Goal: Task Accomplishment & Management: Manage account settings

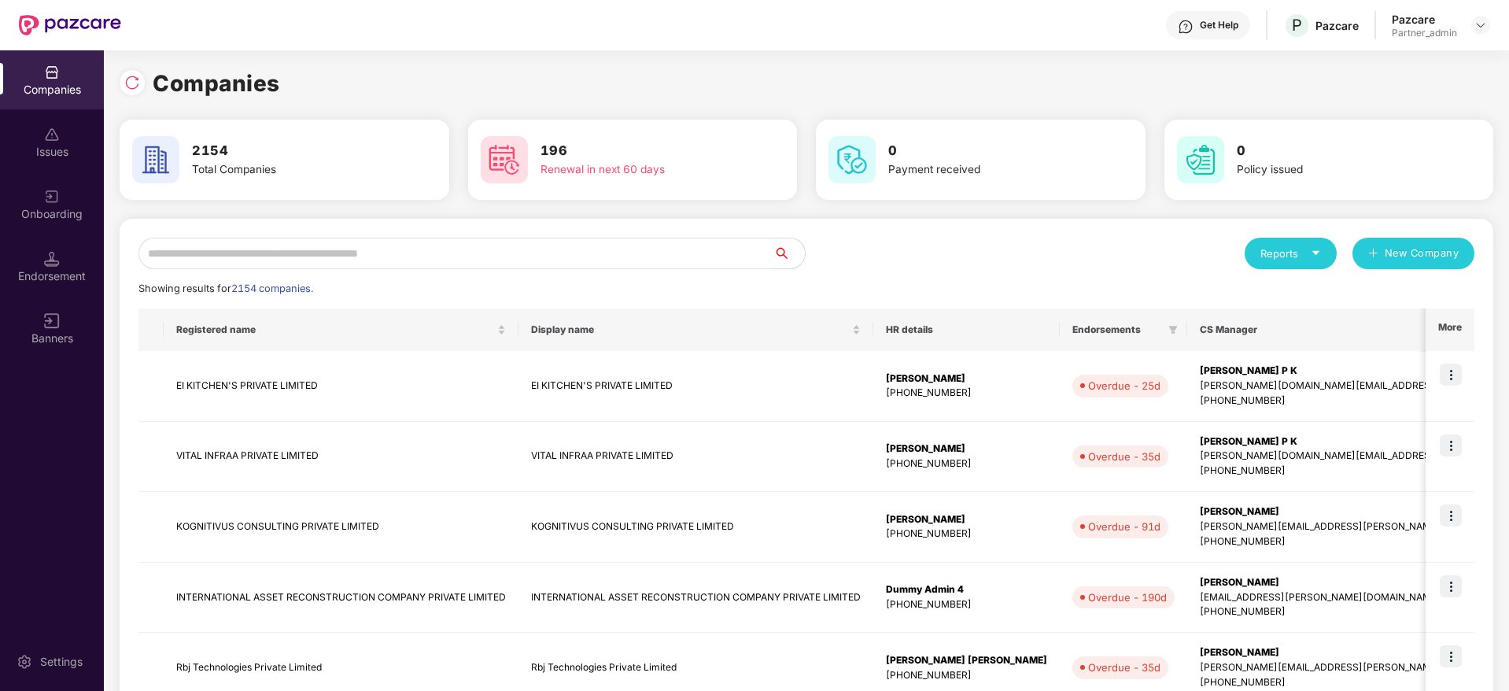
click at [451, 257] on input "text" at bounding box center [455, 253] width 635 height 31
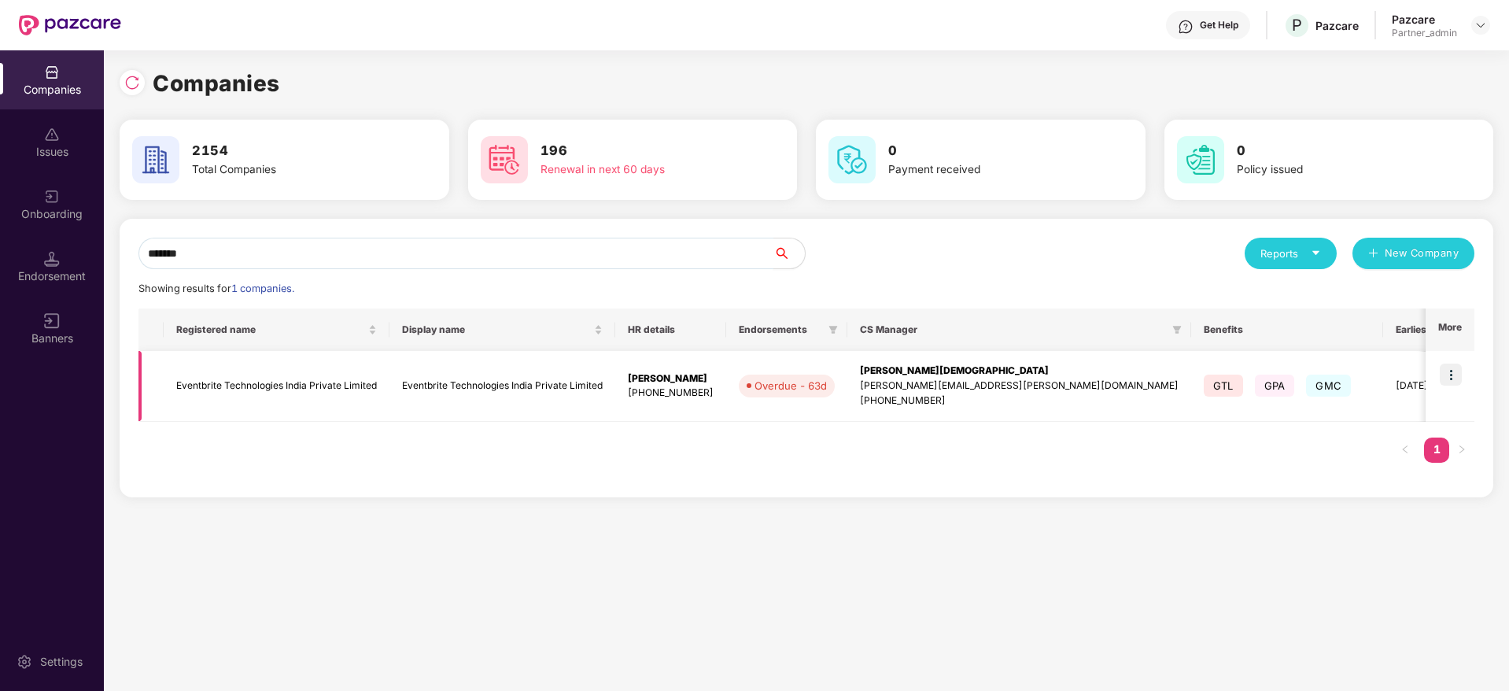
type input "*******"
click at [1447, 375] on img at bounding box center [1450, 374] width 22 height 22
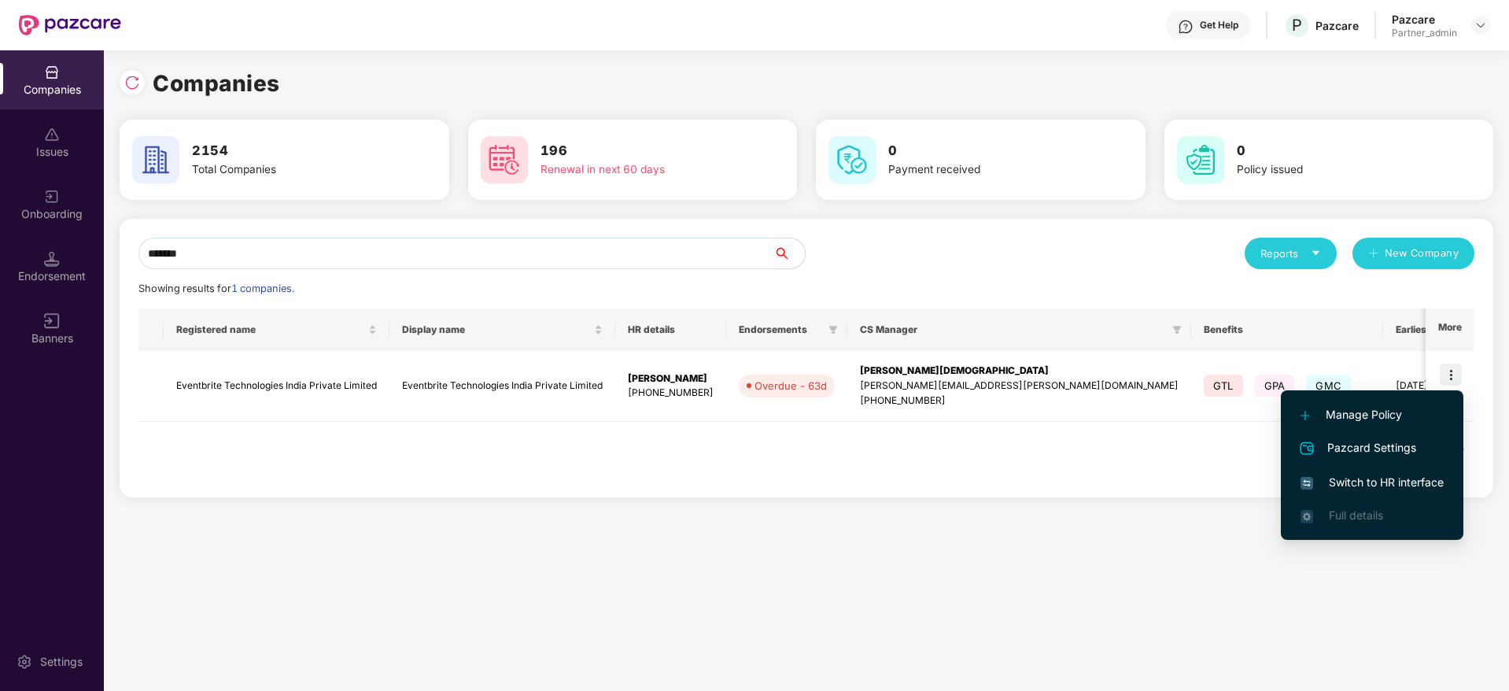
click at [1381, 486] on span "Switch to HR interface" at bounding box center [1371, 482] width 143 height 17
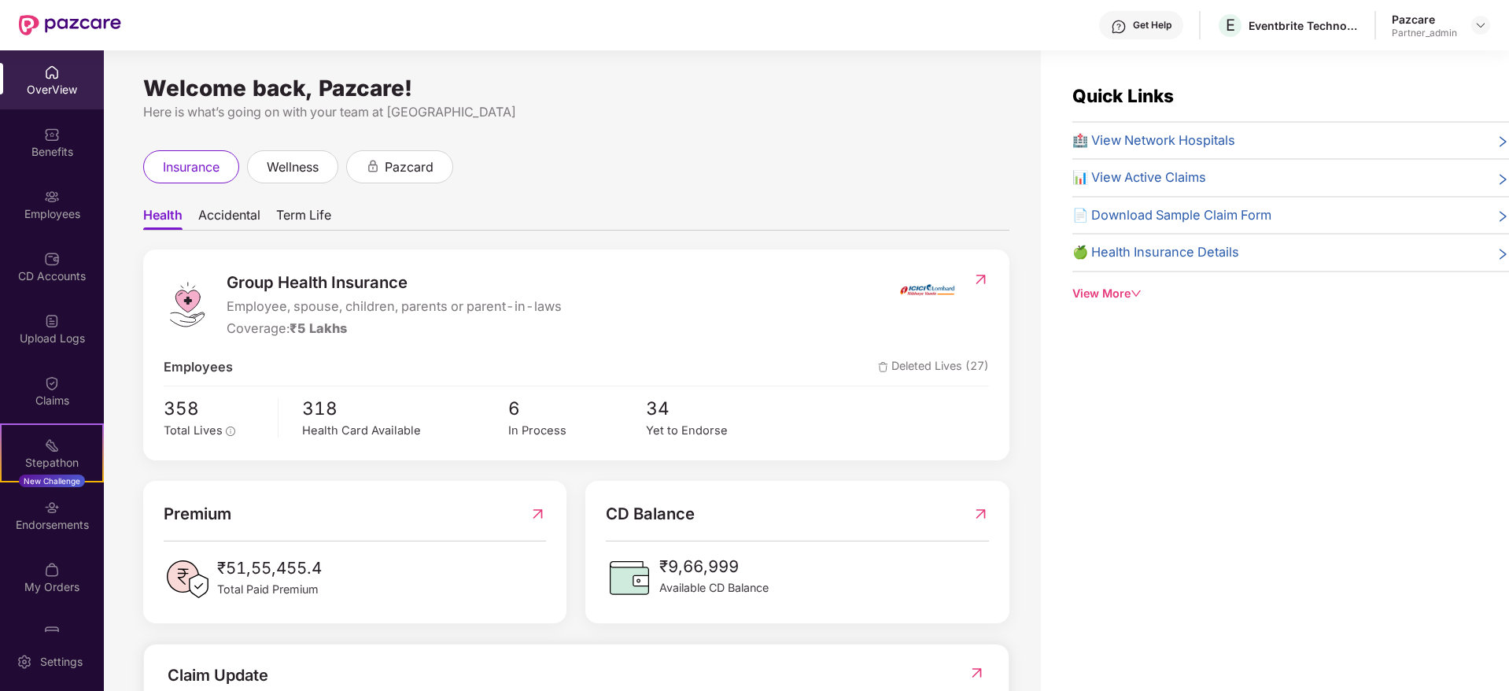
click at [57, 524] on div "Endorsements" at bounding box center [52, 525] width 104 height 16
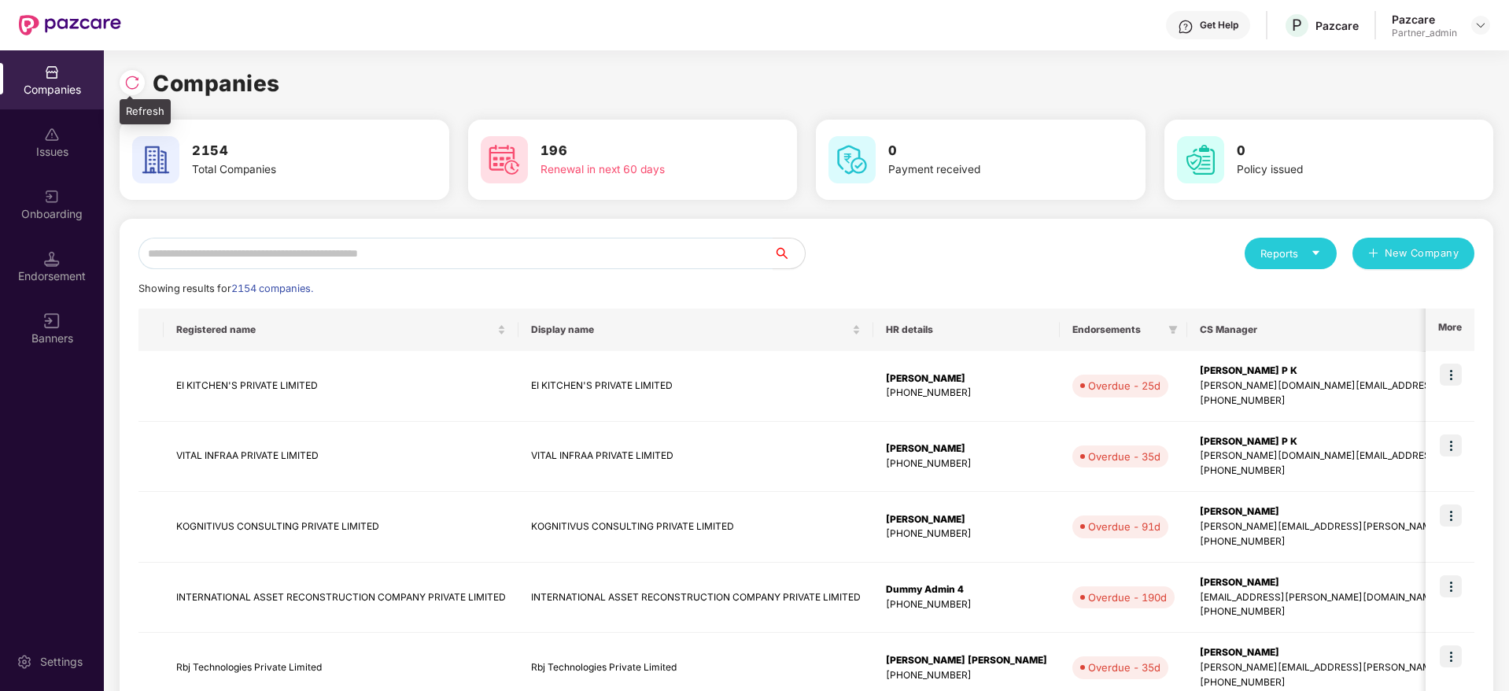
click at [131, 86] on img at bounding box center [132, 83] width 16 height 16
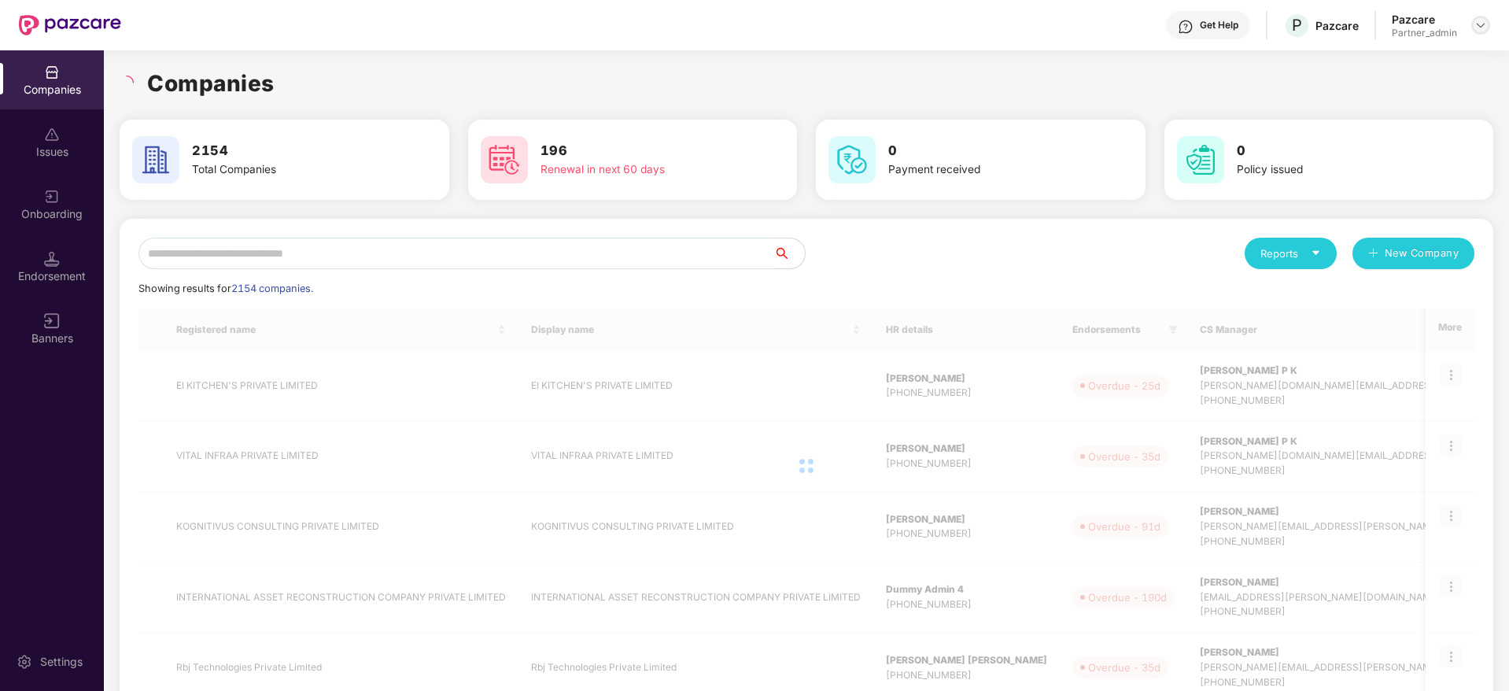
click at [1483, 20] on img at bounding box center [1480, 25] width 13 height 13
click at [1370, 56] on div "User view" at bounding box center [1408, 62] width 205 height 31
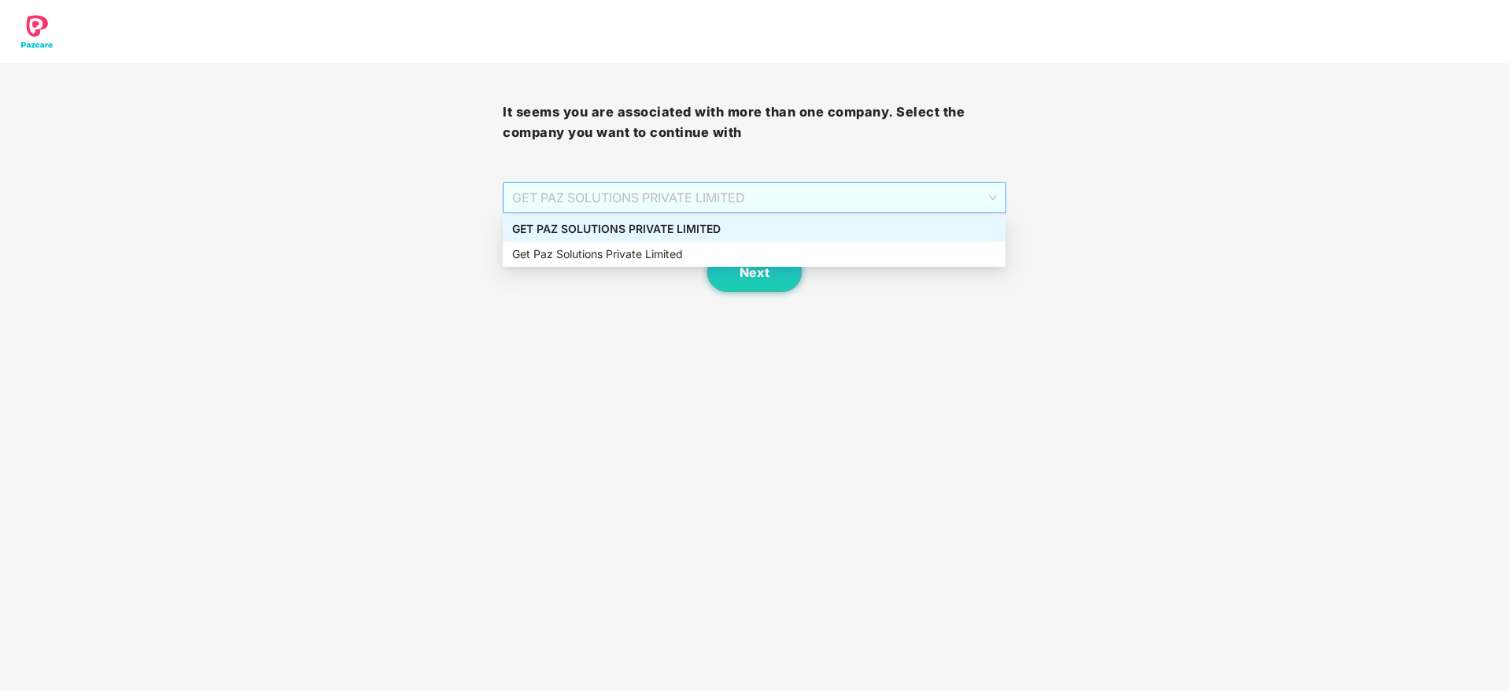
click at [594, 193] on span "GET PAZ SOLUTIONS PRIVATE LIMITED" at bounding box center [754, 197] width 484 height 30
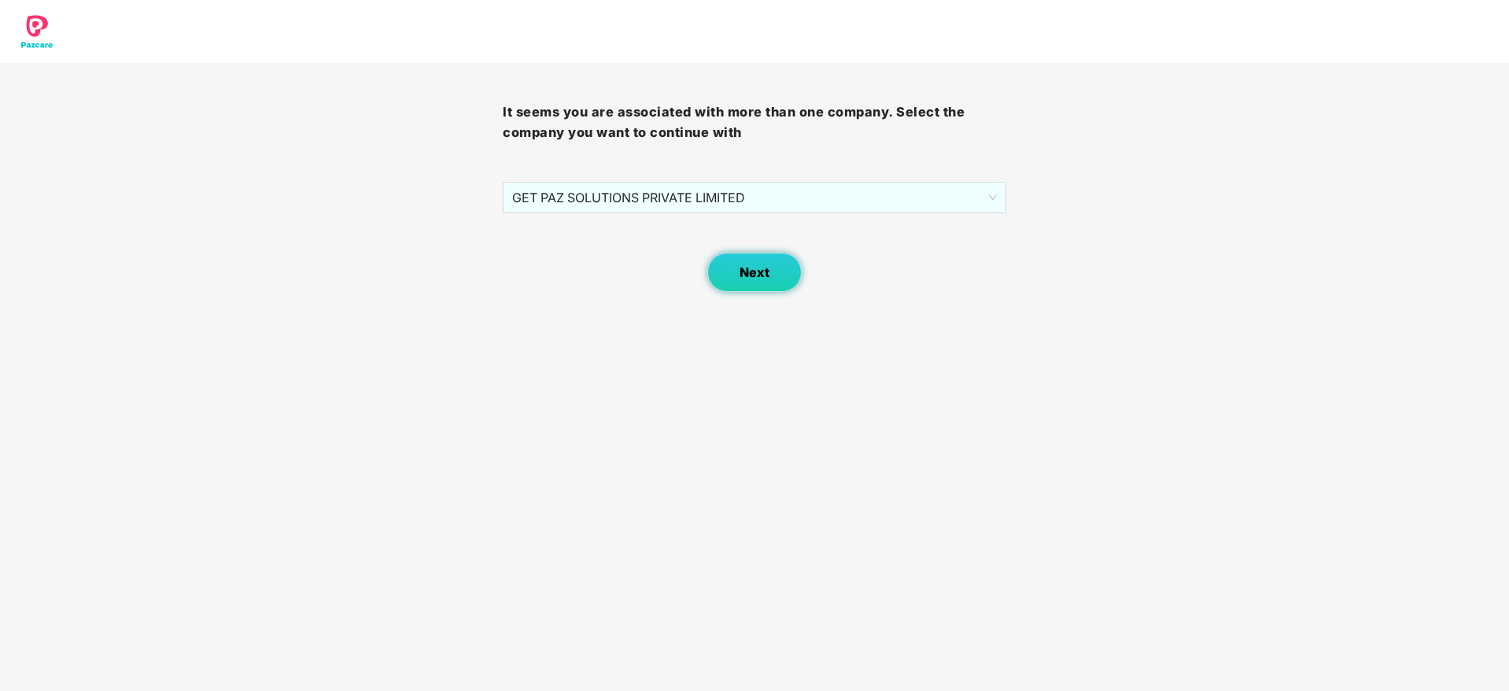
click at [746, 278] on span "Next" at bounding box center [754, 272] width 30 height 15
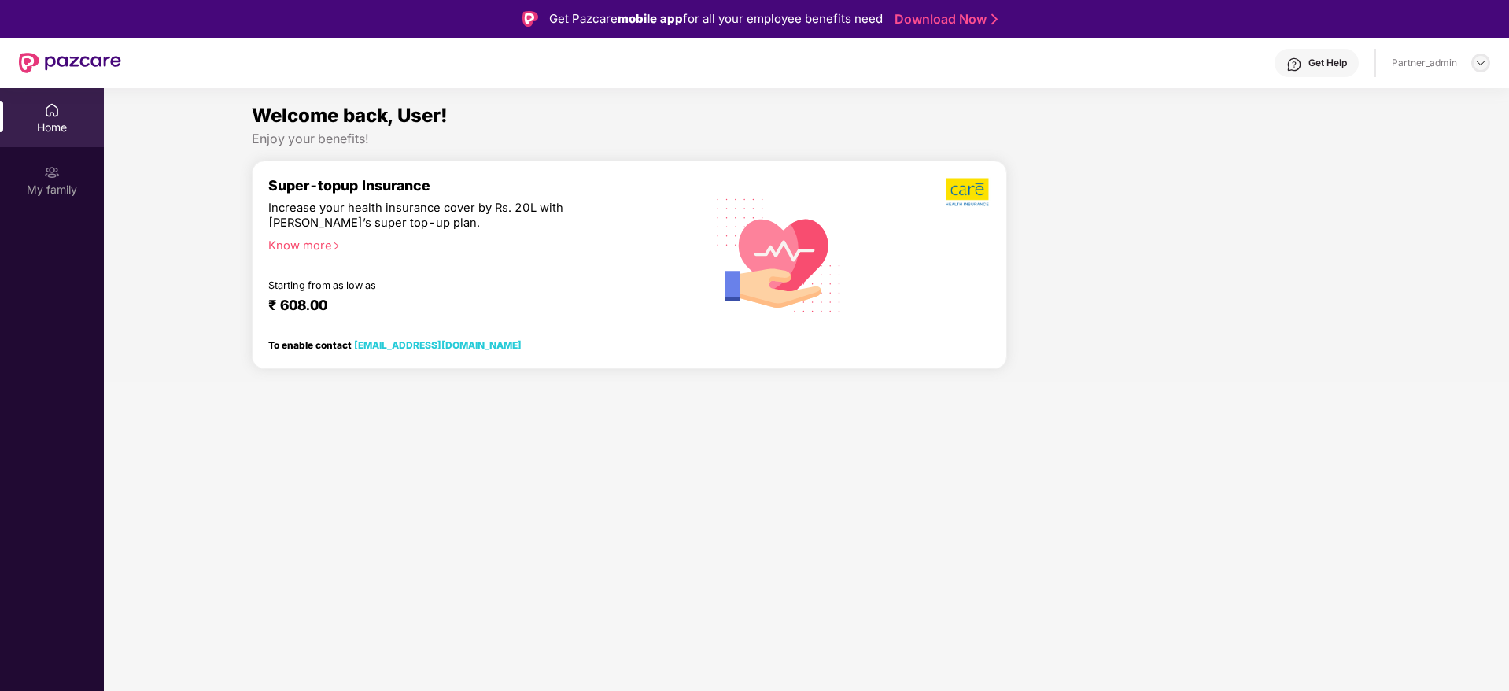
click at [1478, 61] on img at bounding box center [1480, 63] width 13 height 13
click at [1385, 94] on div "Switch to partner view" at bounding box center [1406, 100] width 205 height 31
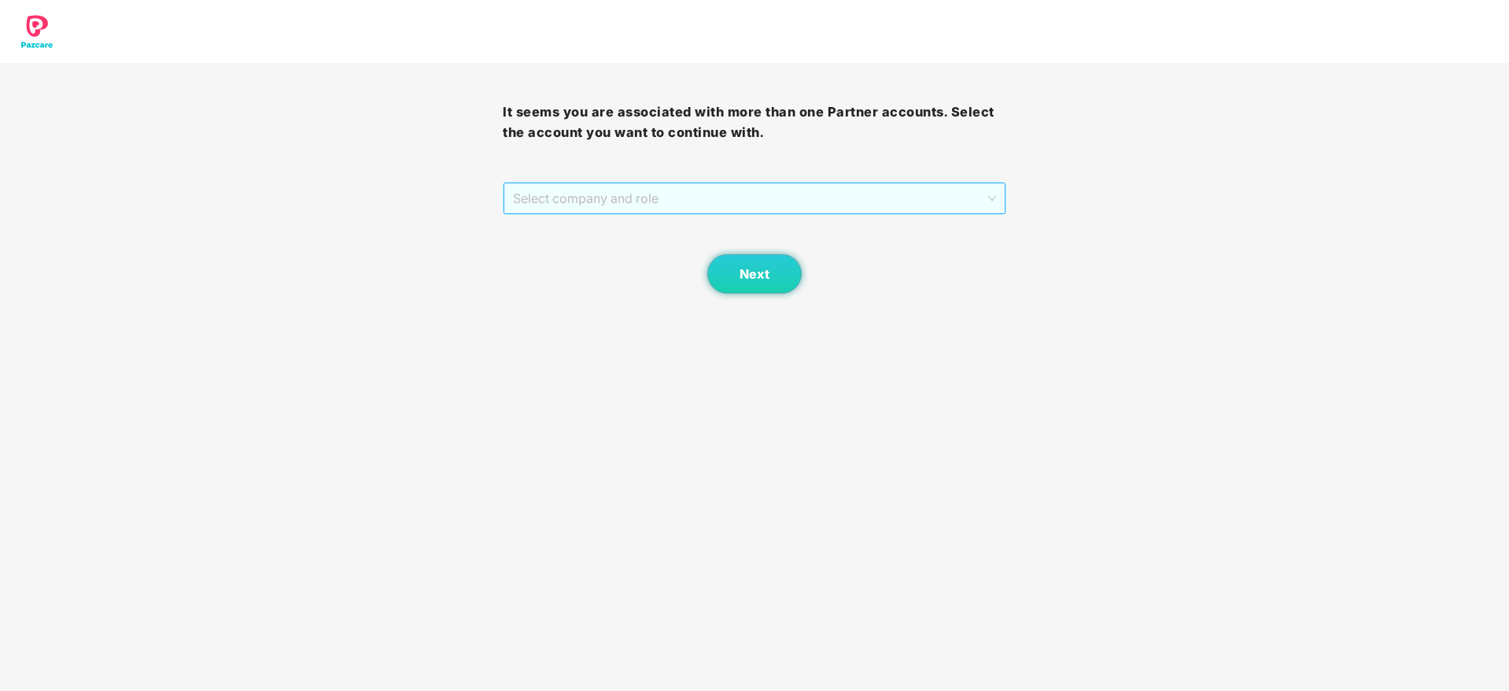
click at [753, 190] on span "Select company and role" at bounding box center [754, 198] width 482 height 30
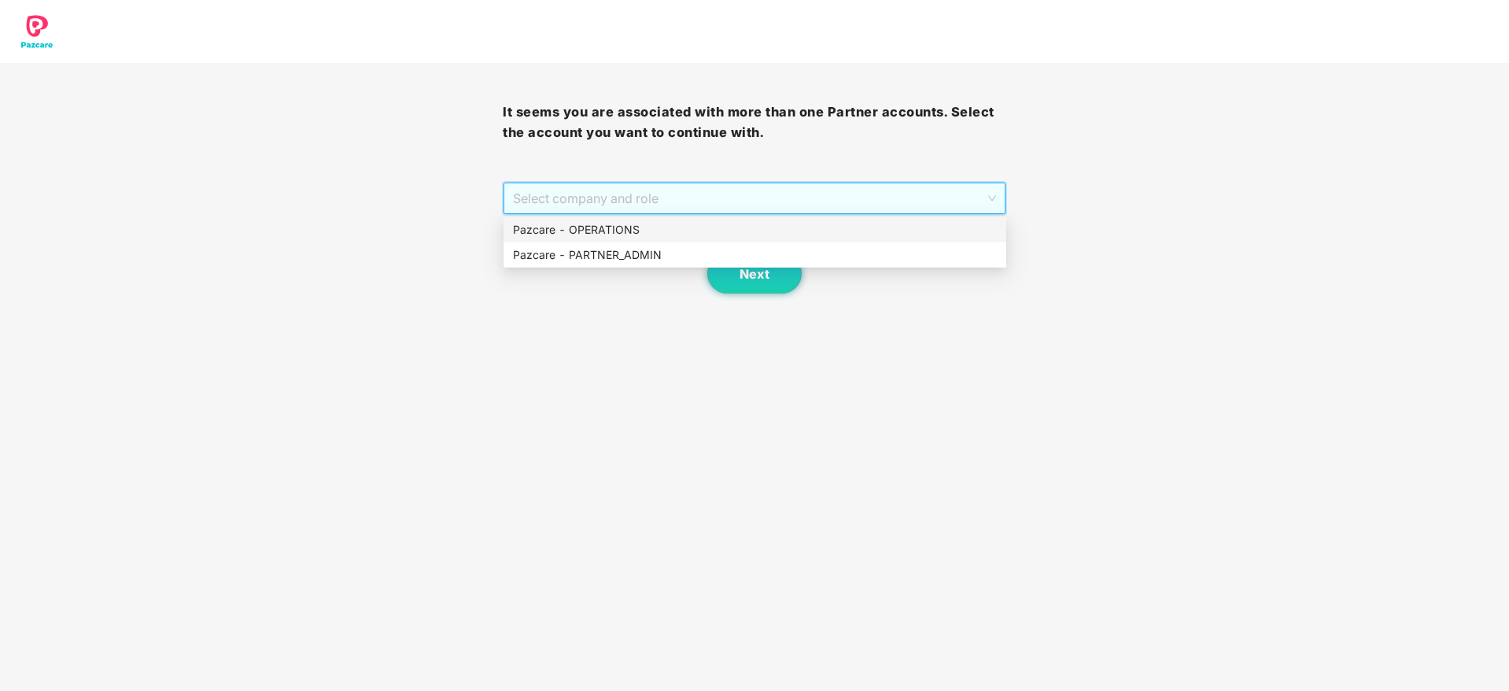
click at [613, 232] on div "Pazcare - OPERATIONS" at bounding box center [755, 229] width 484 height 17
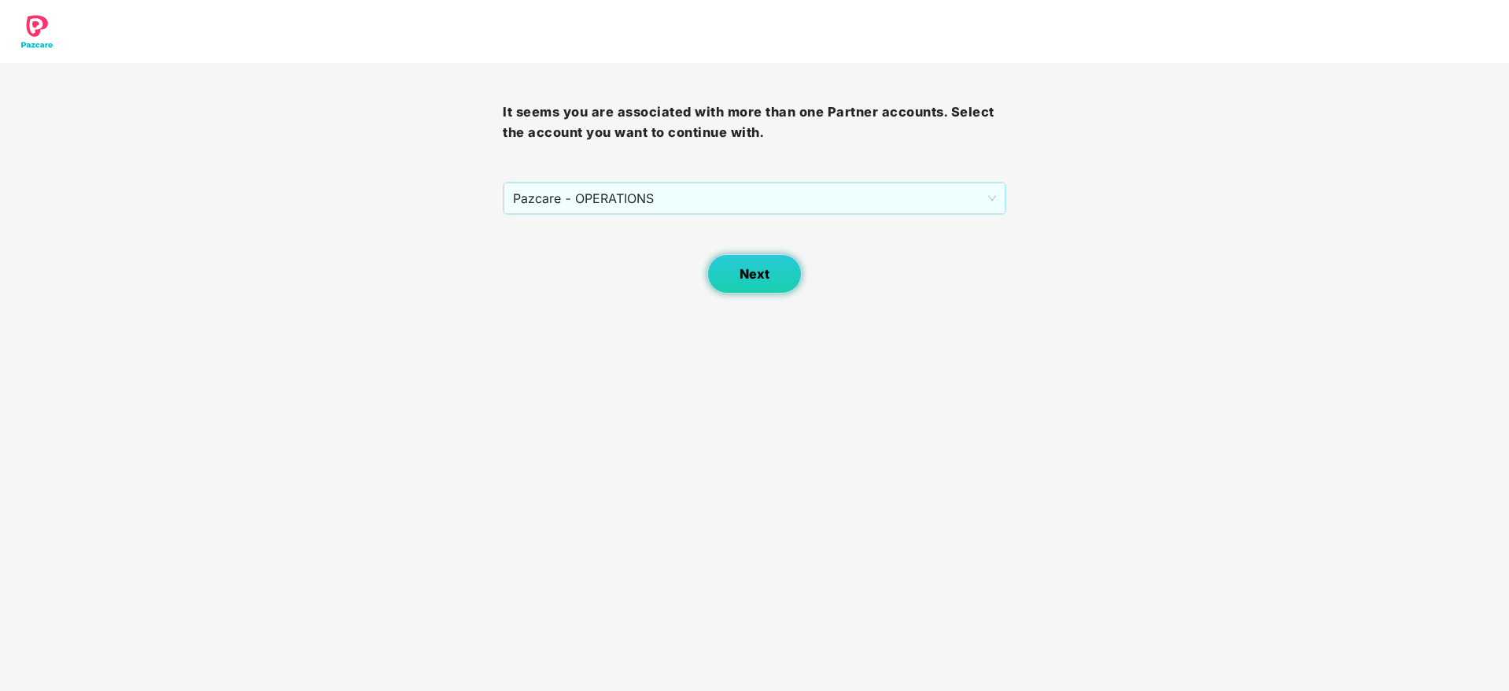
click at [751, 268] on span "Next" at bounding box center [754, 274] width 30 height 15
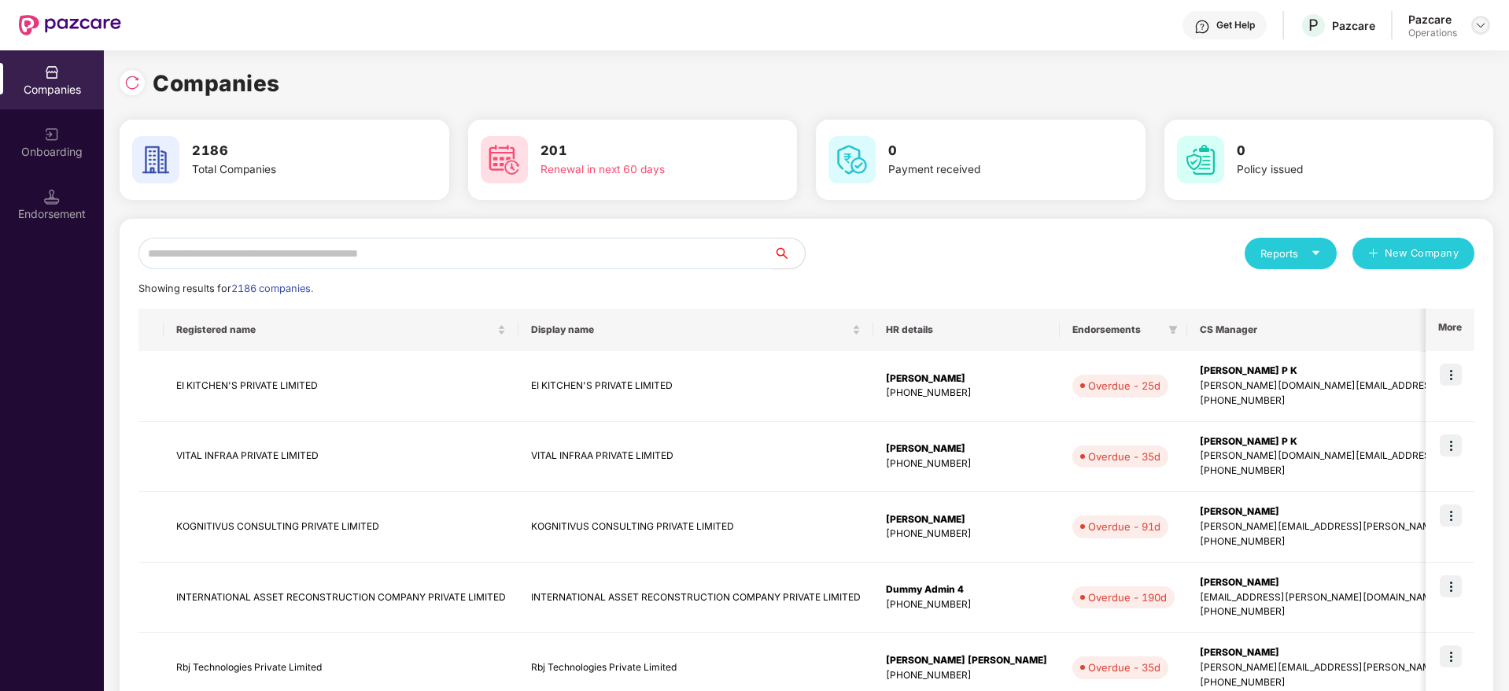
click at [1476, 23] on img at bounding box center [1480, 25] width 13 height 13
click at [1384, 59] on div "User view" at bounding box center [1408, 62] width 205 height 31
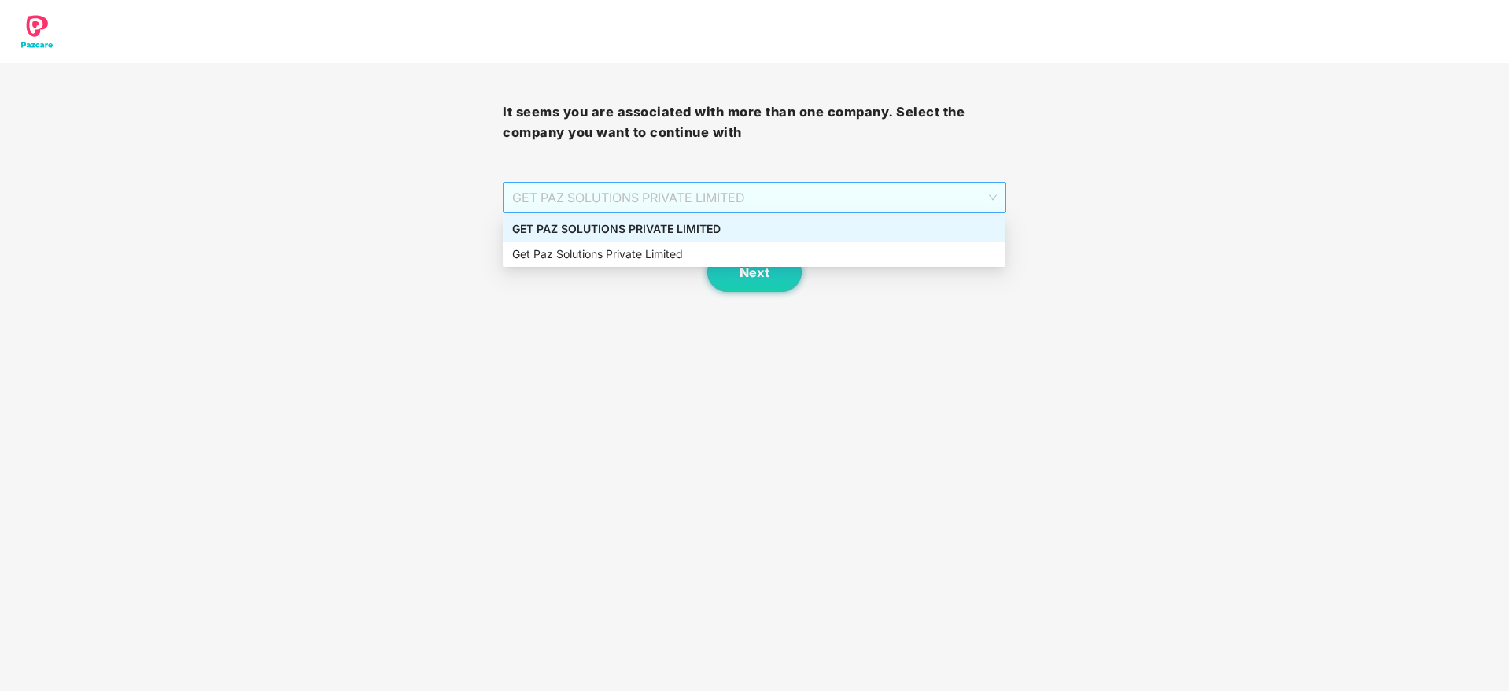
click at [561, 201] on span "GET PAZ SOLUTIONS PRIVATE LIMITED" at bounding box center [754, 197] width 484 height 30
click at [606, 216] on div "GET PAZ SOLUTIONS PRIVATE LIMITED" at bounding box center [754, 228] width 503 height 25
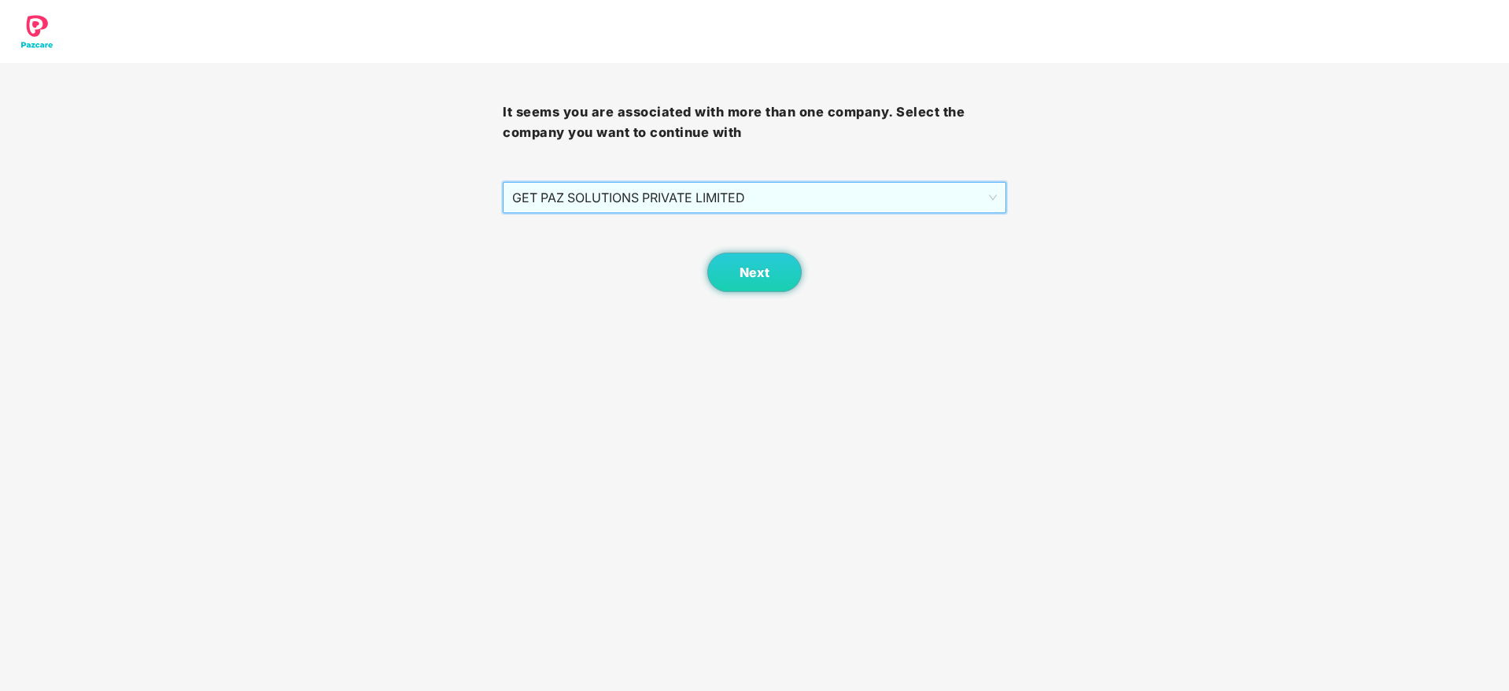
click at [734, 203] on span "GET PAZ SOLUTIONS PRIVATE LIMITED" at bounding box center [754, 197] width 484 height 30
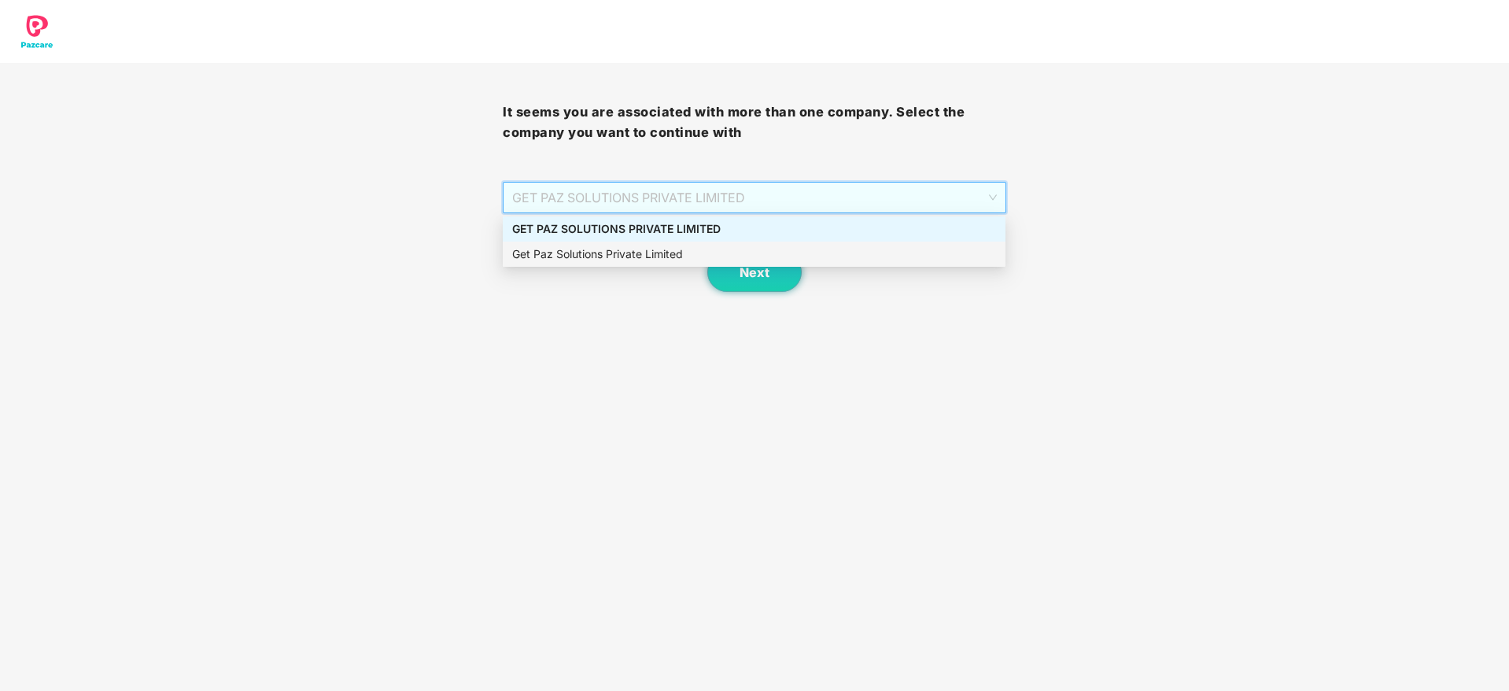
click at [642, 261] on div "Get Paz Solutions Private Limited" at bounding box center [754, 253] width 484 height 17
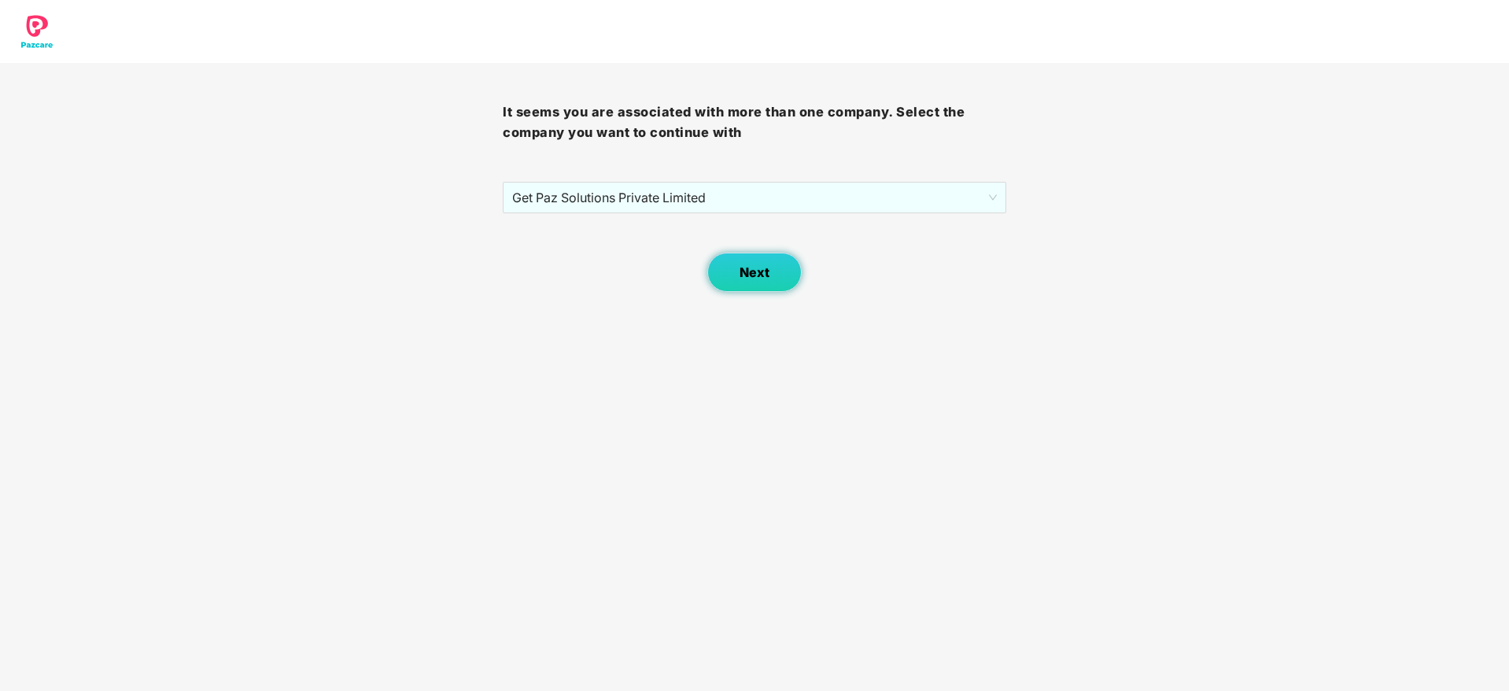
click at [765, 269] on span "Next" at bounding box center [754, 272] width 30 height 15
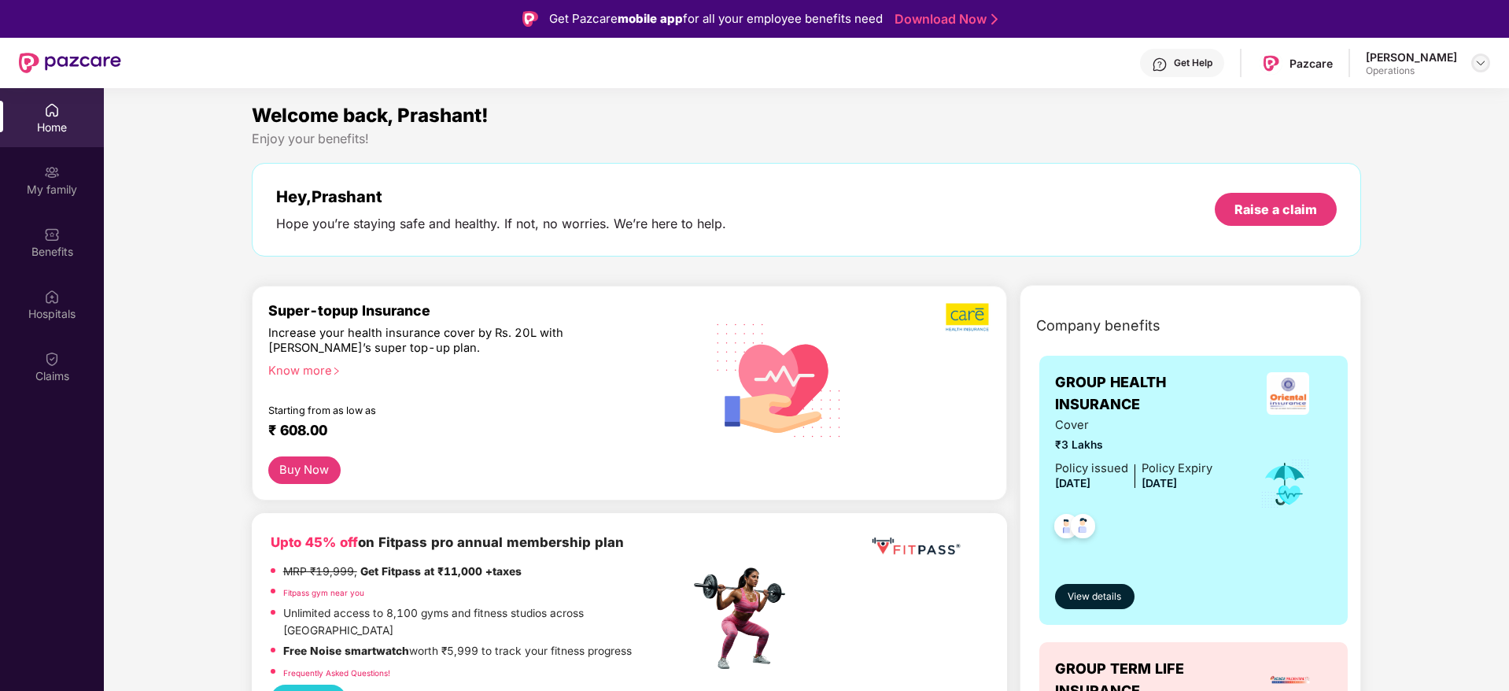
click at [1483, 61] on img at bounding box center [1480, 63] width 13 height 13
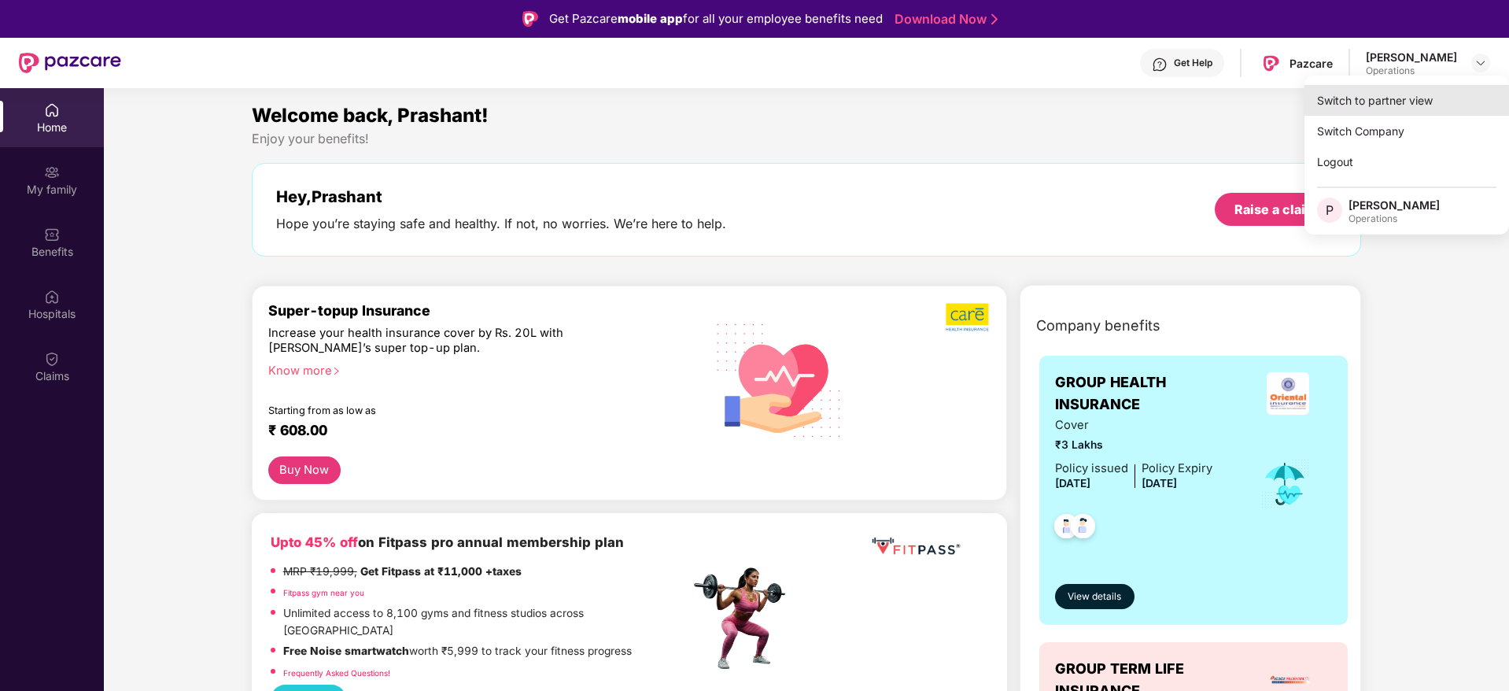
click at [1376, 94] on div "Switch to partner view" at bounding box center [1406, 100] width 205 height 31
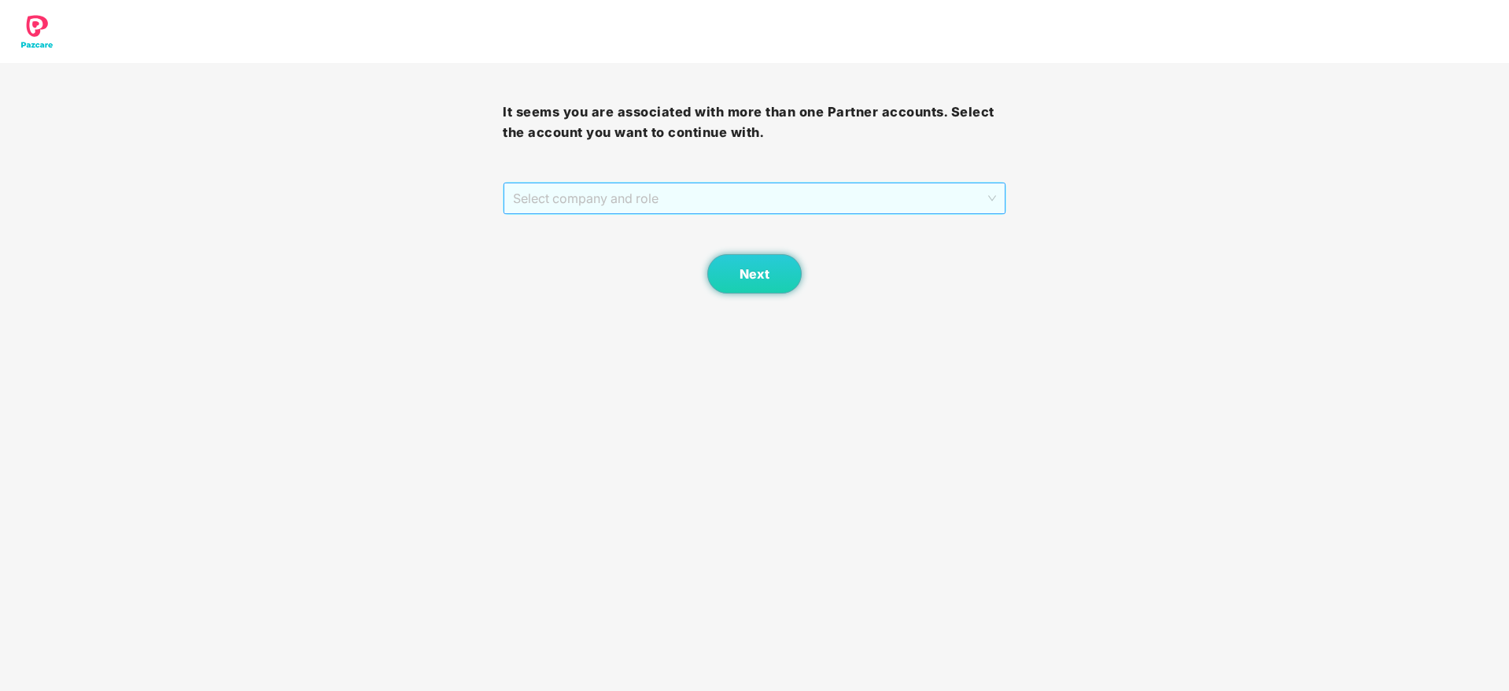
click at [670, 198] on span "Select company and role" at bounding box center [754, 198] width 482 height 30
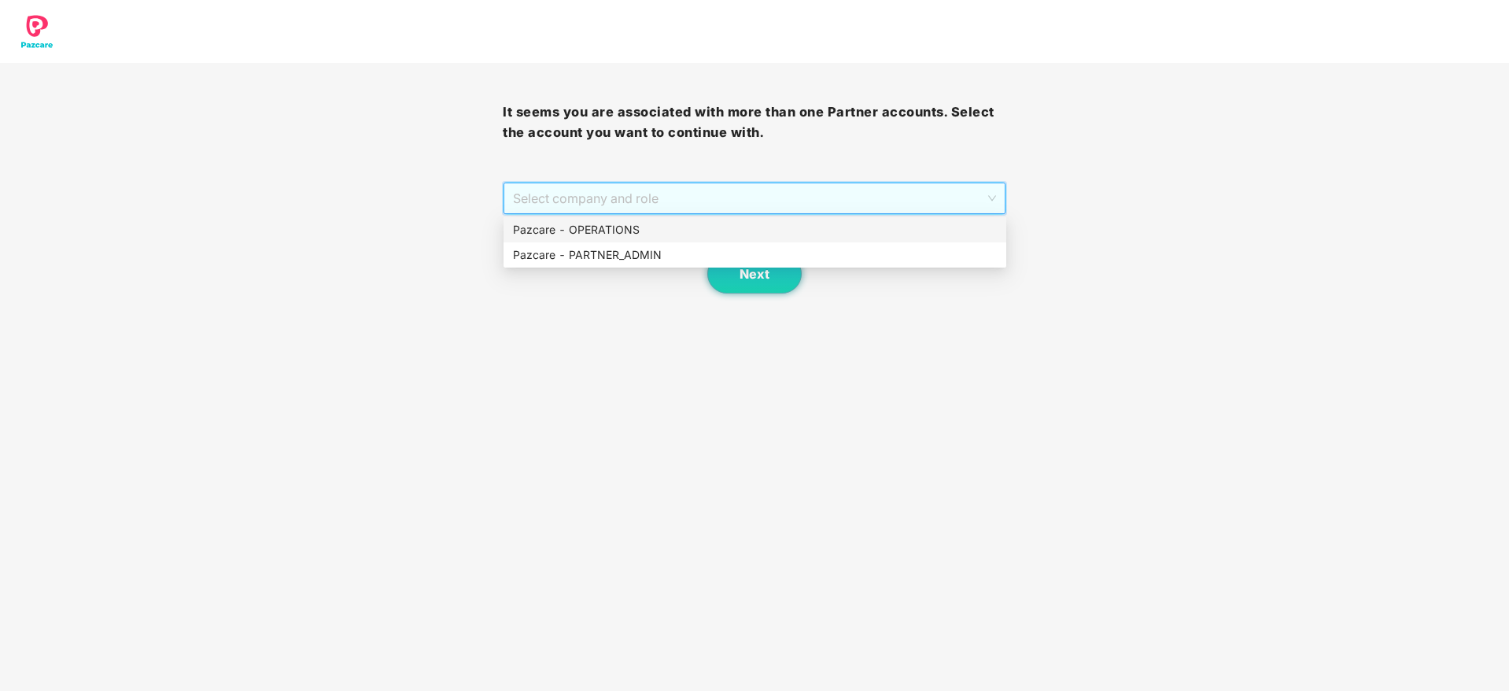
click at [638, 232] on div "Pazcare - OPERATIONS" at bounding box center [755, 229] width 484 height 17
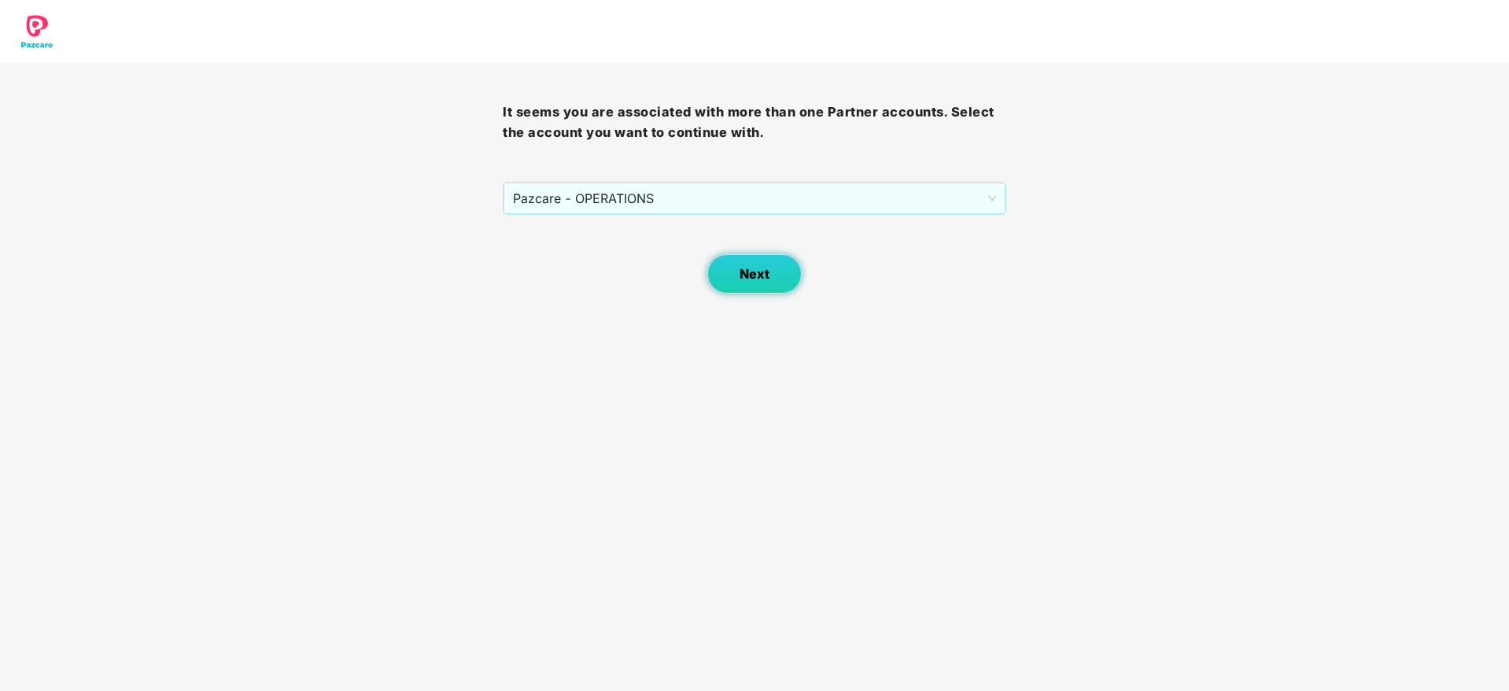
click at [801, 273] on button "Next" at bounding box center [754, 273] width 94 height 39
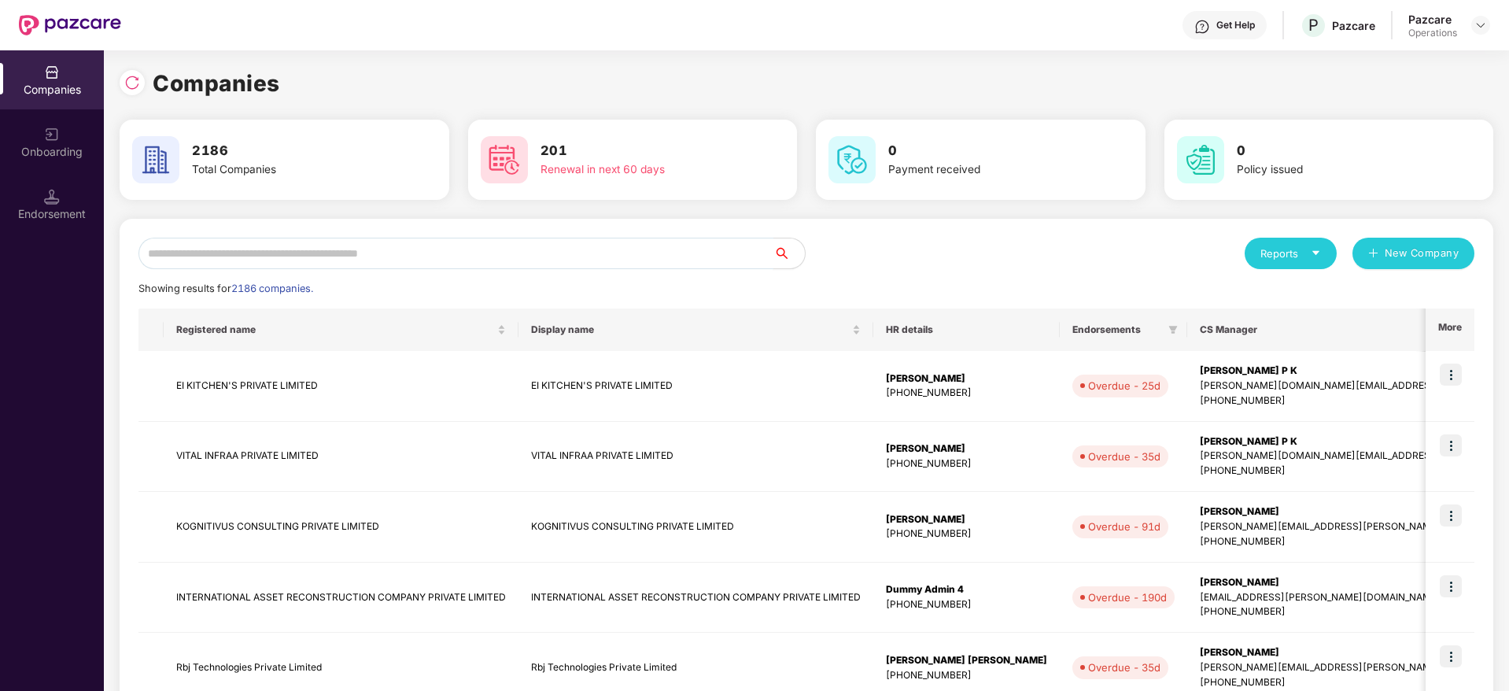
click at [302, 260] on input "text" at bounding box center [455, 253] width 635 height 31
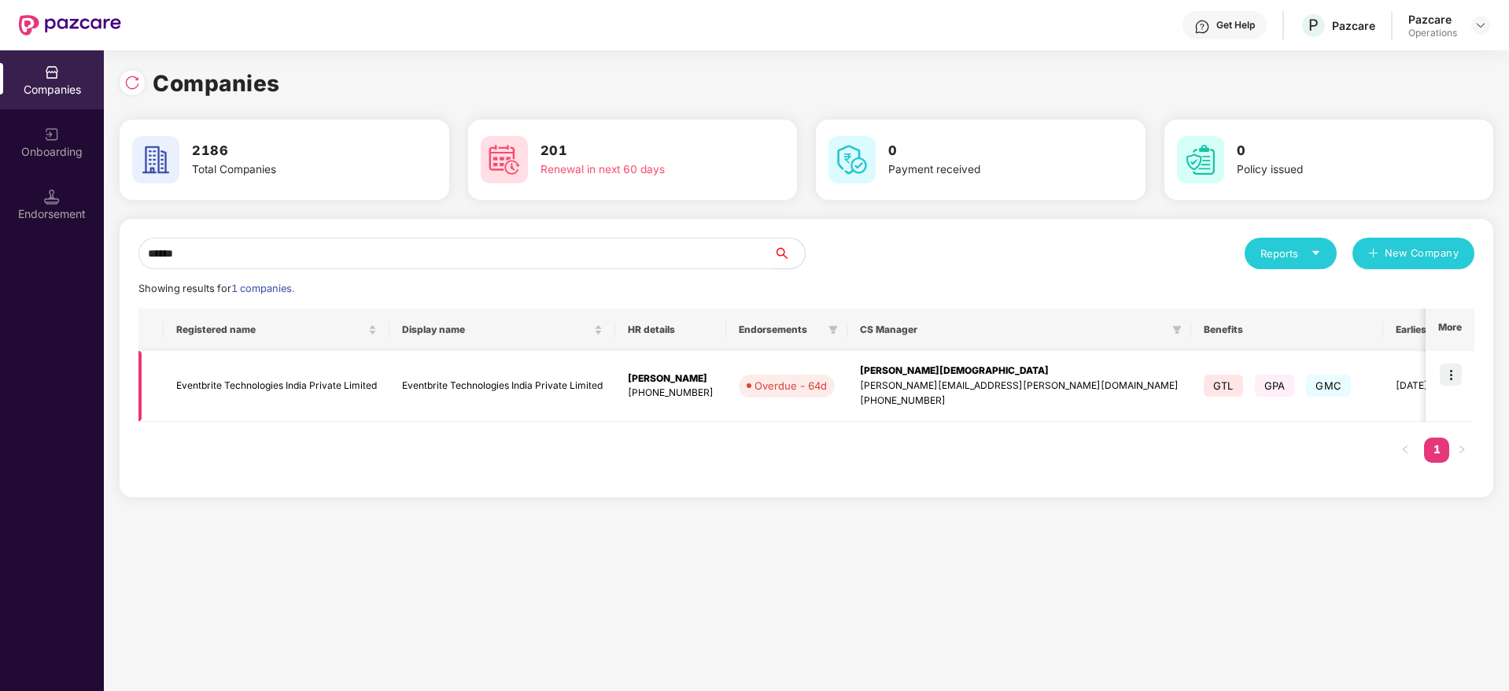
type input "******"
click at [1450, 371] on img at bounding box center [1450, 374] width 22 height 22
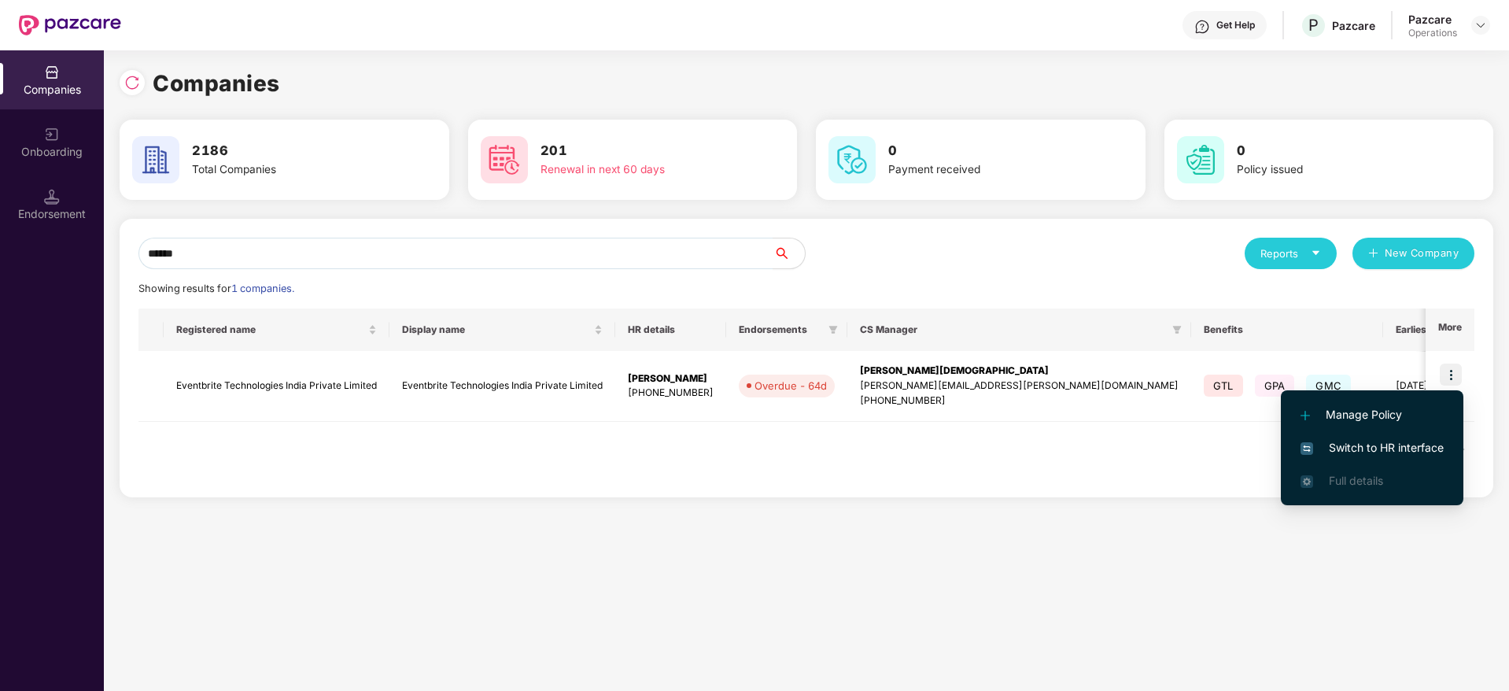
click at [1328, 451] on span "Switch to HR interface" at bounding box center [1371, 447] width 143 height 17
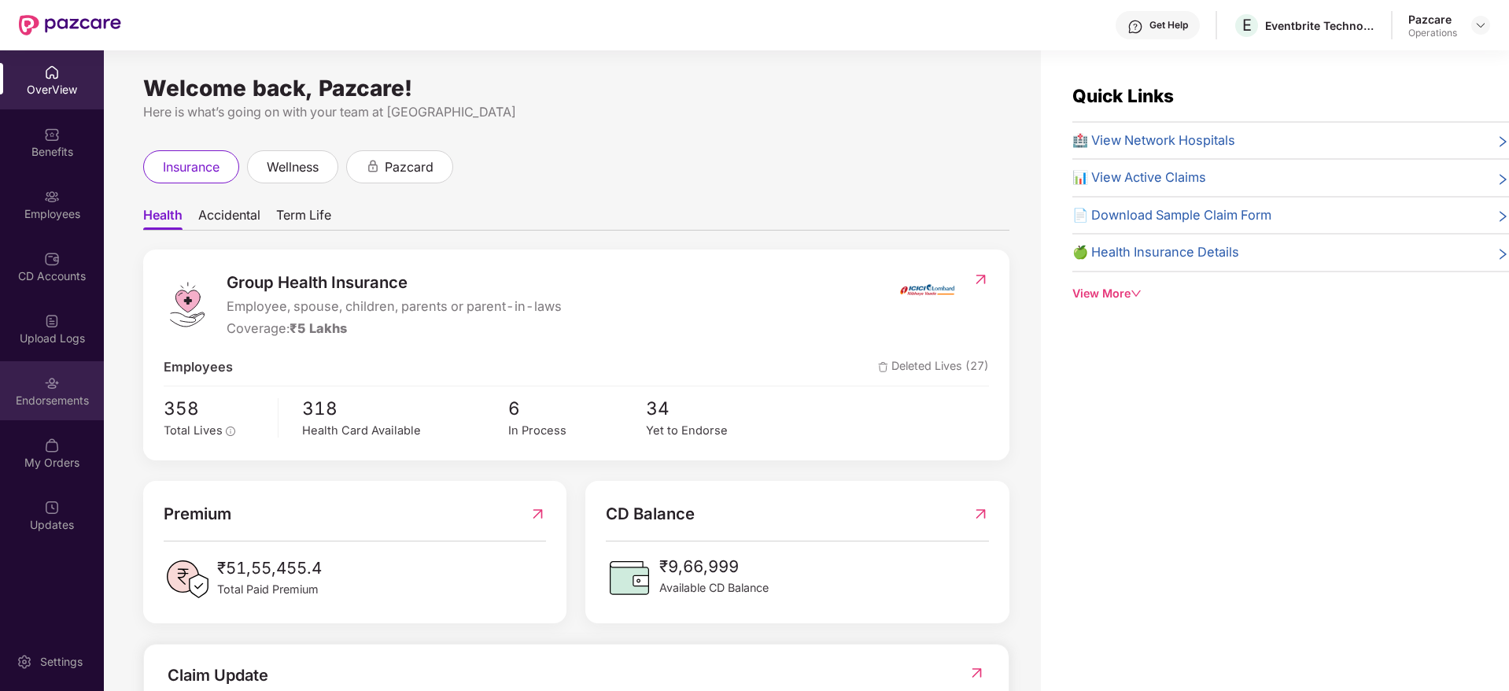
click at [65, 399] on div "Endorsements" at bounding box center [52, 400] width 104 height 16
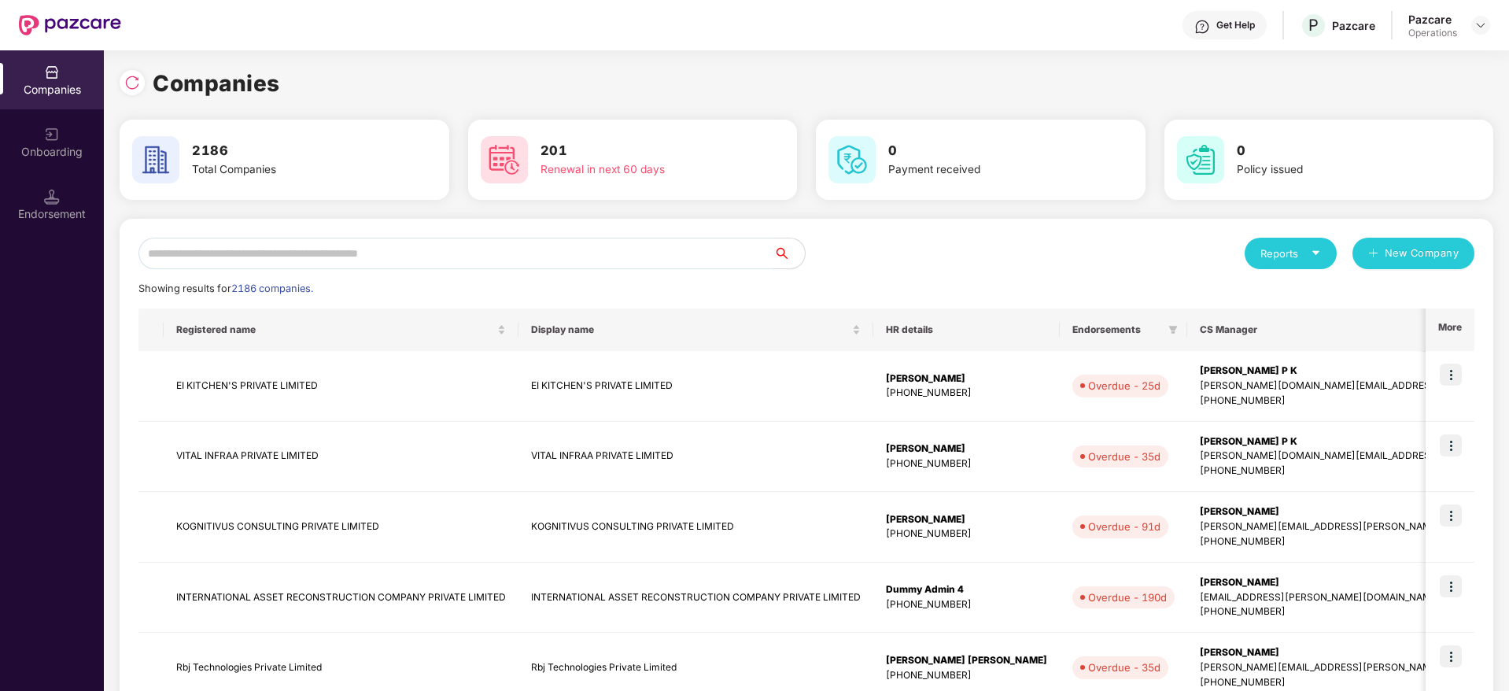
click at [325, 244] on input "text" at bounding box center [455, 253] width 635 height 31
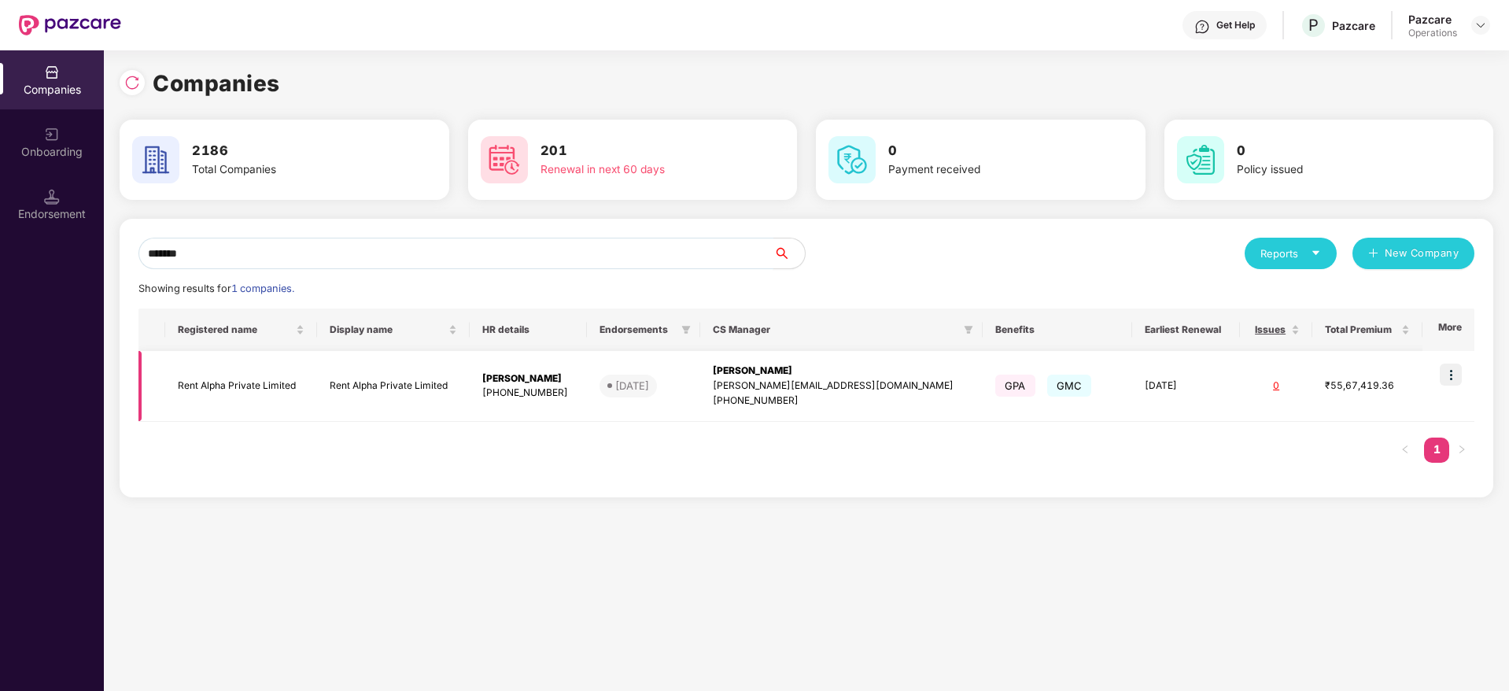
type input "*******"
click at [1457, 374] on img at bounding box center [1450, 374] width 22 height 22
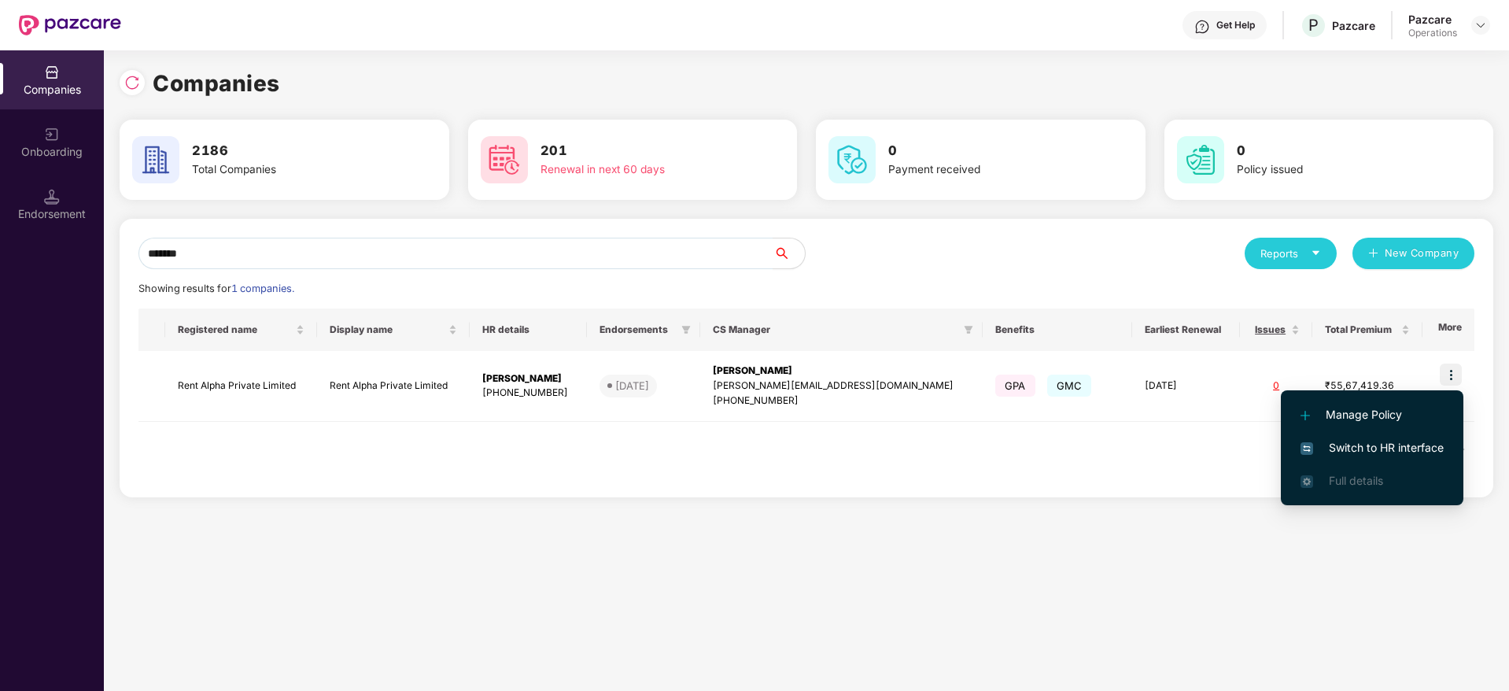
click at [1382, 451] on span "Switch to HR interface" at bounding box center [1371, 447] width 143 height 17
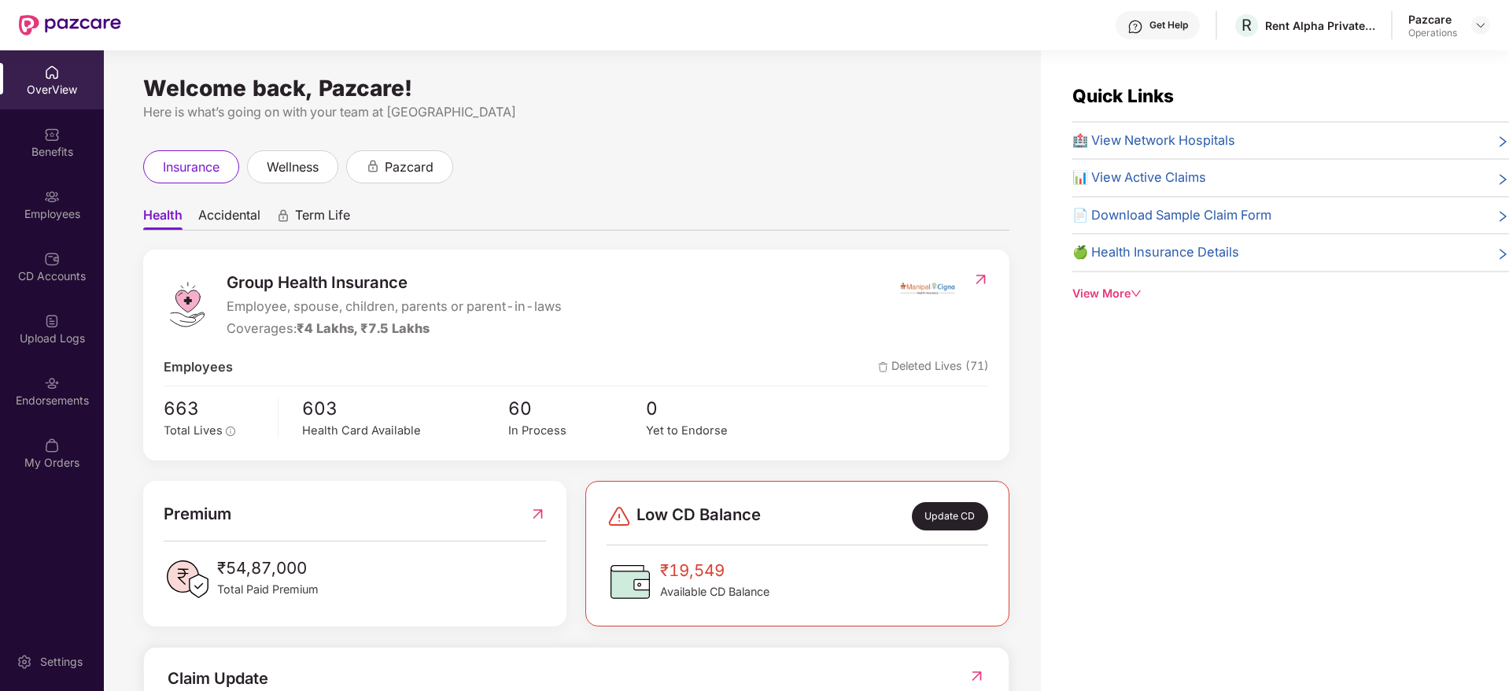
click at [61, 378] on div "Endorsements" at bounding box center [52, 390] width 104 height 59
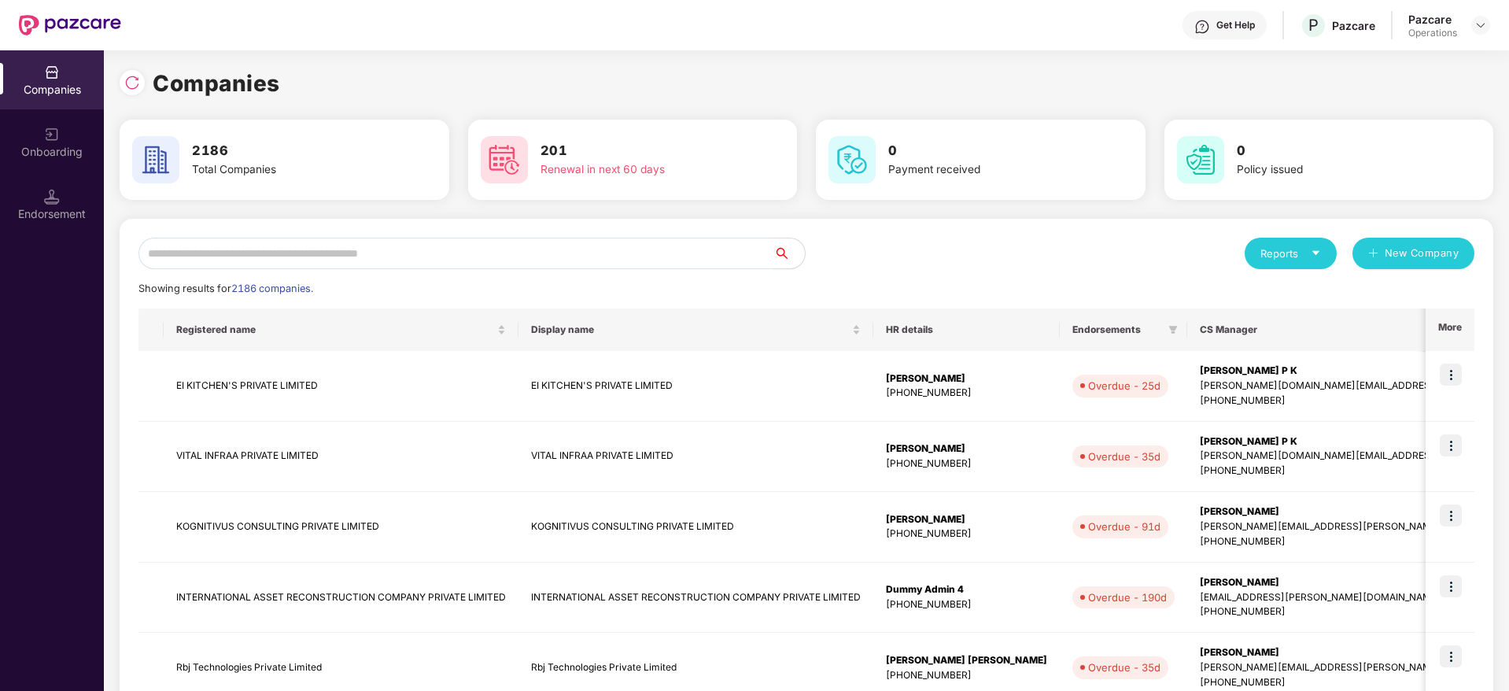
click at [363, 256] on input "text" at bounding box center [455, 253] width 635 height 31
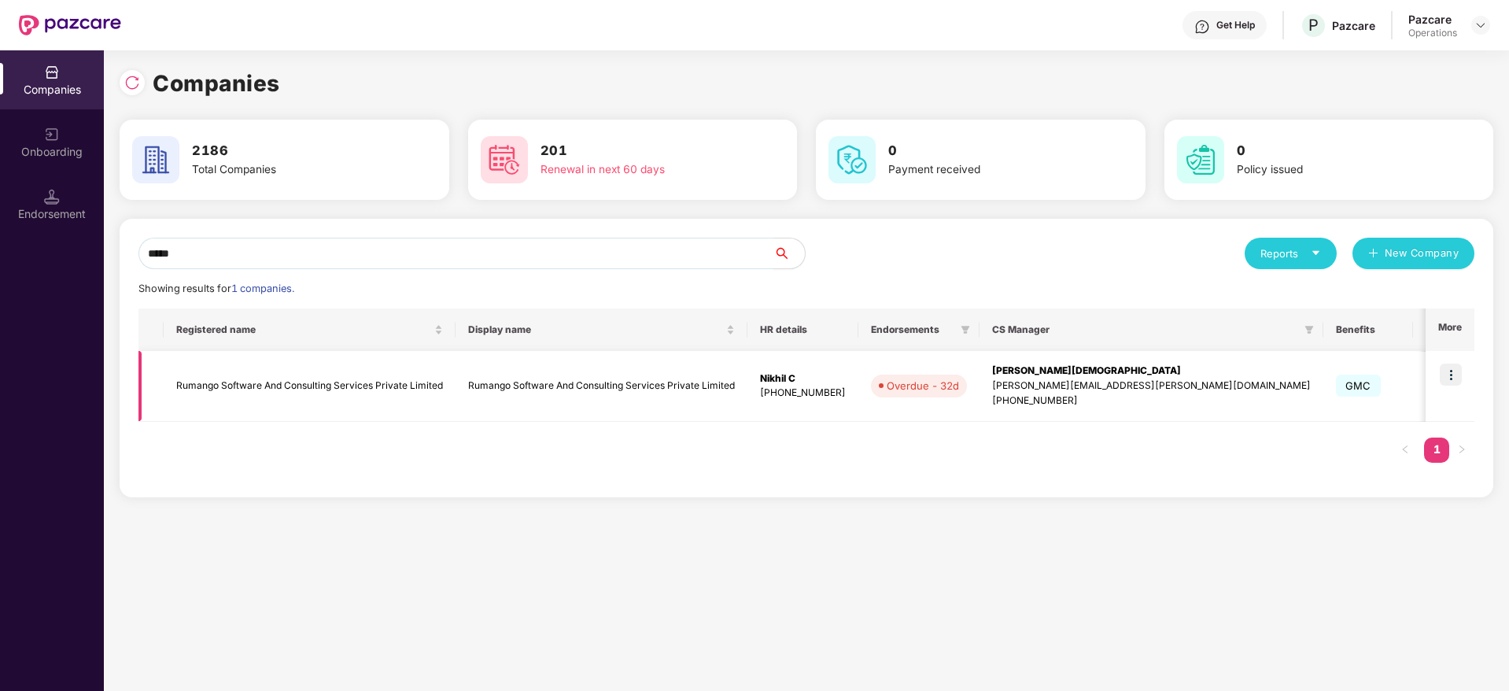
type input "*****"
click at [1454, 370] on img at bounding box center [1450, 374] width 22 height 22
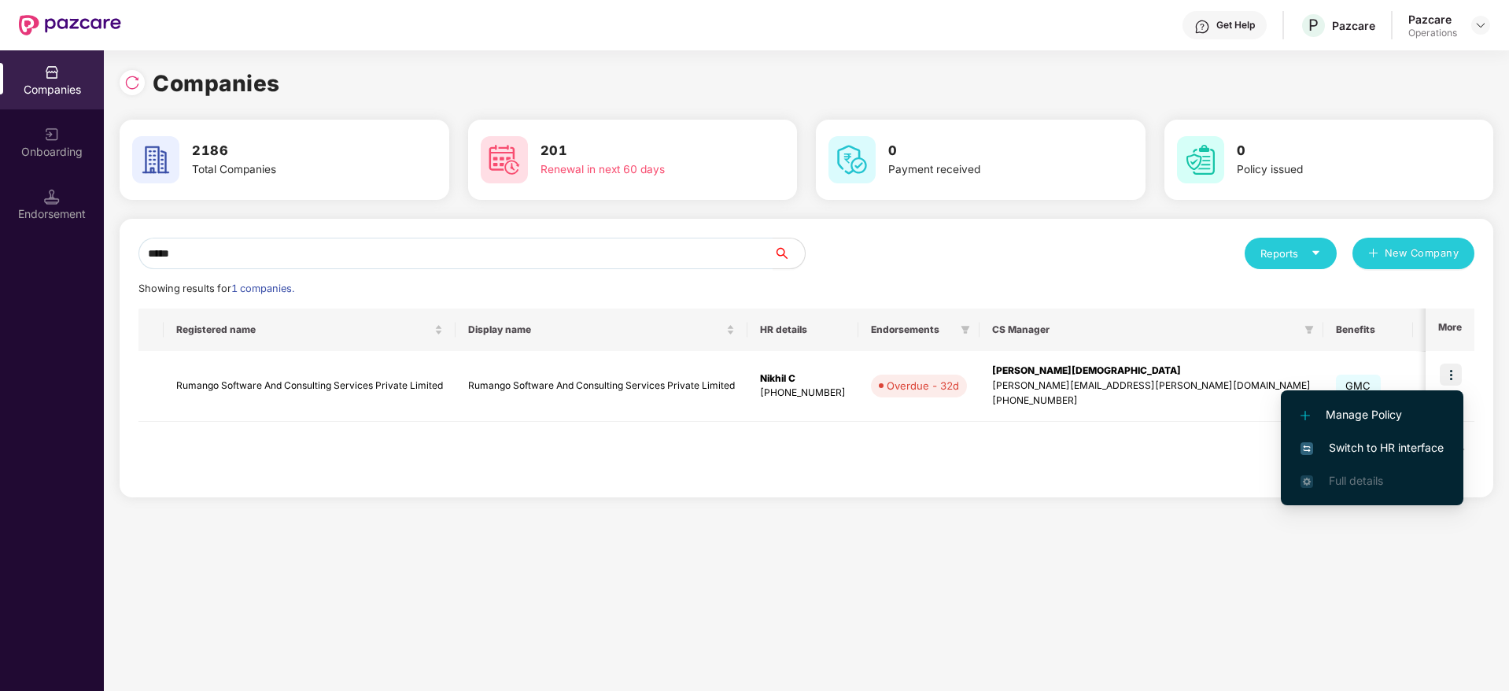
click at [1354, 447] on span "Switch to HR interface" at bounding box center [1371, 447] width 143 height 17
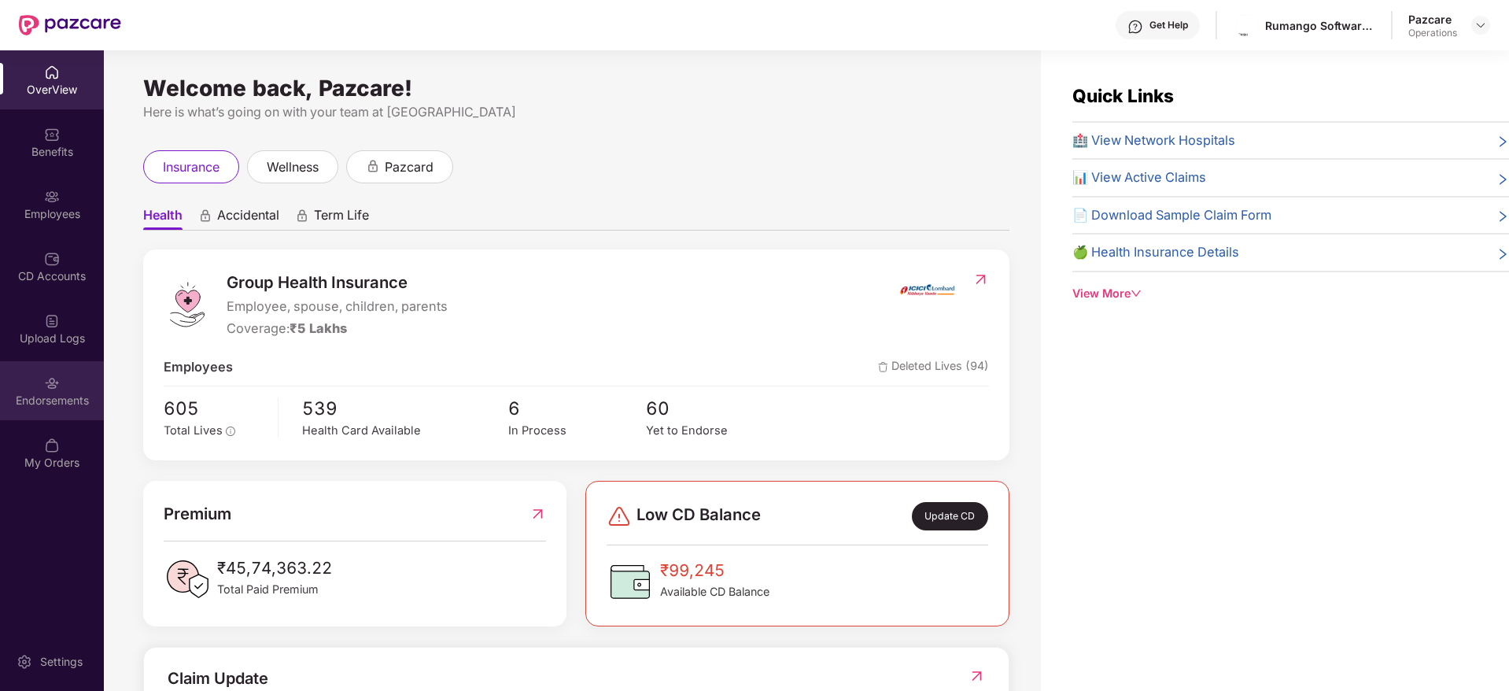
click at [52, 381] on img at bounding box center [52, 383] width 16 height 16
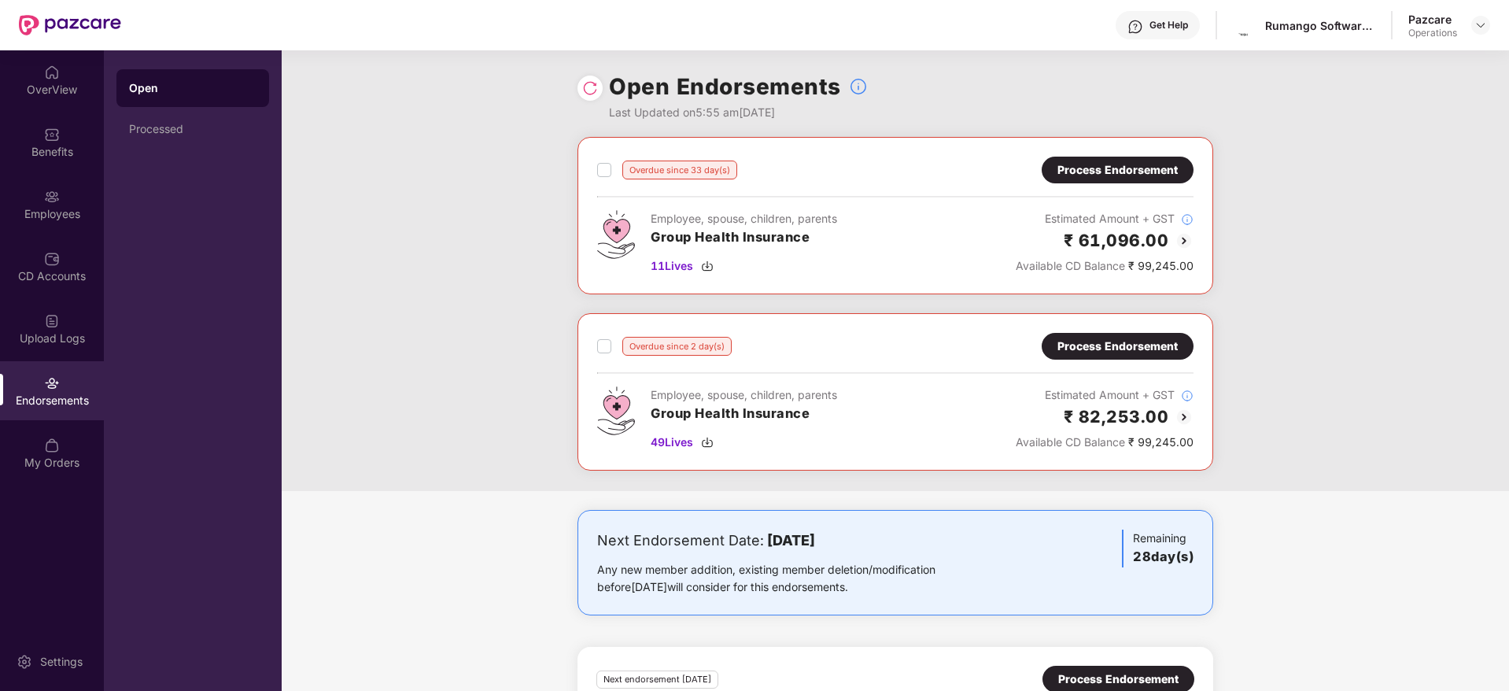
click at [1137, 176] on div "Process Endorsement" at bounding box center [1117, 169] width 120 height 17
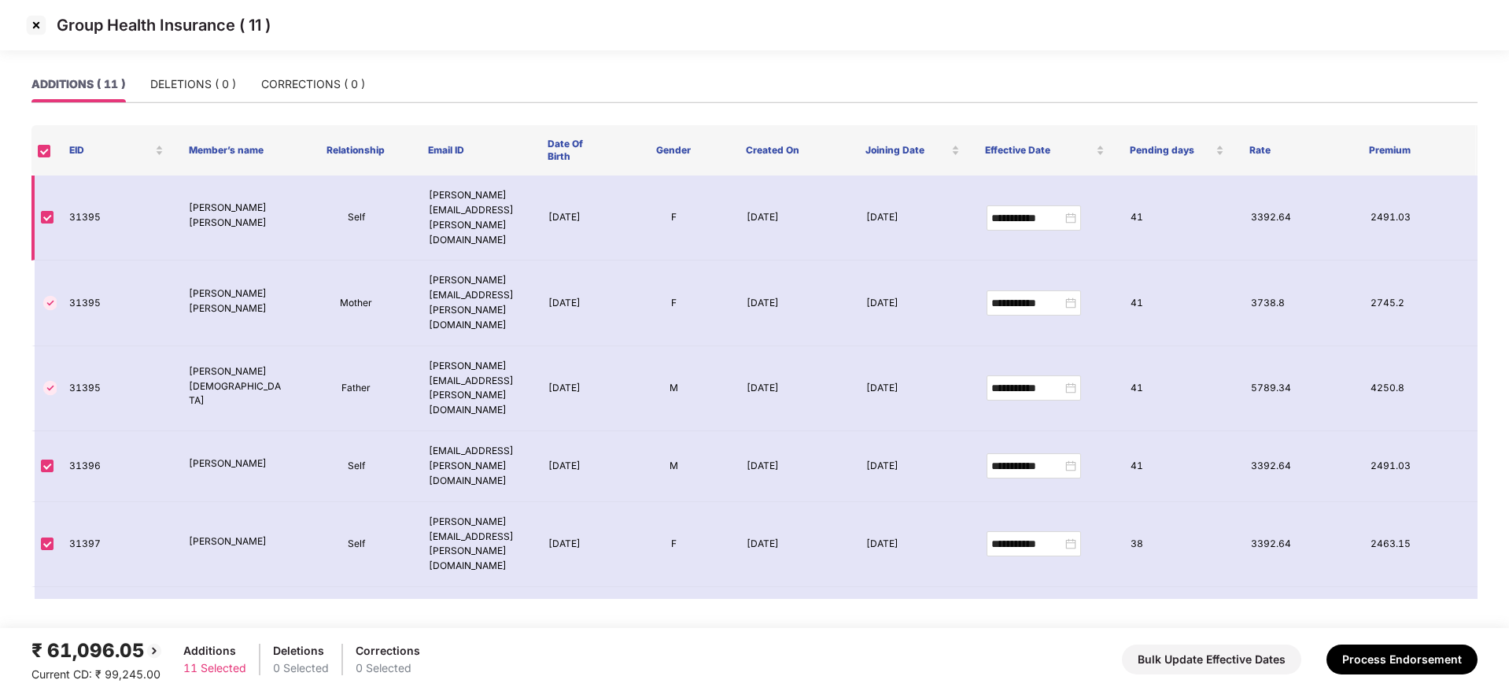
click at [85, 205] on td "31395" at bounding box center [117, 217] width 120 height 85
copy td "31395"
click at [38, 25] on img at bounding box center [36, 25] width 25 height 25
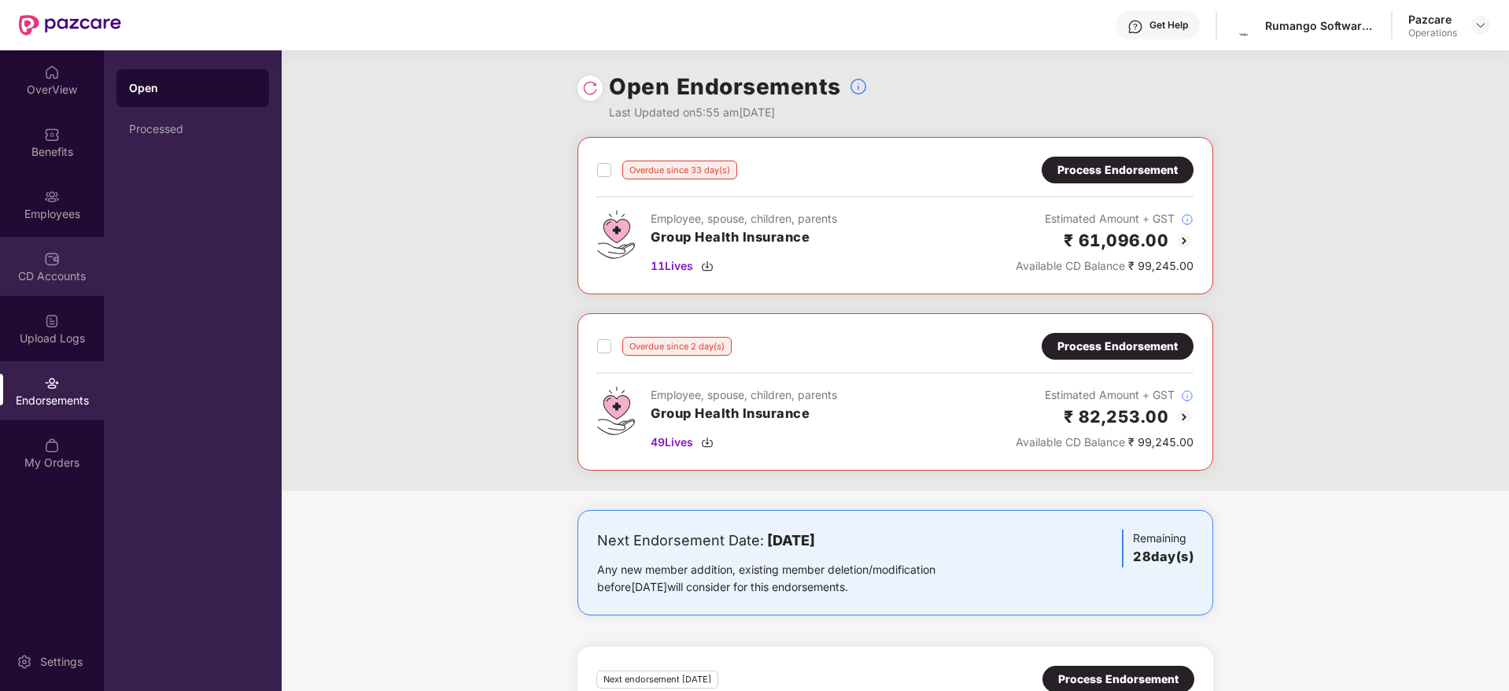
click at [72, 262] on div "CD Accounts" at bounding box center [52, 266] width 104 height 59
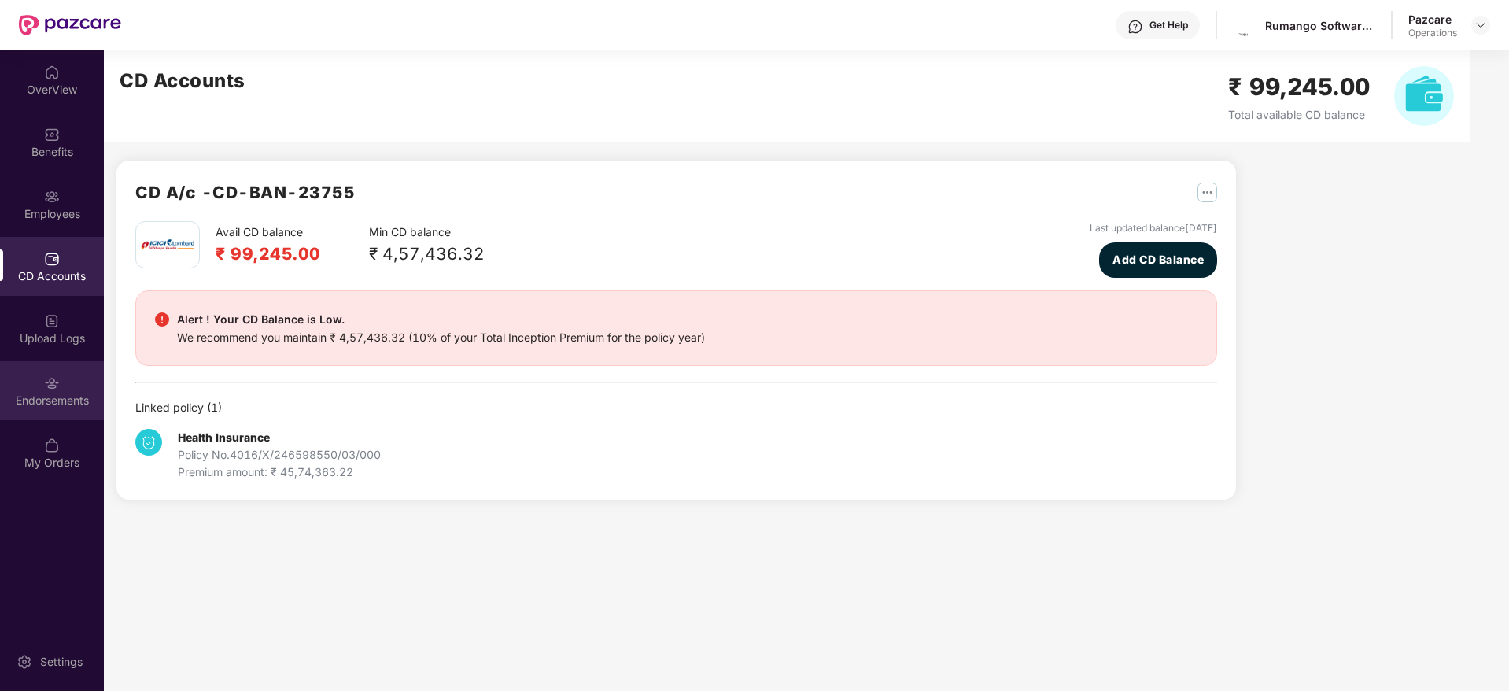
click at [46, 392] on div "Endorsements" at bounding box center [52, 400] width 104 height 16
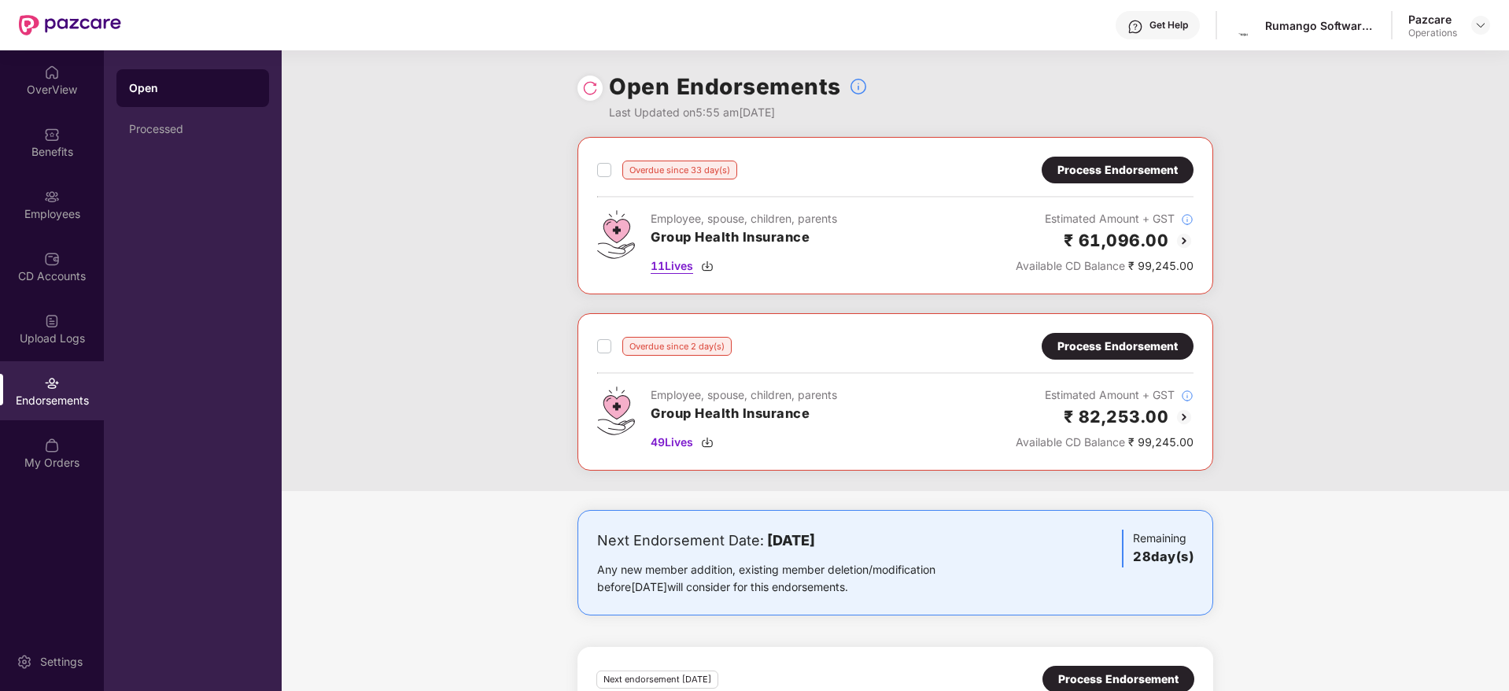
click at [707, 263] on img at bounding box center [707, 266] width 13 height 13
click at [1074, 344] on div "Process Endorsement" at bounding box center [1117, 345] width 120 height 17
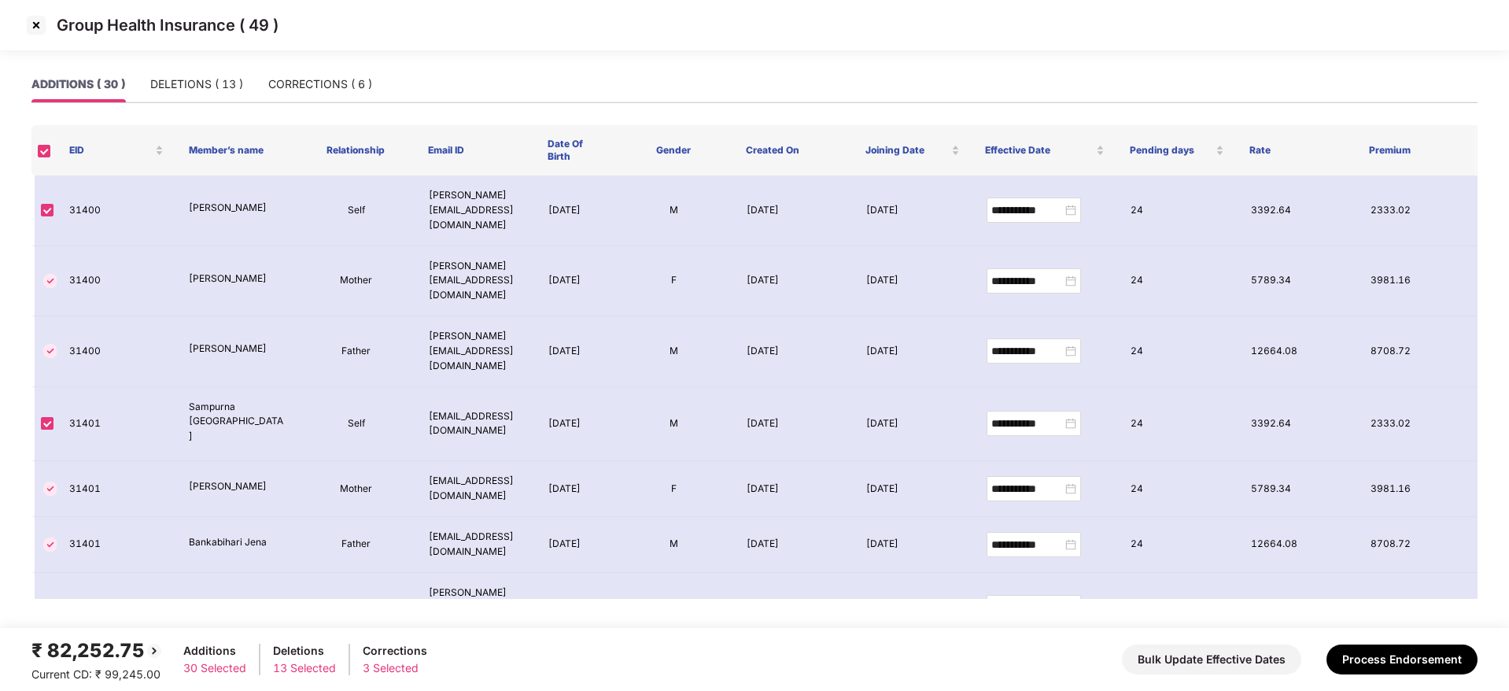
click at [39, 33] on img at bounding box center [36, 25] width 25 height 25
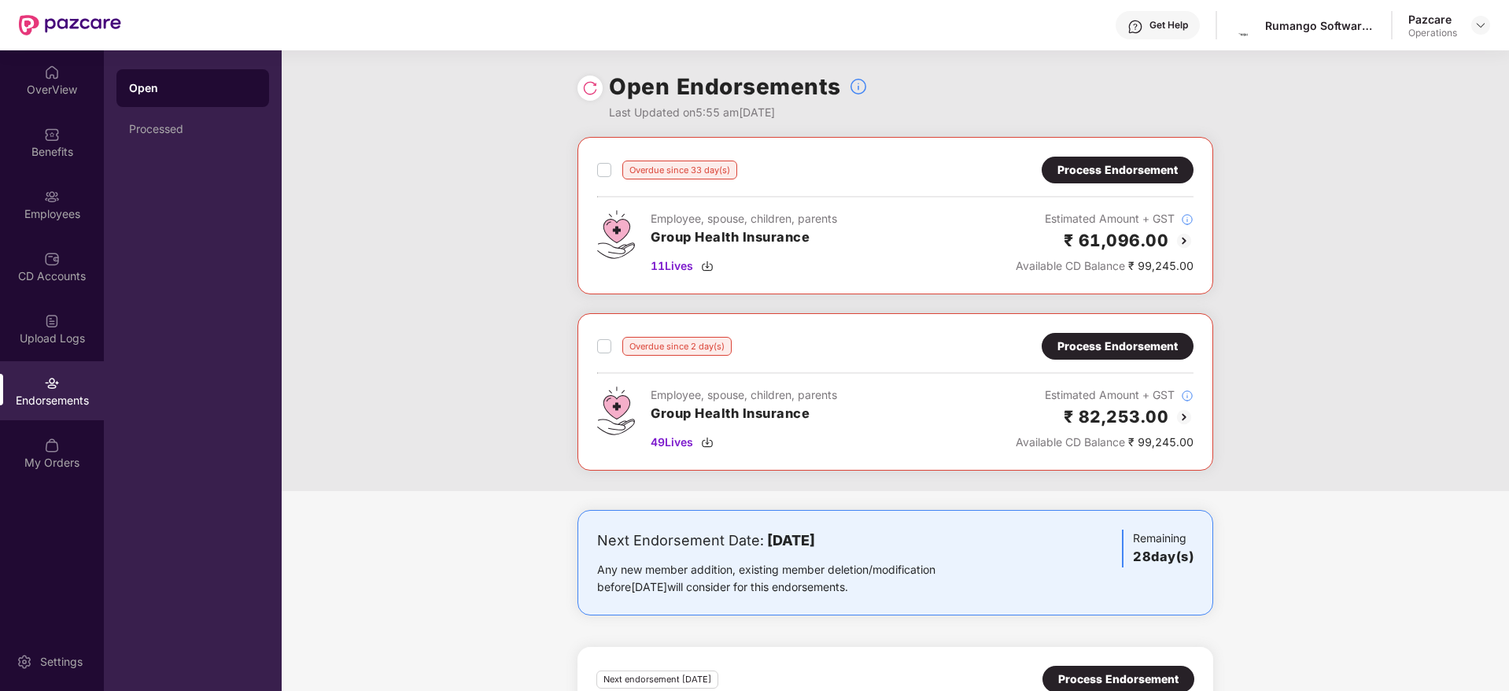
click at [1111, 349] on div "Process Endorsement" at bounding box center [1117, 345] width 120 height 17
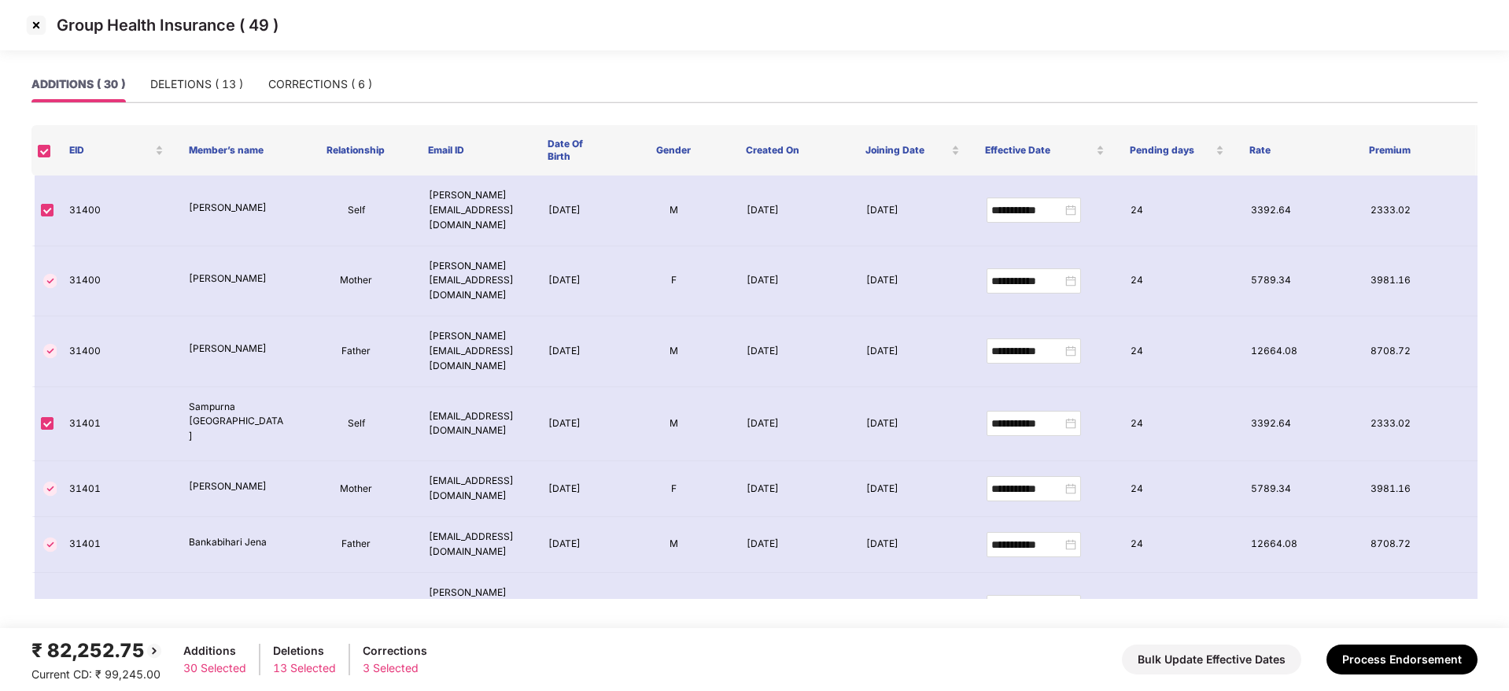
click at [203, 106] on div "ADDITIONS ( 30 ) DELETIONS ( 13 ) CORRECTIONS ( 6 )" at bounding box center [754, 91] width 1446 height 50
click at [193, 90] on div "DELETIONS ( 13 )" at bounding box center [196, 84] width 93 height 17
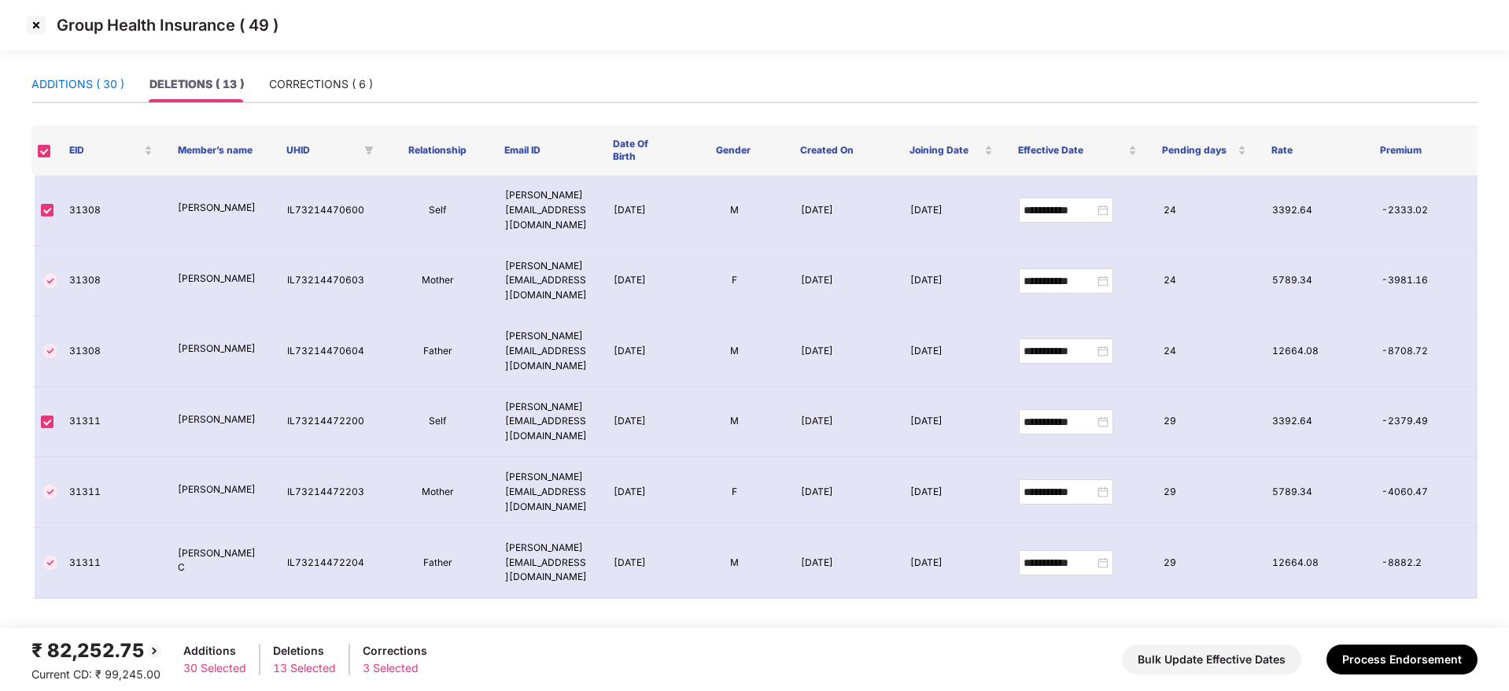
click at [58, 92] on div "ADDITIONS ( 30 )" at bounding box center [77, 84] width 93 height 17
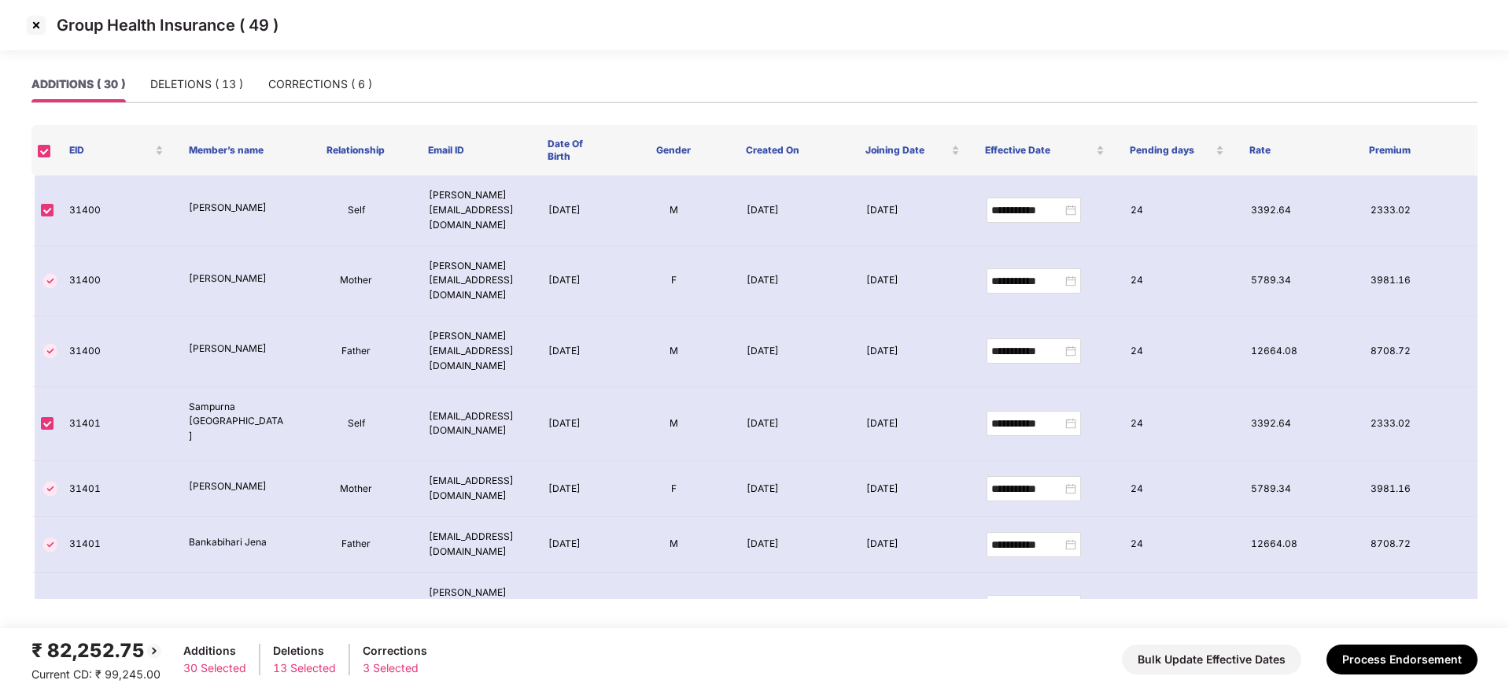
click at [39, 27] on img at bounding box center [36, 25] width 25 height 25
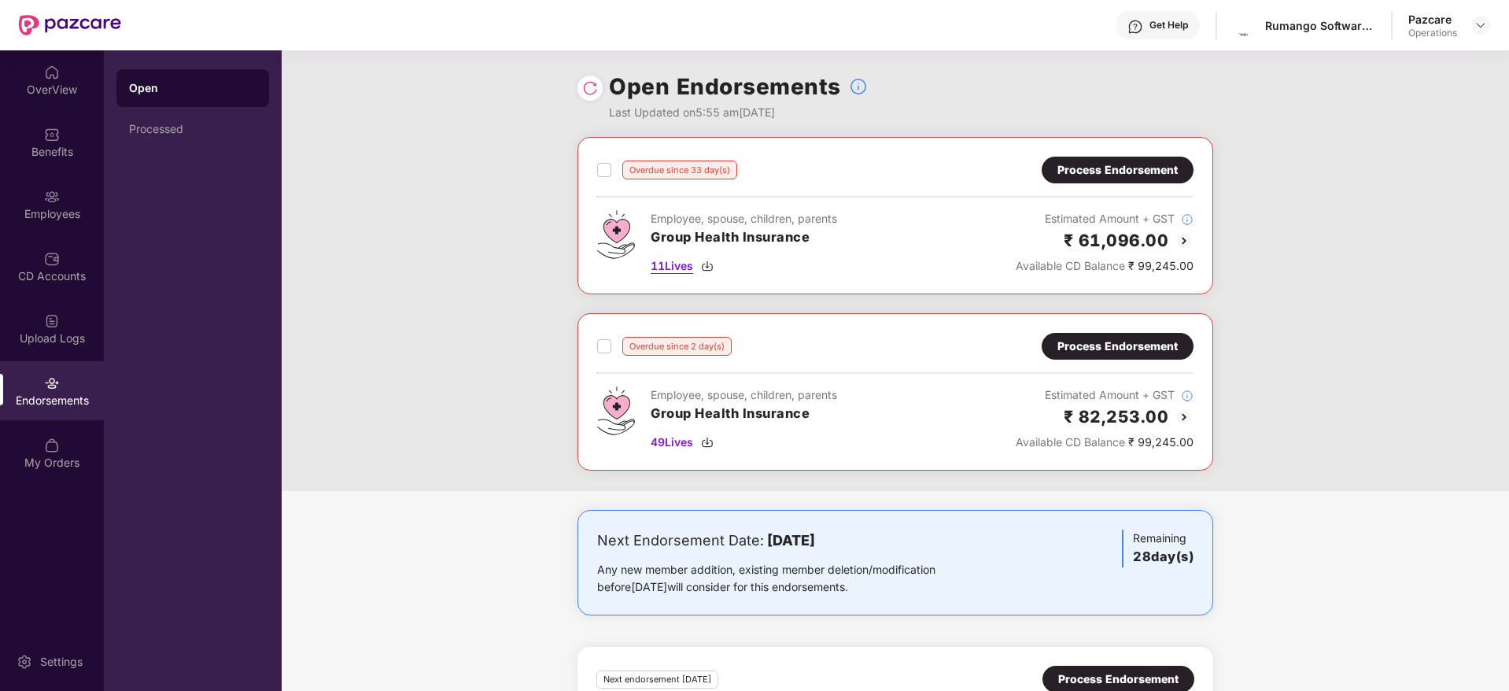
click at [706, 267] on img at bounding box center [707, 266] width 13 height 13
click at [1100, 180] on div "Process Endorsement" at bounding box center [1117, 170] width 152 height 27
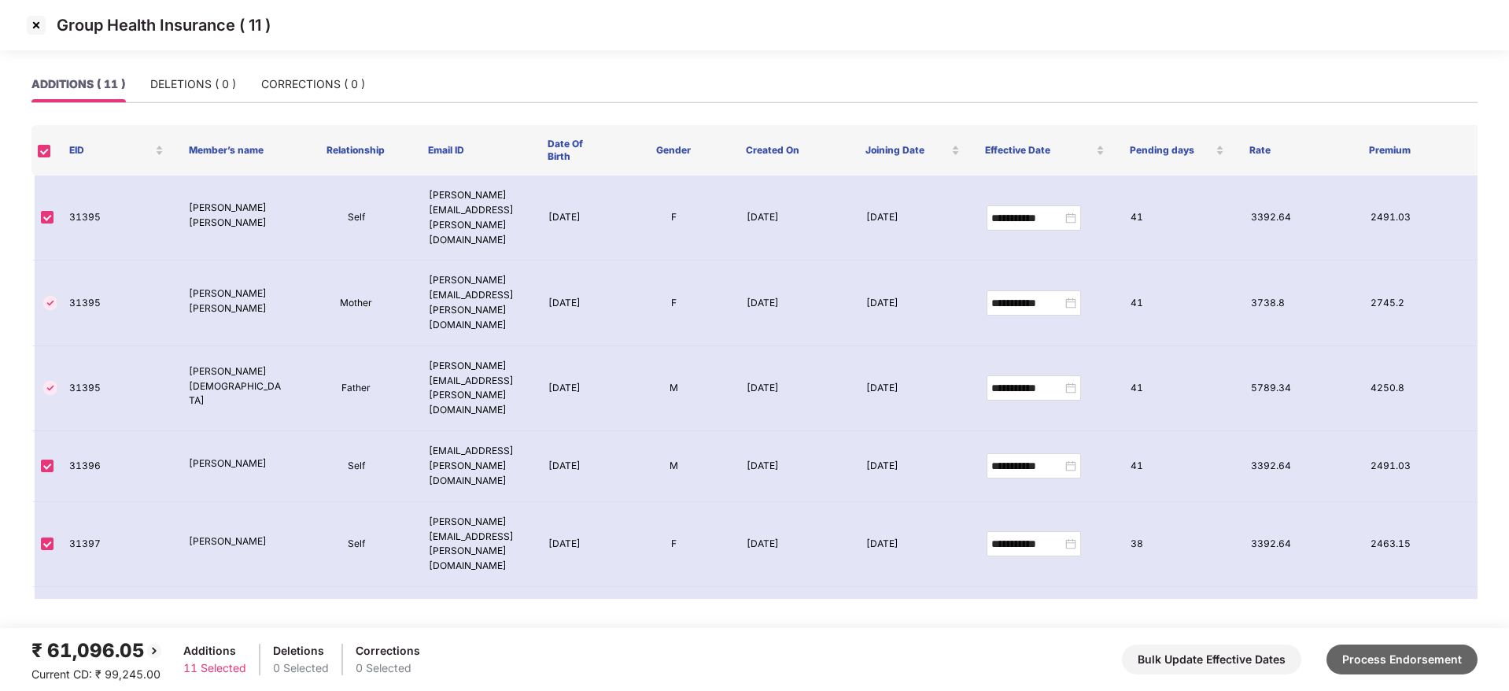
click at [1351, 658] on button "Process Endorsement" at bounding box center [1401, 659] width 151 height 30
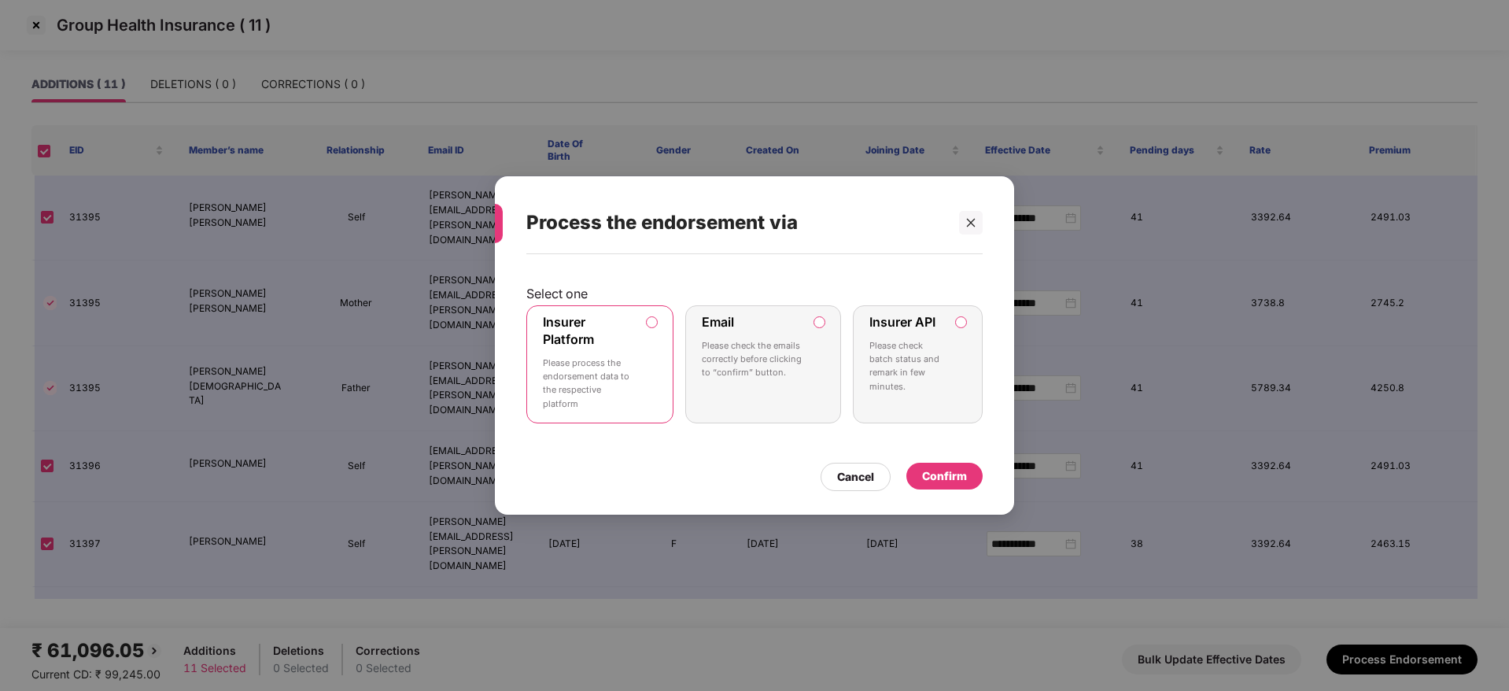
click at [960, 476] on div "Confirm" at bounding box center [944, 475] width 45 height 17
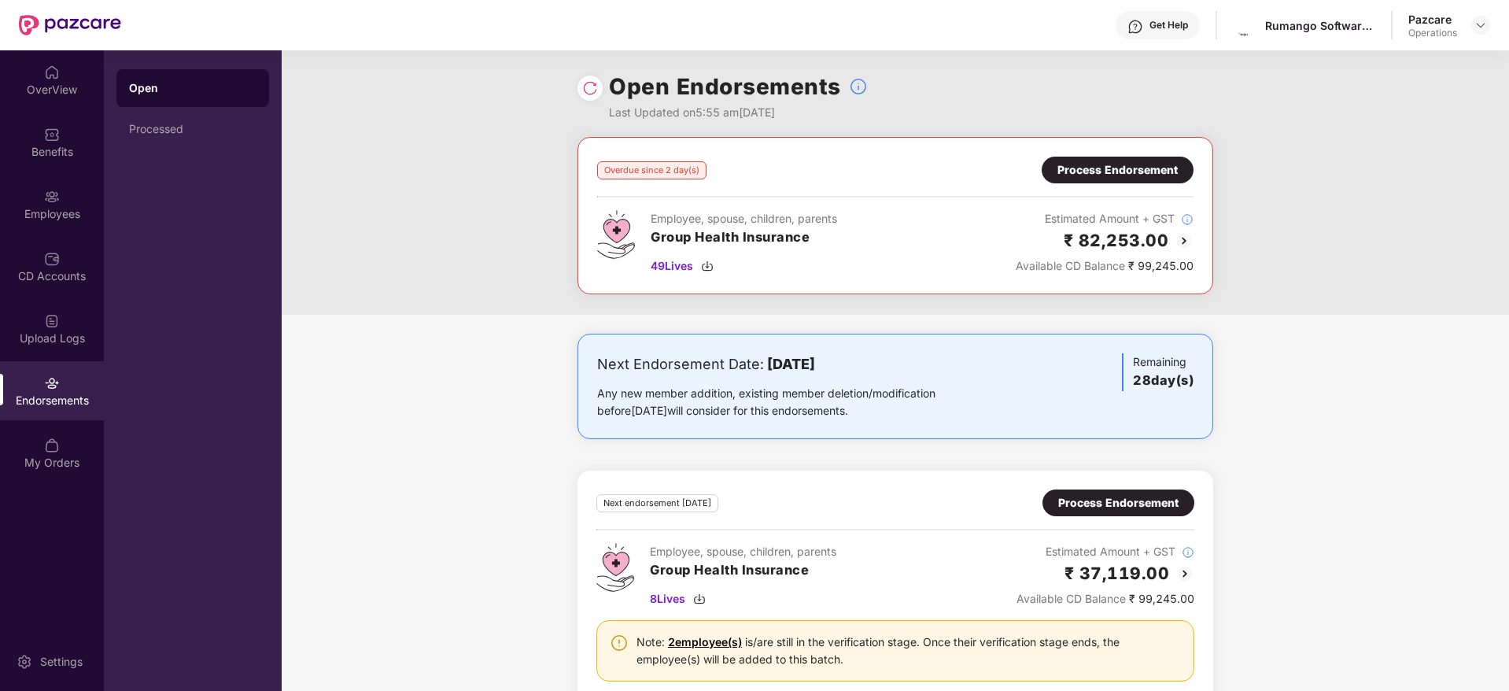
click at [1124, 176] on div "Process Endorsement" at bounding box center [1117, 169] width 120 height 17
click at [1091, 497] on div "Process Endorsement" at bounding box center [1118, 502] width 120 height 17
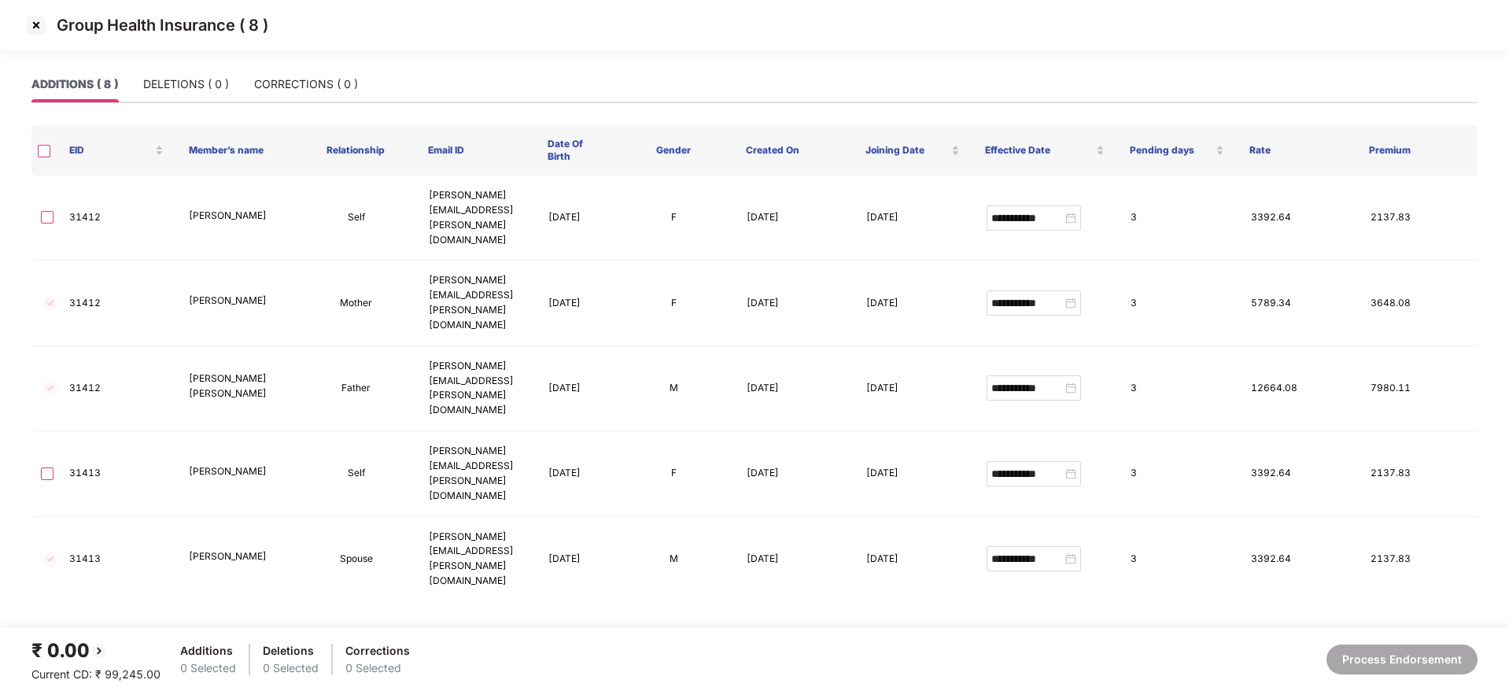
click at [33, 24] on img at bounding box center [36, 25] width 25 height 25
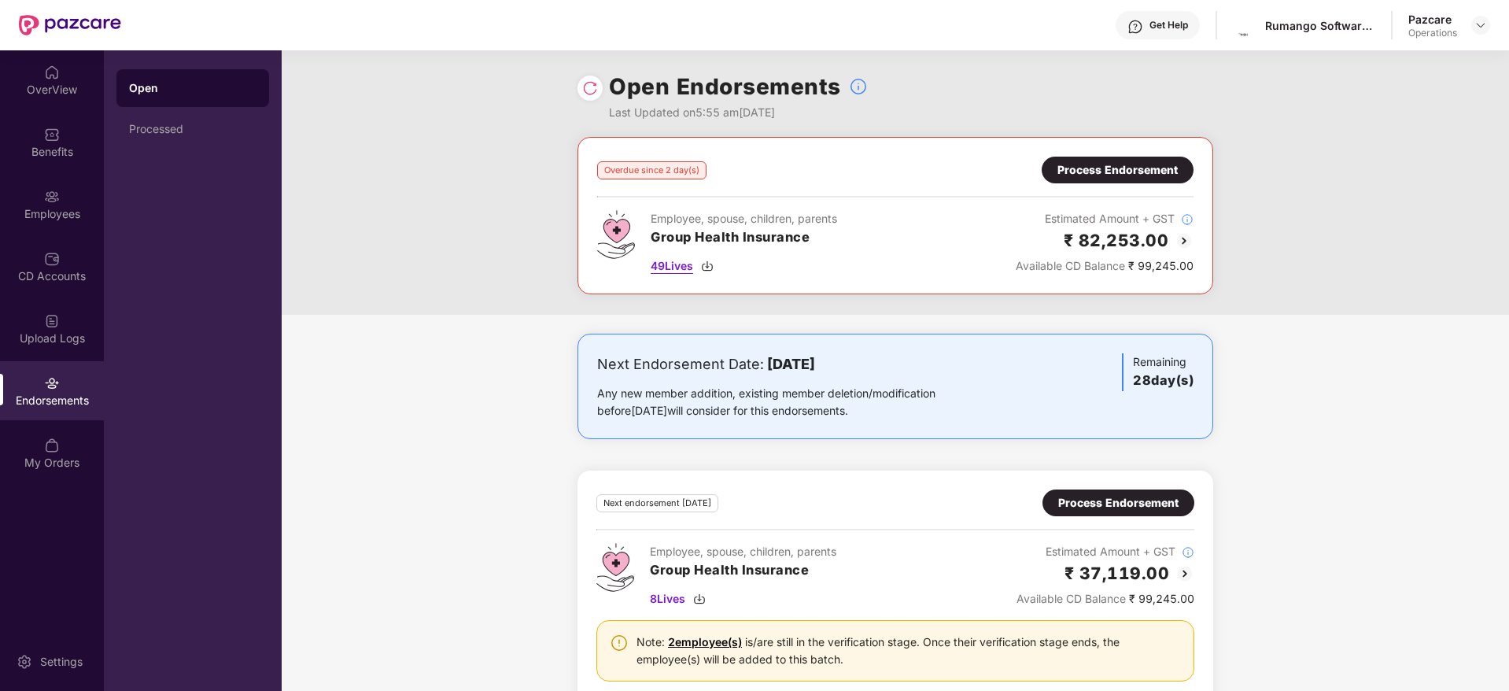
click at [719, 271] on div "49 Lives" at bounding box center [743, 265] width 186 height 17
click at [1122, 168] on div "Process Endorsement" at bounding box center [1117, 169] width 120 height 17
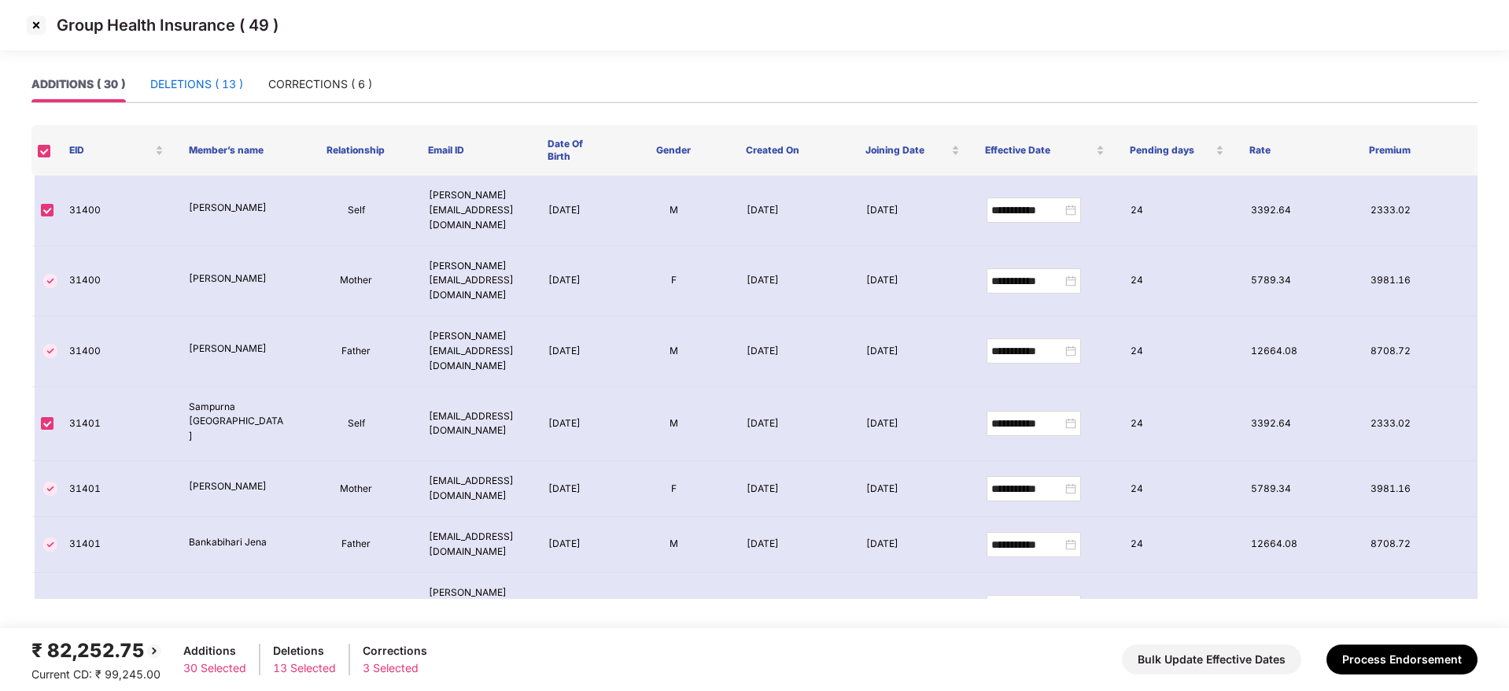
click at [181, 84] on div "DELETIONS ( 13 )" at bounding box center [196, 84] width 93 height 17
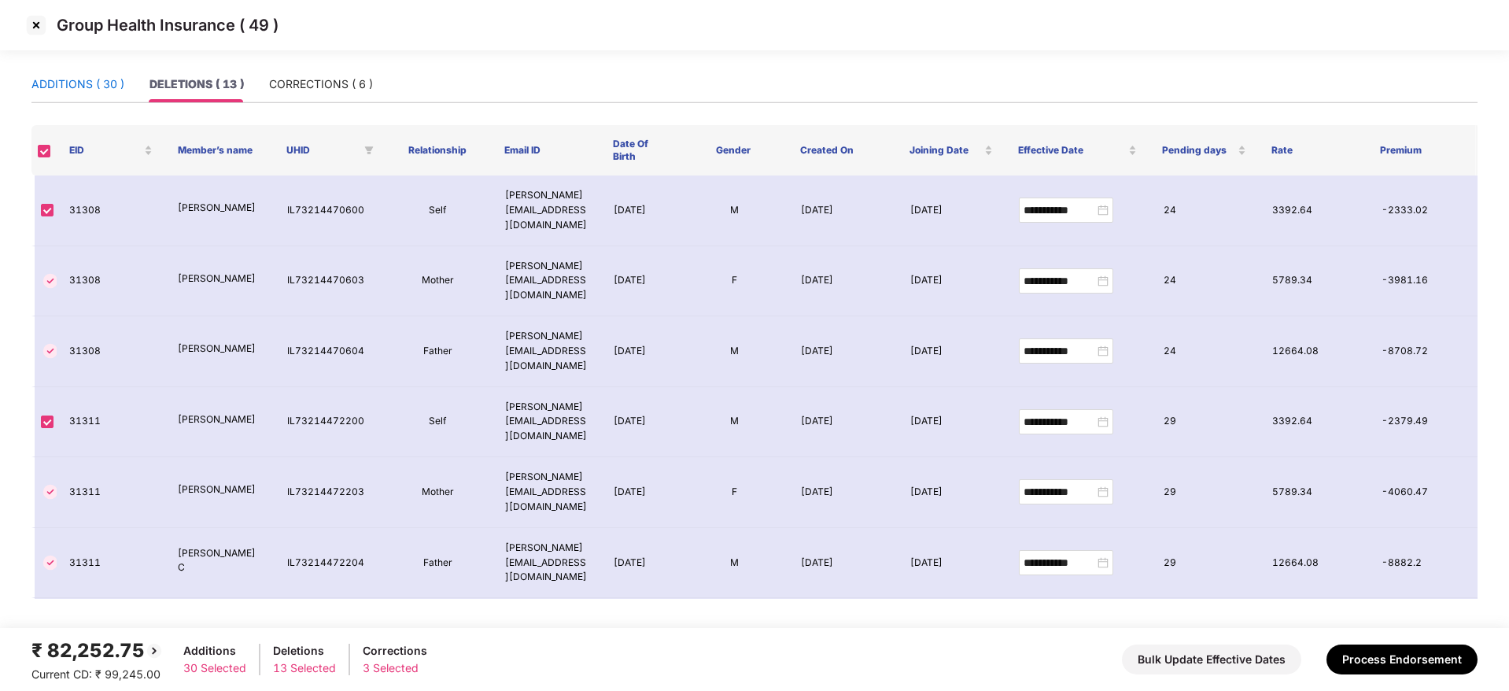
click at [89, 88] on div "ADDITIONS ( 30 )" at bounding box center [77, 84] width 93 height 17
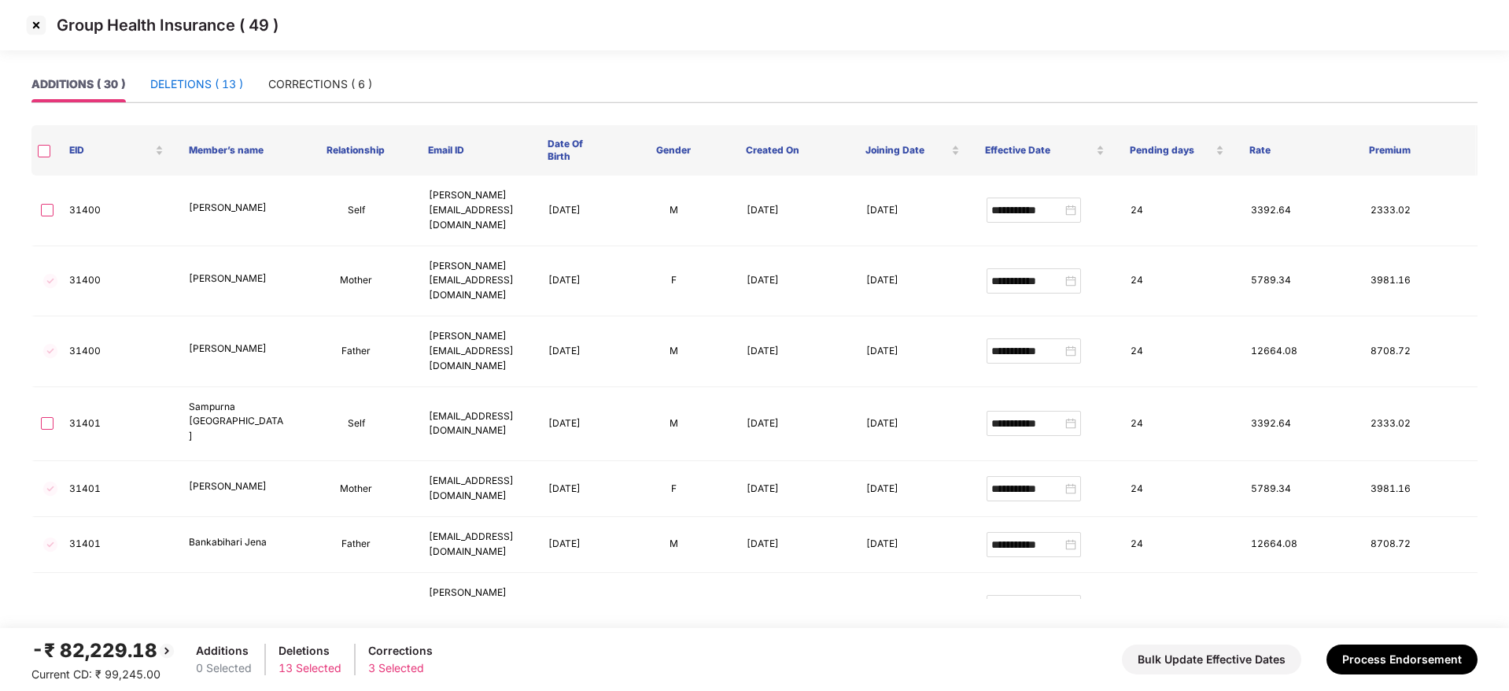
click at [218, 81] on div "DELETIONS ( 13 )" at bounding box center [196, 84] width 93 height 17
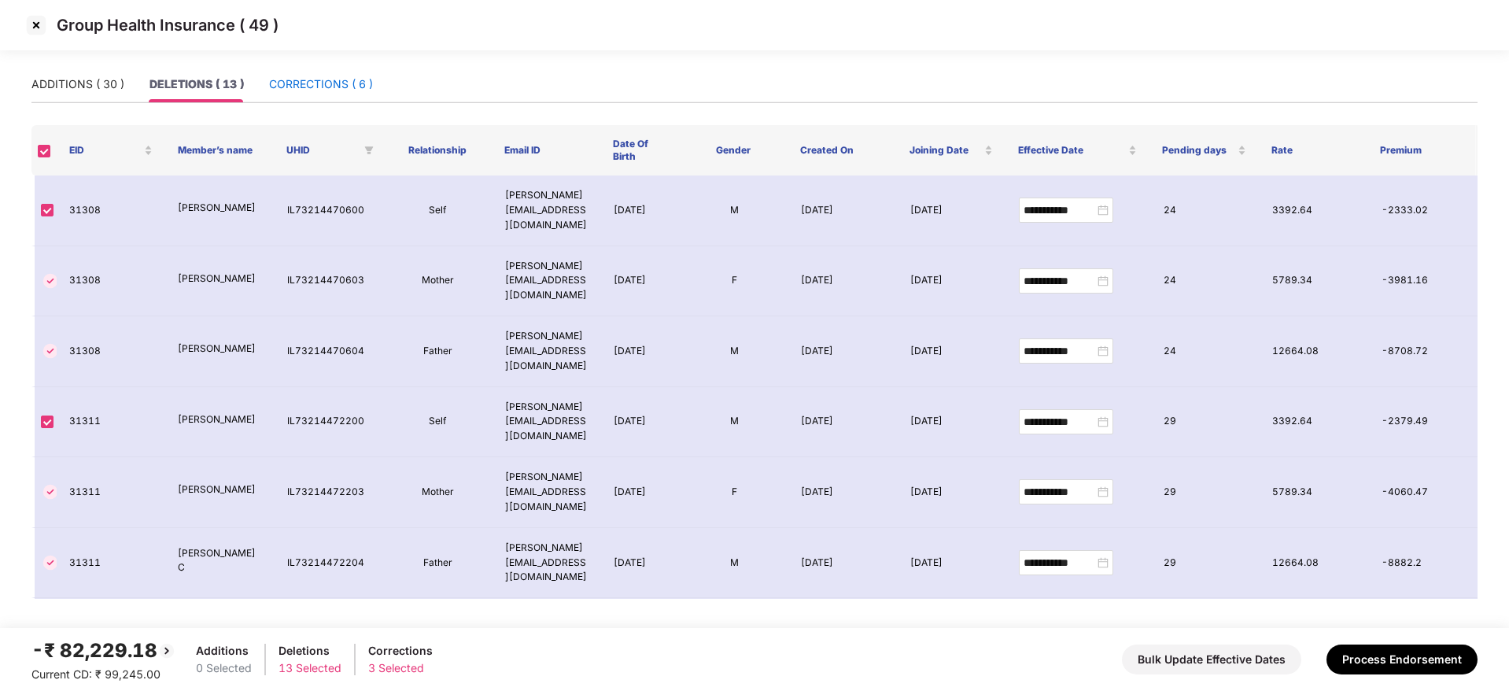
click at [312, 79] on div "CORRECTIONS ( 6 )" at bounding box center [321, 84] width 104 height 17
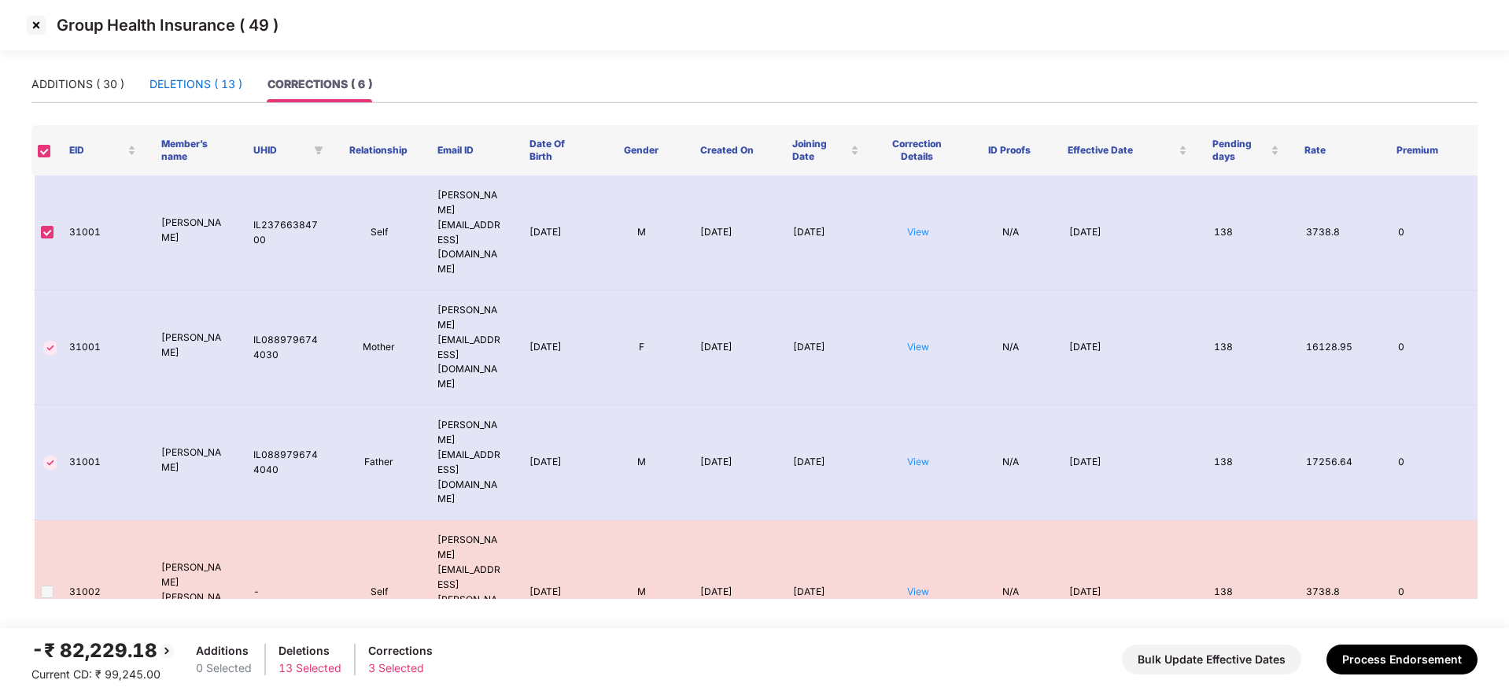
click at [218, 87] on div "DELETIONS ( 13 )" at bounding box center [195, 84] width 93 height 17
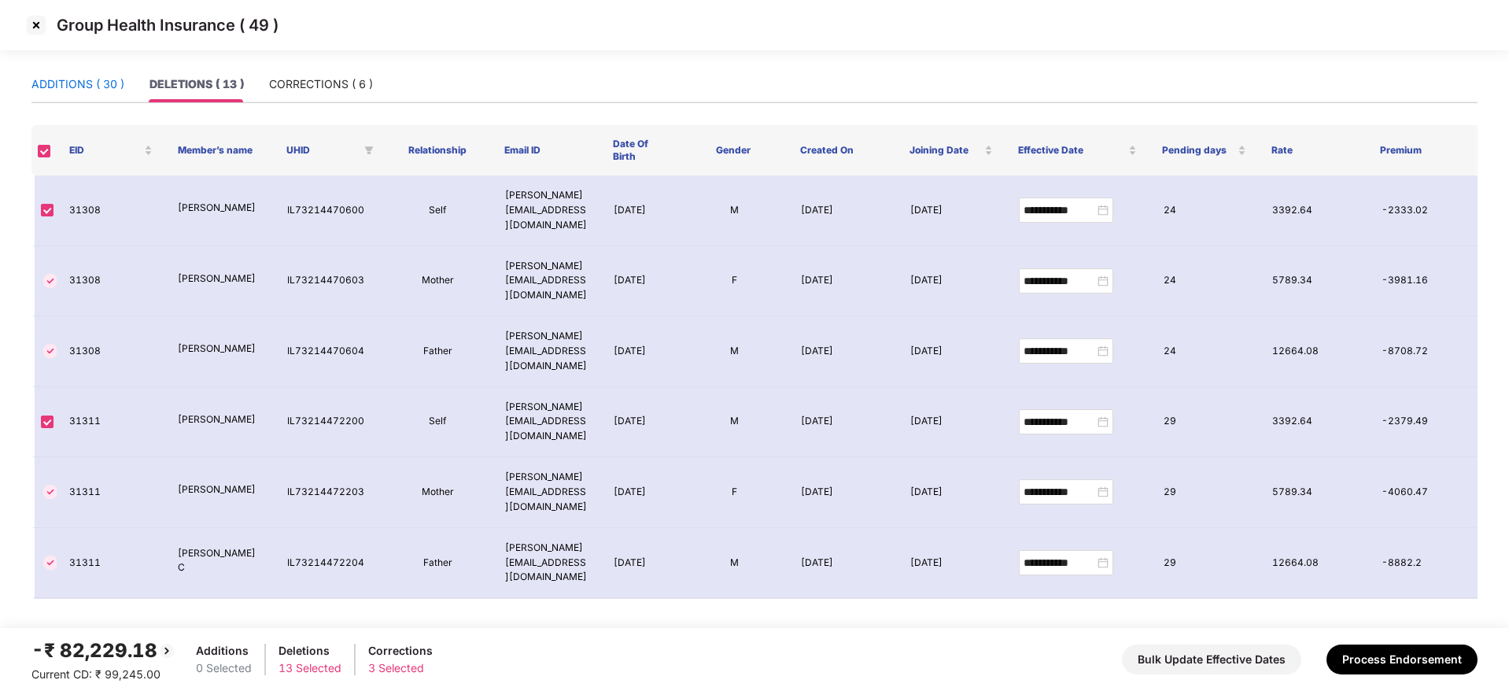
click at [105, 85] on div "ADDITIONS ( 30 )" at bounding box center [77, 84] width 93 height 17
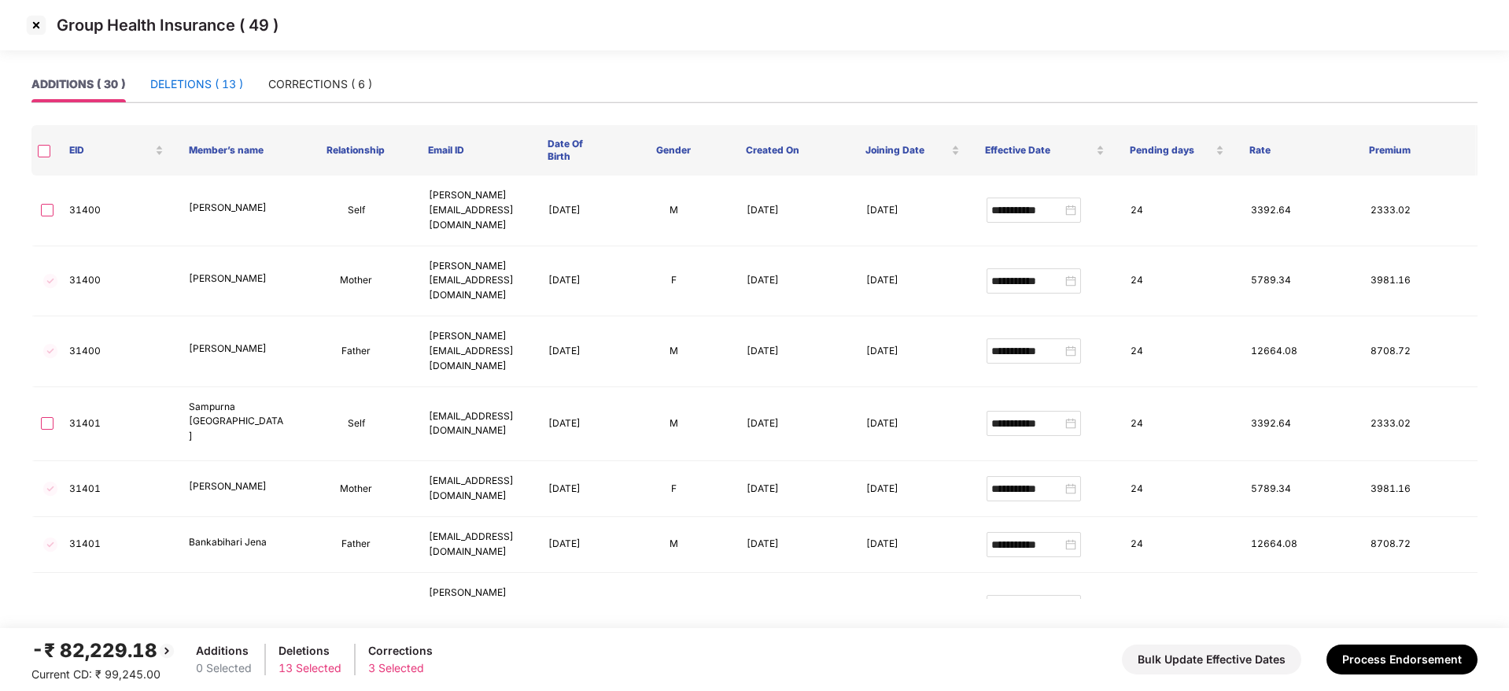
click at [173, 80] on div "DELETIONS ( 13 )" at bounding box center [196, 84] width 93 height 17
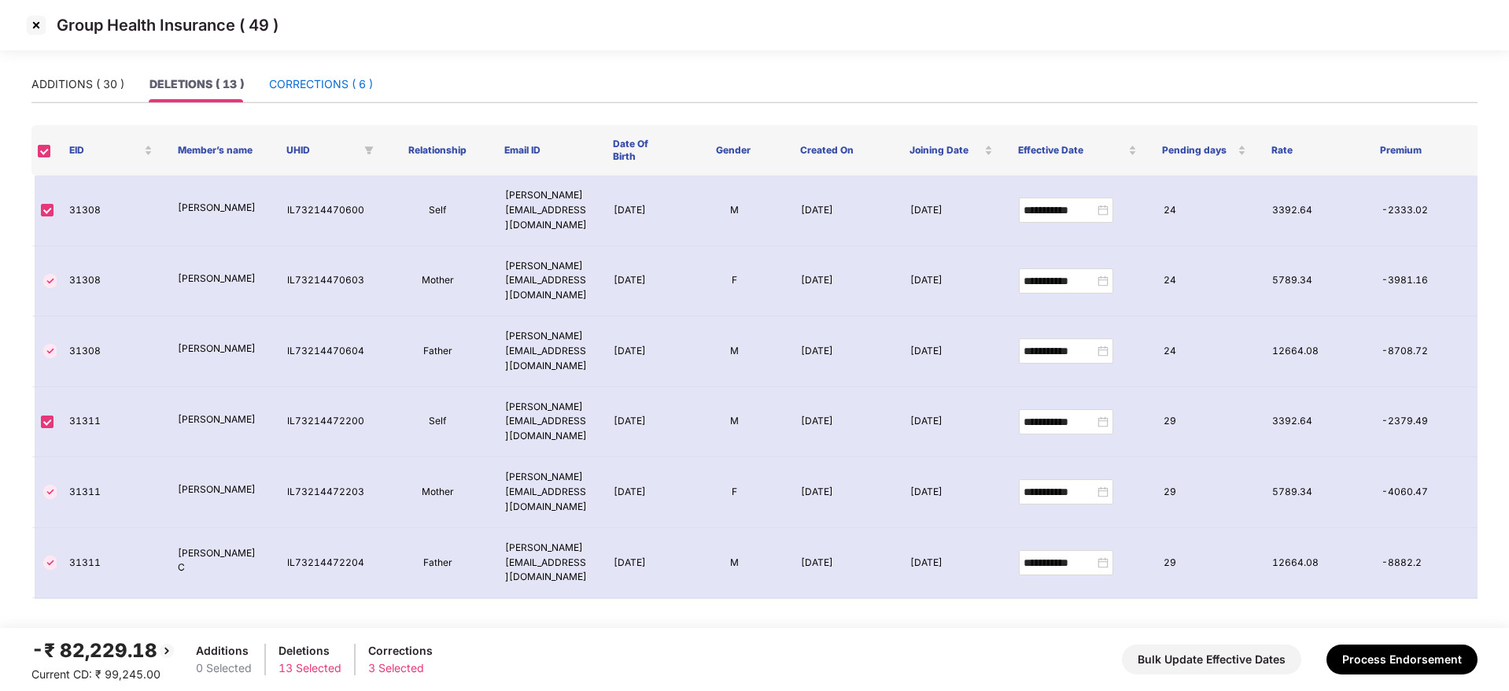
click at [305, 78] on div "CORRECTIONS ( 6 )" at bounding box center [321, 84] width 104 height 17
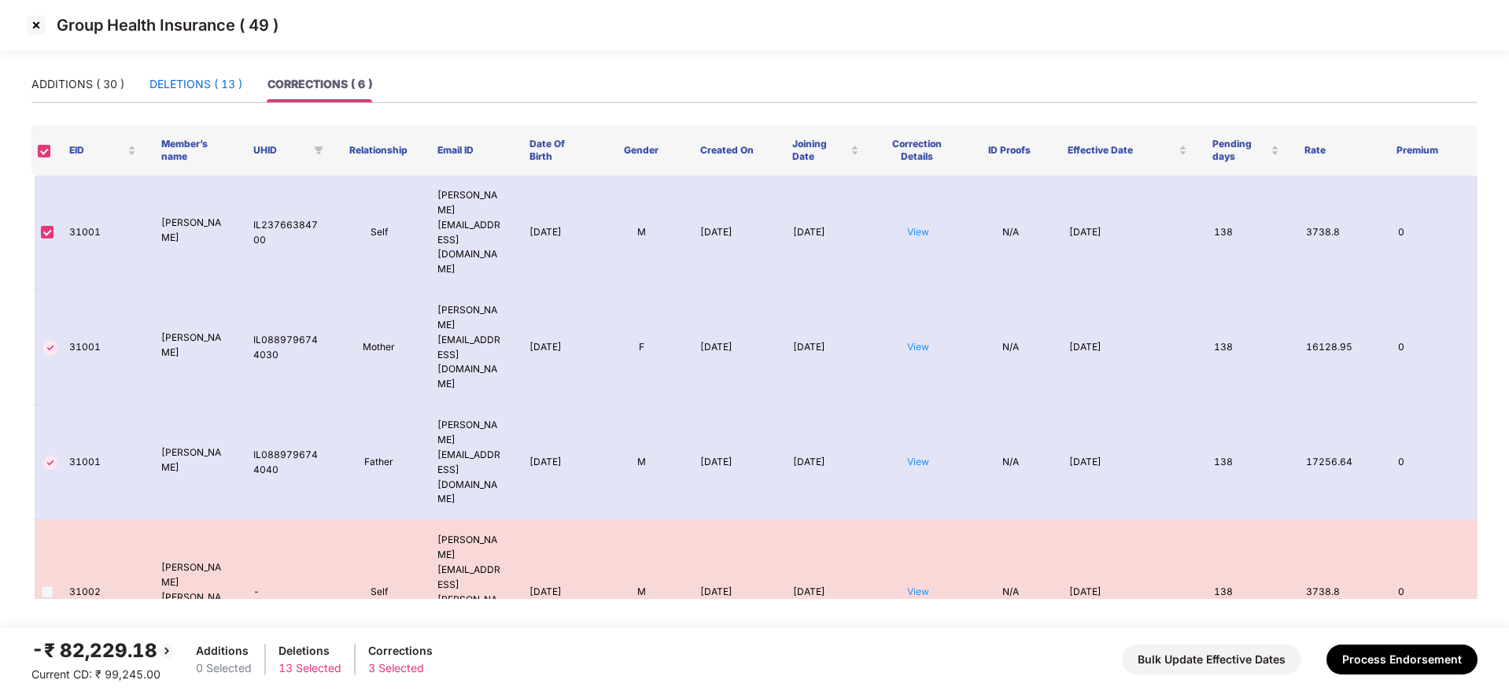
click at [215, 83] on div "DELETIONS ( 13 )" at bounding box center [195, 84] width 93 height 17
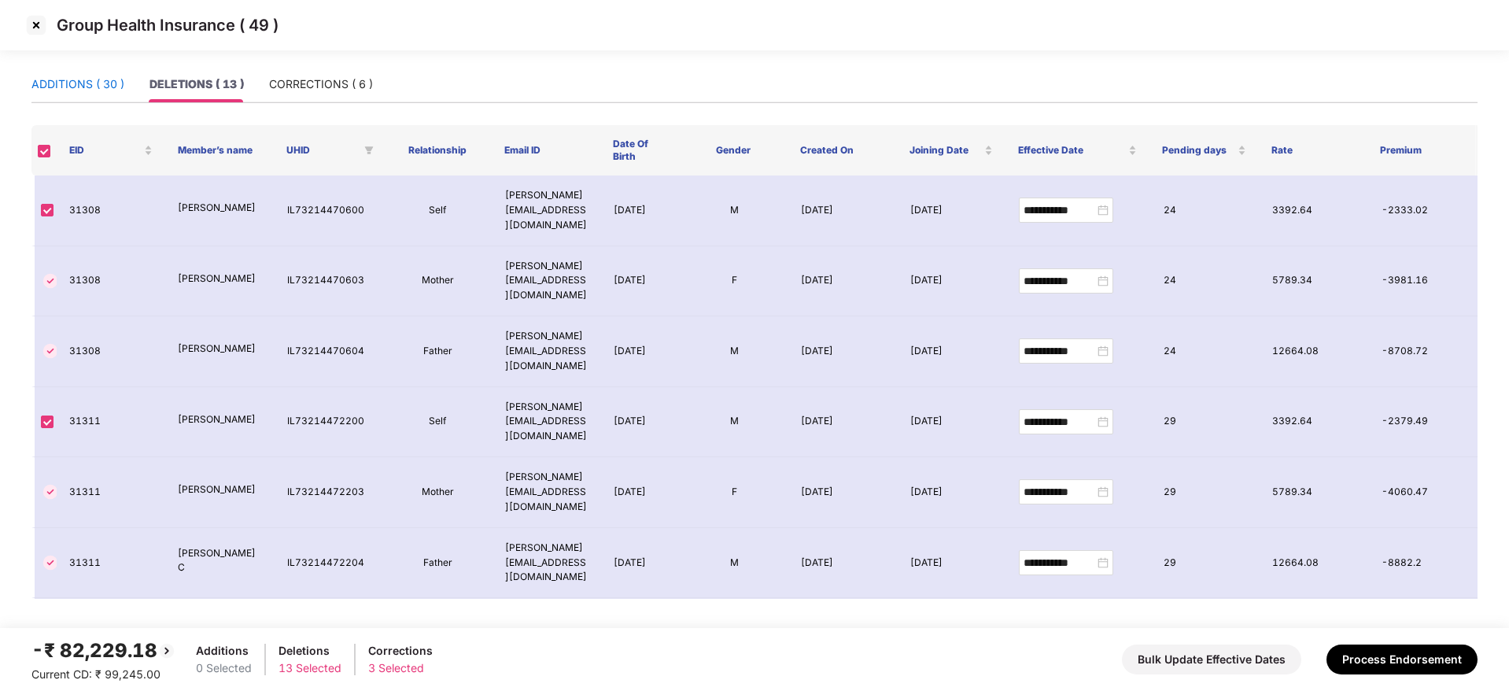
click at [107, 77] on div "ADDITIONS ( 30 )" at bounding box center [77, 84] width 93 height 17
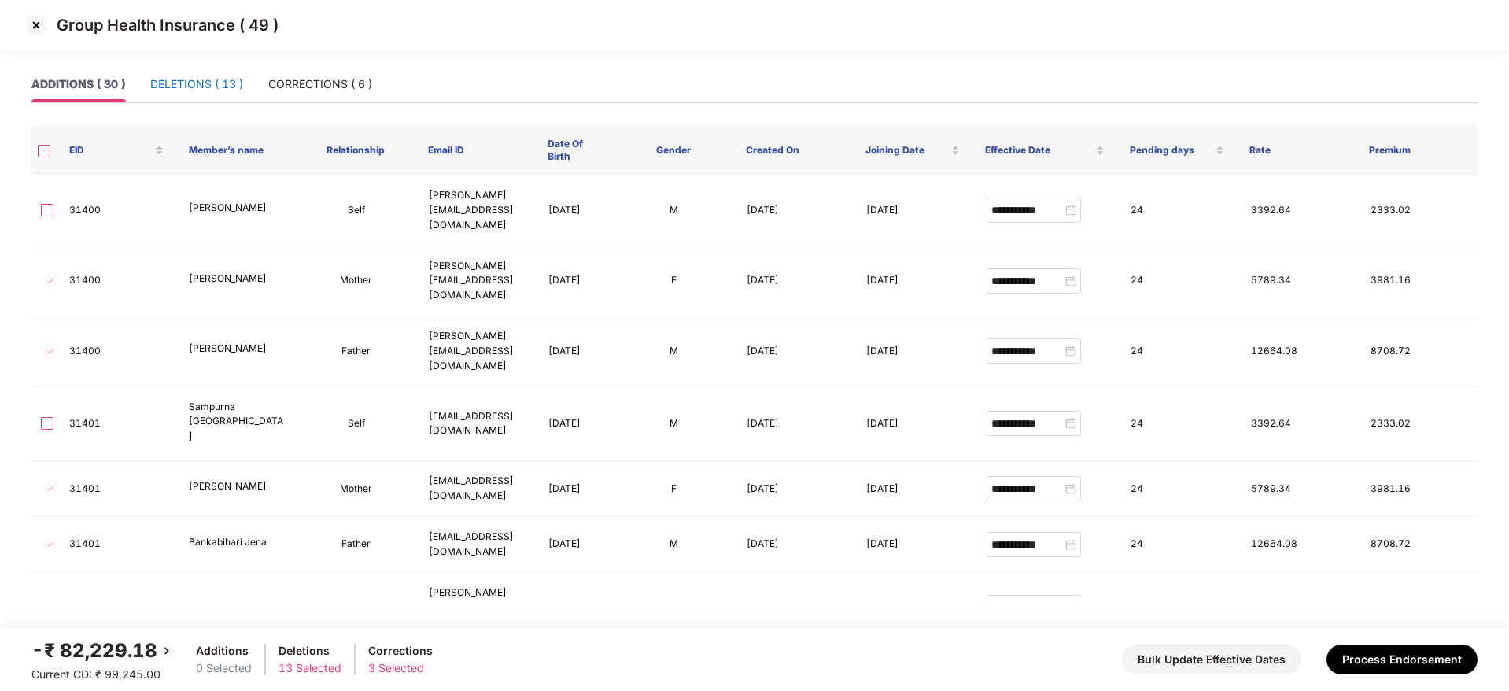
click at [178, 76] on div "DELETIONS ( 13 )" at bounding box center [196, 84] width 93 height 17
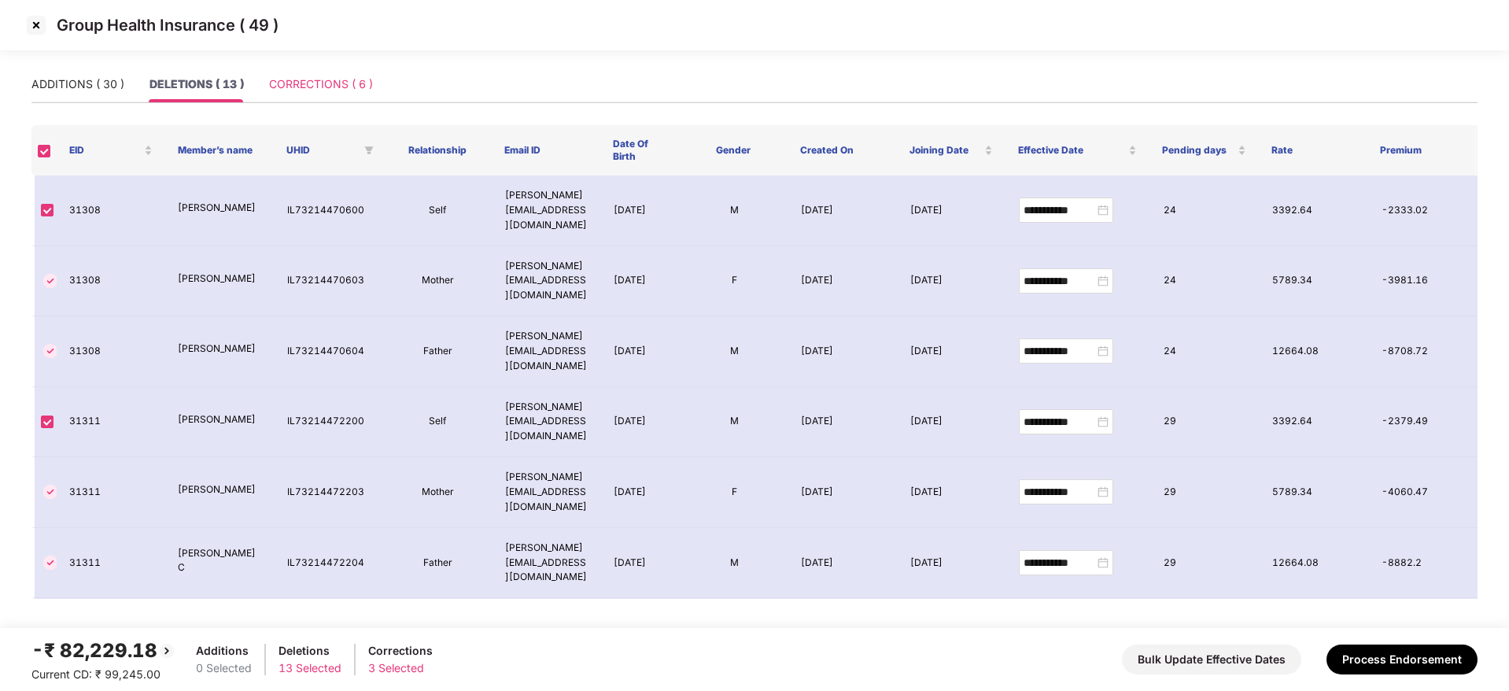
click at [297, 74] on div "CORRECTIONS ( 6 )" at bounding box center [321, 84] width 104 height 36
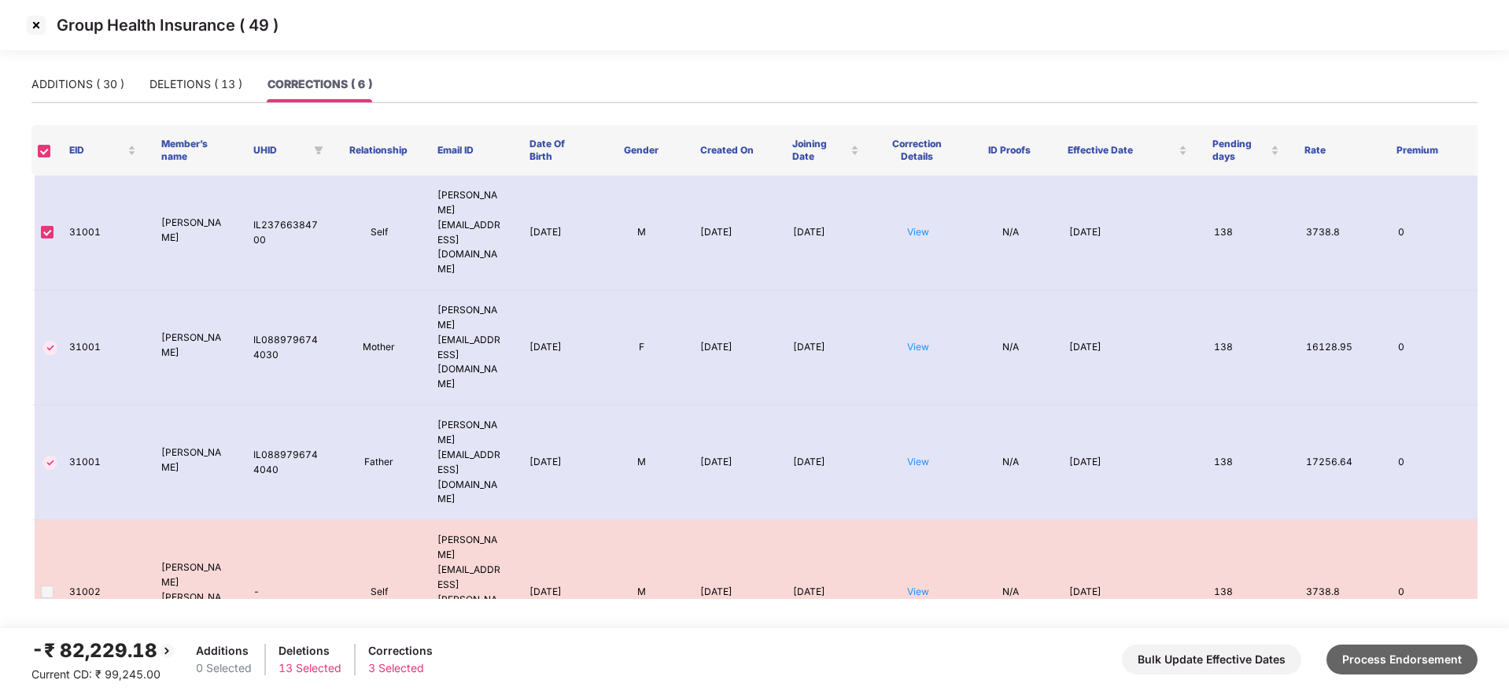
click at [1402, 660] on button "Process Endorsement" at bounding box center [1401, 659] width 151 height 30
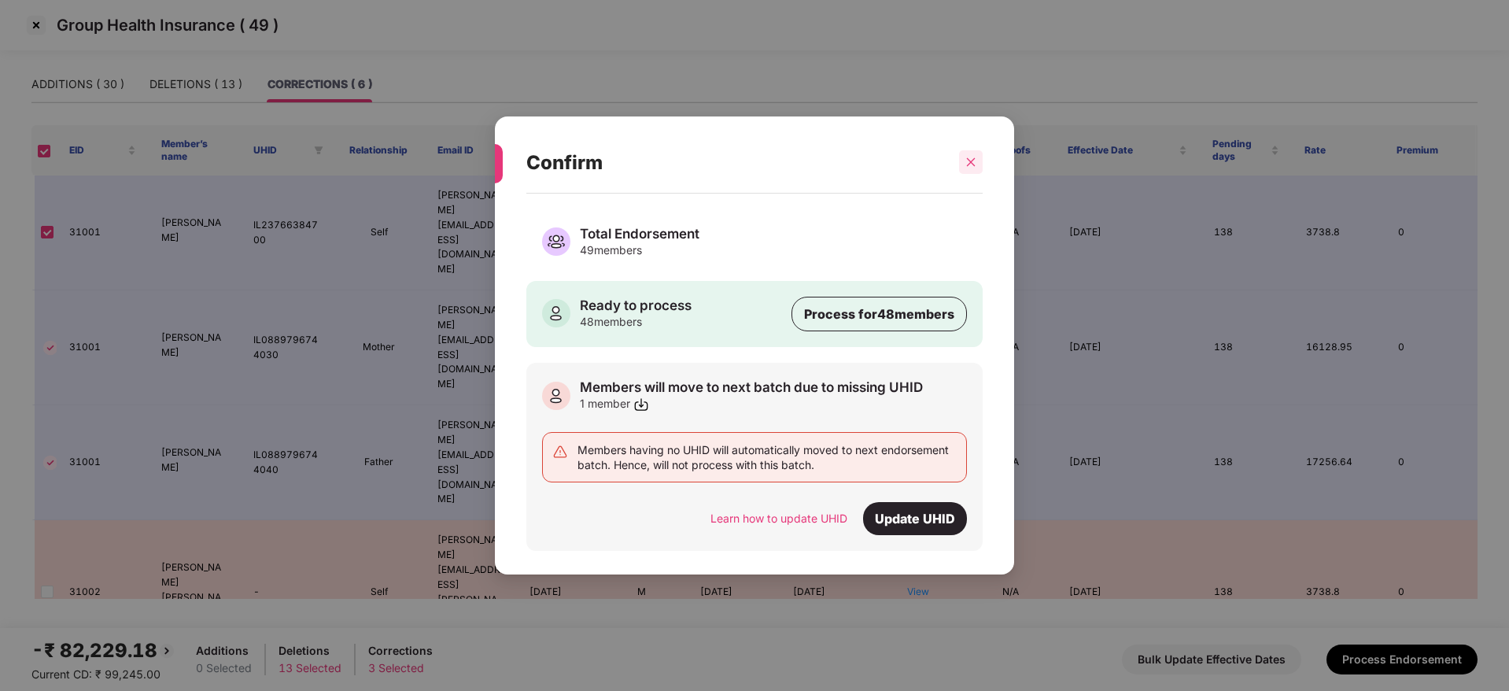
click at [968, 160] on icon "close" at bounding box center [971, 162] width 9 height 9
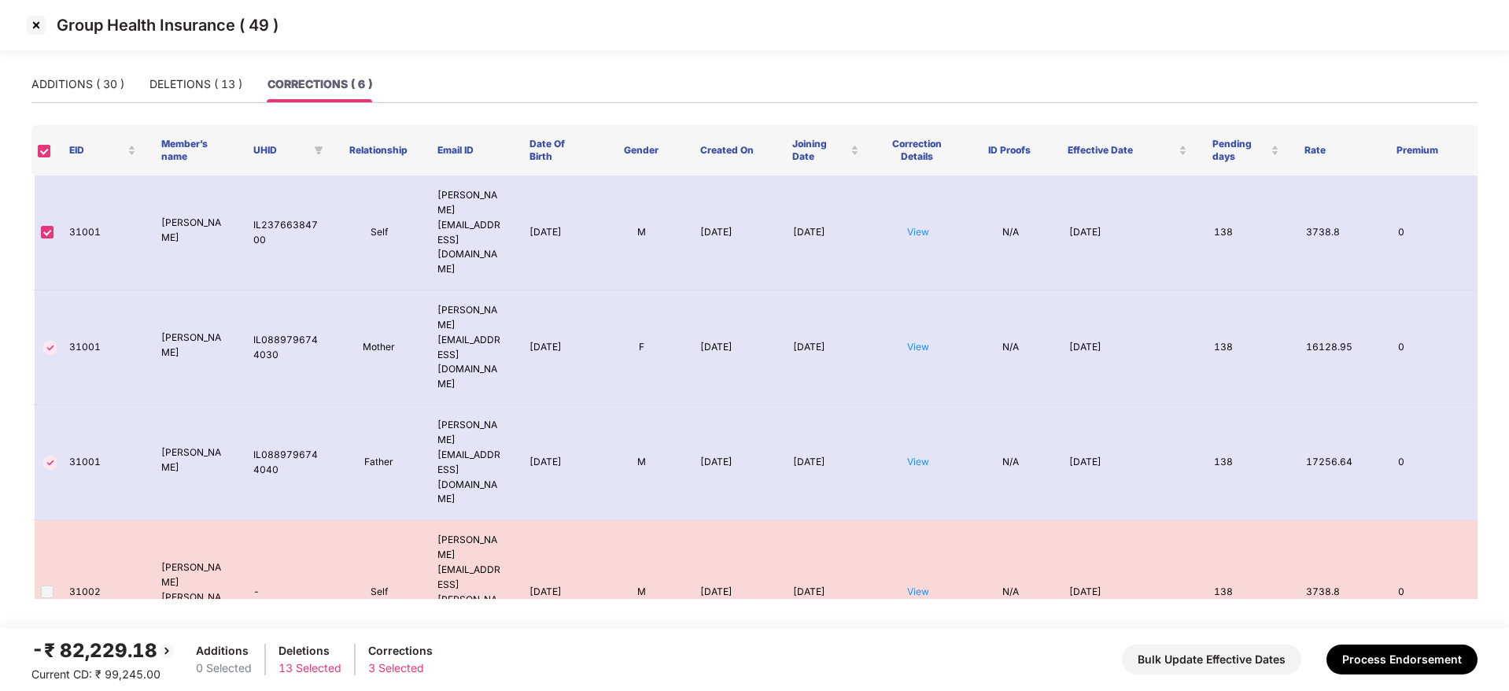
click at [38, 22] on img at bounding box center [36, 25] width 25 height 25
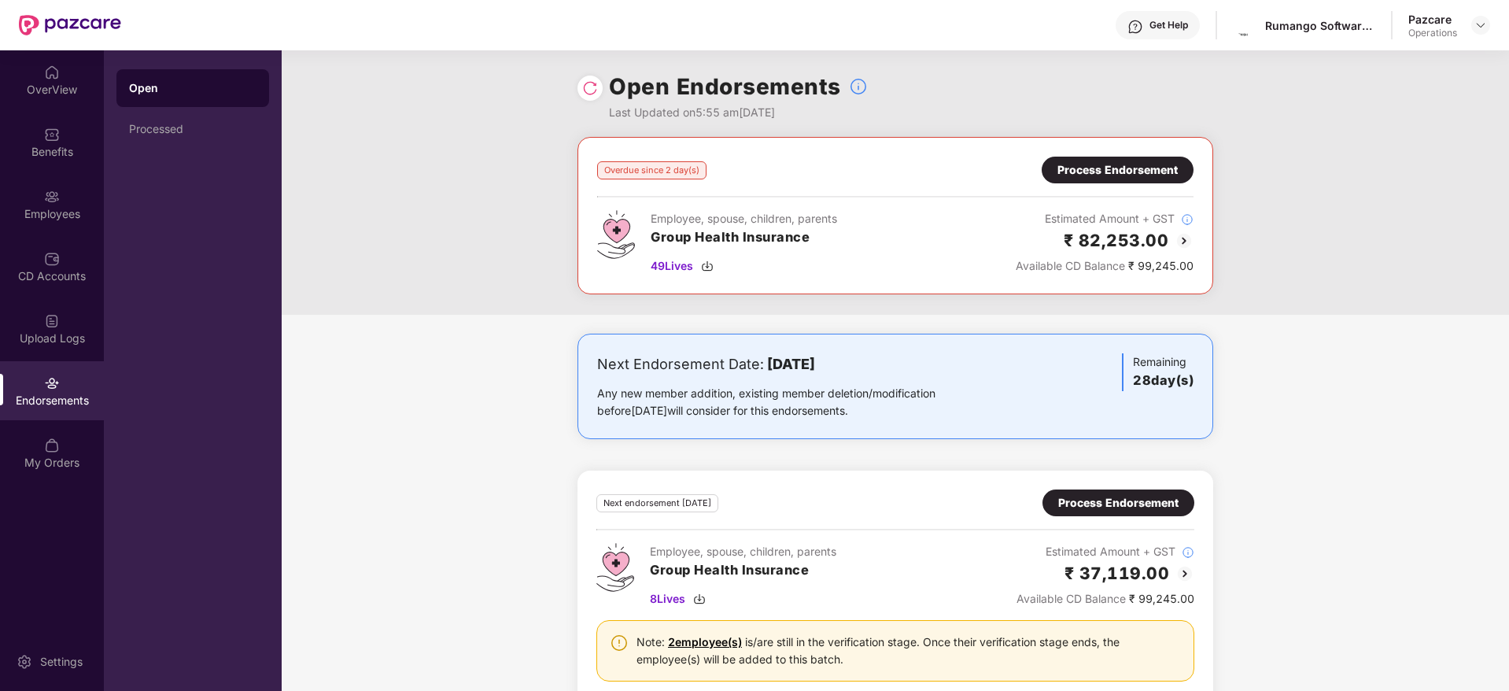
click at [588, 84] on img at bounding box center [590, 88] width 16 height 16
click at [1103, 171] on div "Process Endorsement" at bounding box center [1117, 169] width 120 height 17
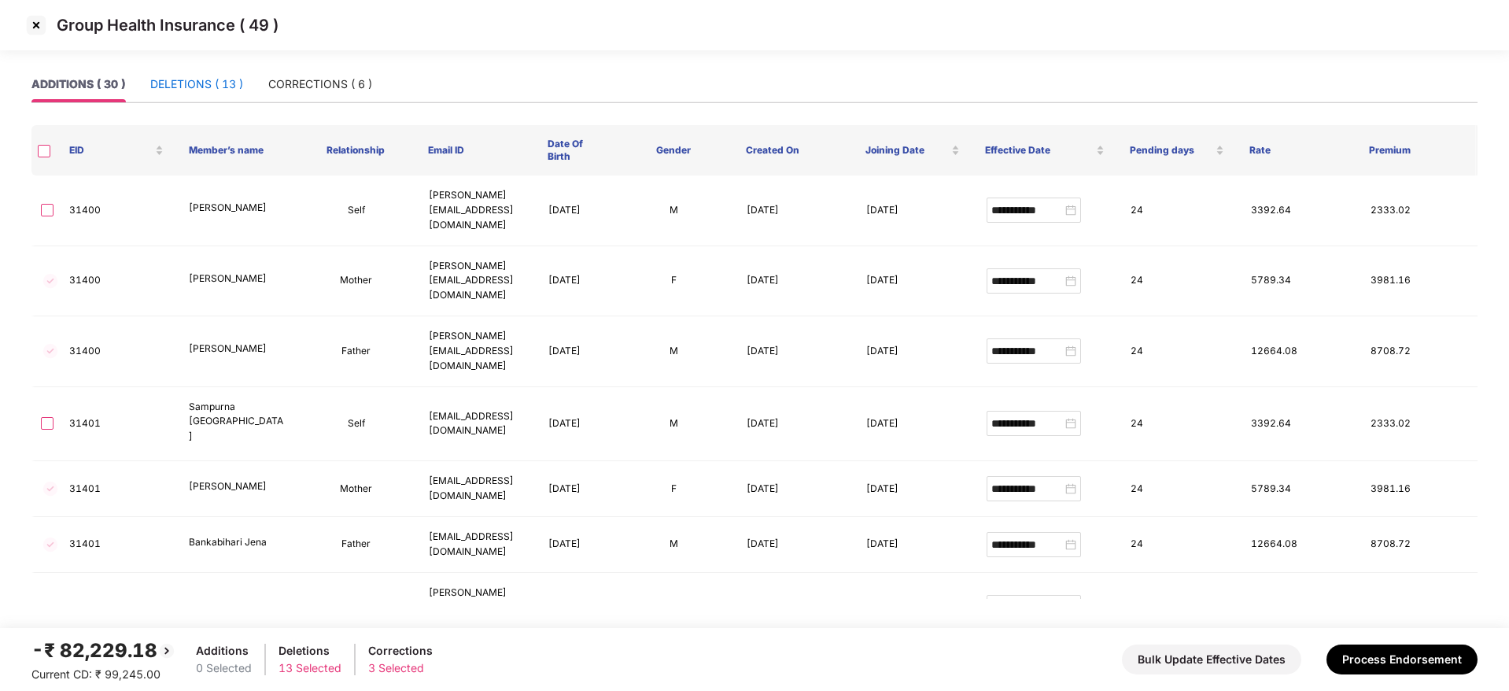
click at [207, 86] on div "DELETIONS ( 13 )" at bounding box center [196, 84] width 93 height 17
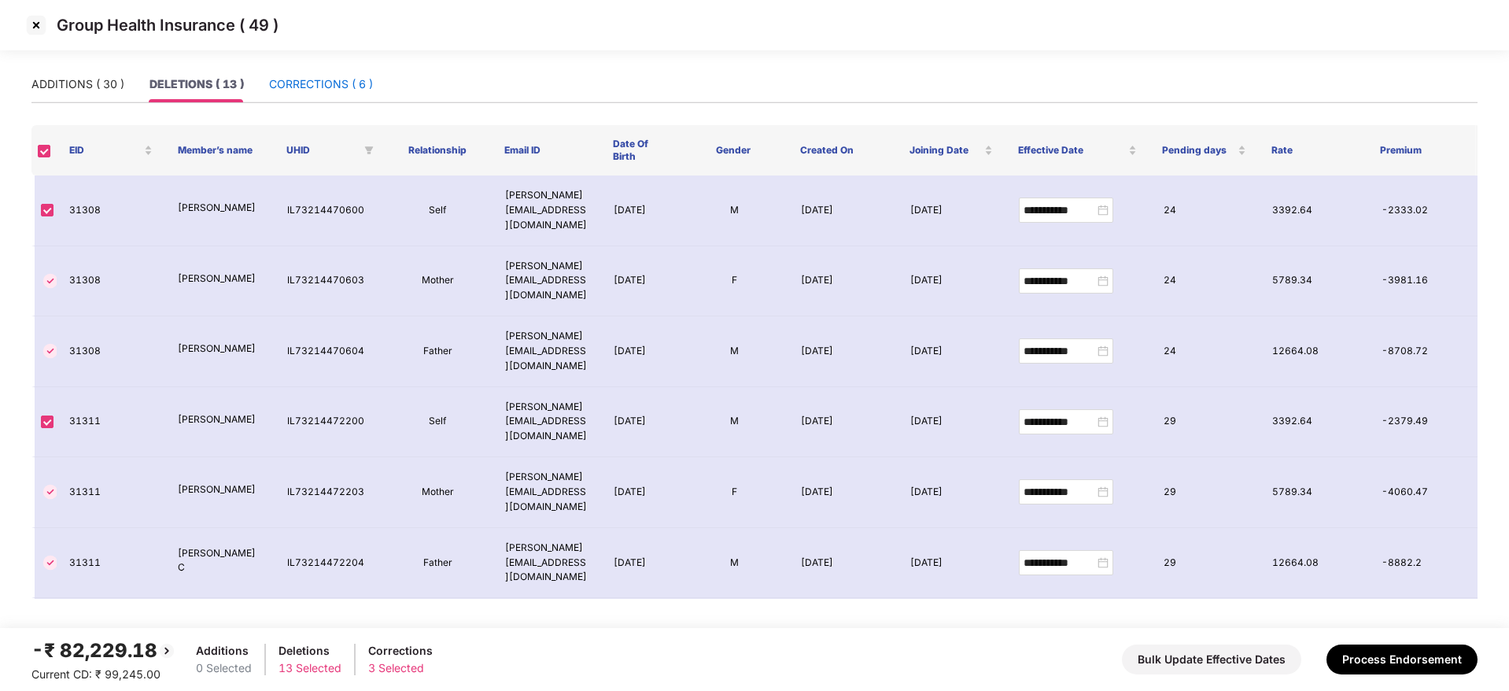
click at [323, 83] on div "CORRECTIONS ( 6 )" at bounding box center [321, 84] width 104 height 17
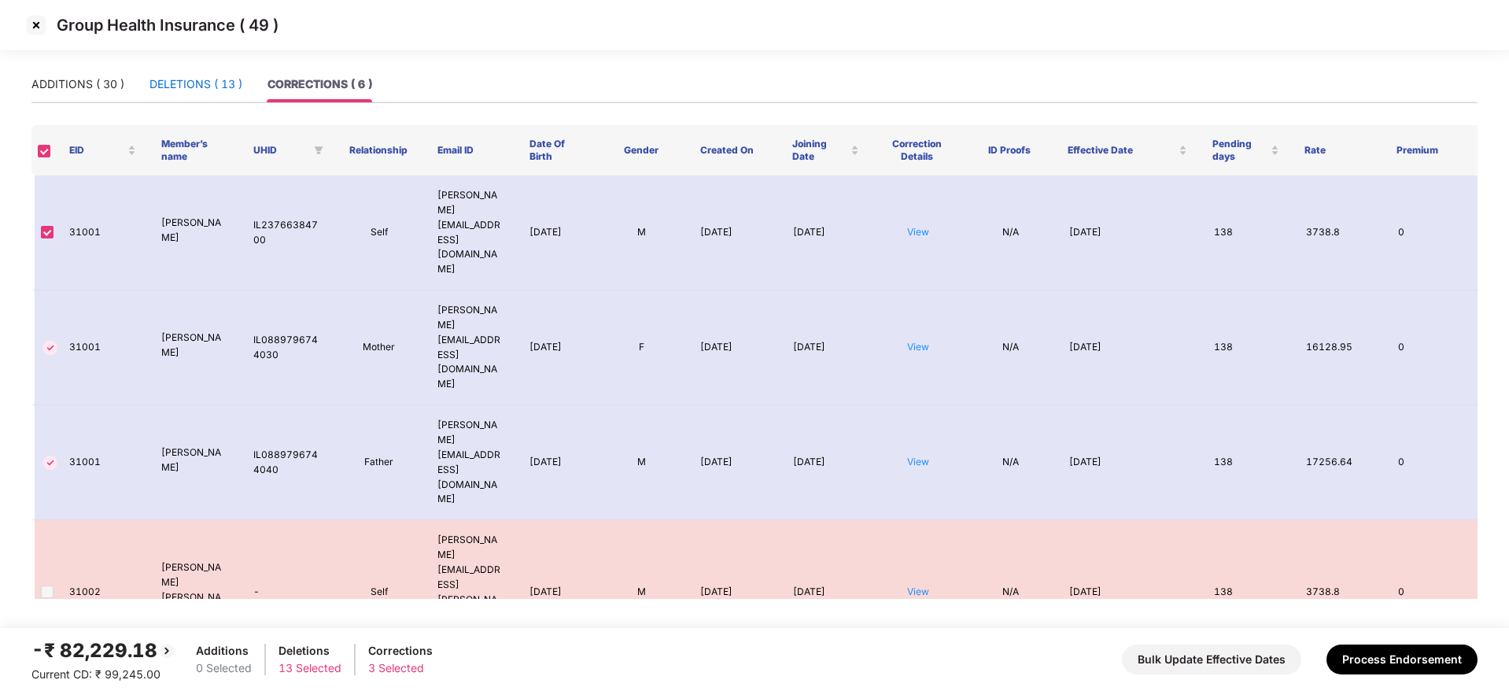
click at [203, 77] on div "DELETIONS ( 13 )" at bounding box center [195, 84] width 93 height 17
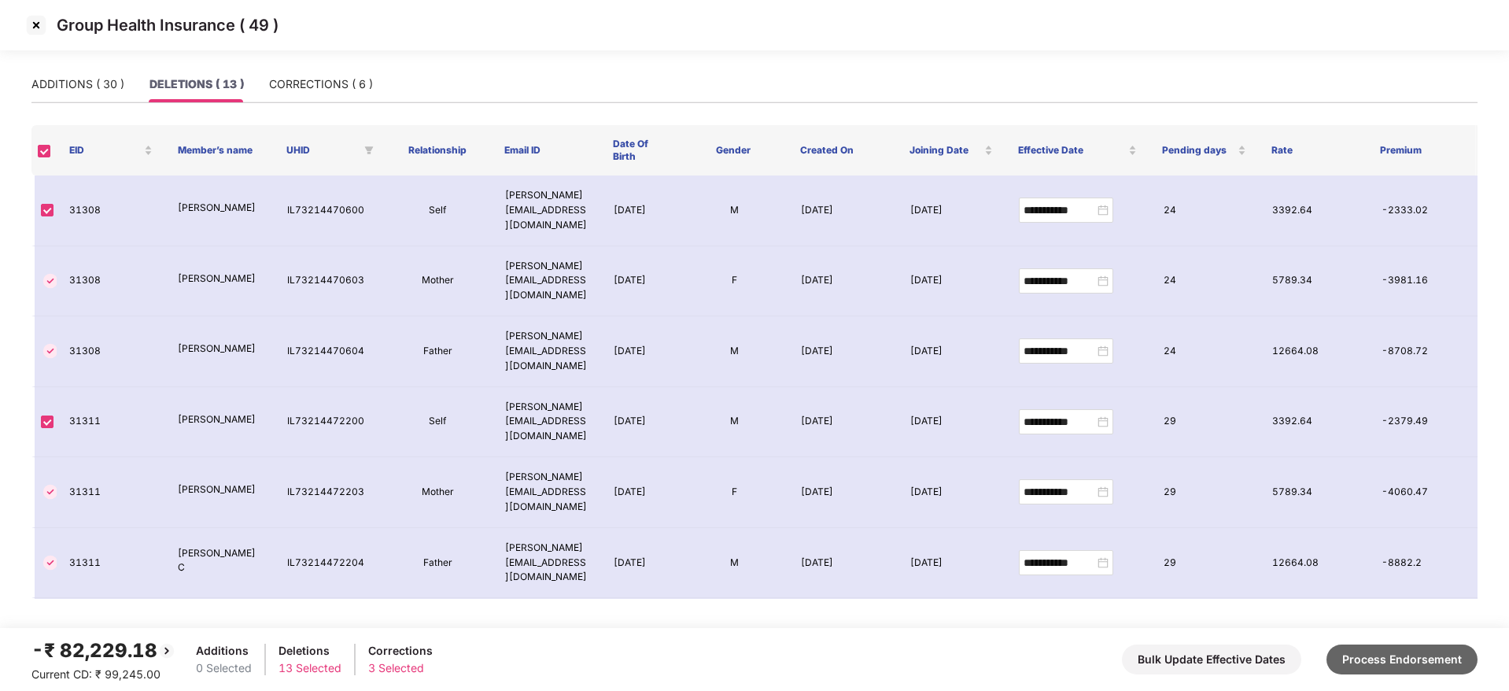
click at [1436, 647] on button "Process Endorsement" at bounding box center [1401, 659] width 151 height 30
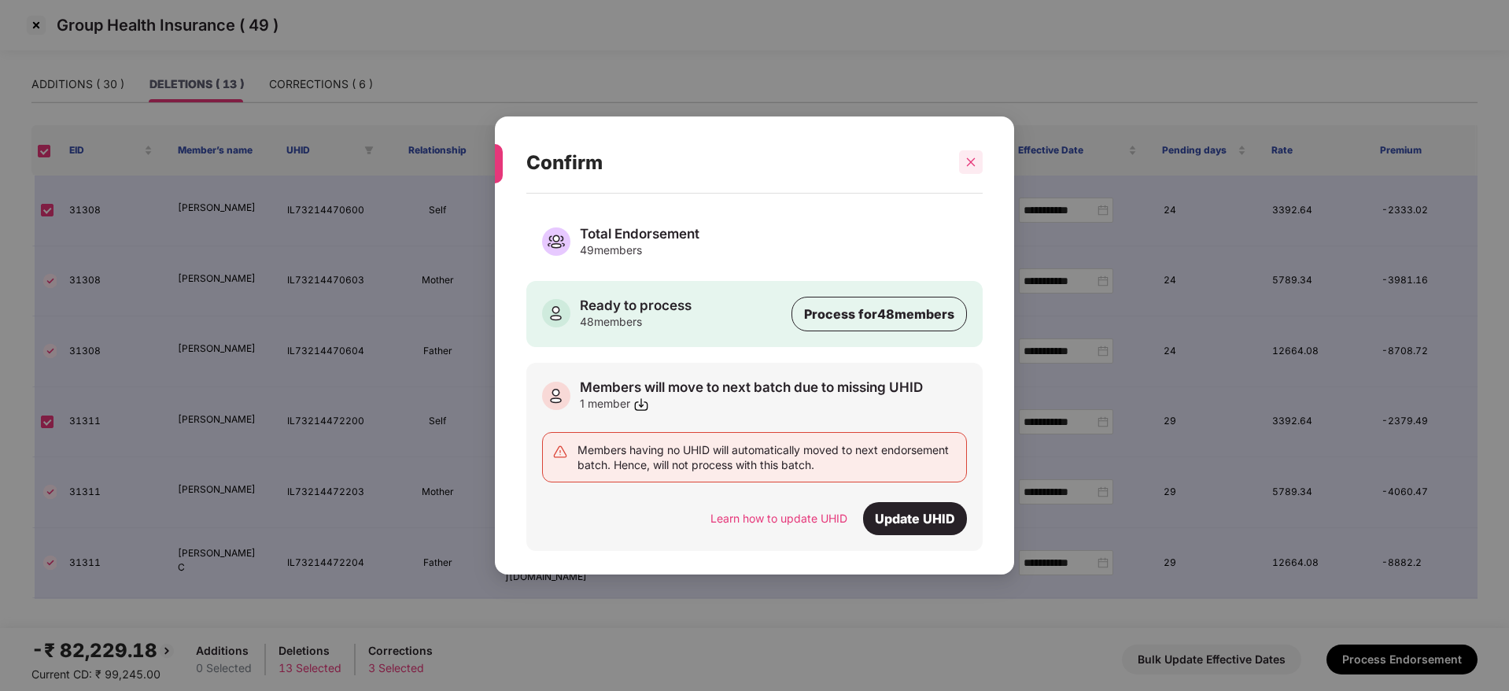
click at [971, 163] on icon "close" at bounding box center [971, 162] width 9 height 9
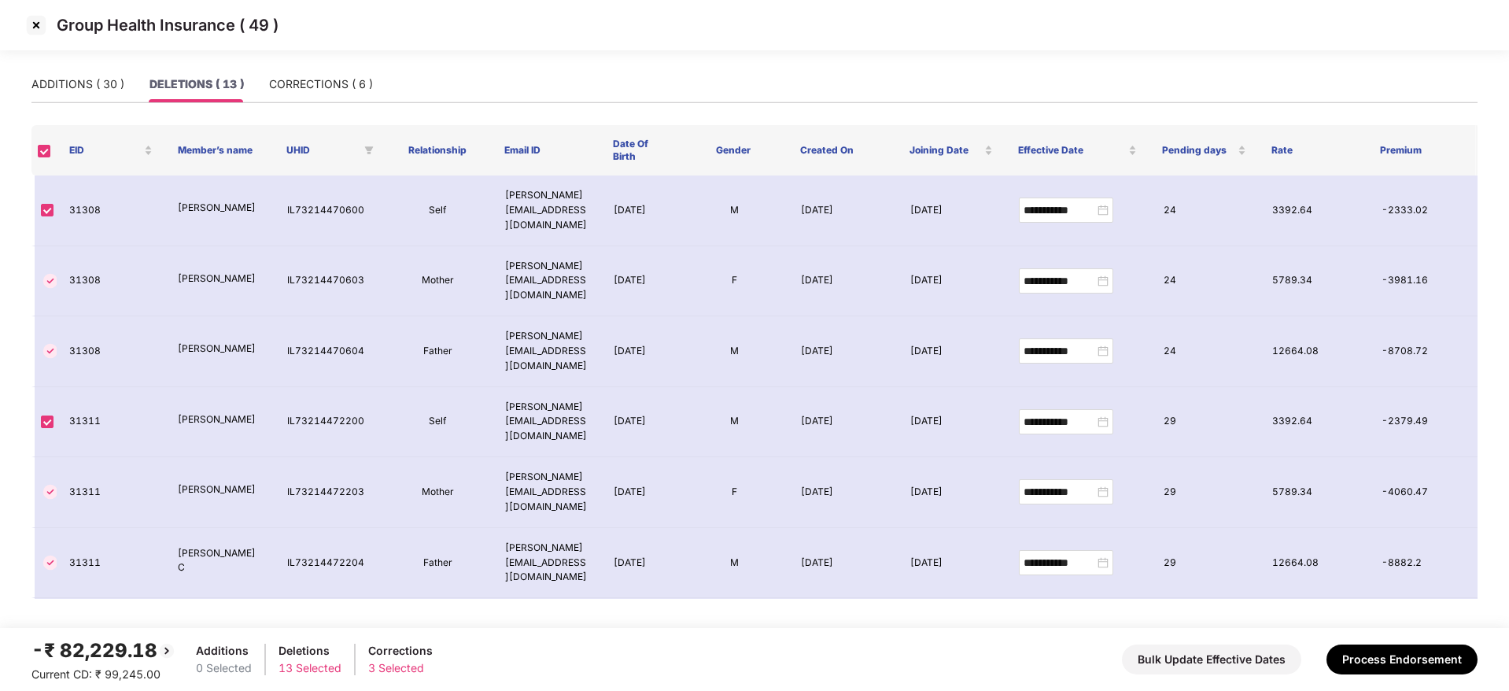
click at [32, 24] on img at bounding box center [36, 25] width 25 height 25
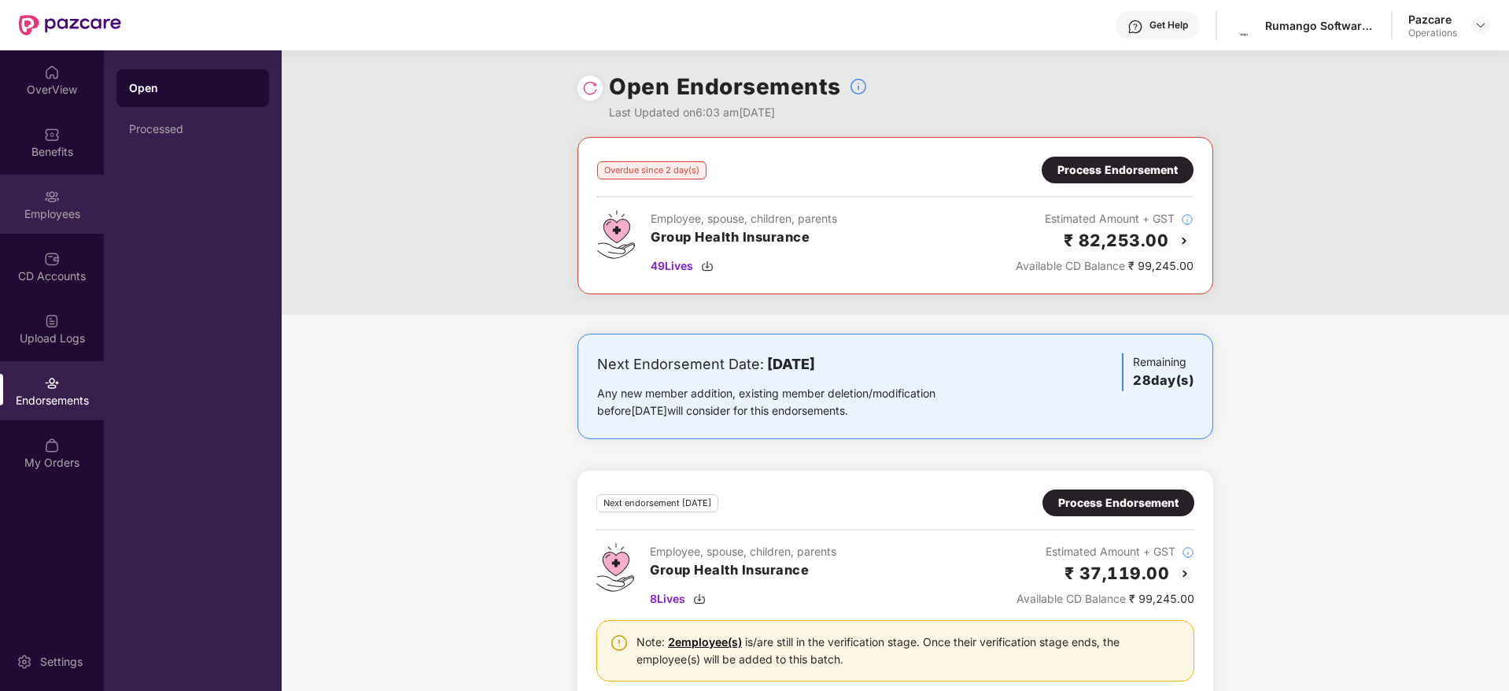
click at [58, 200] on img at bounding box center [52, 197] width 16 height 16
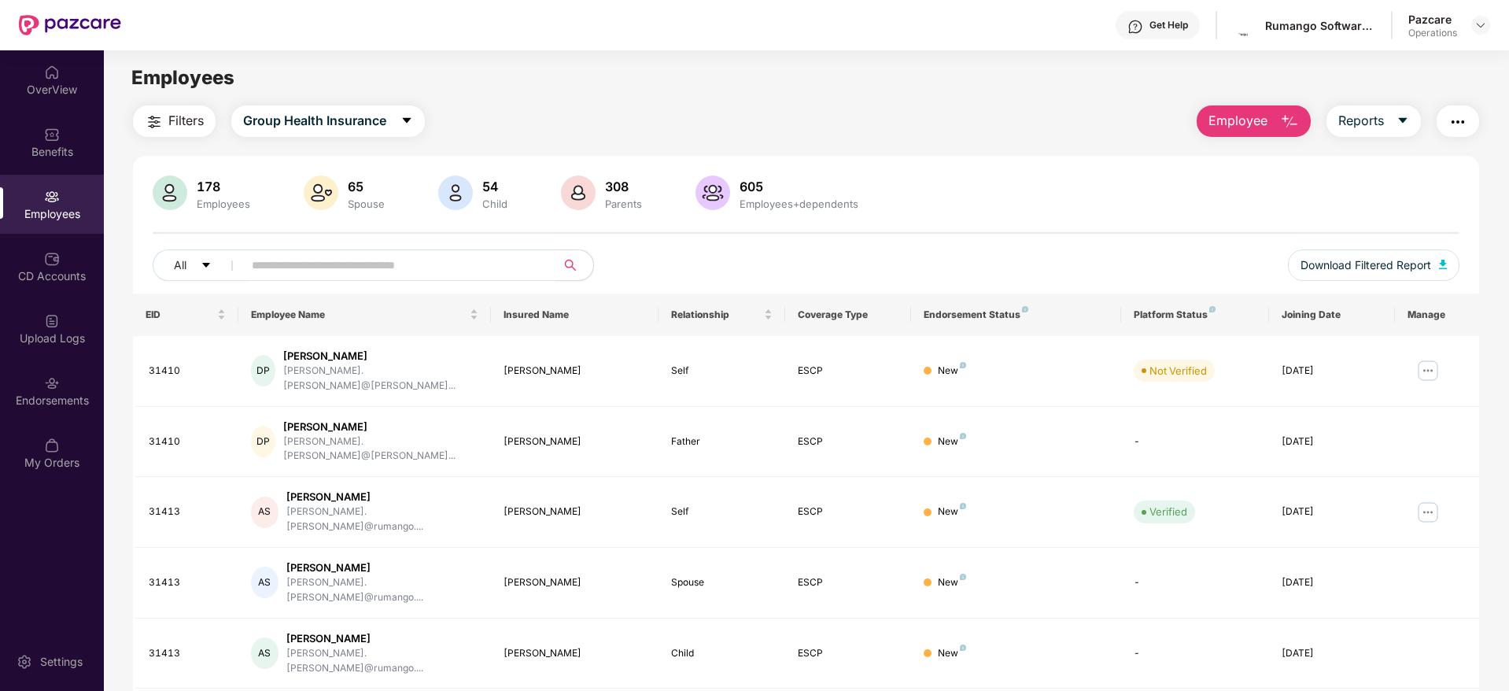
click at [336, 273] on input "text" at bounding box center [393, 265] width 282 height 24
paste input "*****"
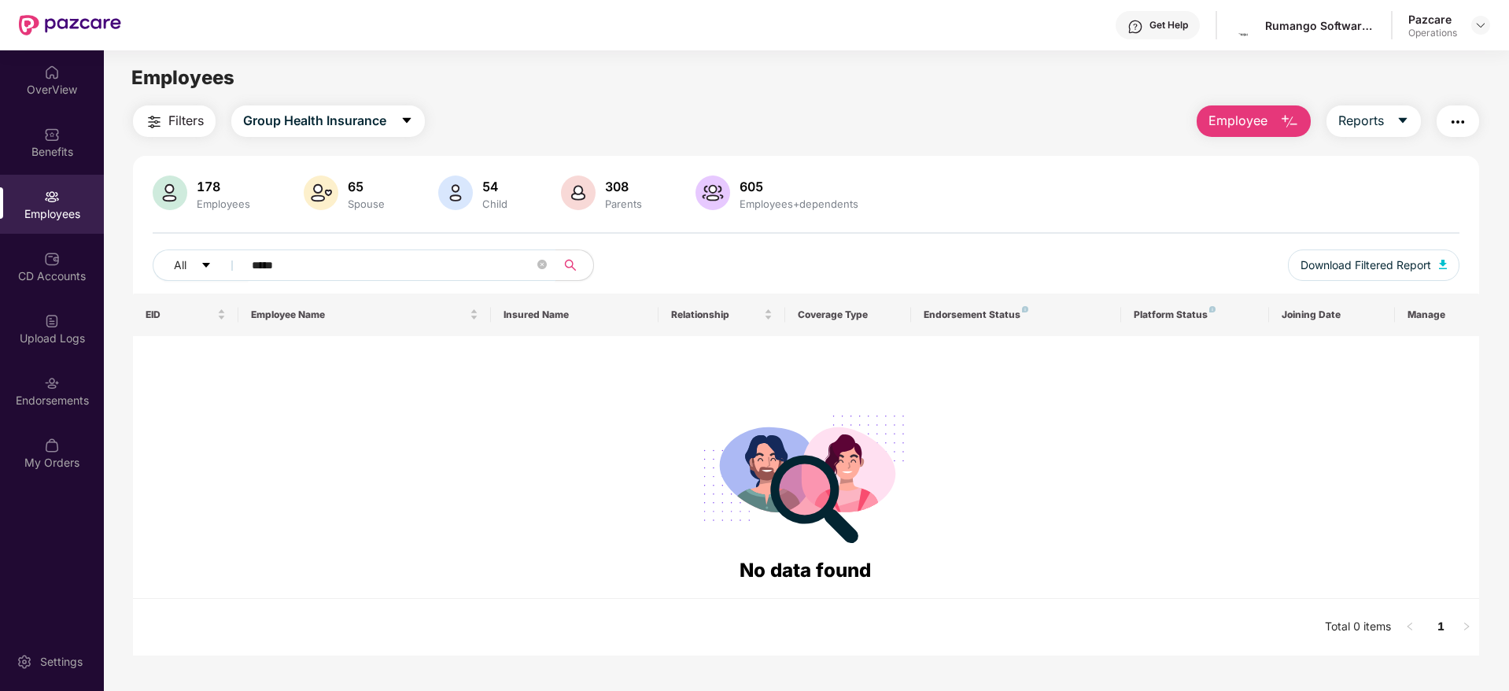
type input "*****"
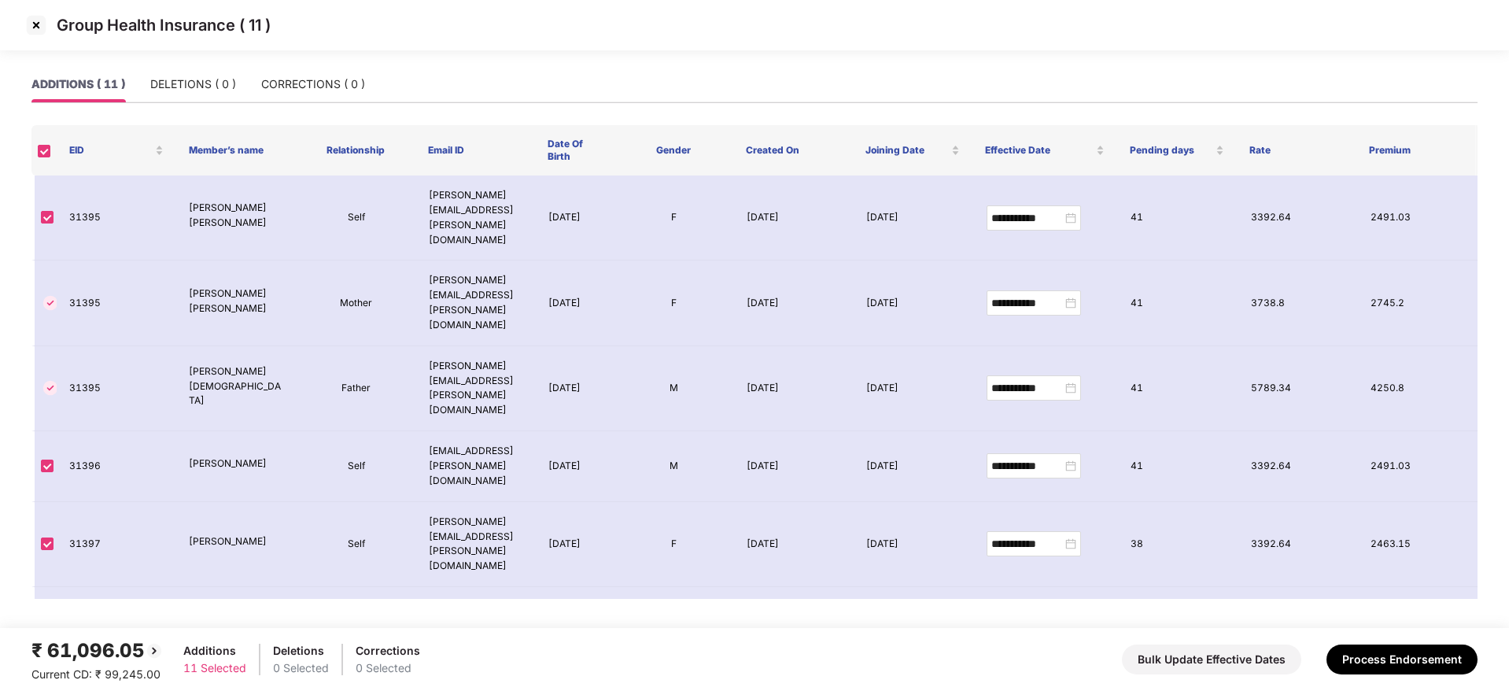
click at [35, 20] on img at bounding box center [36, 25] width 25 height 25
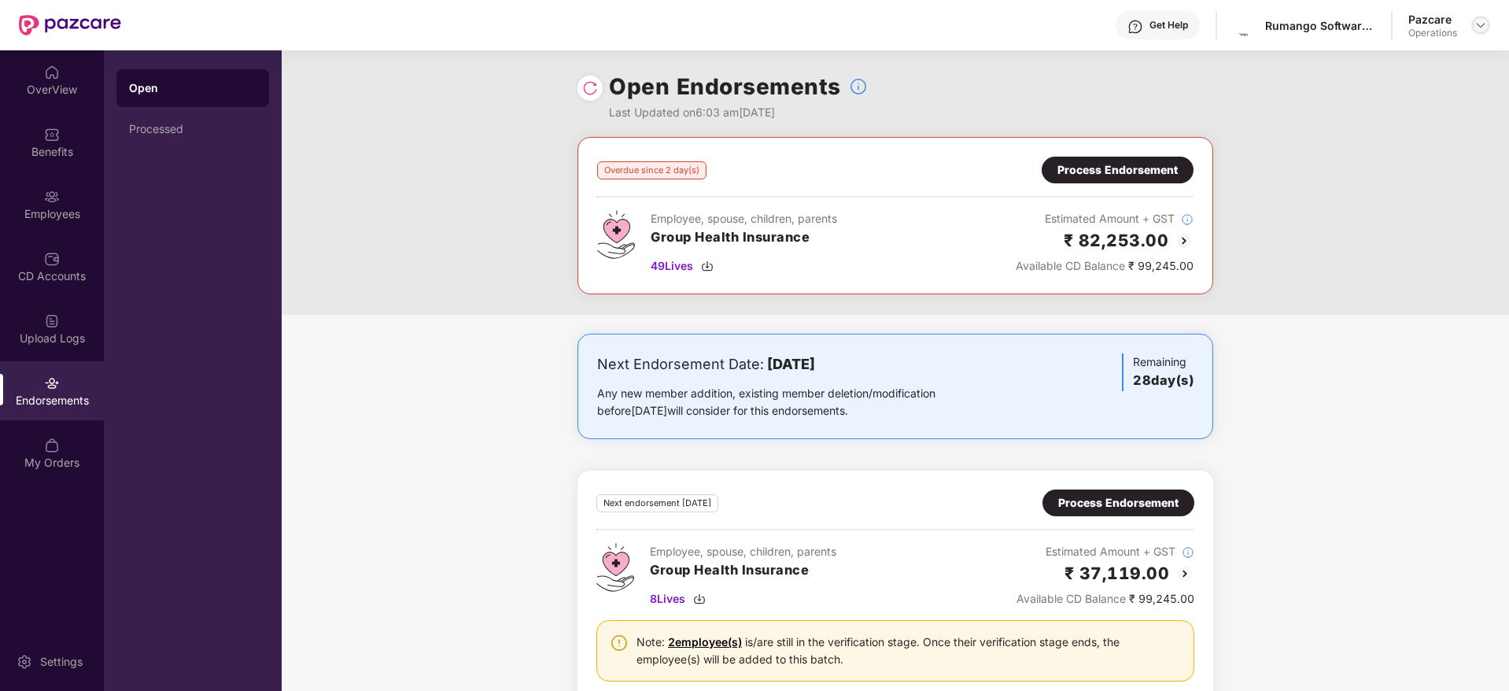
click at [1481, 27] on img at bounding box center [1480, 25] width 13 height 13
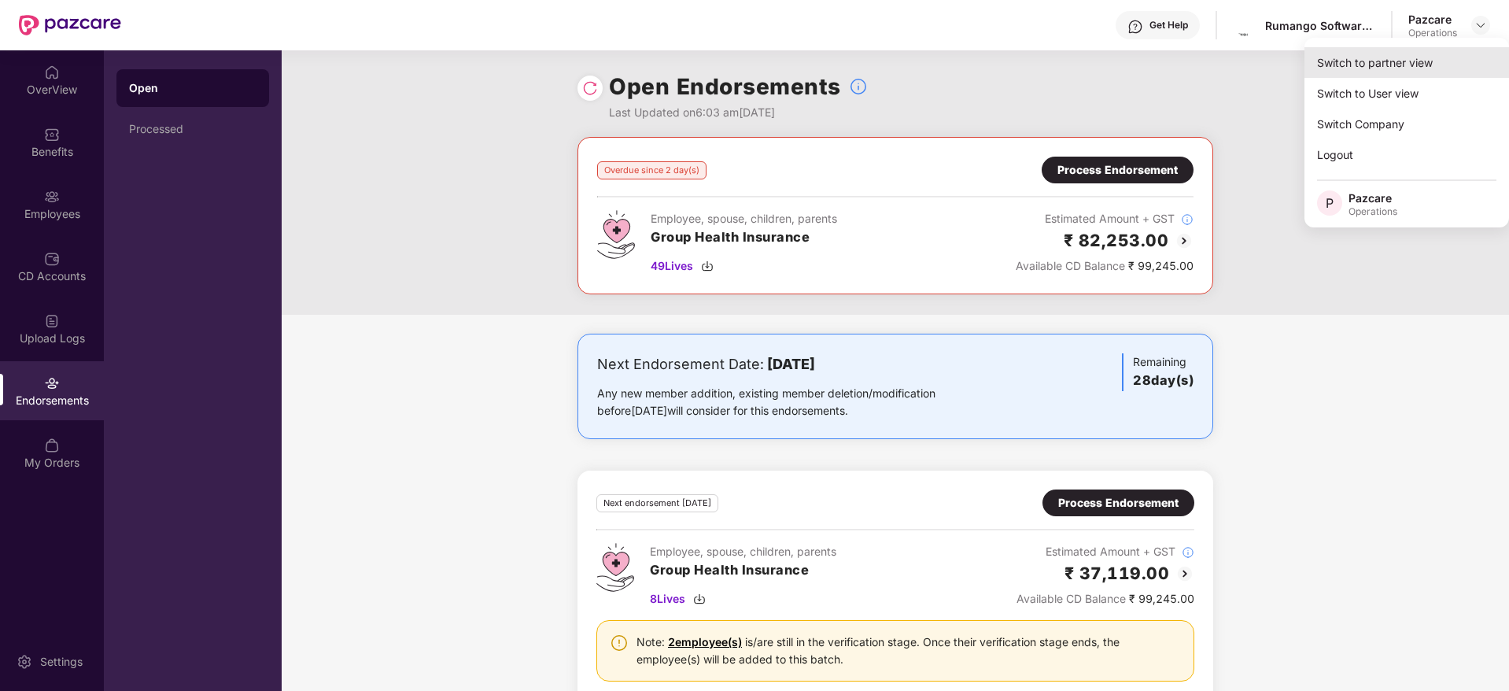
click at [1380, 63] on div "Switch to partner view" at bounding box center [1406, 62] width 205 height 31
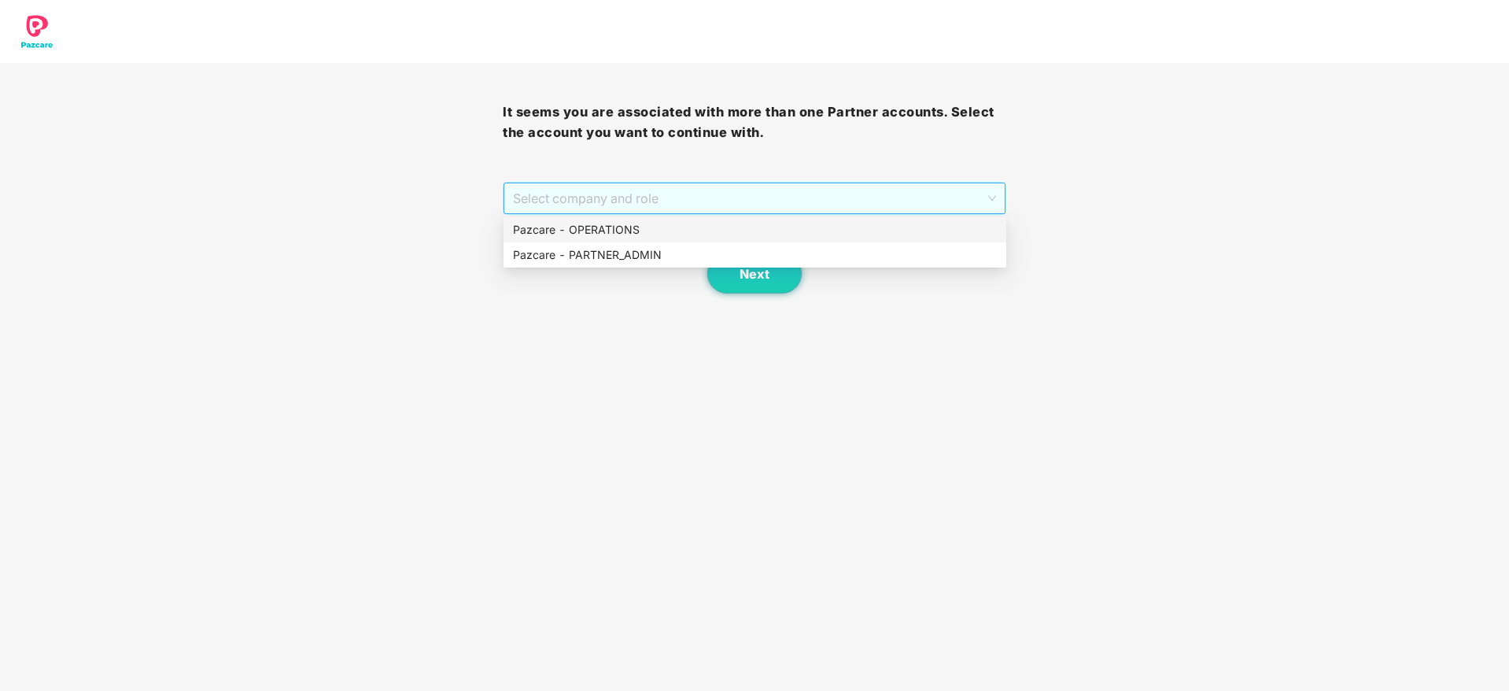
click at [643, 197] on span "Select company and role" at bounding box center [754, 198] width 482 height 30
click at [612, 263] on div "Pazcare - PARTNER_ADMIN" at bounding box center [754, 254] width 503 height 25
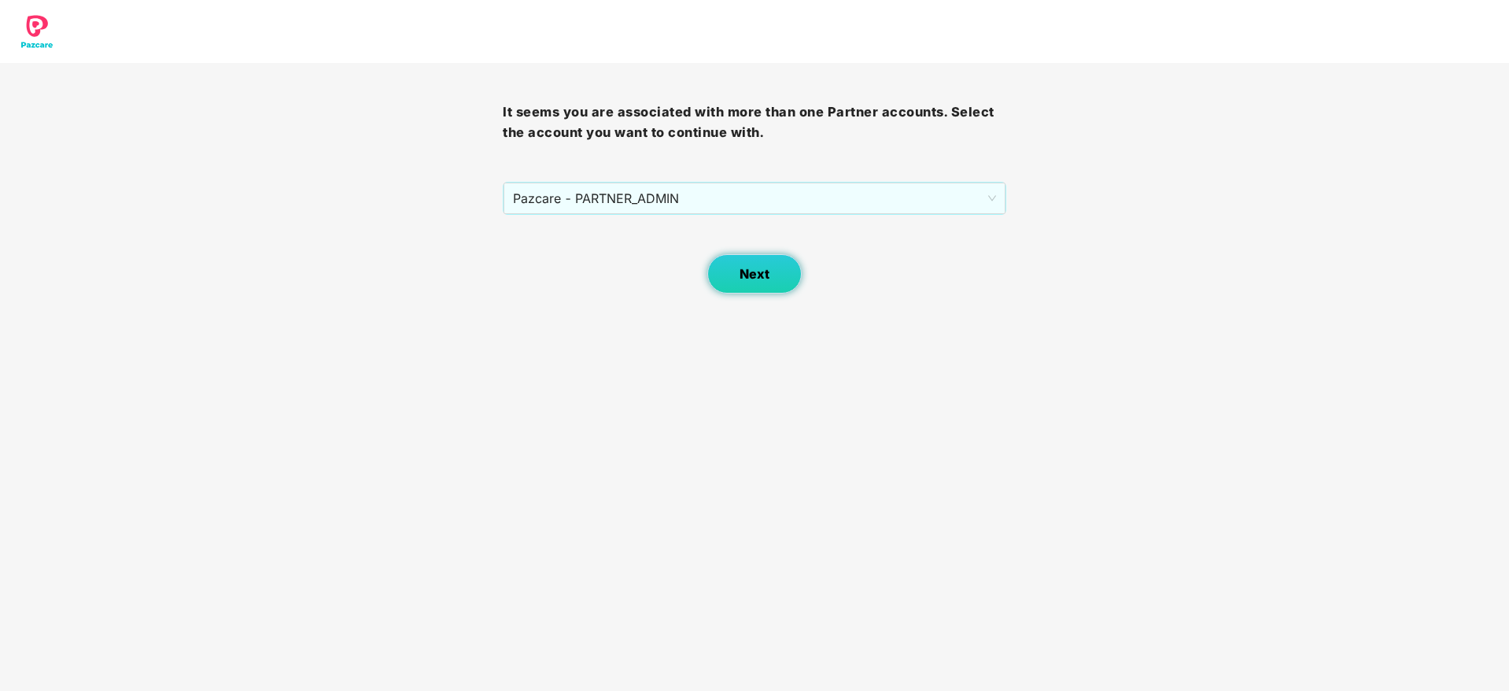
click at [741, 256] on button "Next" at bounding box center [754, 273] width 94 height 39
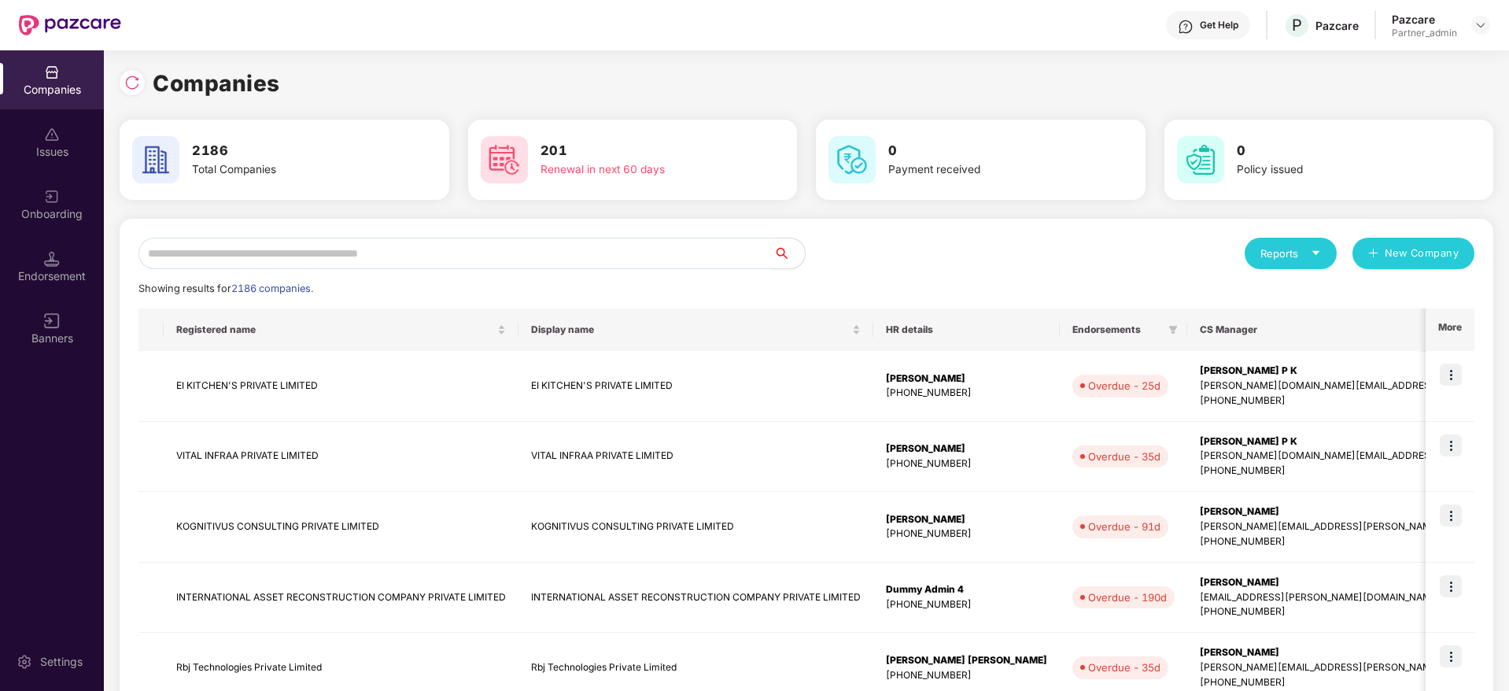
click at [512, 252] on input "text" at bounding box center [455, 253] width 635 height 31
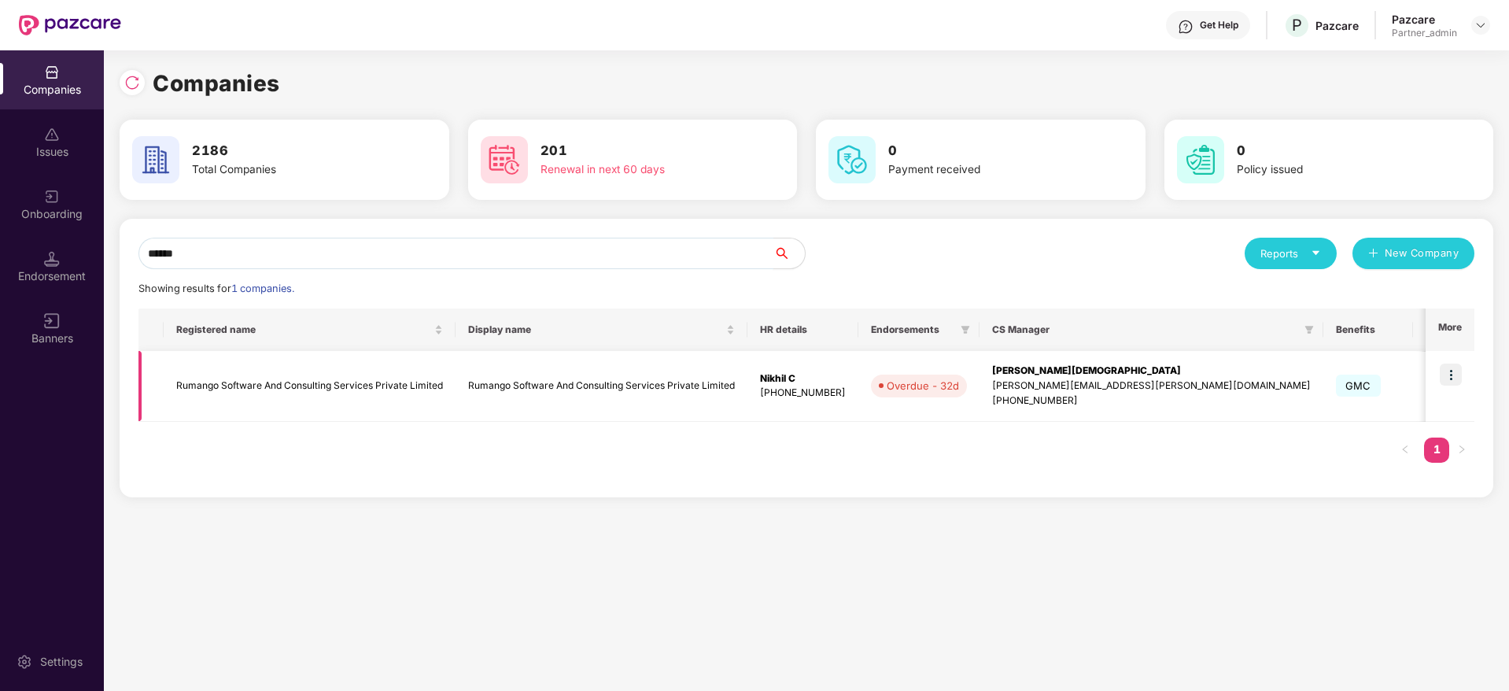
type input "******"
click at [1454, 370] on img at bounding box center [1450, 374] width 22 height 22
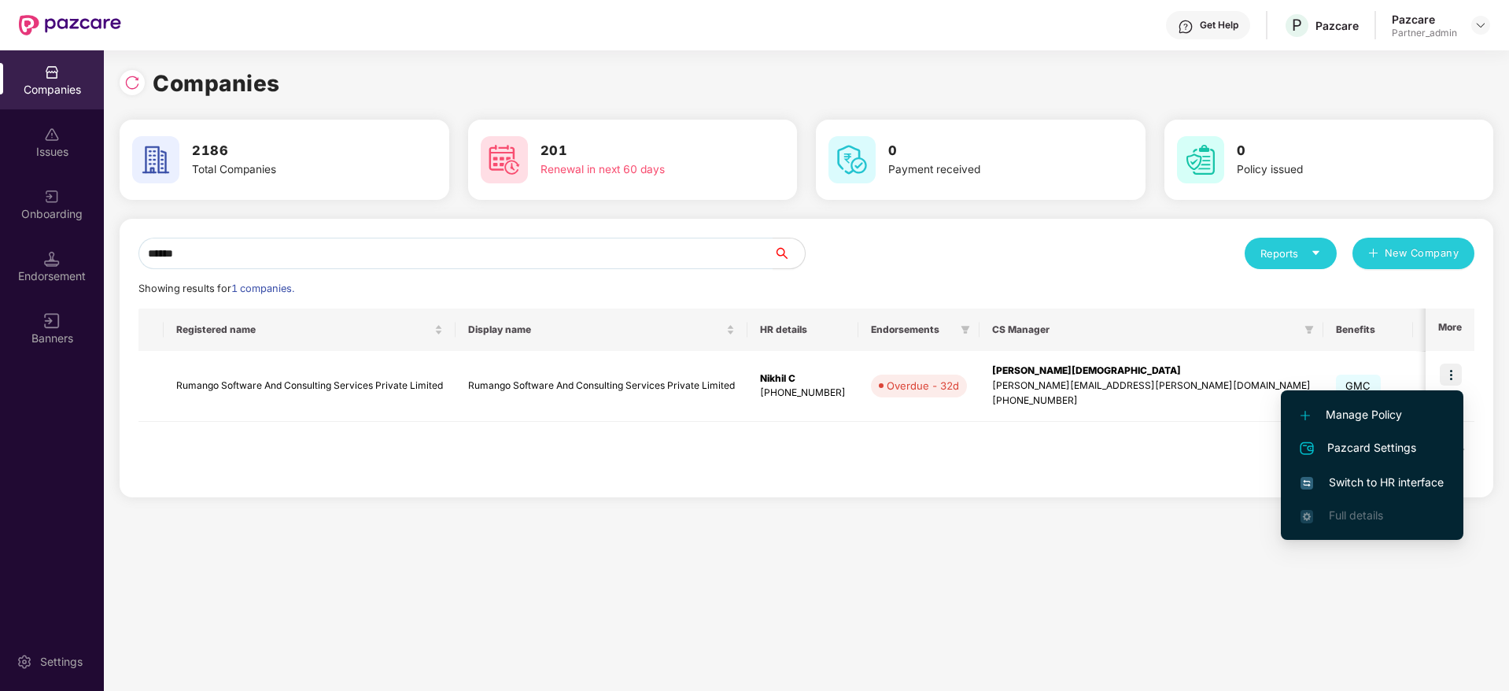
click at [1345, 481] on span "Switch to HR interface" at bounding box center [1371, 482] width 143 height 17
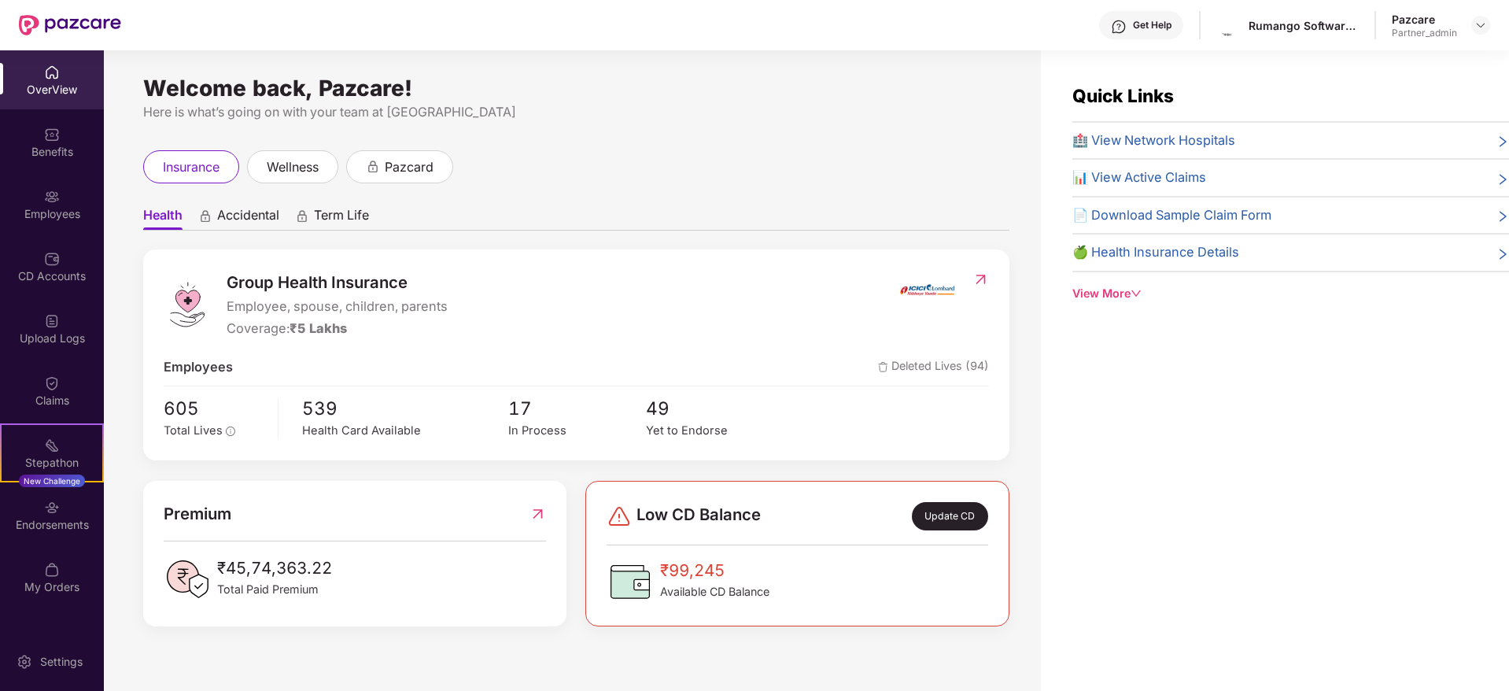
click at [57, 523] on div "Endorsements" at bounding box center [52, 525] width 104 height 16
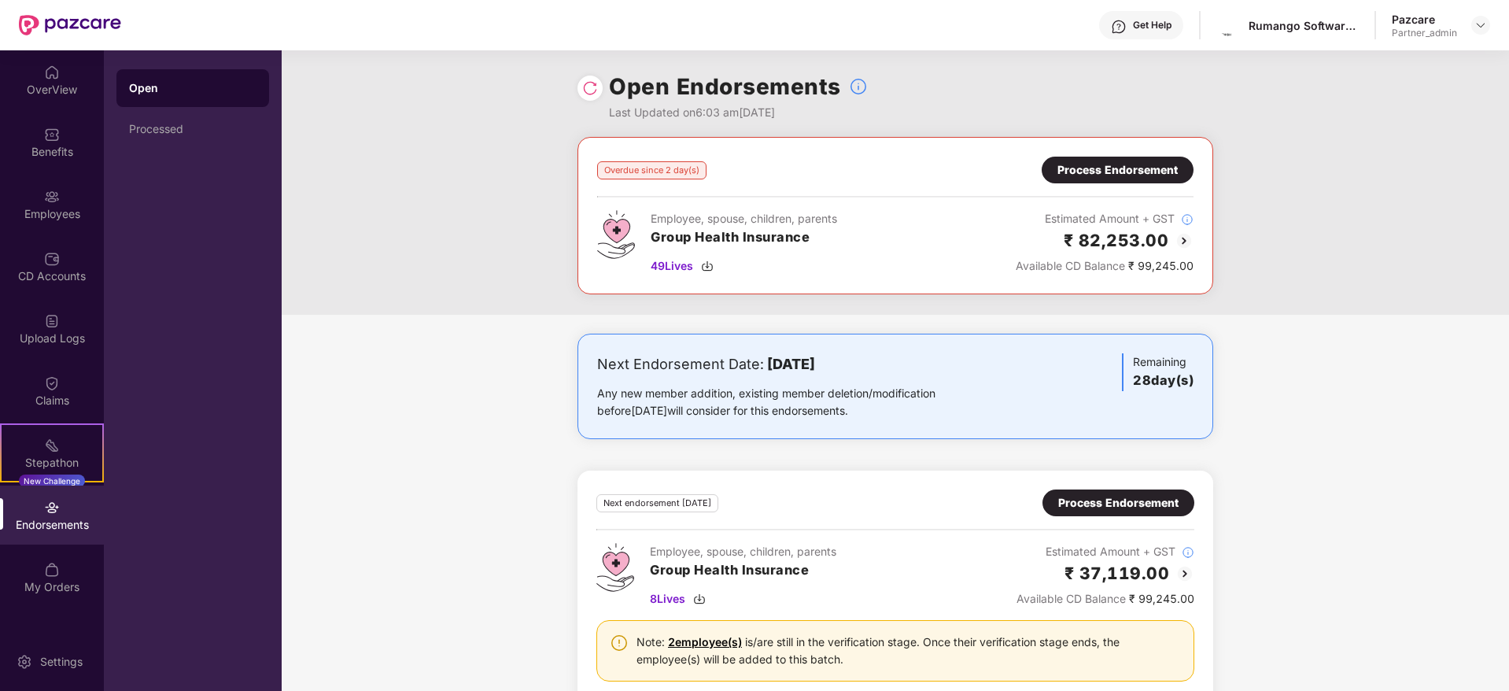
click at [1079, 171] on div "Process Endorsement" at bounding box center [1117, 169] width 120 height 17
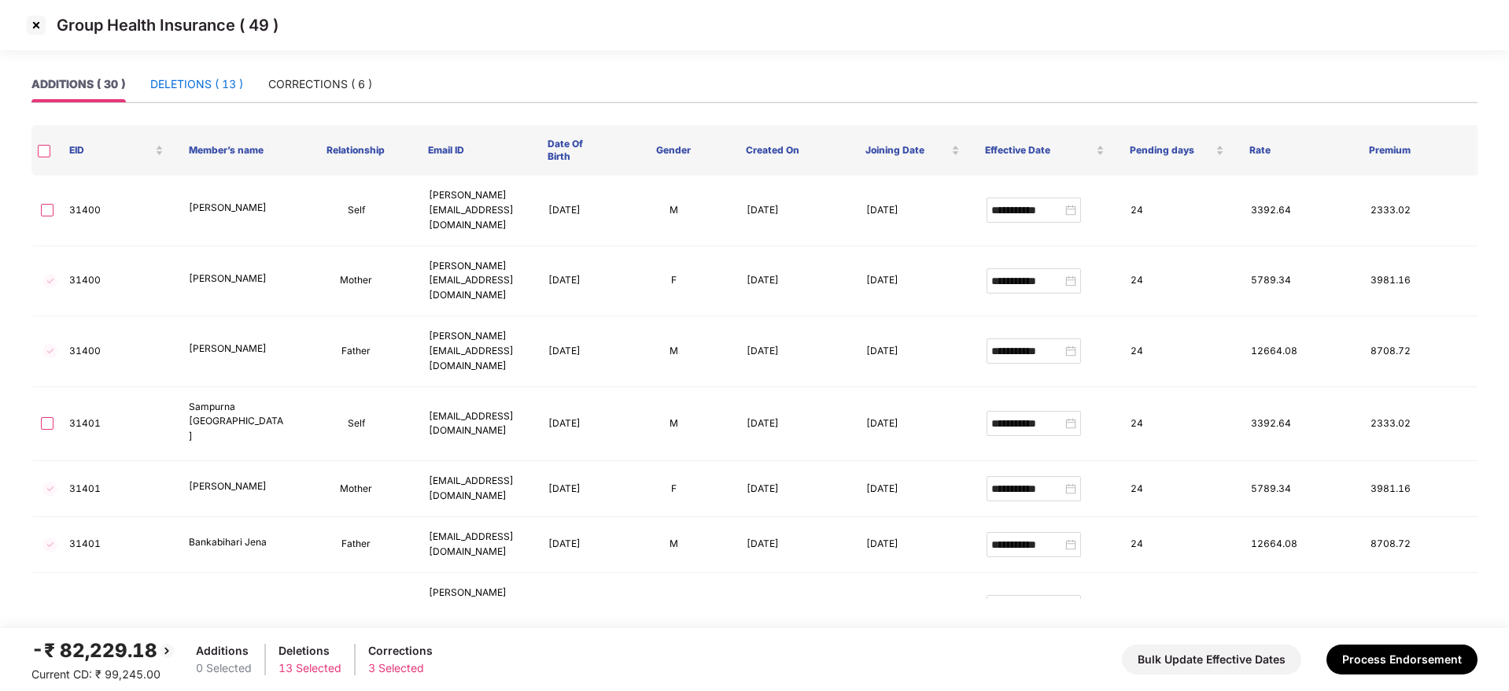
click at [205, 79] on div "DELETIONS ( 13 )" at bounding box center [196, 84] width 93 height 17
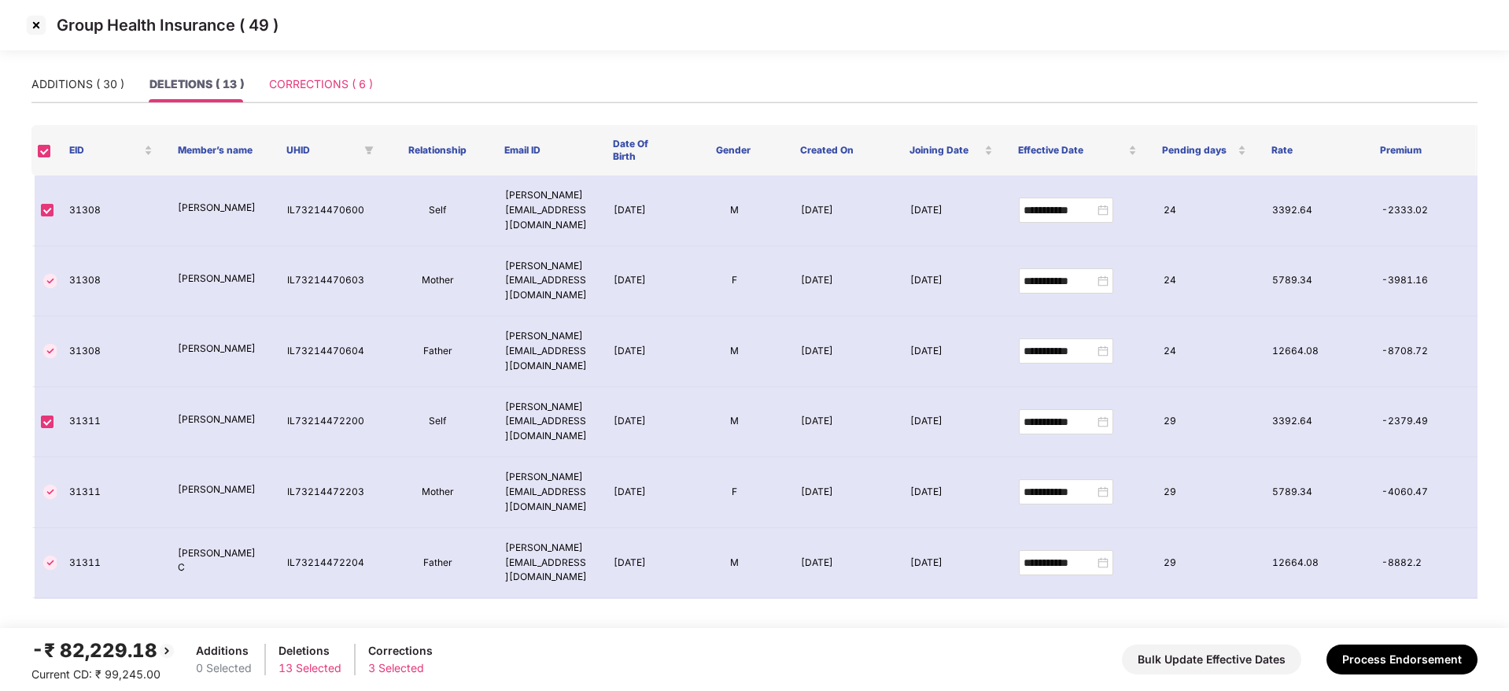
click at [333, 73] on div "CORRECTIONS ( 6 )" at bounding box center [321, 84] width 104 height 36
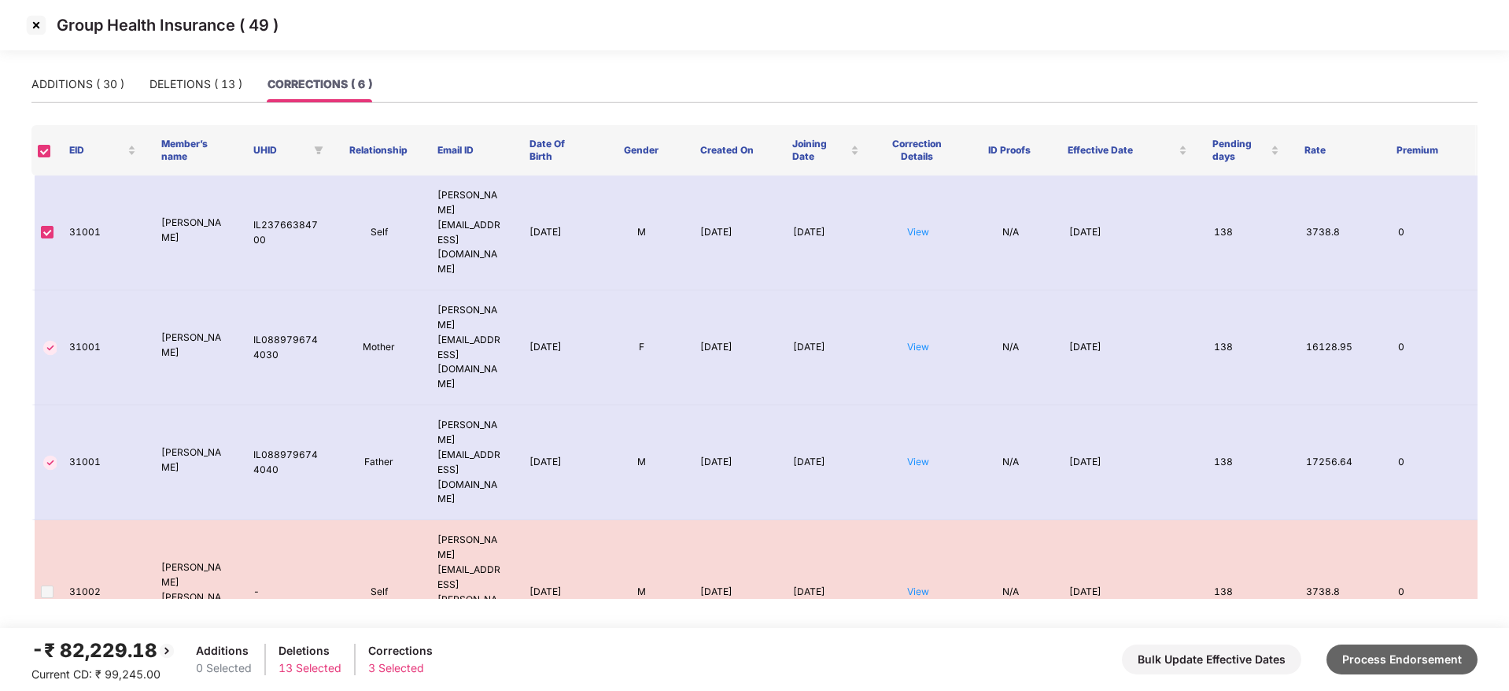
click at [1431, 655] on button "Process Endorsement" at bounding box center [1401, 659] width 151 height 30
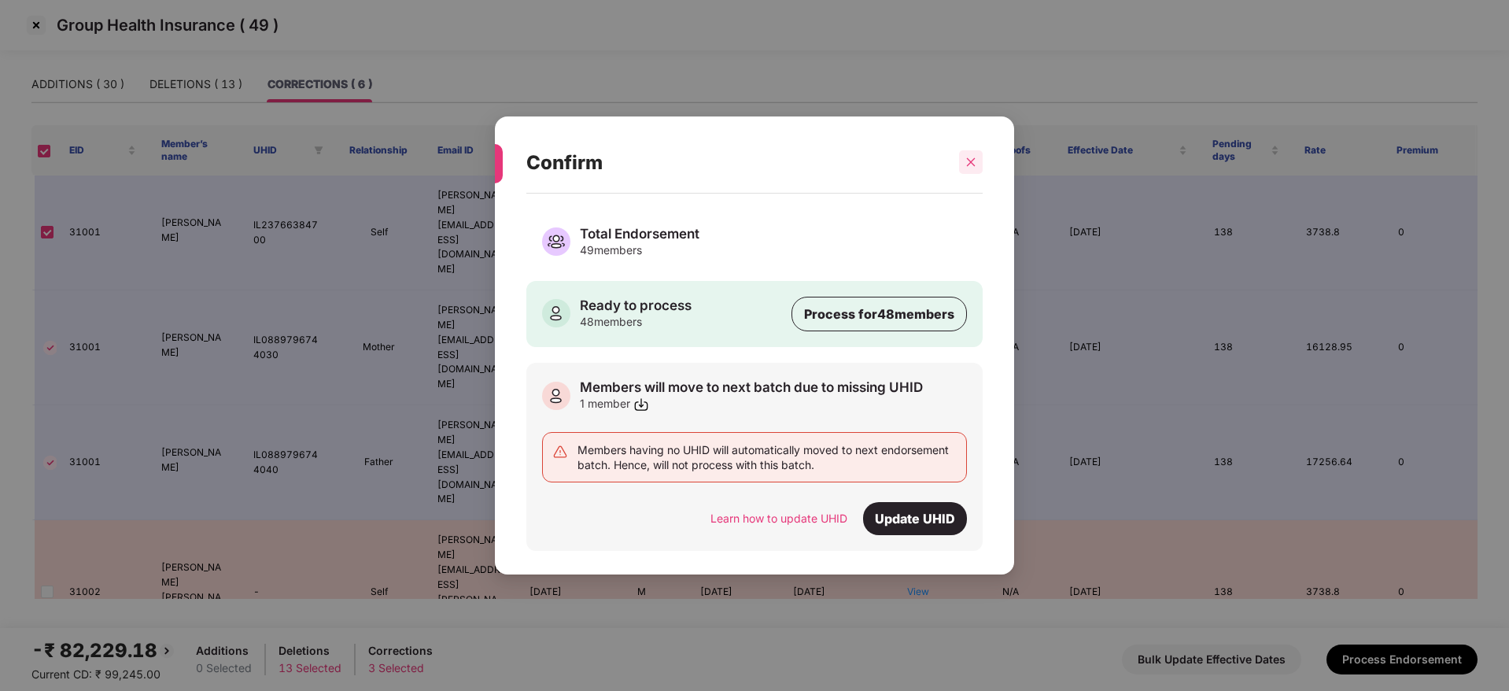
click at [979, 157] on div at bounding box center [971, 162] width 24 height 24
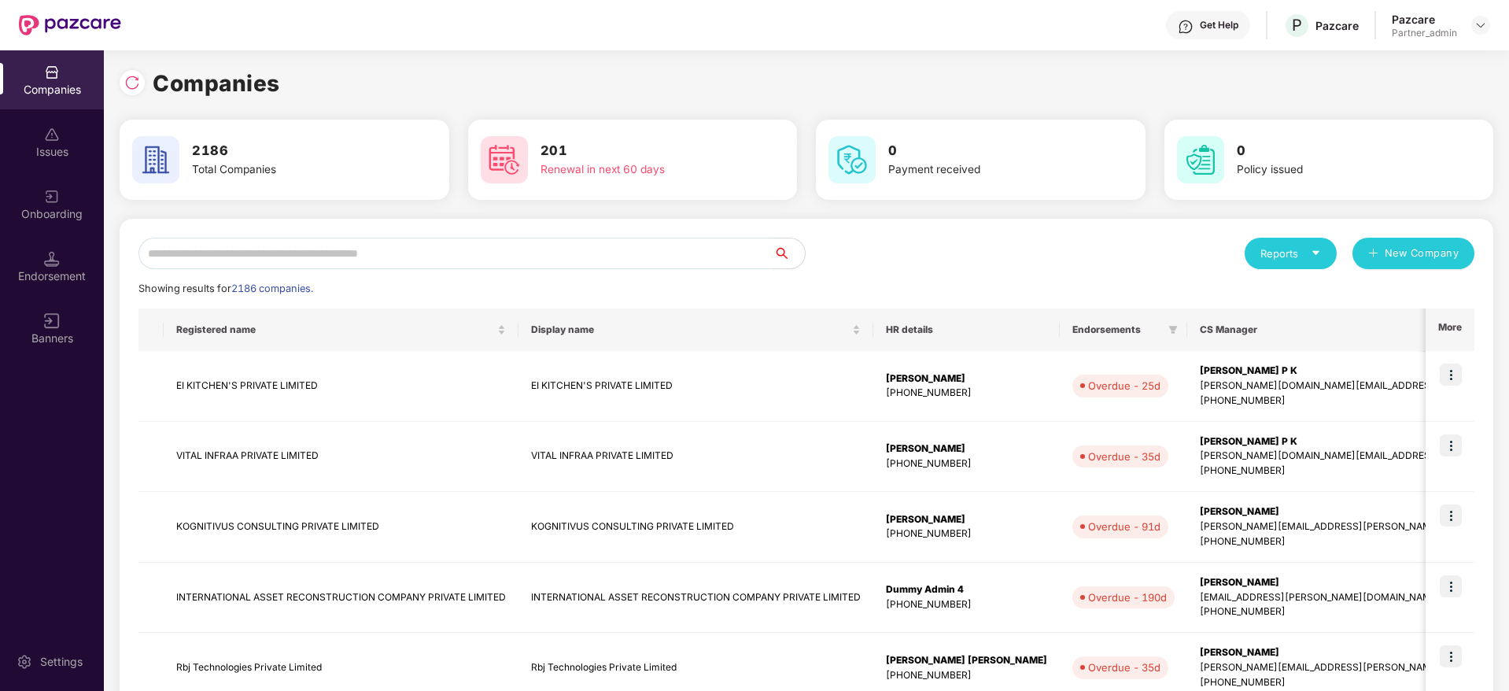
paste input "**********"
click at [389, 252] on input "text" at bounding box center [455, 253] width 635 height 31
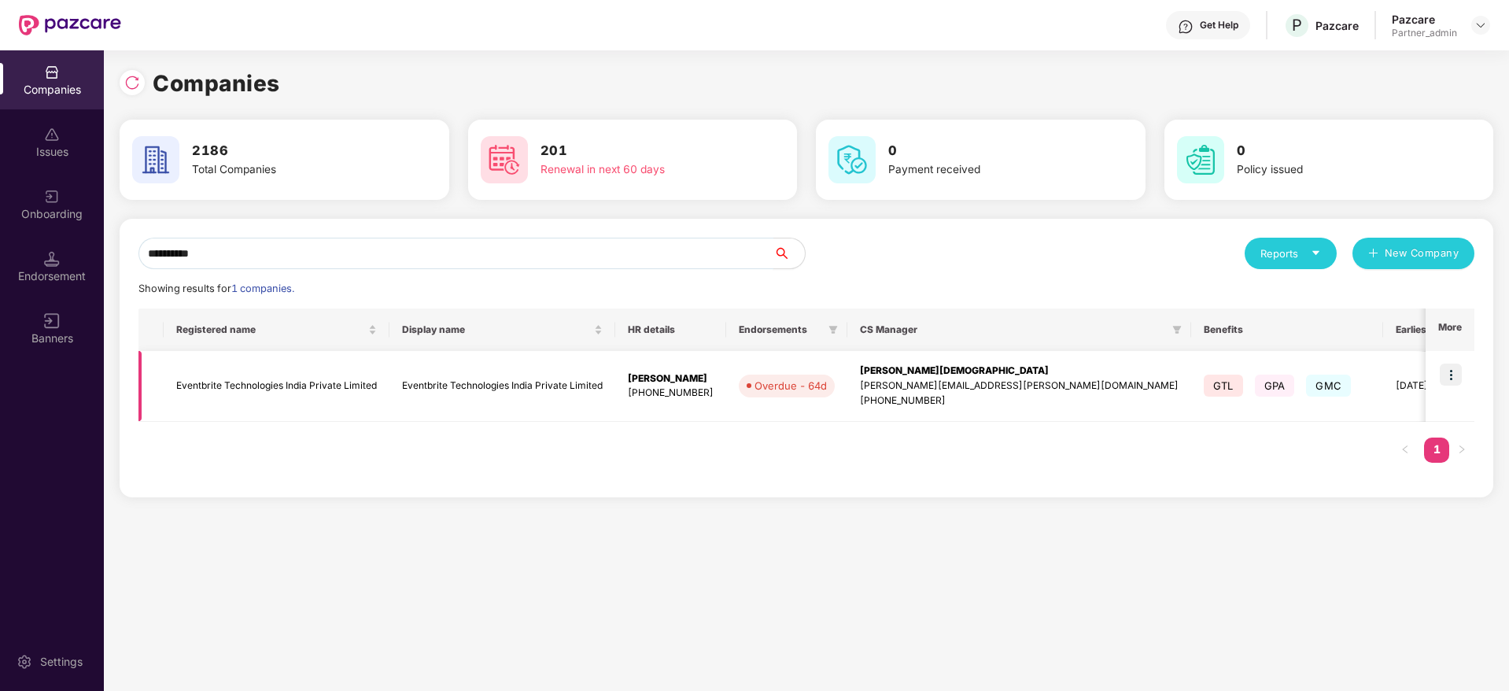
type input "**********"
click at [1461, 378] on img at bounding box center [1450, 374] width 22 height 22
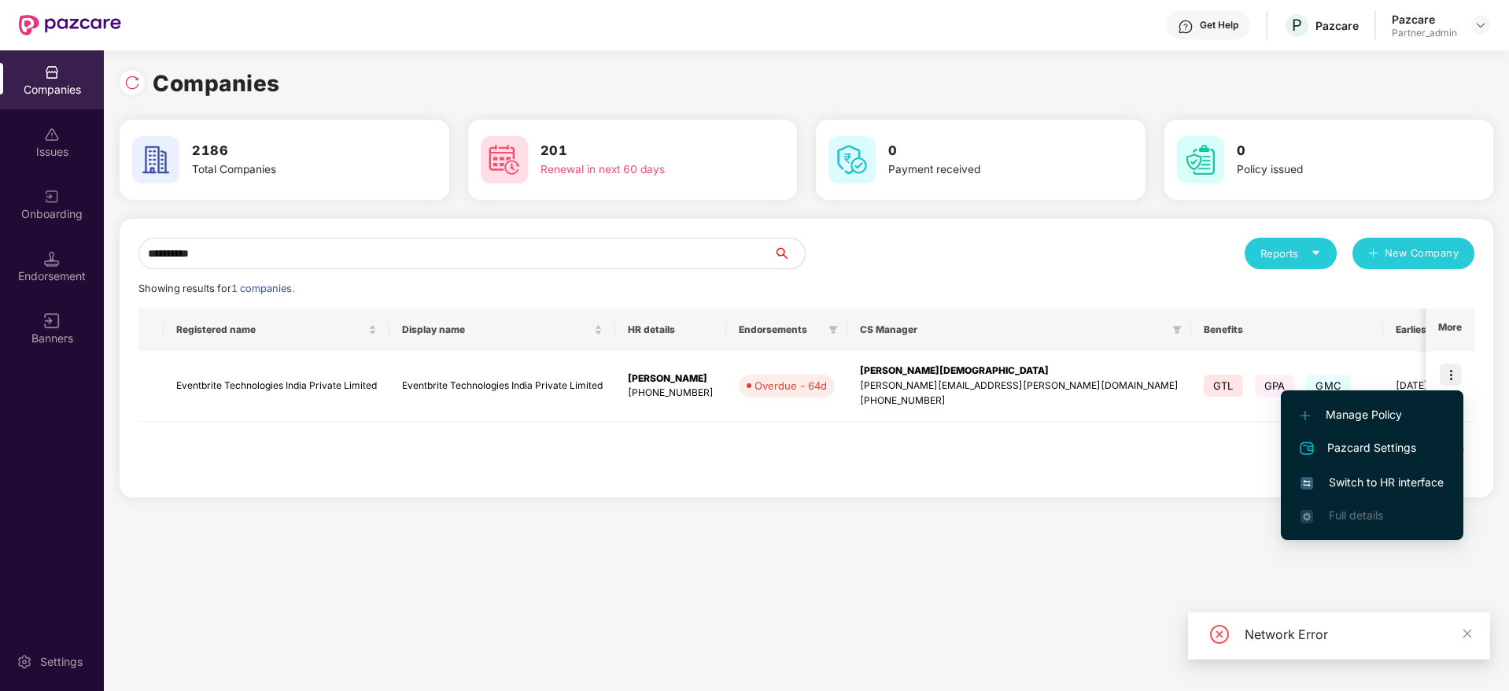
click at [1373, 469] on li "Switch to HR interface" at bounding box center [1372, 482] width 182 height 33
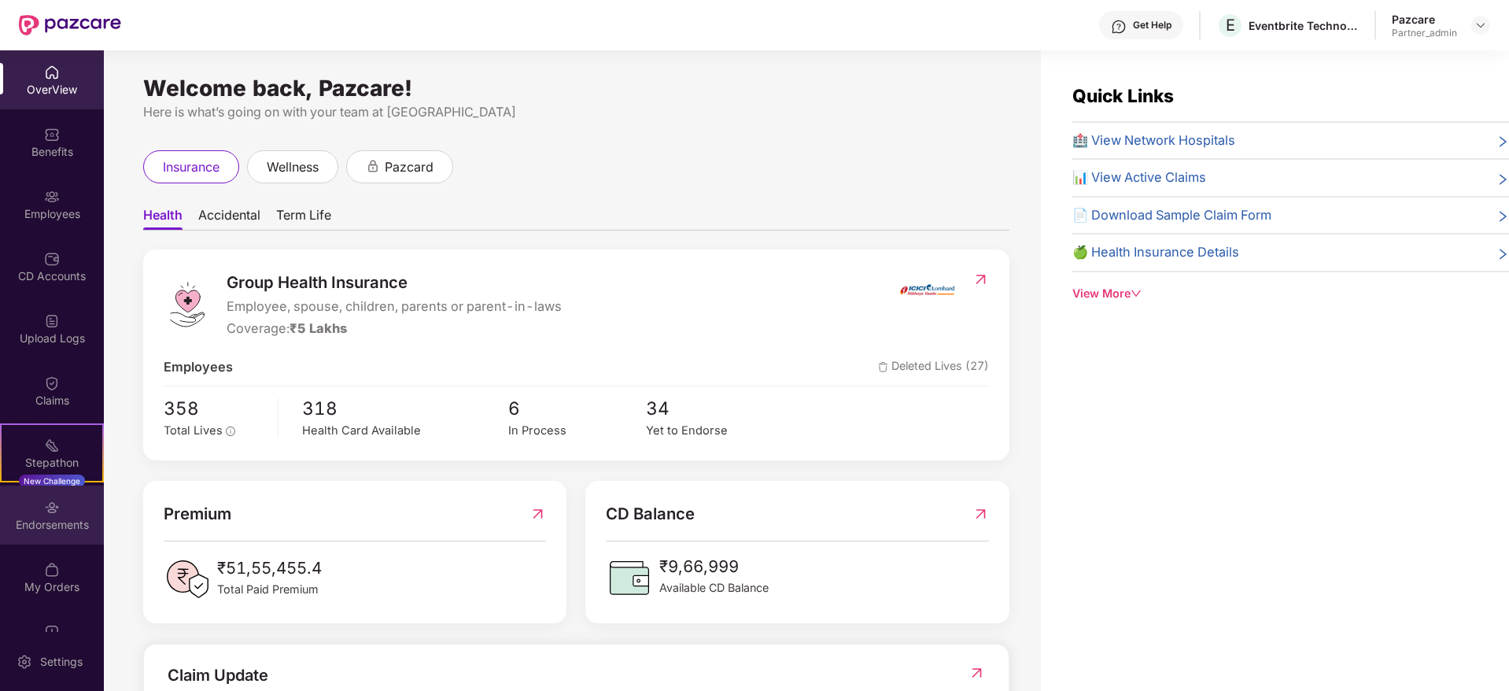
click at [46, 542] on div "Endorsements" at bounding box center [52, 514] width 104 height 59
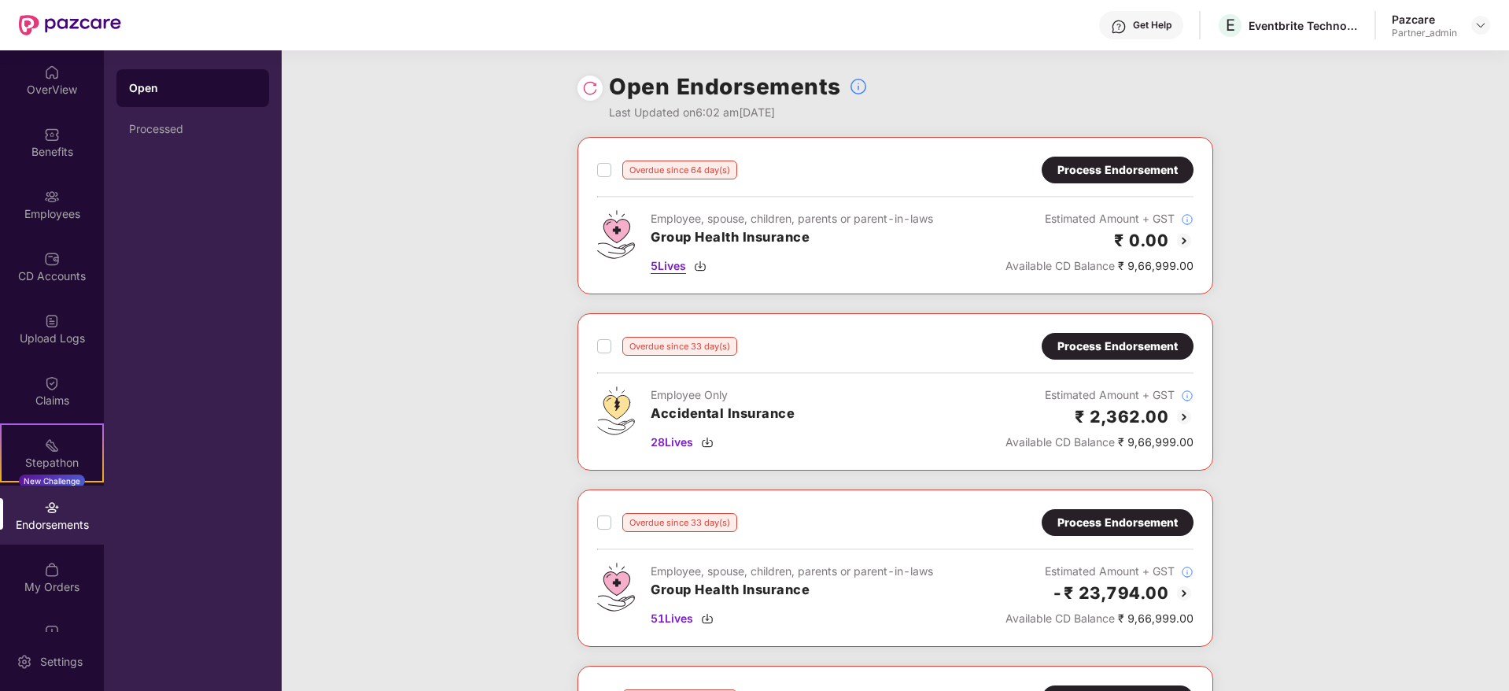
click at [705, 266] on img at bounding box center [700, 266] width 13 height 13
click at [1109, 179] on div "Process Endorsement" at bounding box center [1117, 170] width 152 height 27
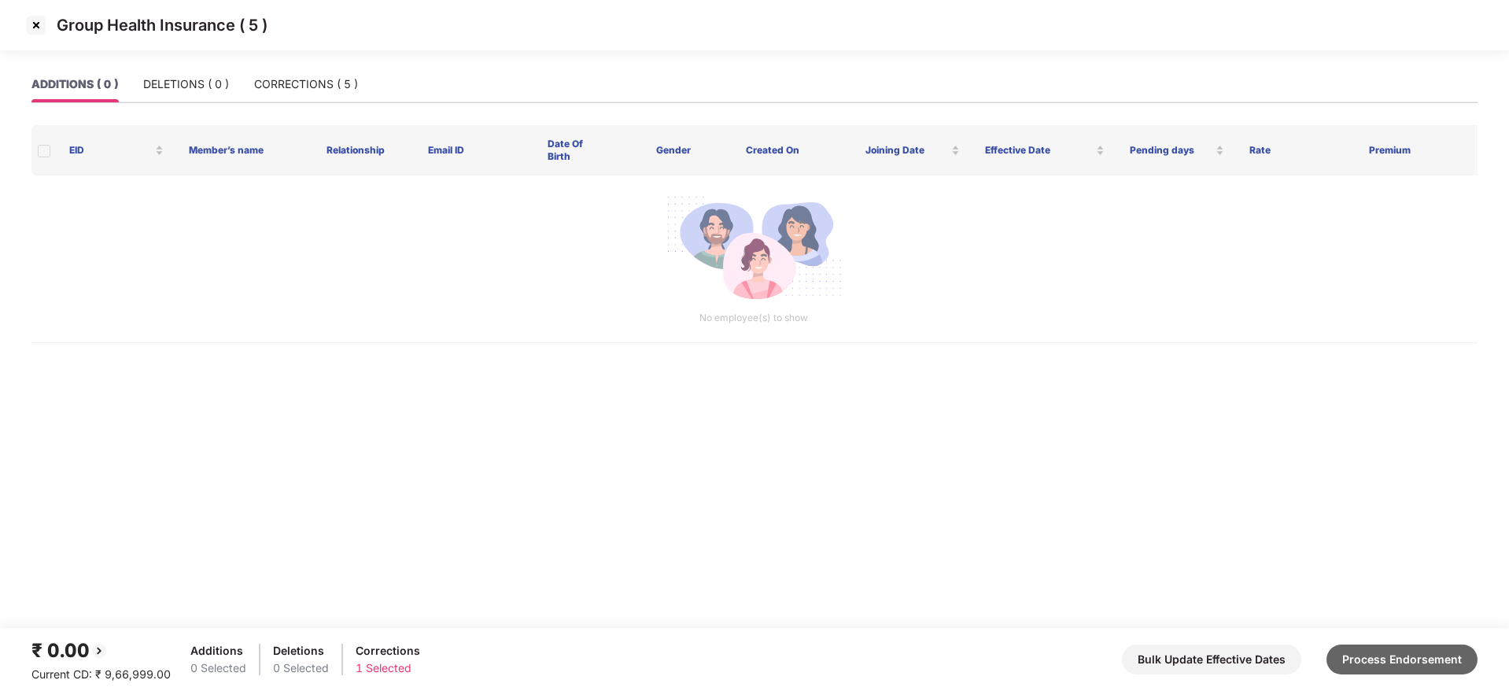
click at [1390, 647] on button "Process Endorsement" at bounding box center [1401, 659] width 151 height 30
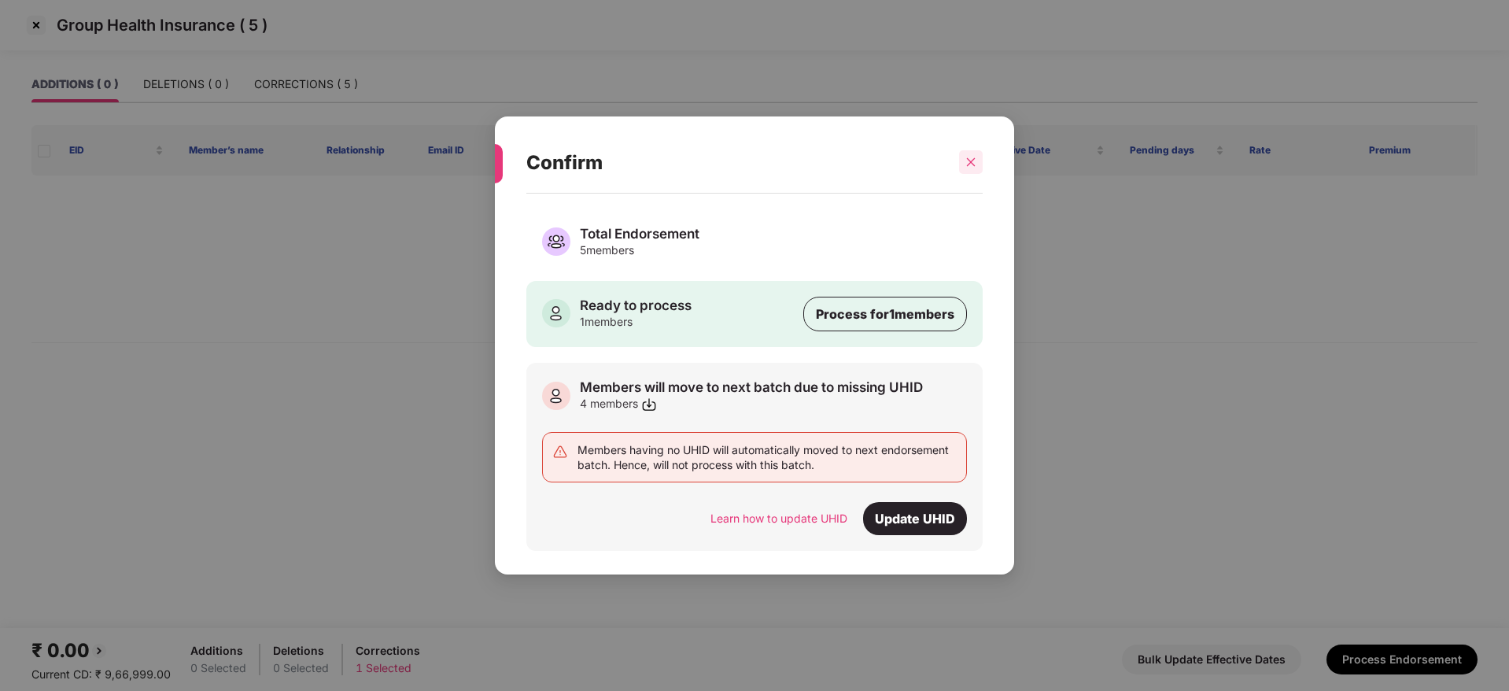
click at [975, 157] on icon "close" at bounding box center [970, 162] width 11 height 11
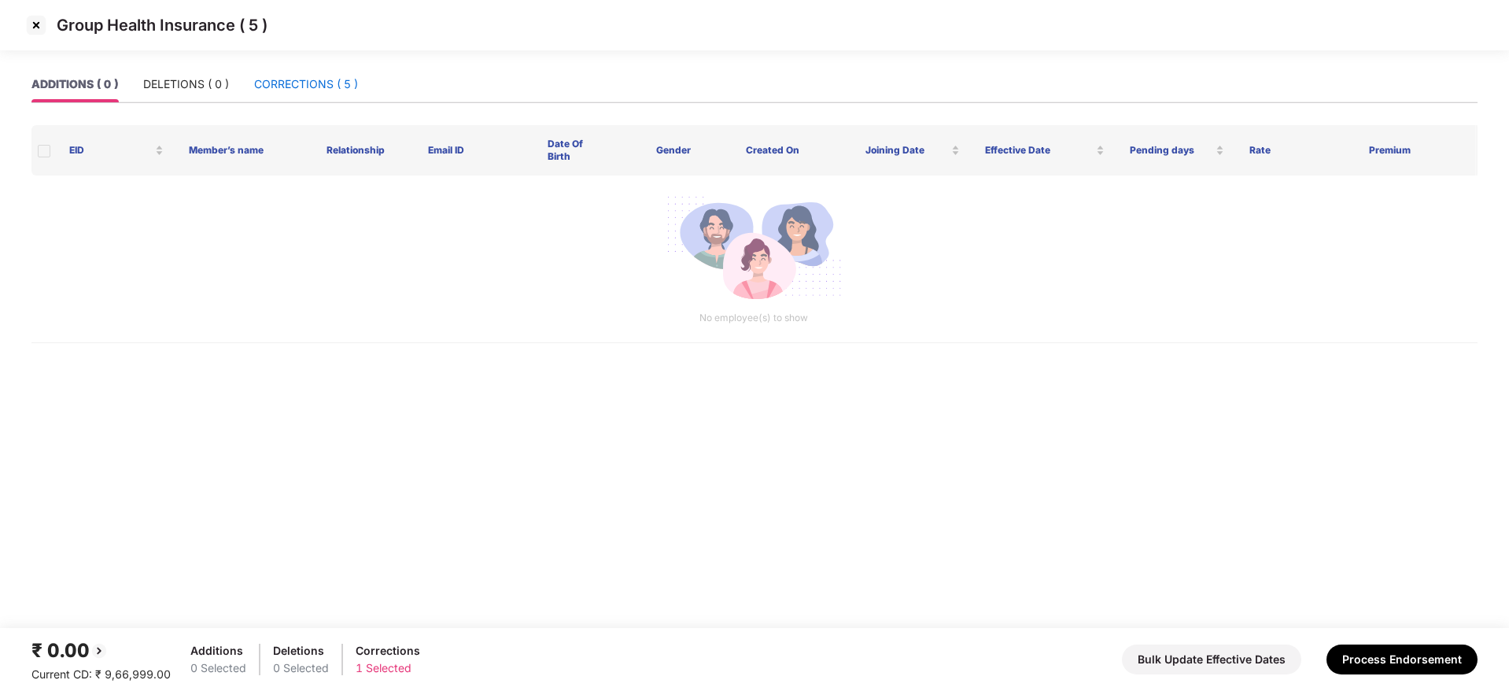
click at [312, 81] on div "CORRECTIONS ( 5 )" at bounding box center [306, 84] width 104 height 17
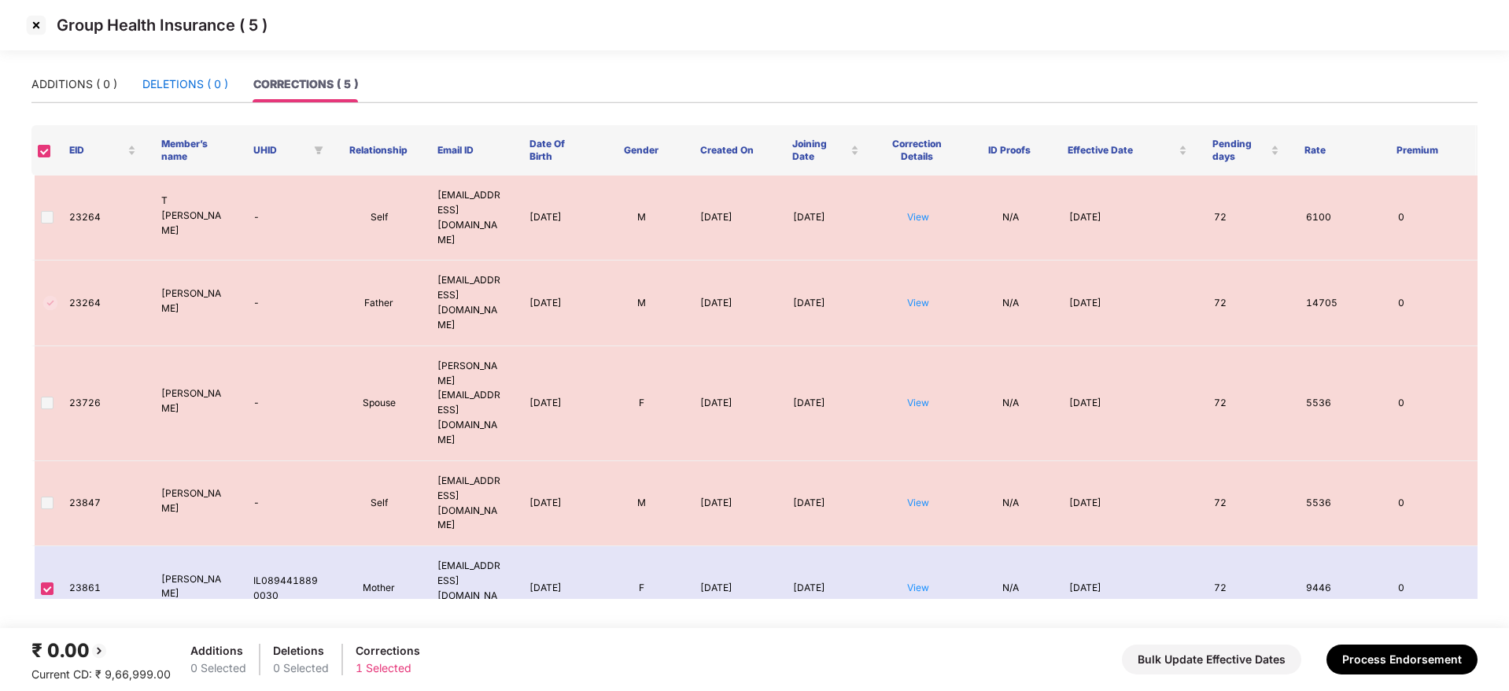
click at [170, 87] on div "DELETIONS ( 0 )" at bounding box center [185, 84] width 86 height 17
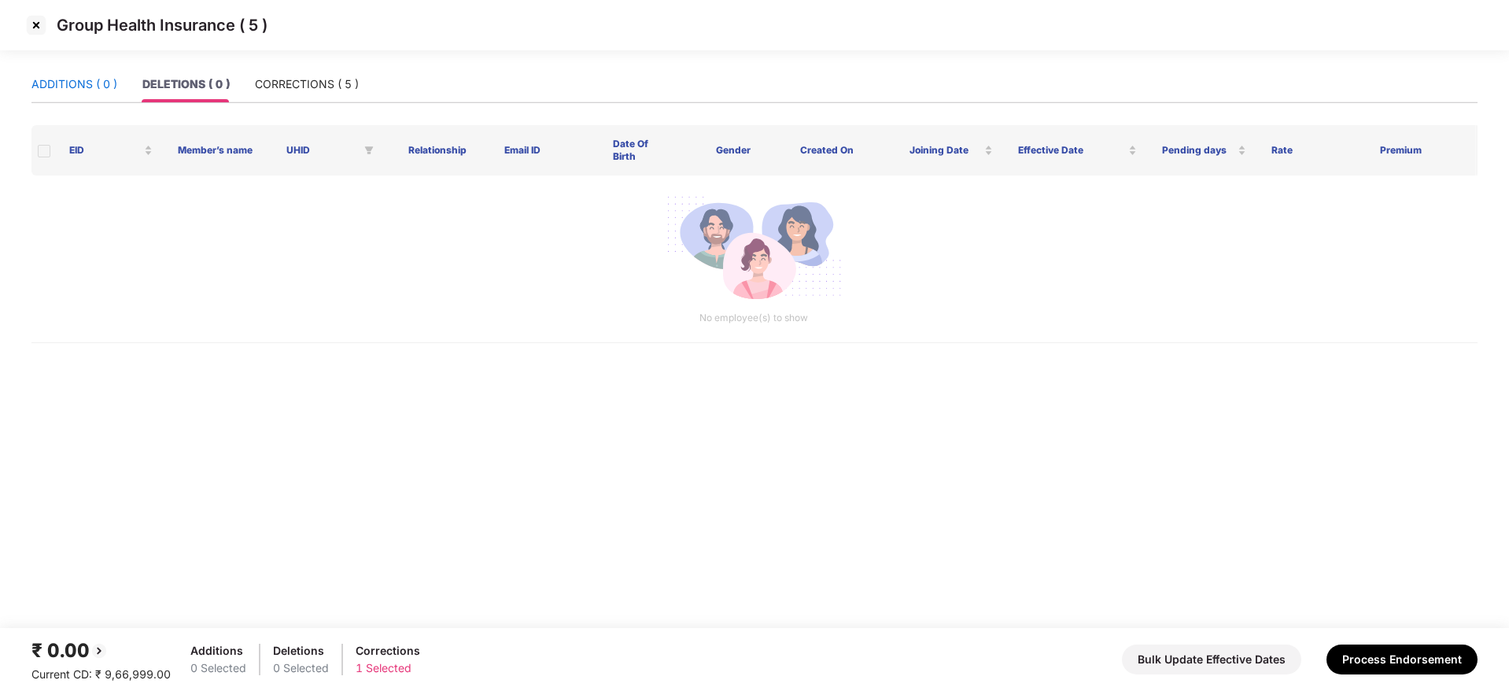
click at [76, 87] on div "ADDITIONS ( 0 )" at bounding box center [74, 84] width 86 height 17
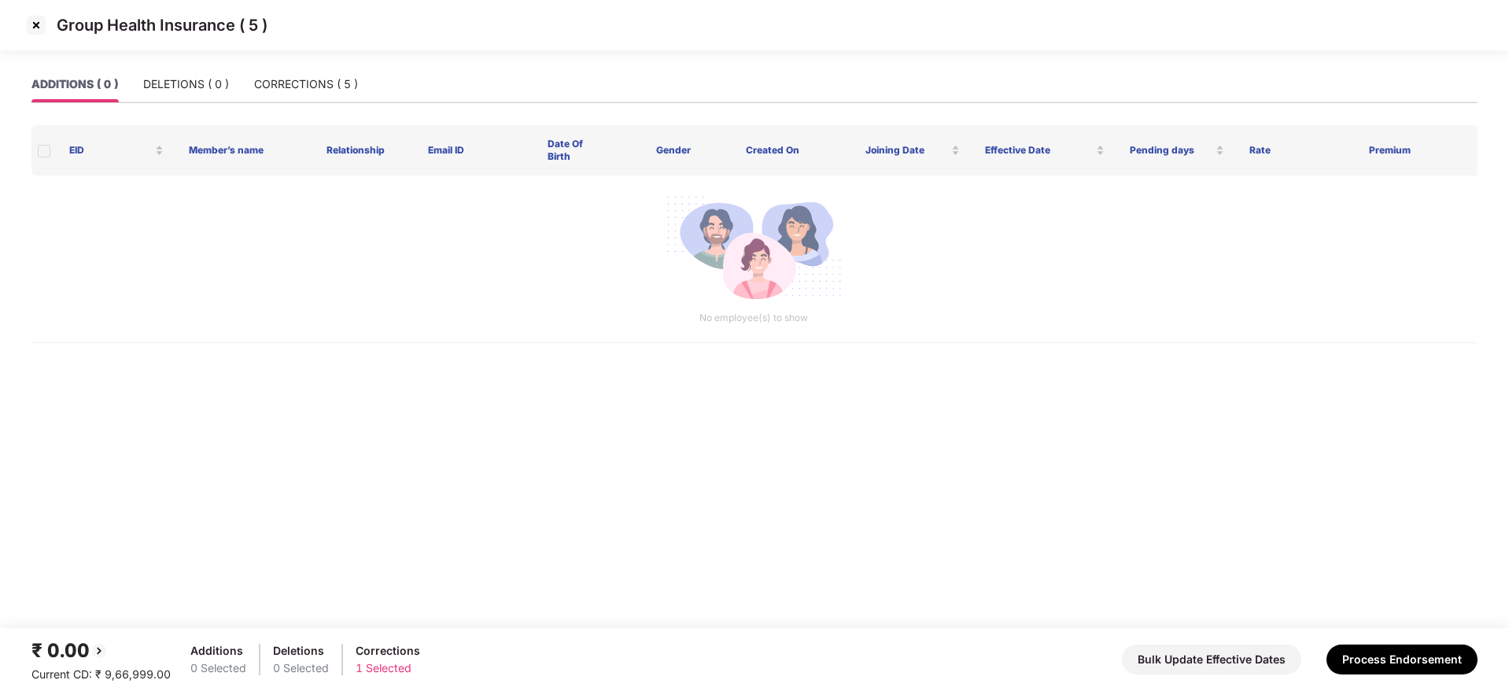
click at [39, 20] on img at bounding box center [36, 25] width 25 height 25
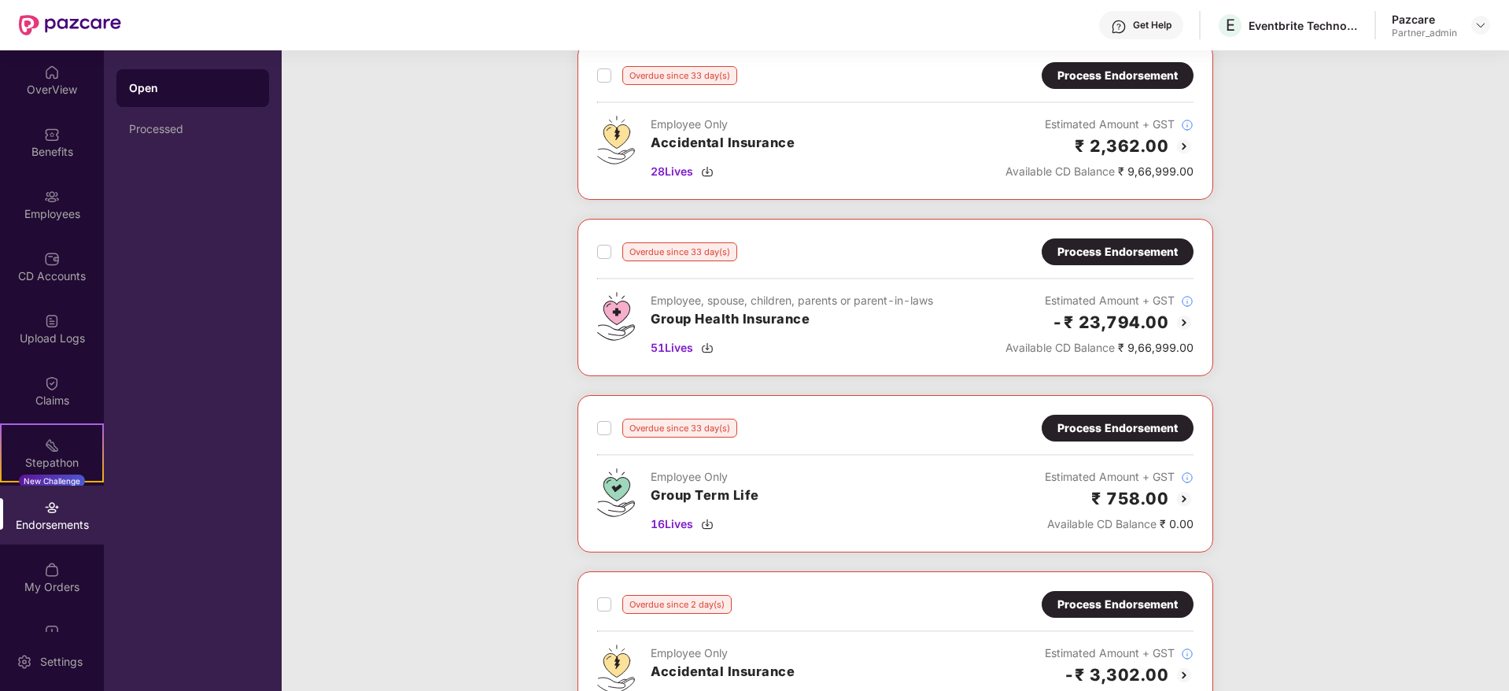
scroll to position [274, 0]
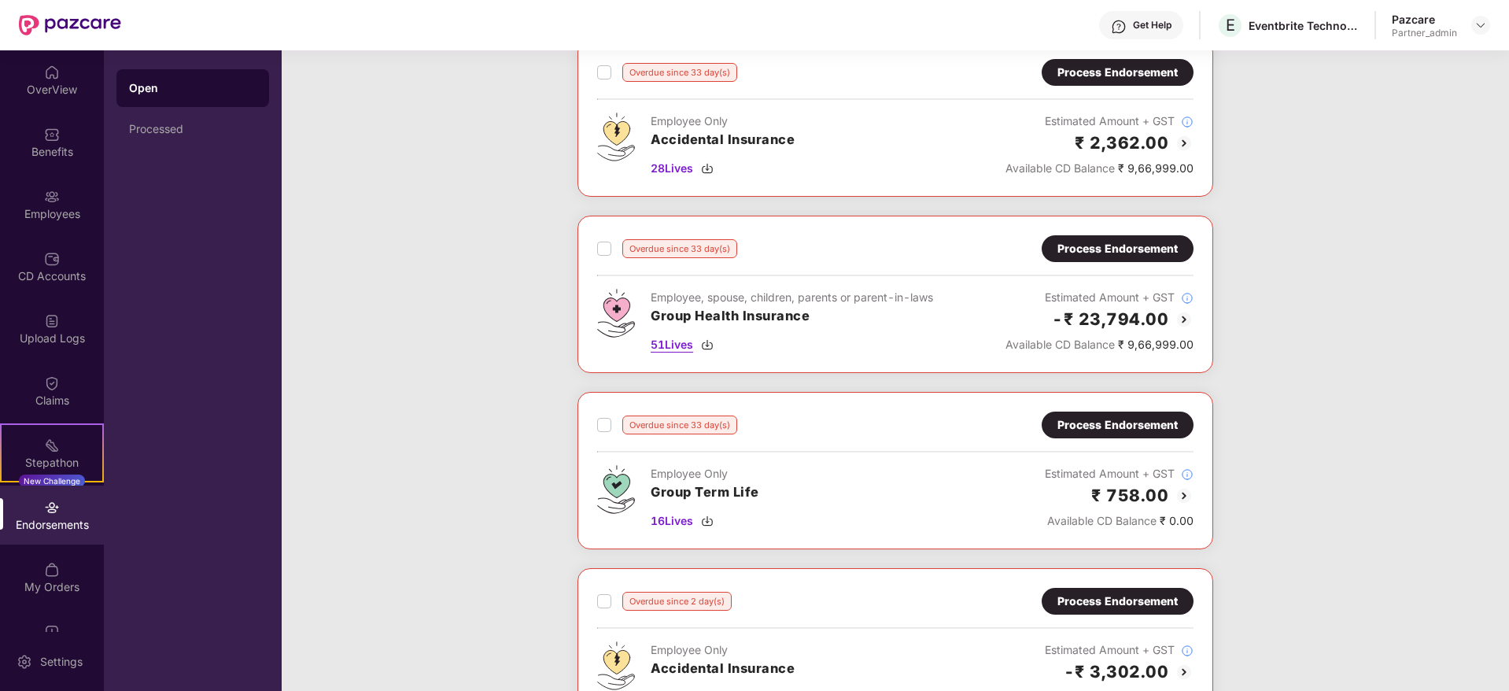
click at [709, 340] on img at bounding box center [707, 344] width 13 height 13
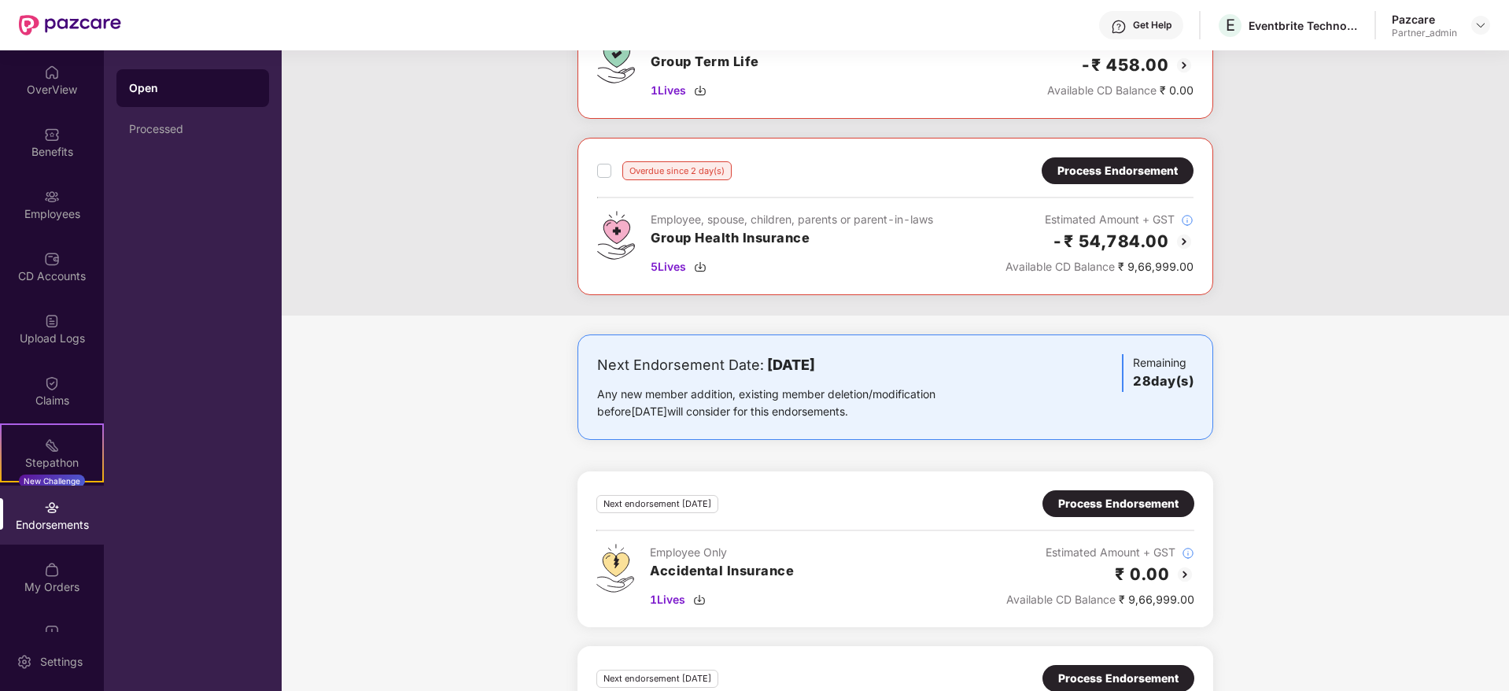
scroll to position [1057, 0]
click at [701, 263] on img at bounding box center [700, 266] width 13 height 13
click at [1481, 23] on img at bounding box center [1480, 25] width 13 height 13
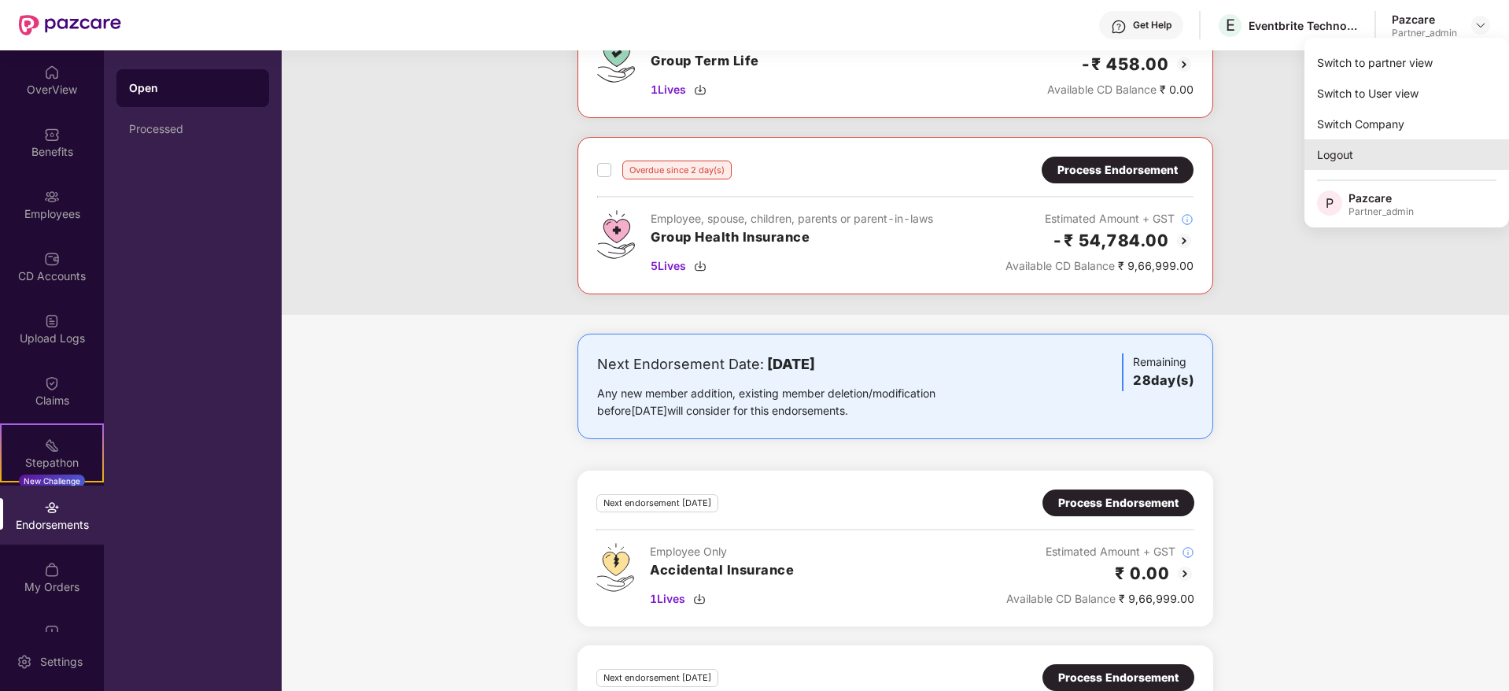
click at [1337, 157] on div "Logout" at bounding box center [1406, 154] width 205 height 31
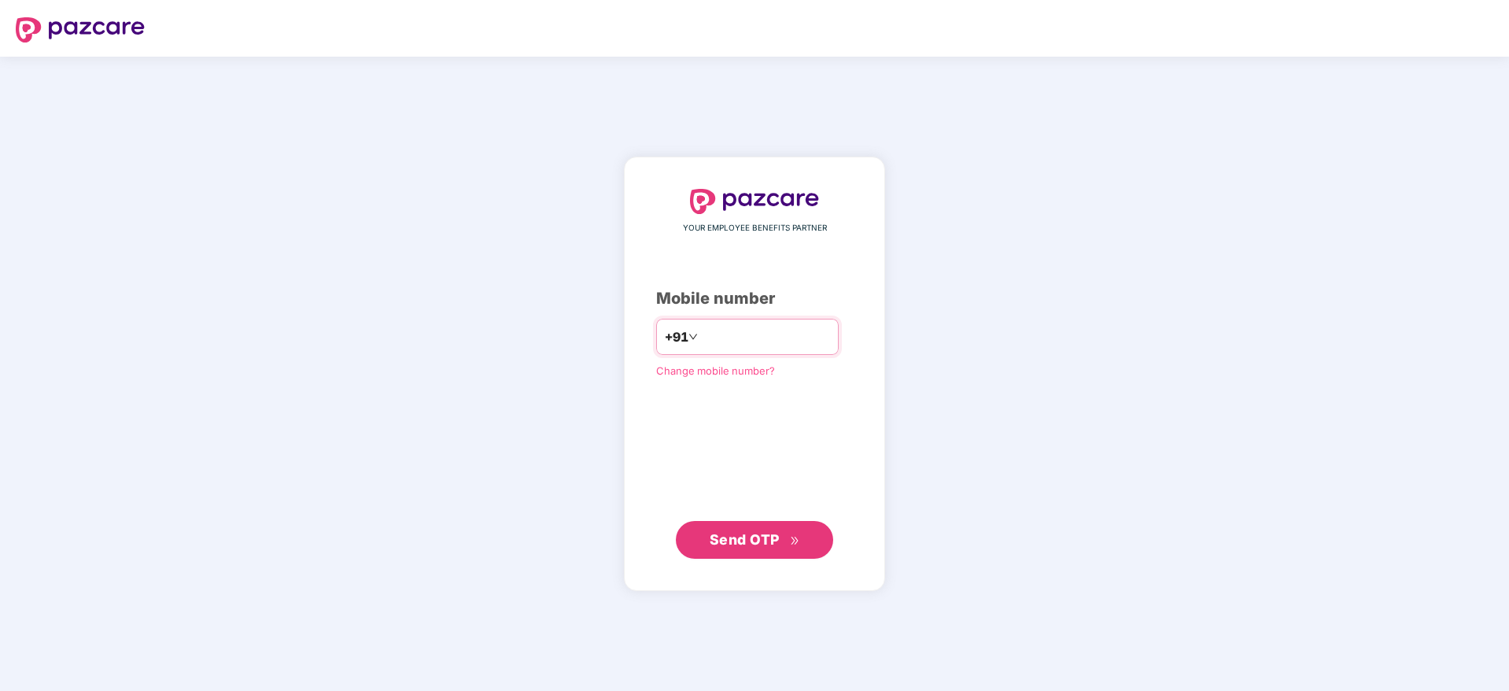
click at [707, 333] on input "number" at bounding box center [765, 336] width 129 height 25
type input "**********"
click at [732, 537] on span "Send OTP" at bounding box center [744, 538] width 70 height 17
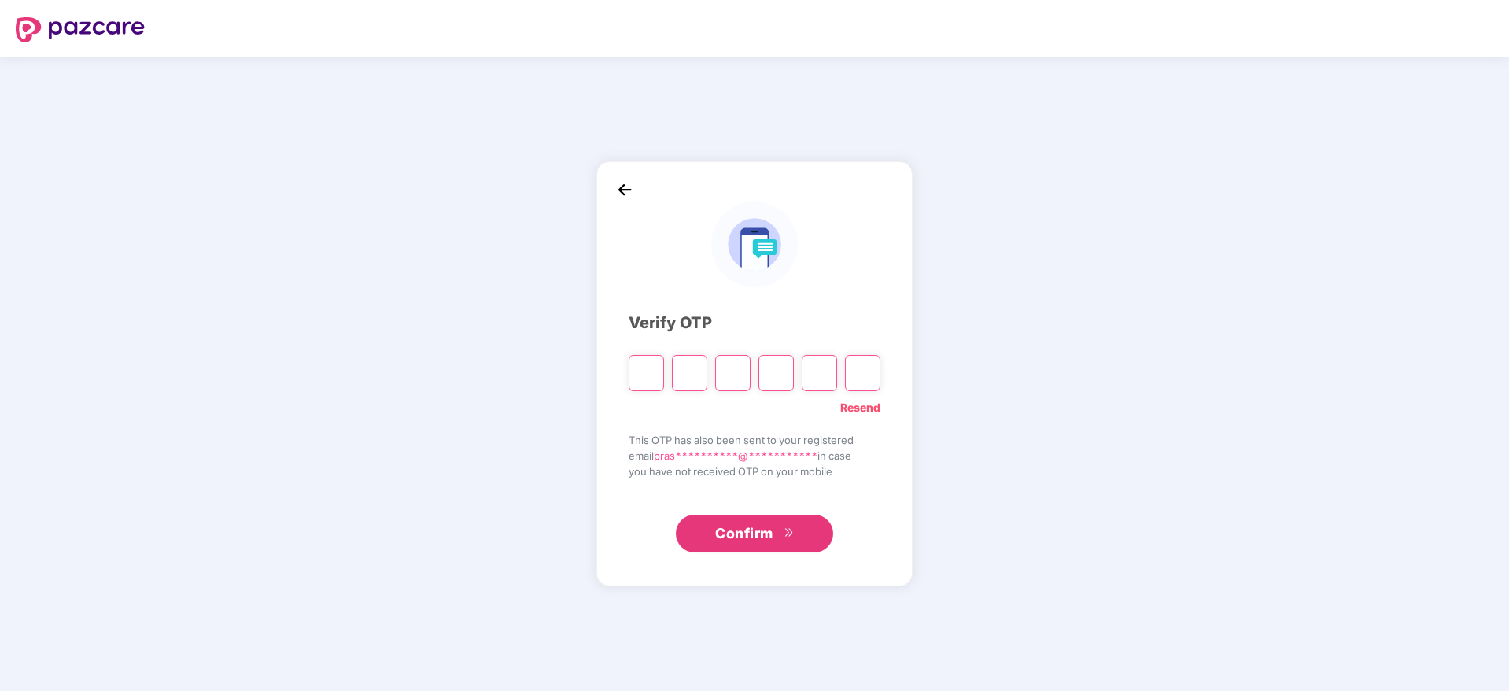
type input "*"
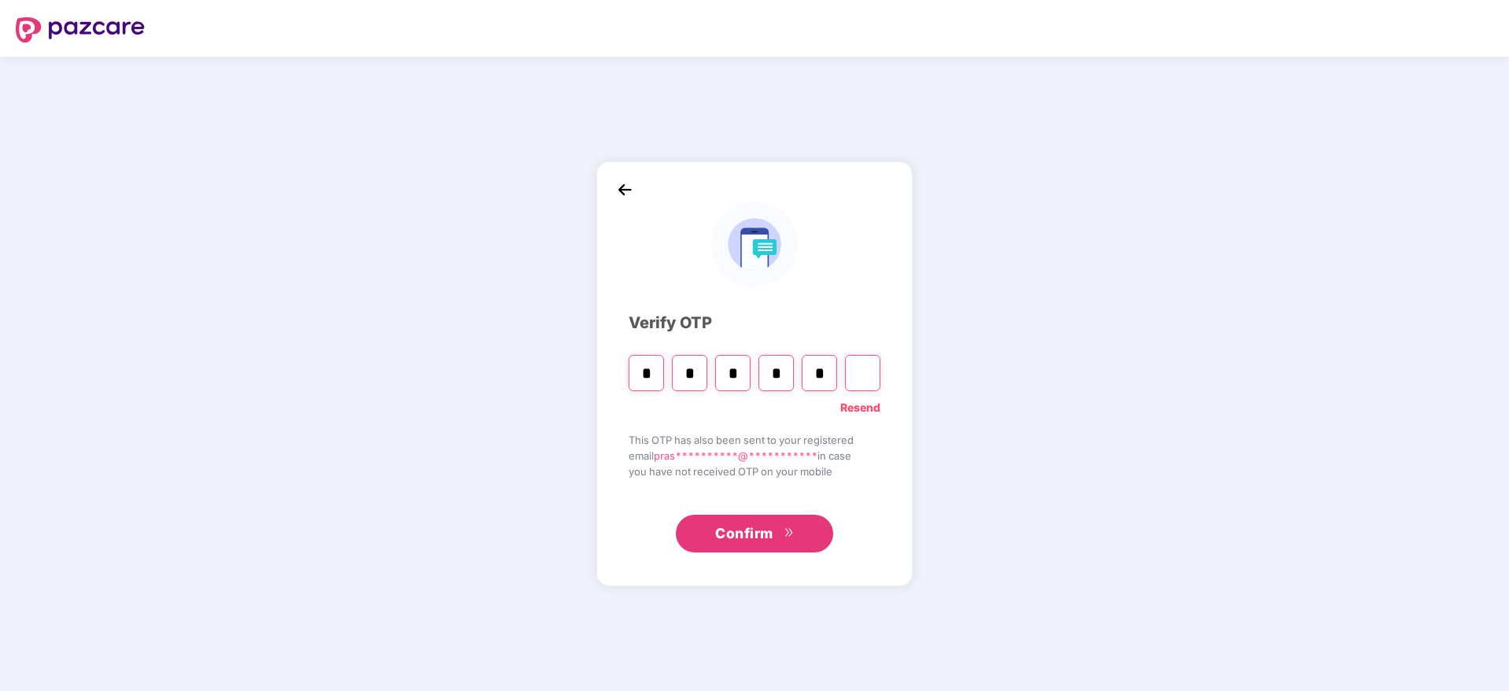
type input "*"
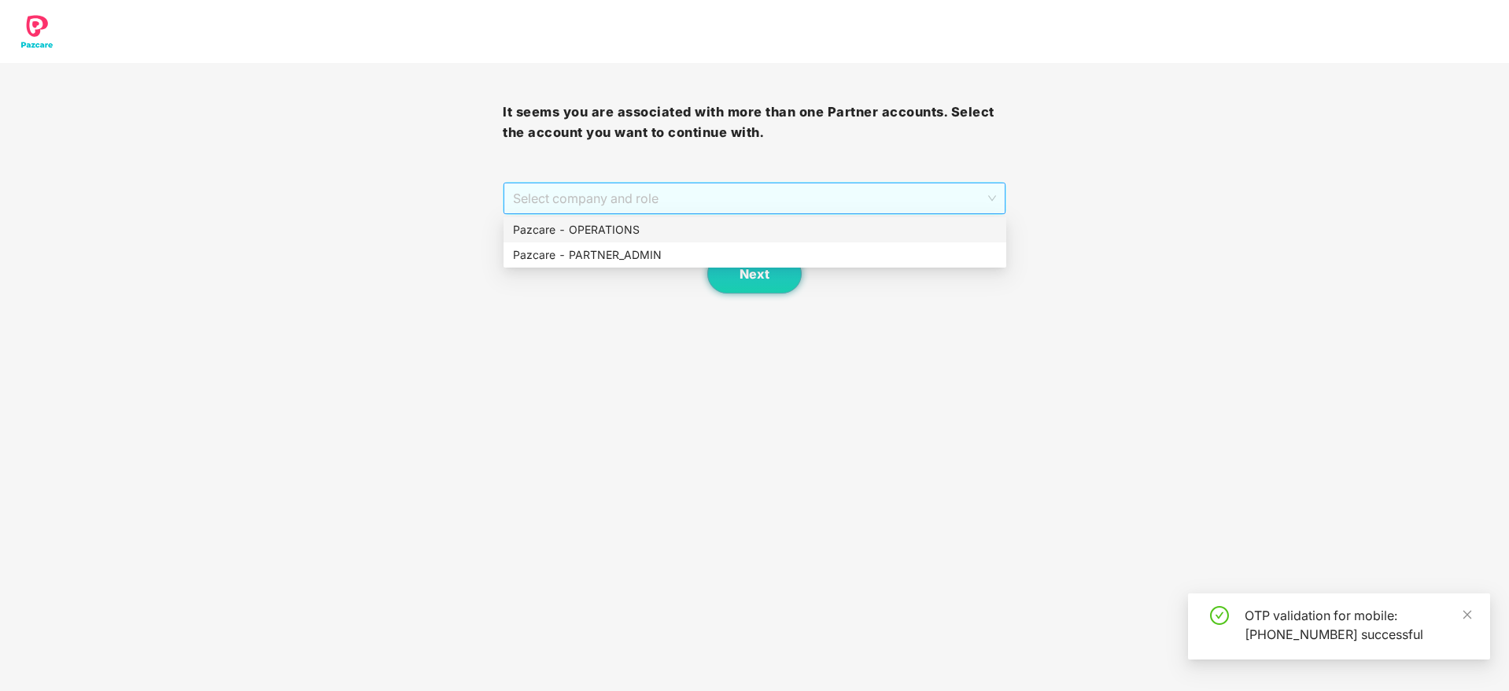
click at [680, 196] on span "Select company and role" at bounding box center [754, 198] width 482 height 30
click at [683, 259] on div "Pazcare - PARTNER_ADMIN" at bounding box center [755, 254] width 484 height 17
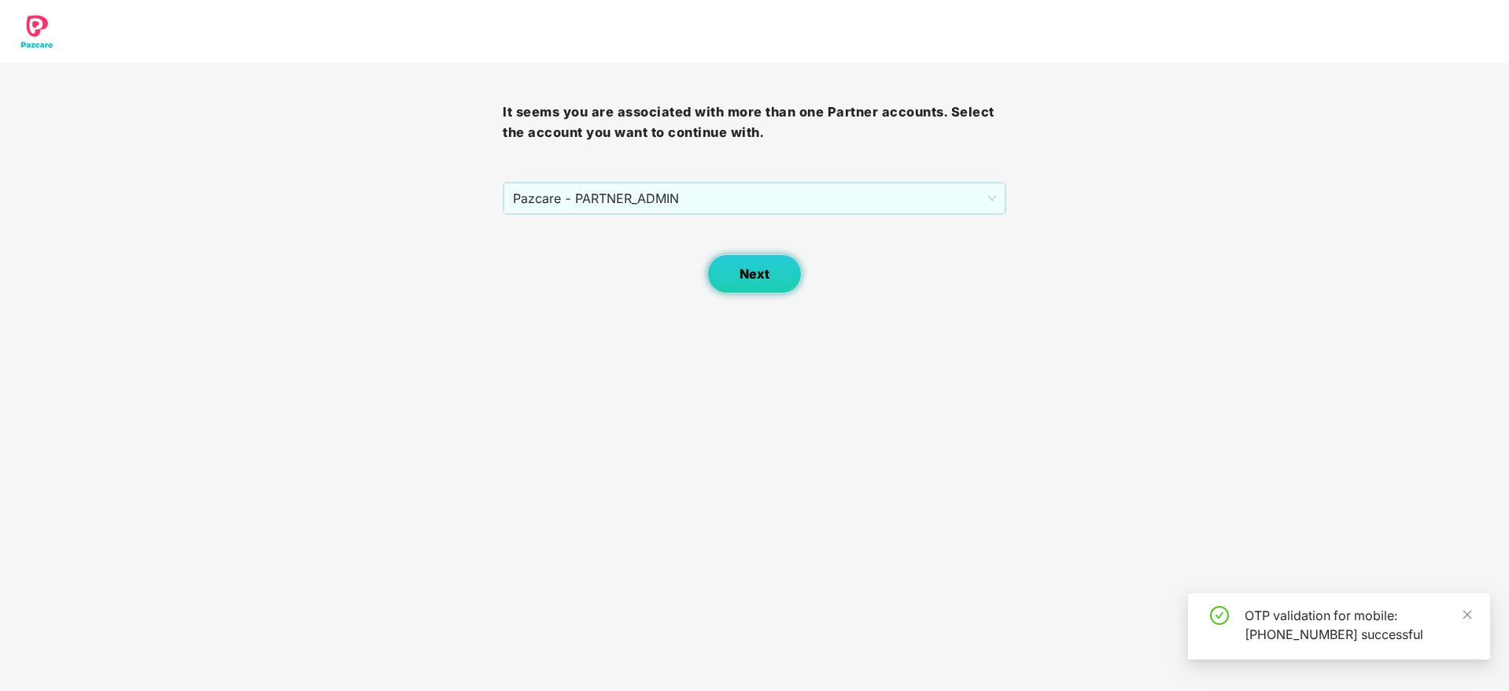
click at [763, 272] on span "Next" at bounding box center [754, 274] width 30 height 15
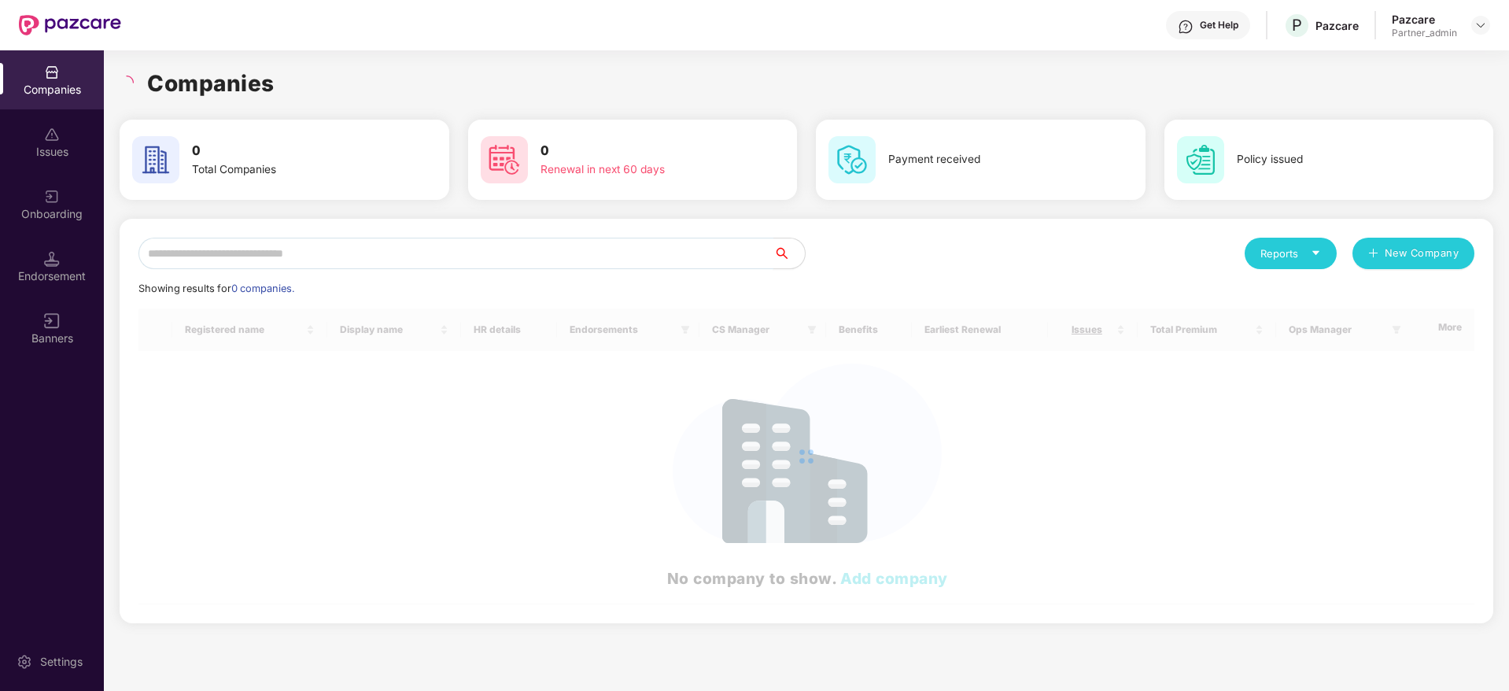
click at [536, 252] on input "text" at bounding box center [455, 253] width 635 height 31
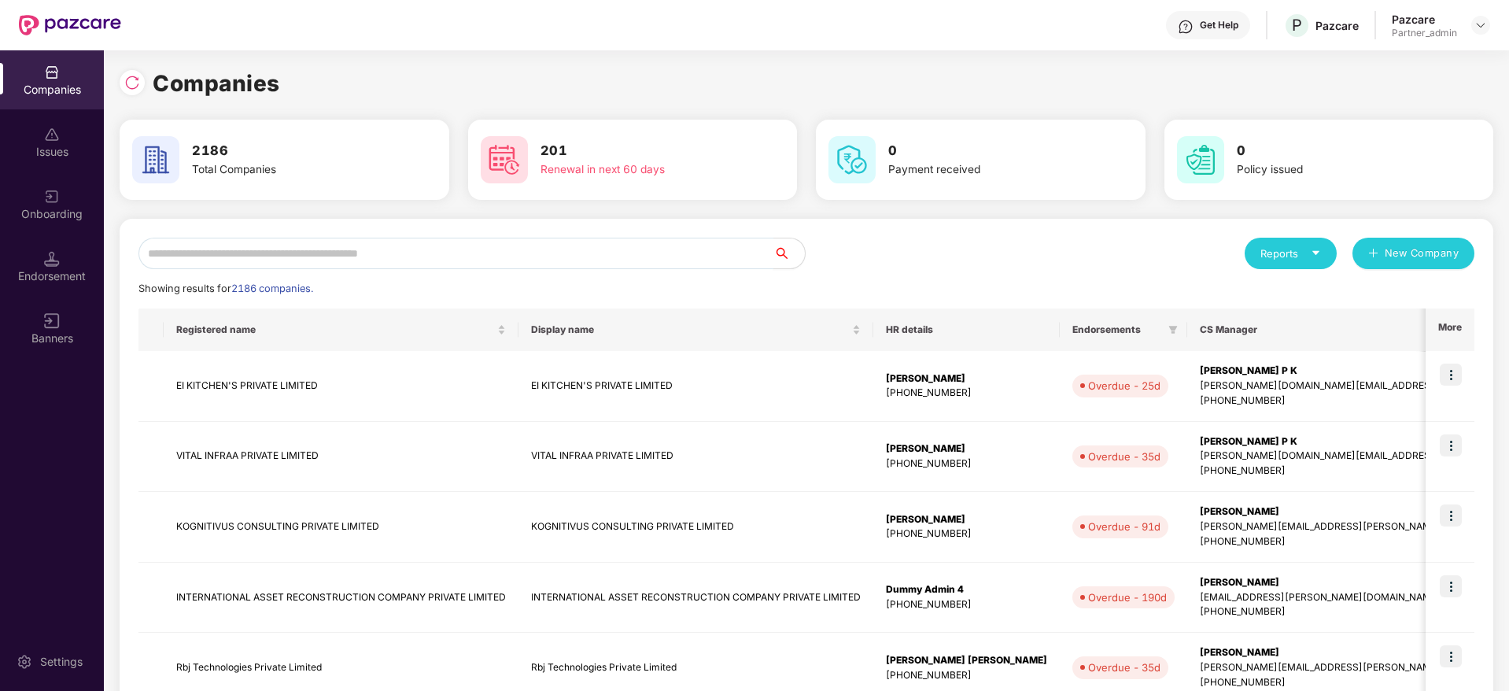
paste input "**********"
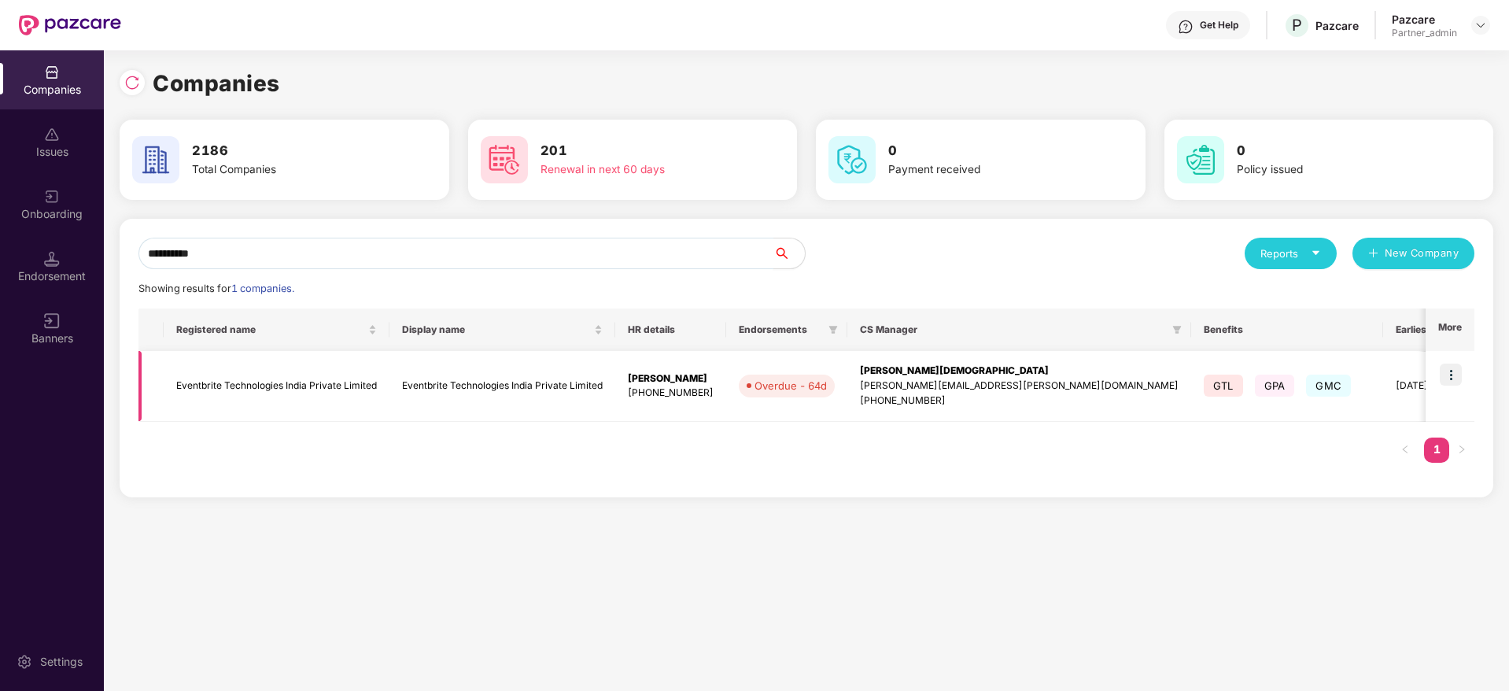
type input "**********"
click at [1453, 378] on img at bounding box center [1450, 374] width 22 height 22
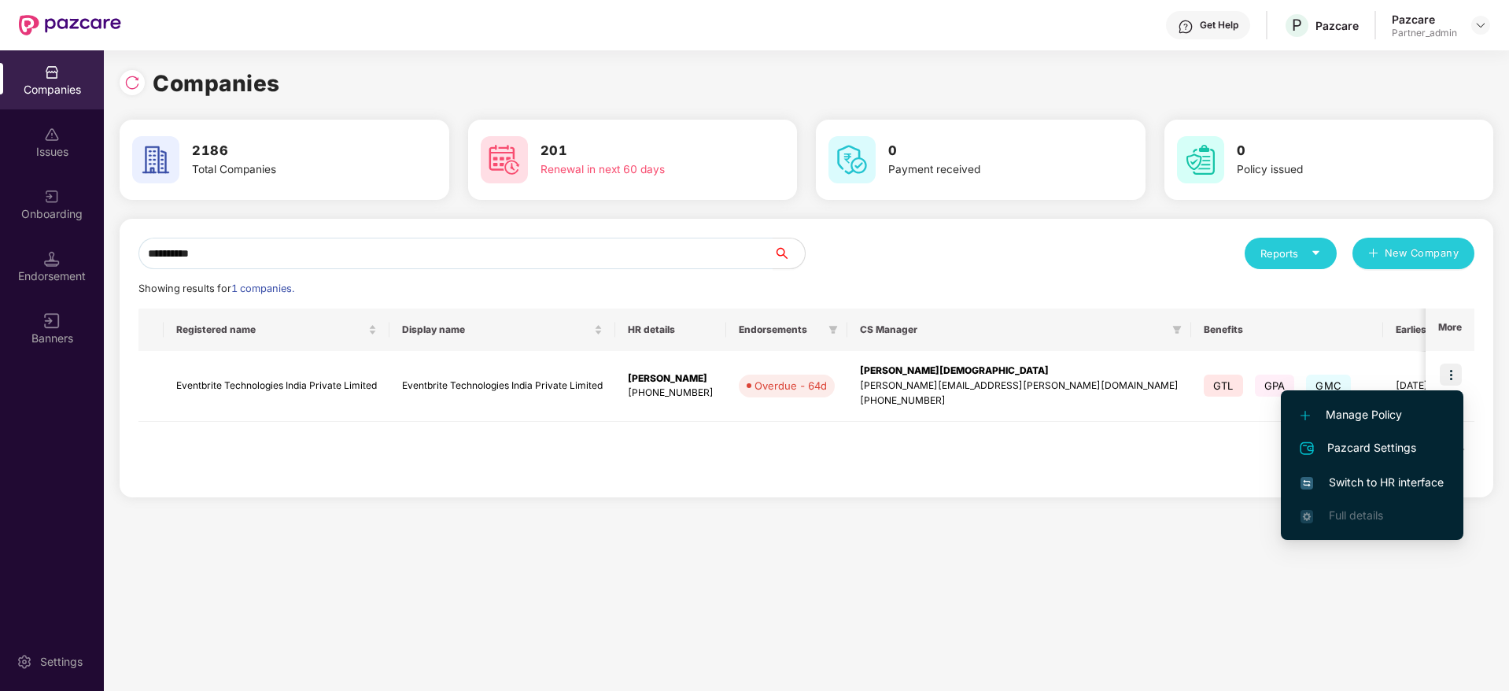
click at [1348, 481] on span "Switch to HR interface" at bounding box center [1371, 482] width 143 height 17
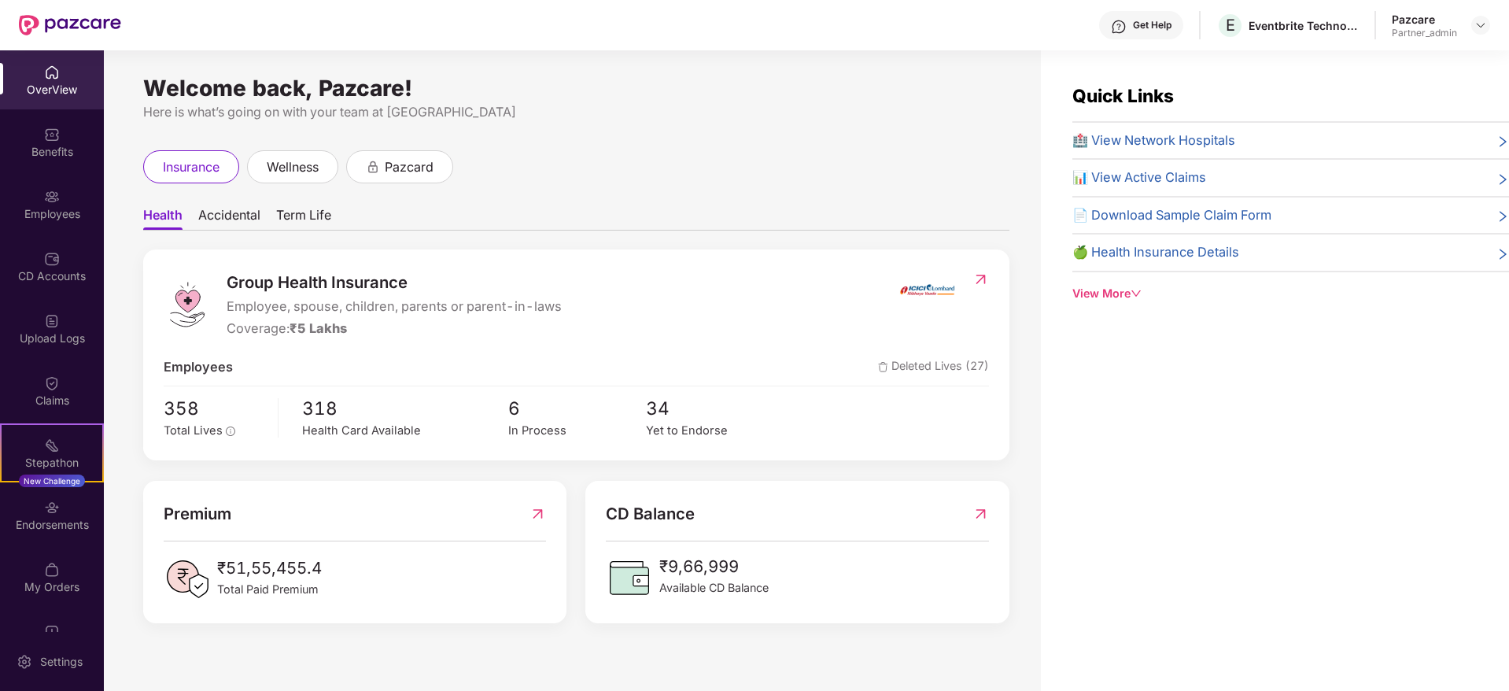
click at [48, 526] on div "Endorsements" at bounding box center [52, 525] width 104 height 16
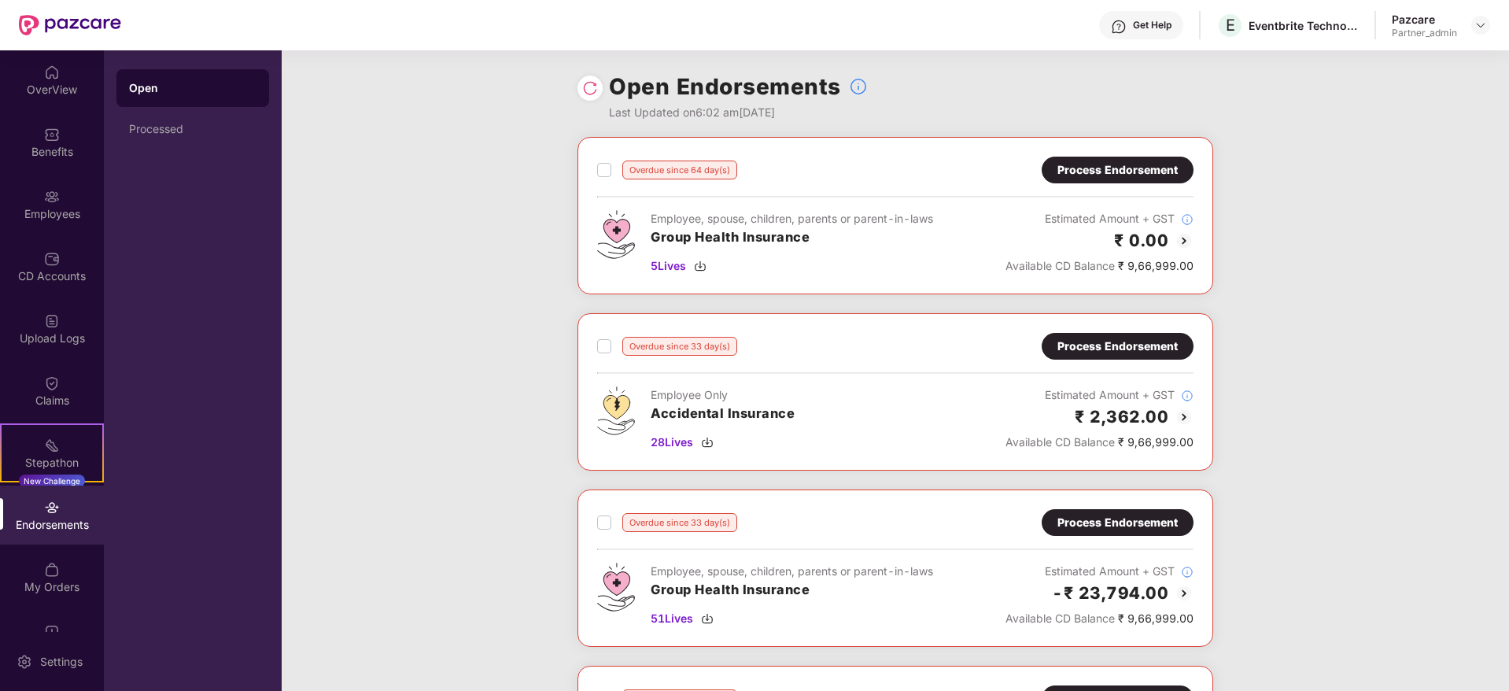
click at [1099, 177] on div "Process Endorsement" at bounding box center [1117, 169] width 120 height 17
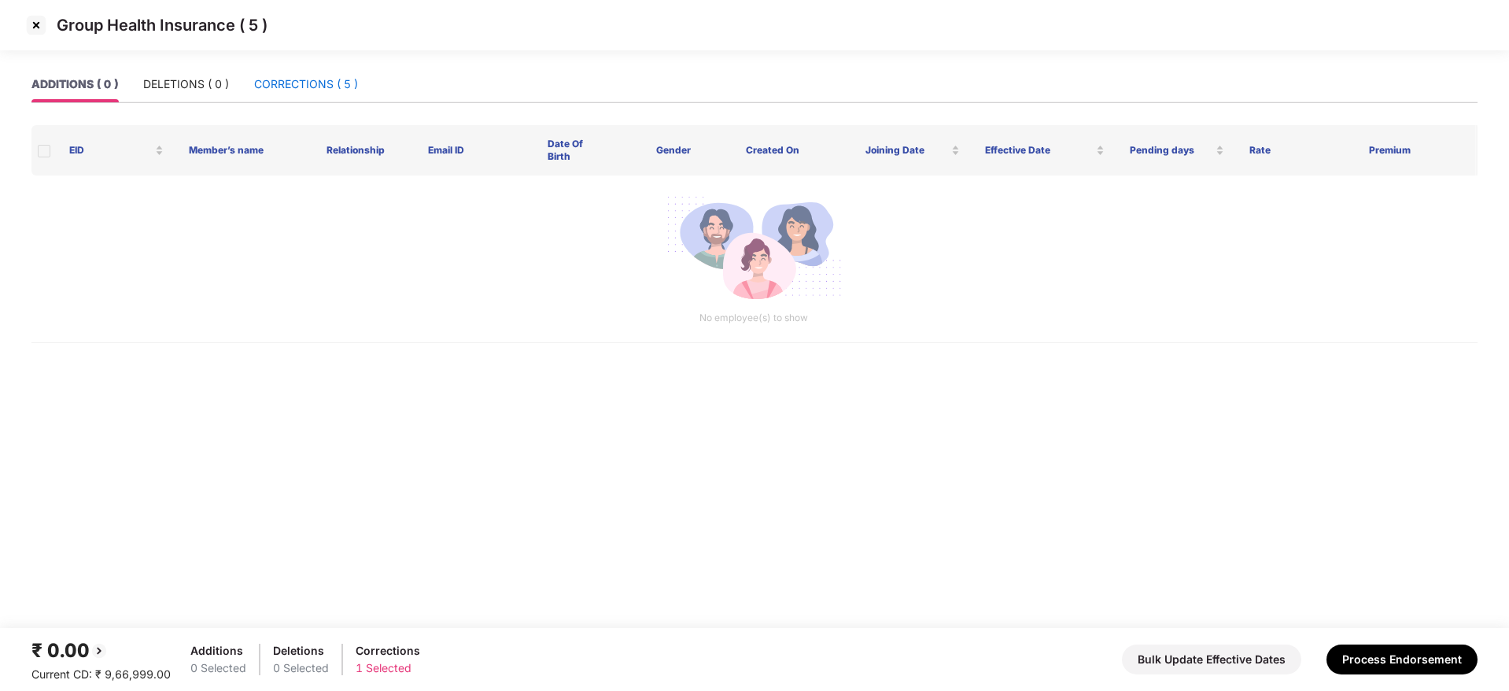
click at [313, 78] on div "CORRECTIONS ( 5 )" at bounding box center [306, 84] width 104 height 17
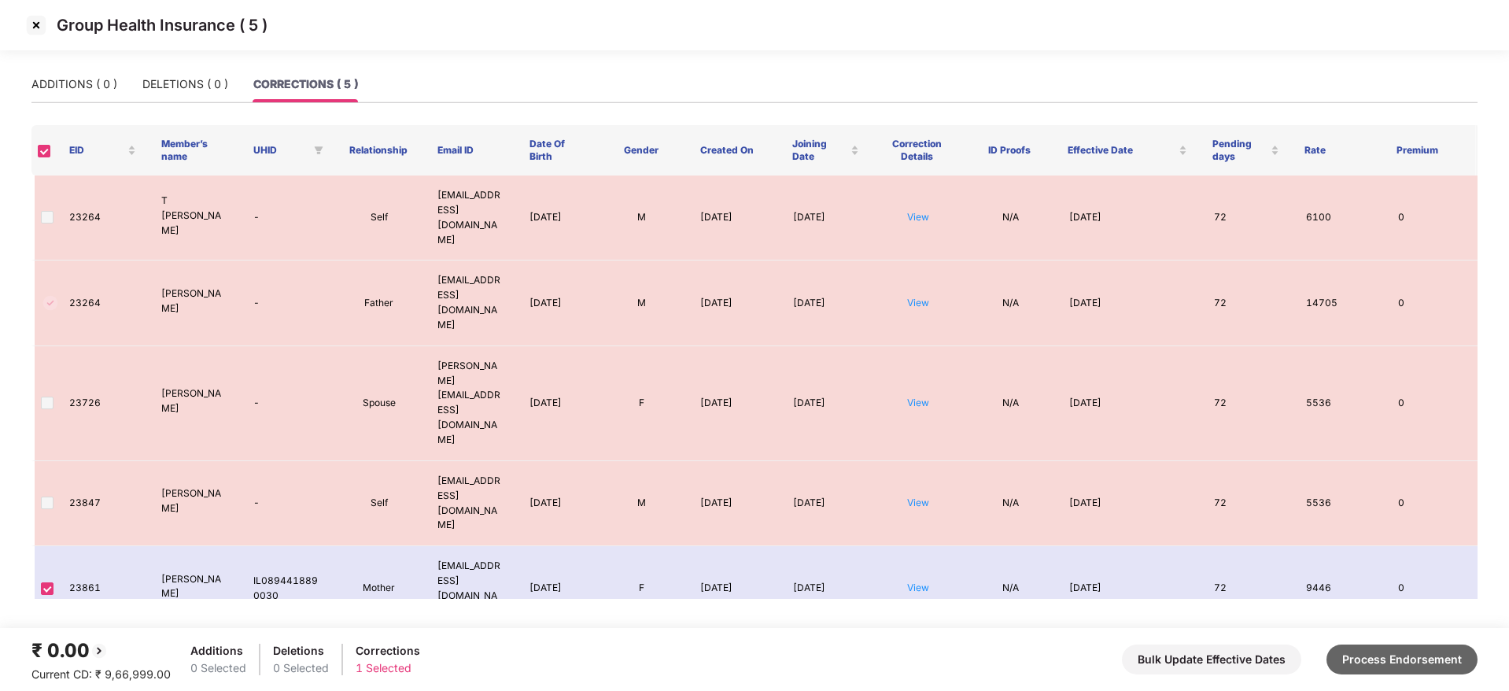
click at [1461, 659] on button "Process Endorsement" at bounding box center [1401, 659] width 151 height 30
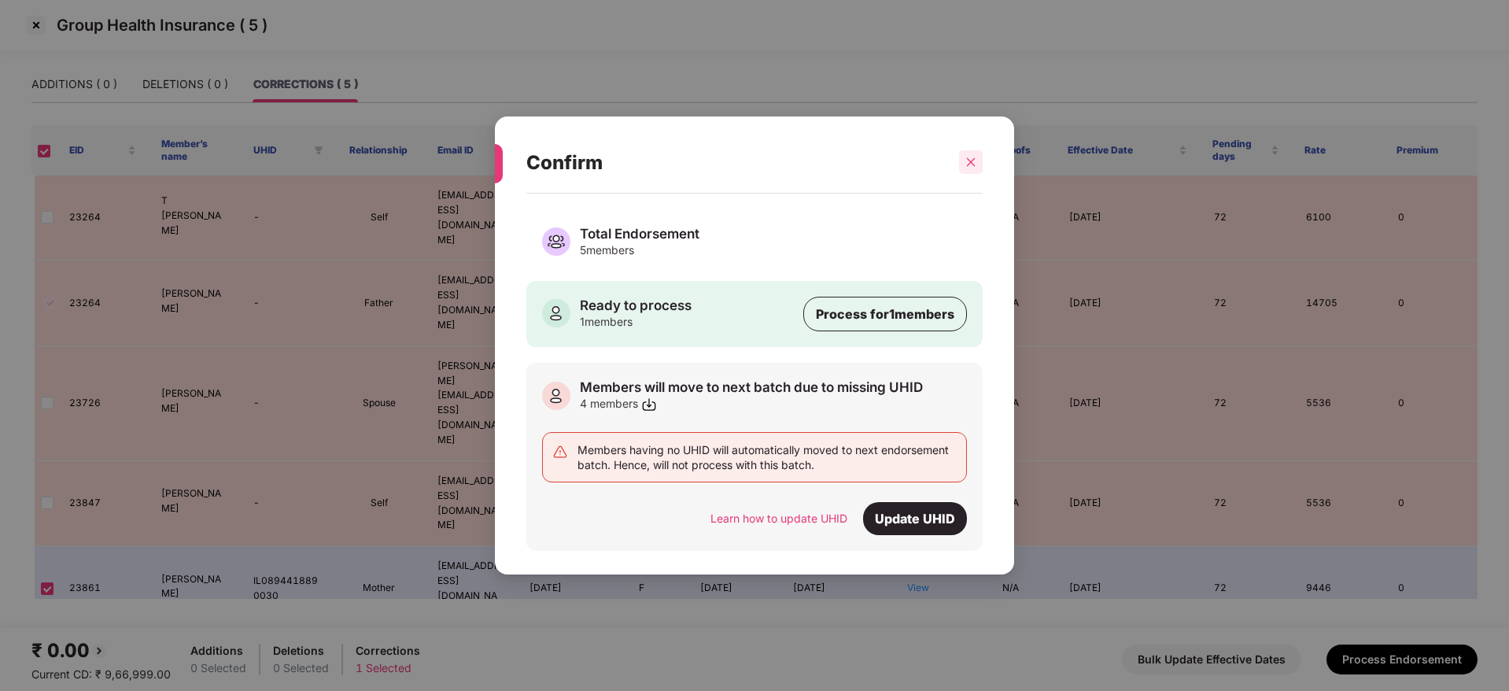
click at [967, 161] on icon "close" at bounding box center [970, 162] width 11 height 11
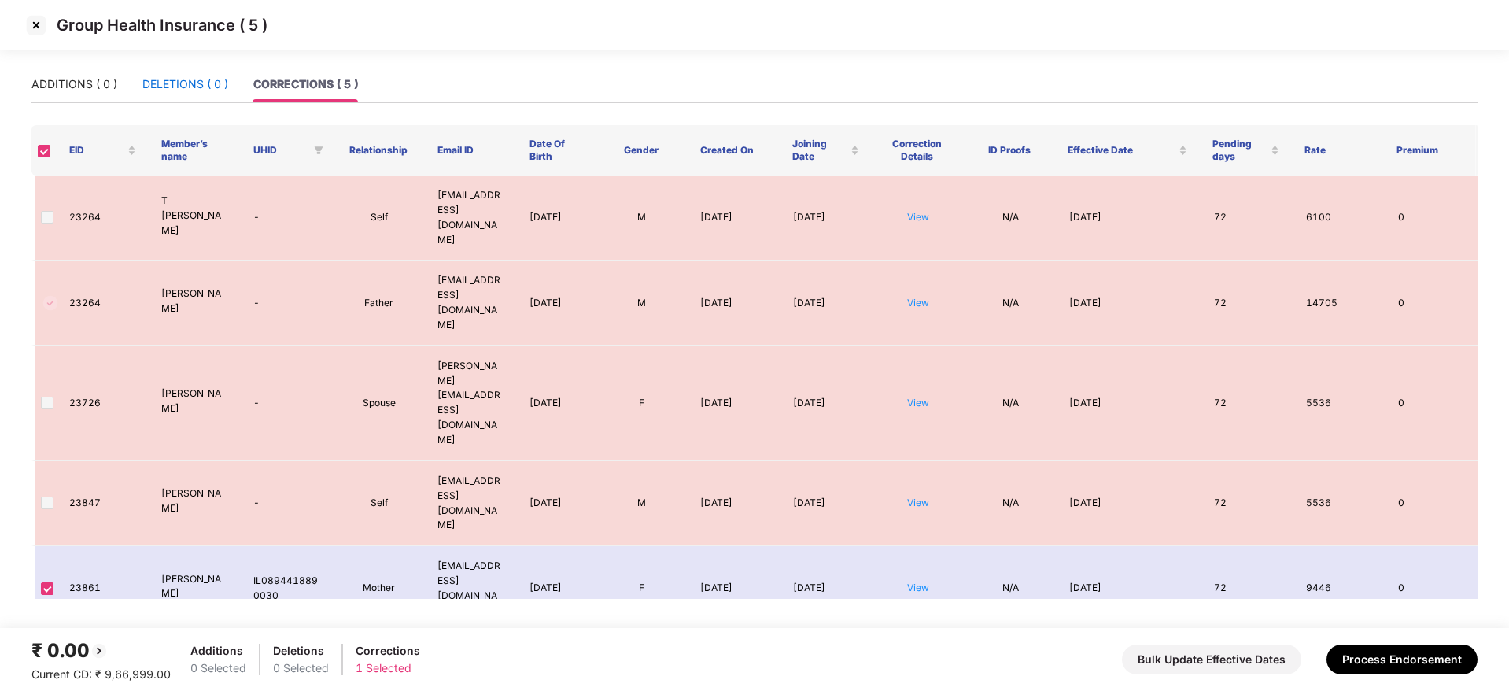
click at [184, 79] on div "DELETIONS ( 0 )" at bounding box center [185, 84] width 86 height 17
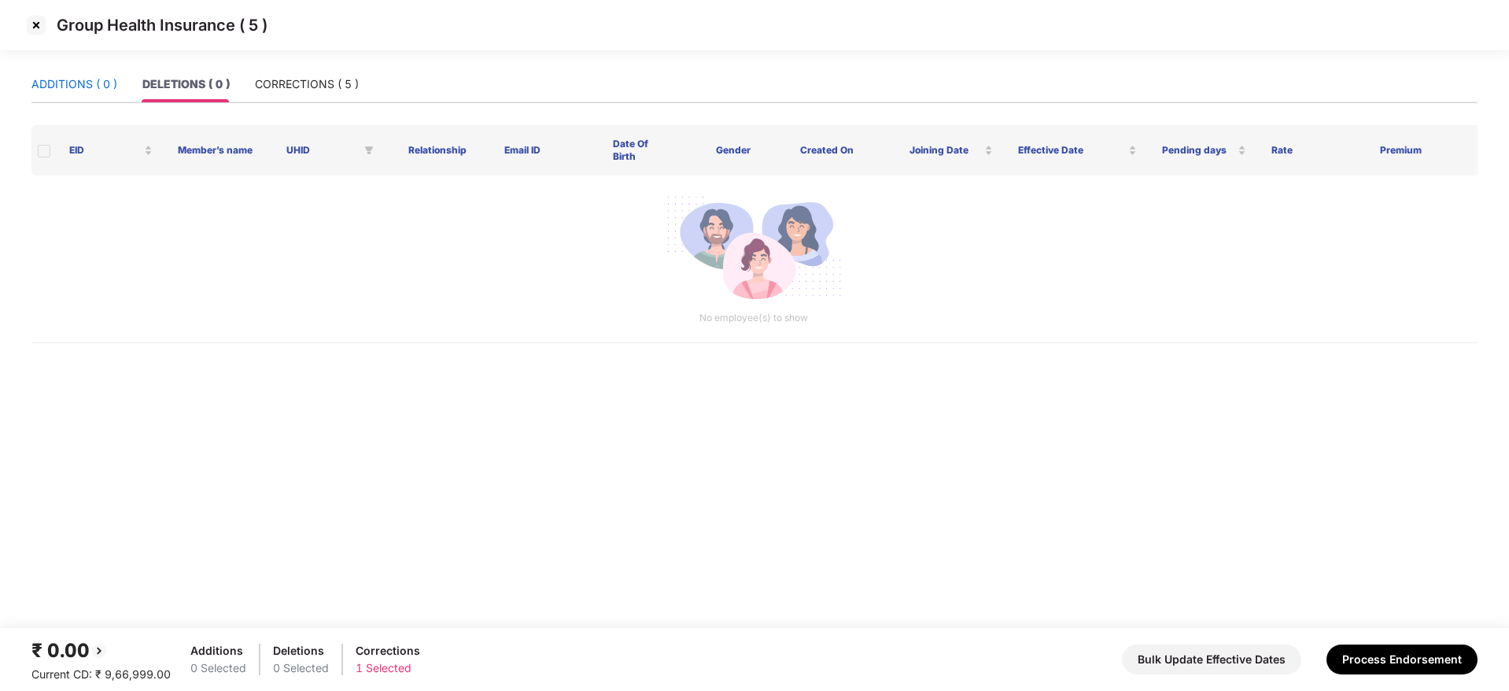
click at [70, 82] on div "ADDITIONS ( 0 )" at bounding box center [74, 84] width 86 height 17
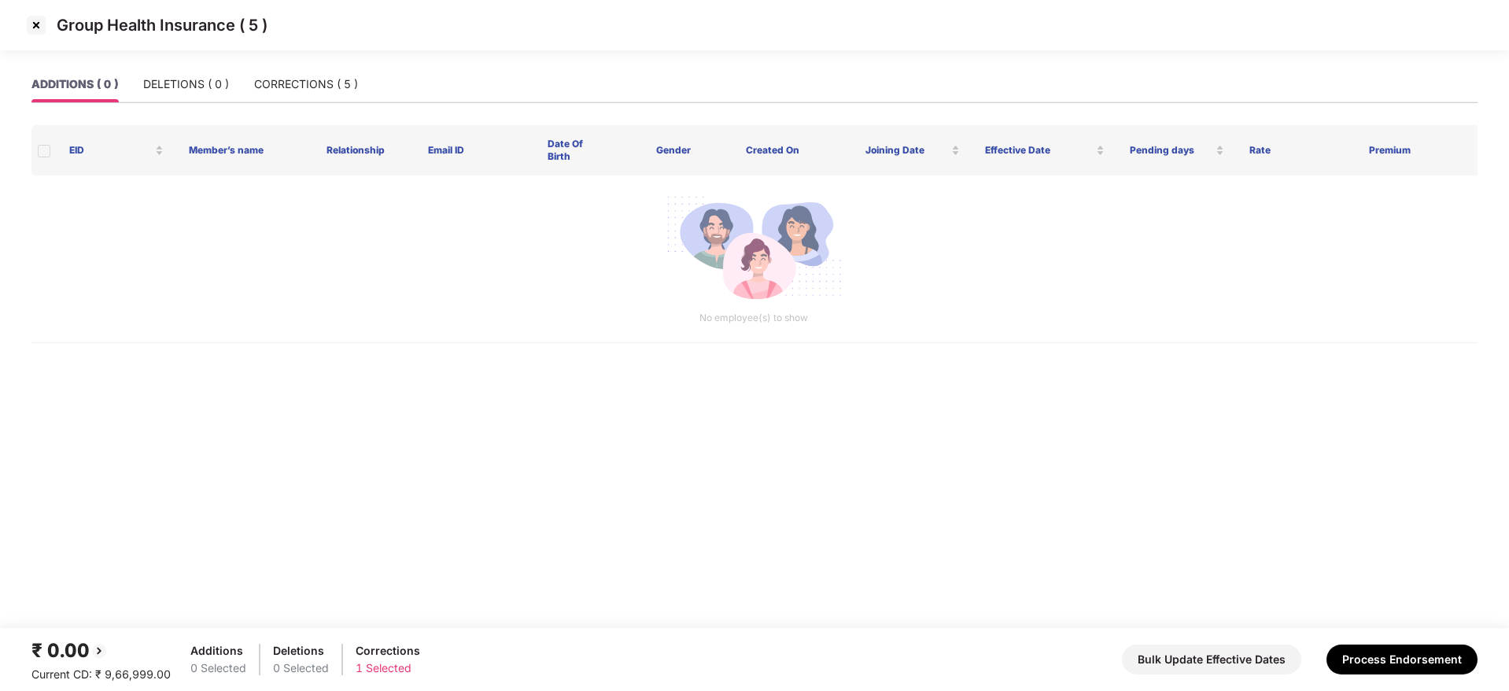
click at [39, 24] on img at bounding box center [36, 25] width 25 height 25
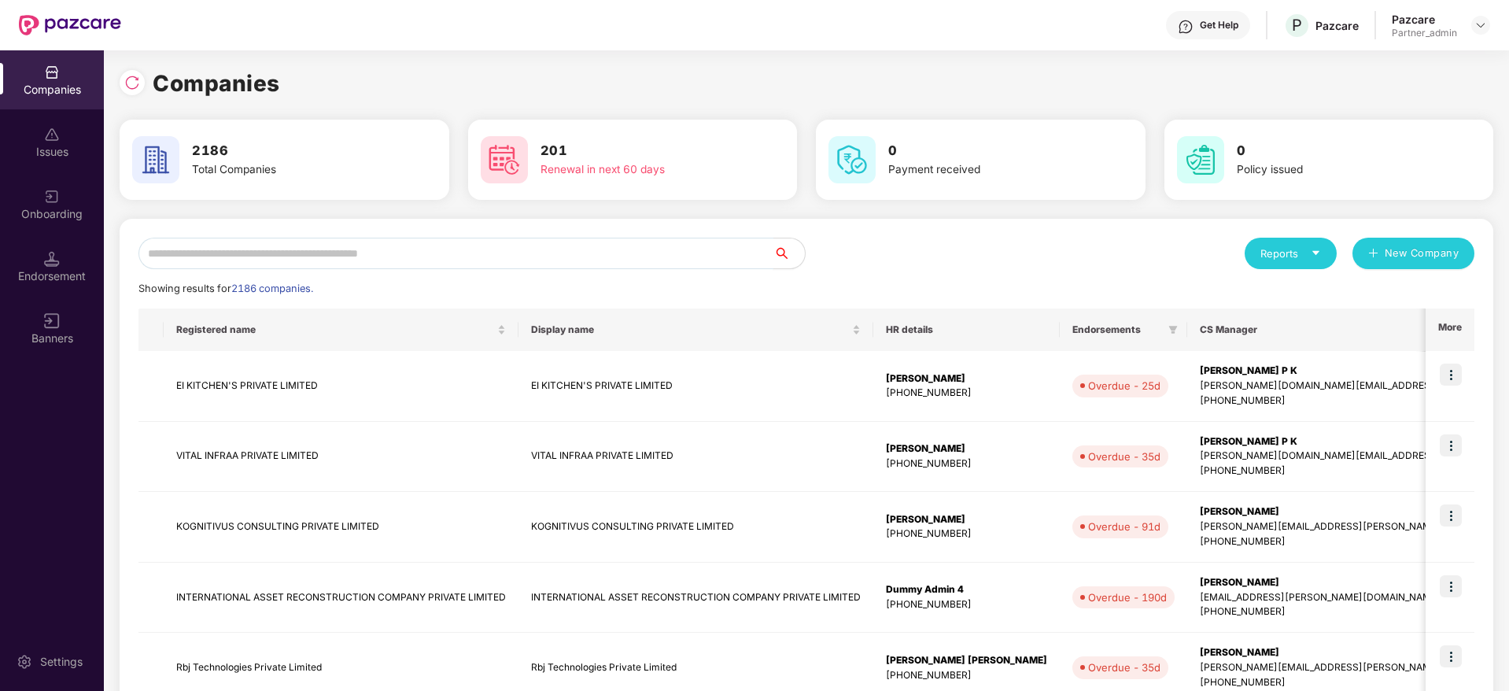
click at [331, 260] on input "text" at bounding box center [455, 253] width 635 height 31
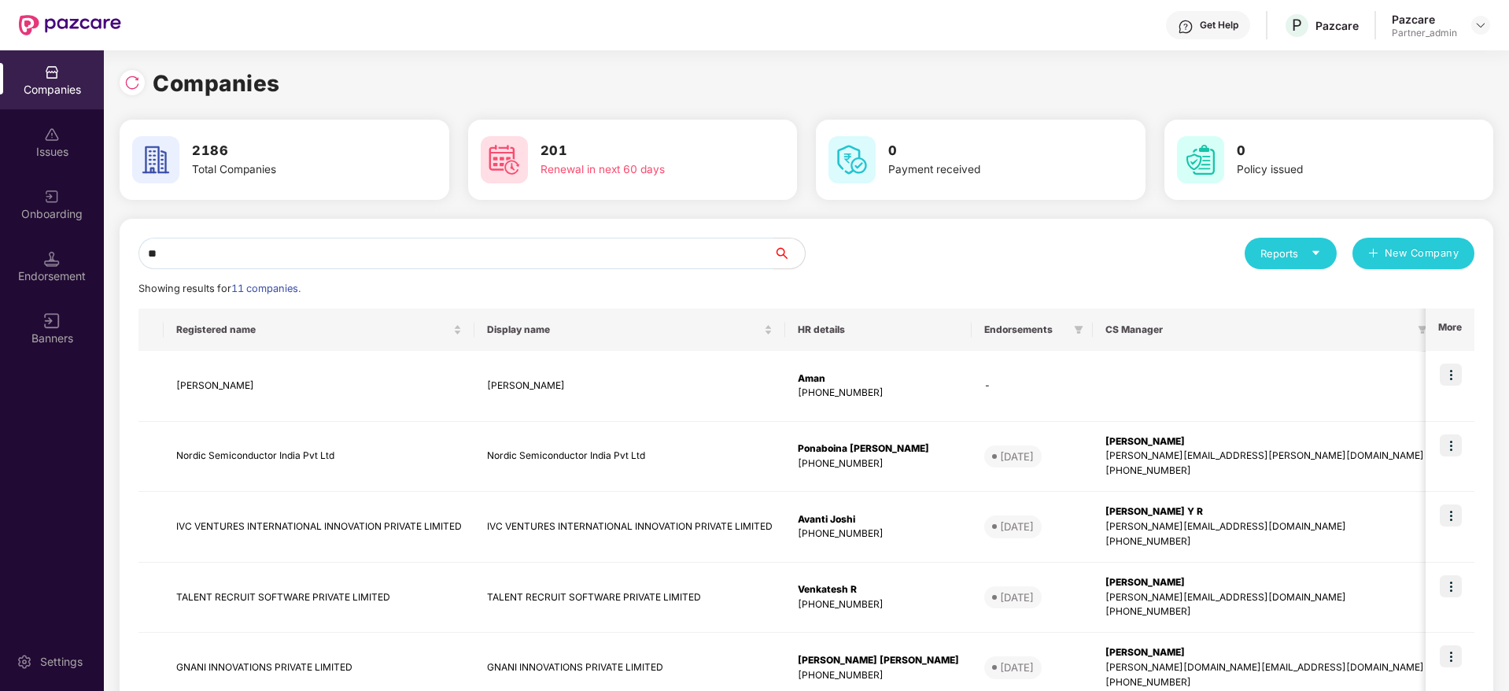
type input "*"
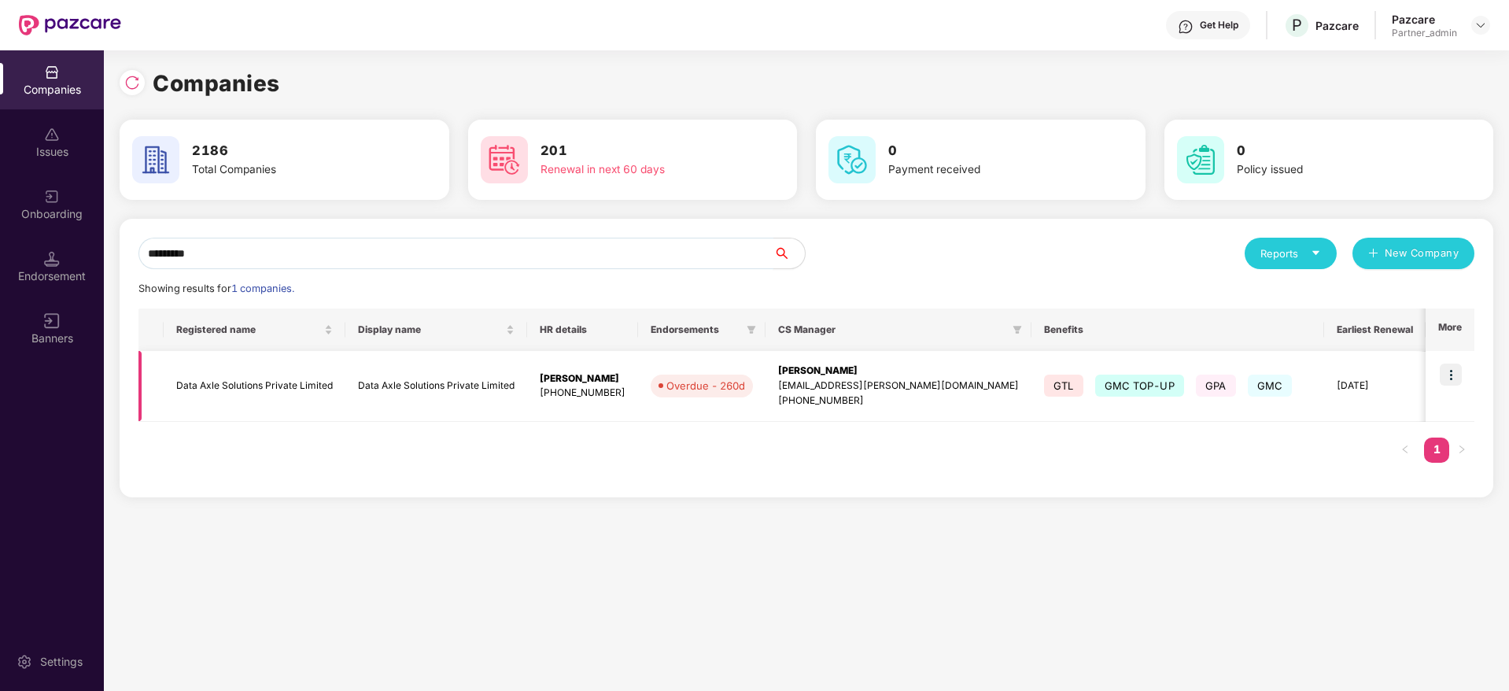
type input "*********"
click at [1450, 375] on img at bounding box center [1450, 374] width 22 height 22
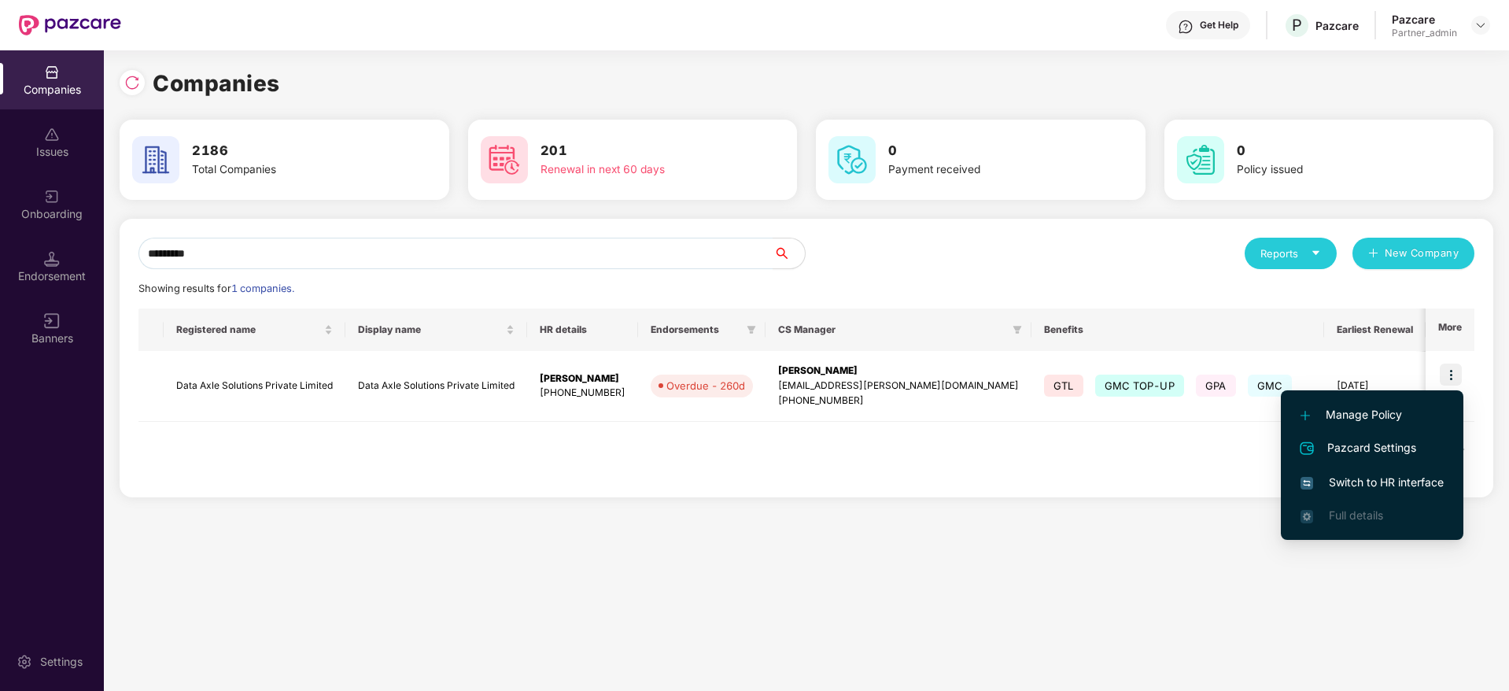
click at [1323, 485] on span "Switch to HR interface" at bounding box center [1371, 482] width 143 height 17
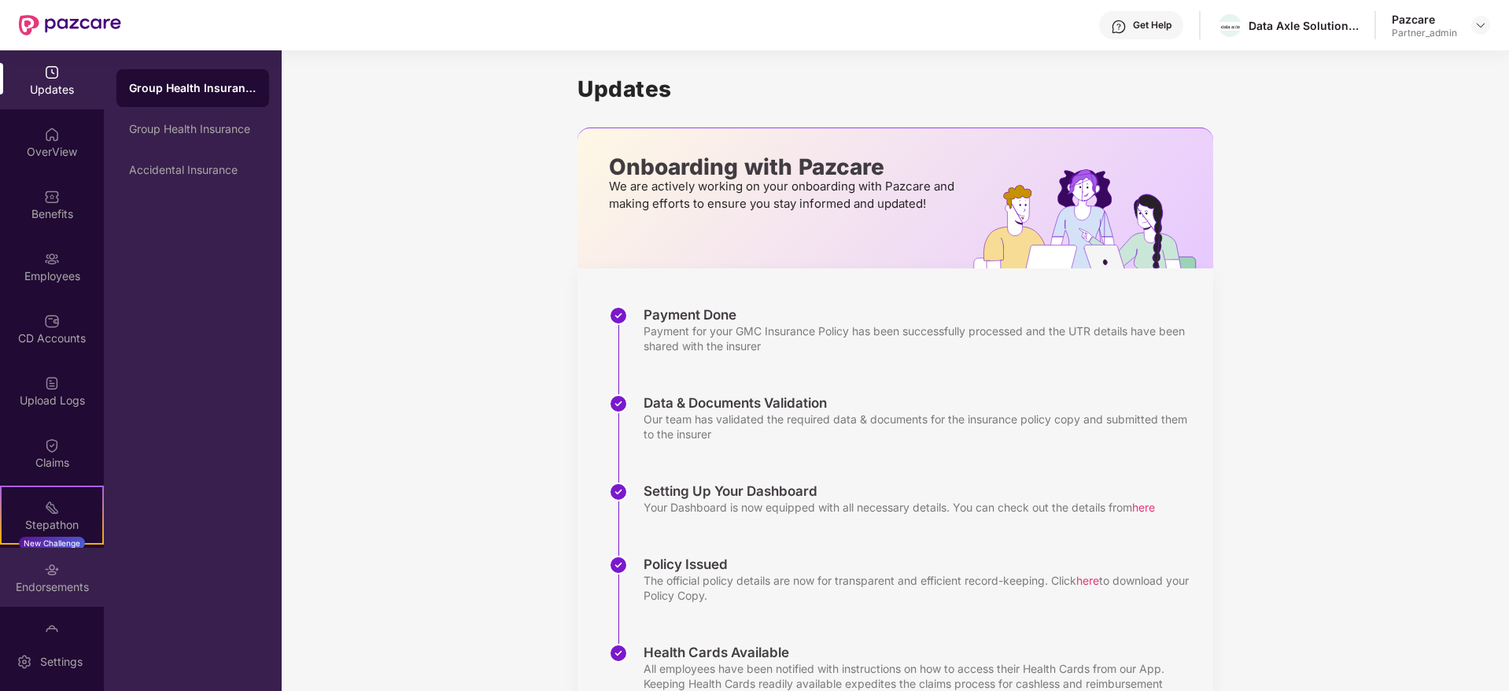
click at [43, 579] on div "Endorsements" at bounding box center [52, 587] width 104 height 16
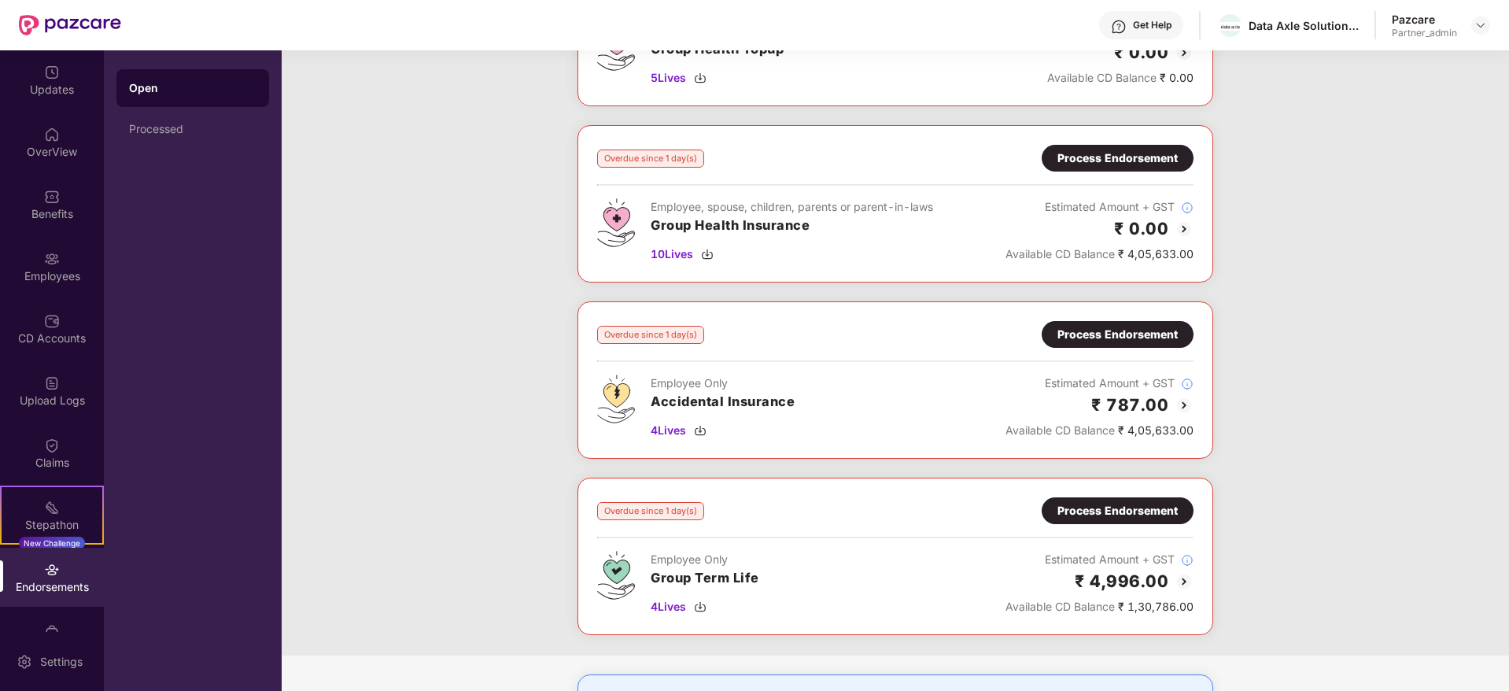
scroll to position [1137, 0]
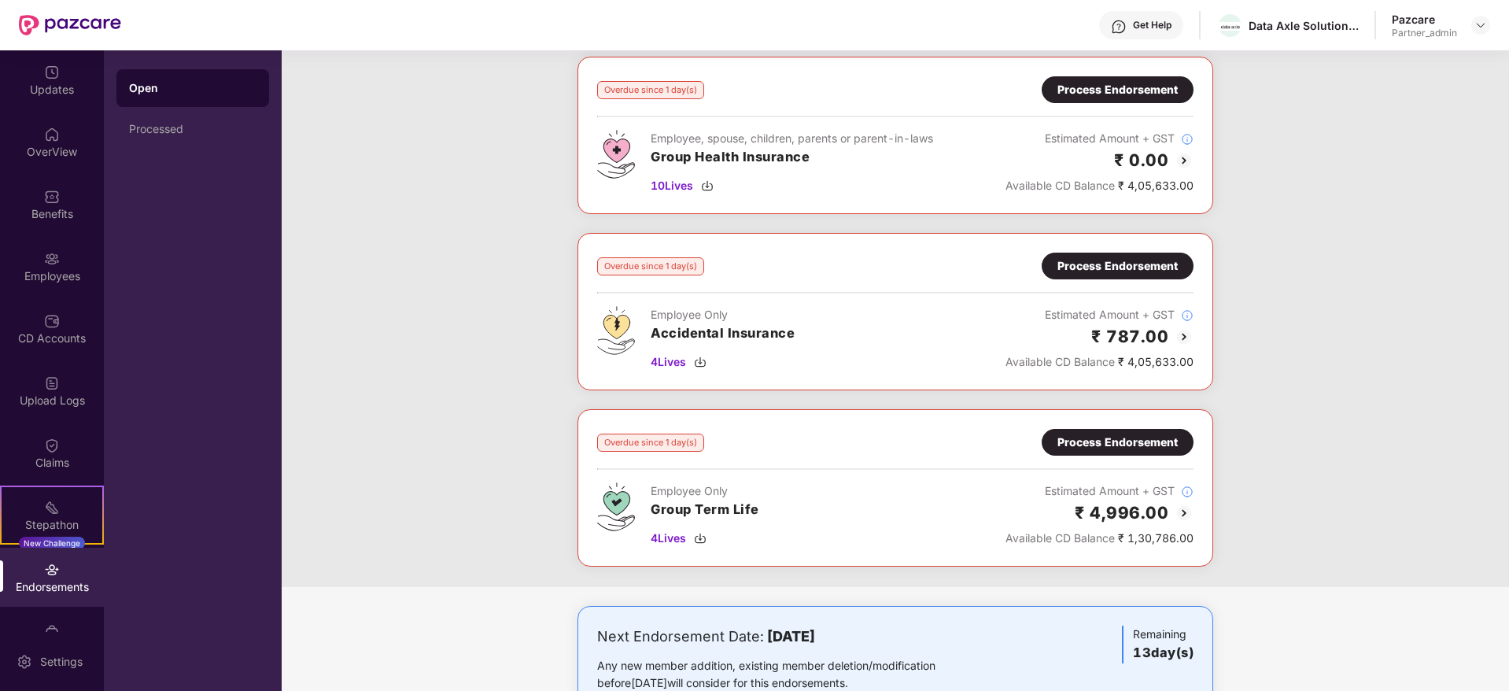
click at [1122, 90] on div "Process Endorsement" at bounding box center [1117, 89] width 120 height 17
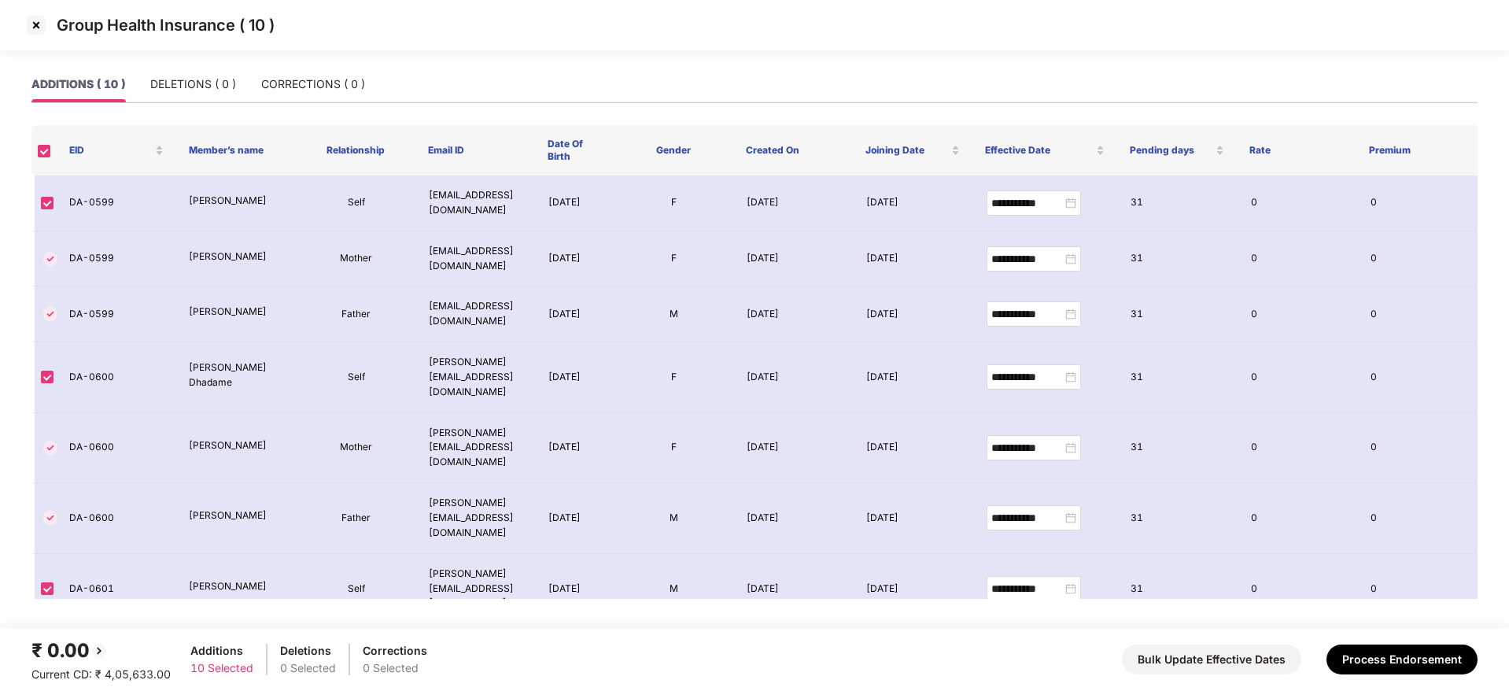
scroll to position [133, 0]
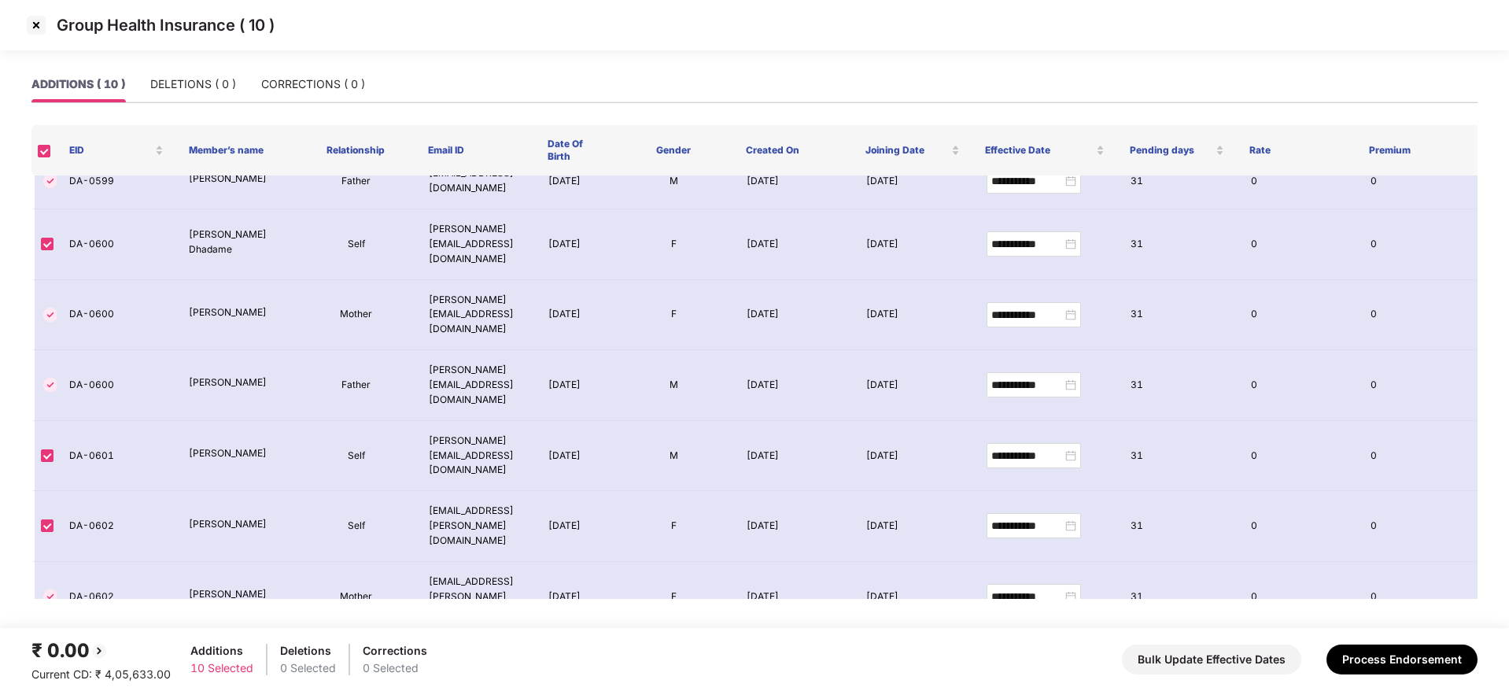
click at [33, 22] on img at bounding box center [36, 25] width 25 height 25
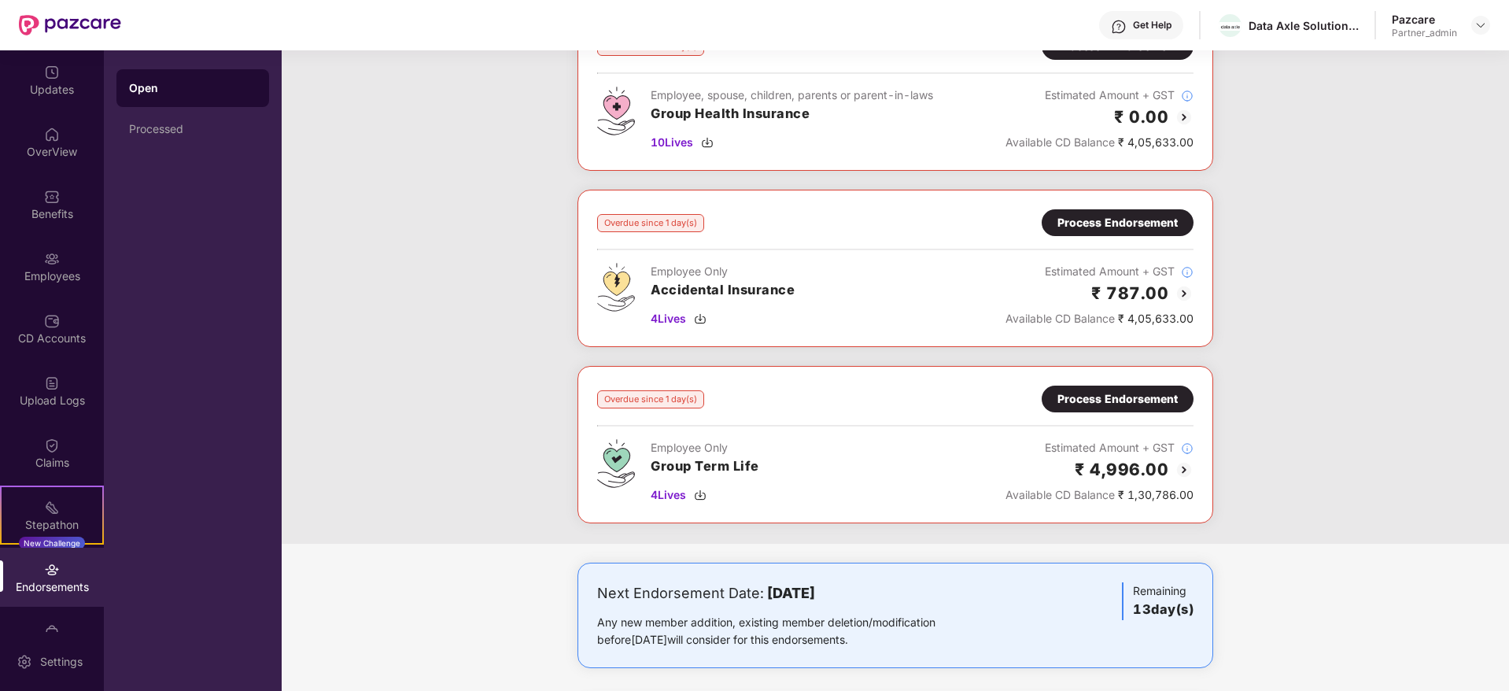
scroll to position [1078, 0]
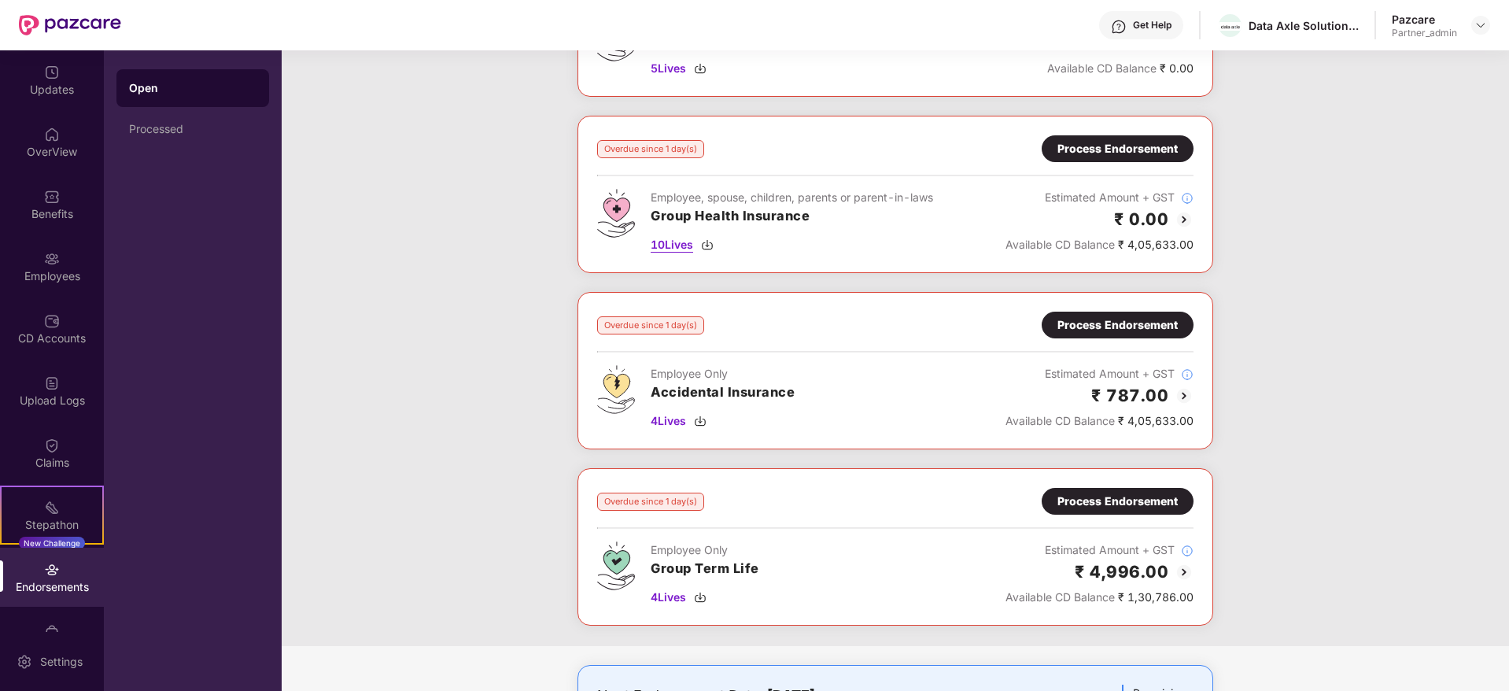
click at [708, 244] on img at bounding box center [707, 244] width 13 height 13
click at [703, 422] on img at bounding box center [700, 421] width 13 height 13
click at [702, 596] on img at bounding box center [700, 597] width 13 height 13
click at [1089, 151] on div "Process Endorsement" at bounding box center [1117, 148] width 120 height 17
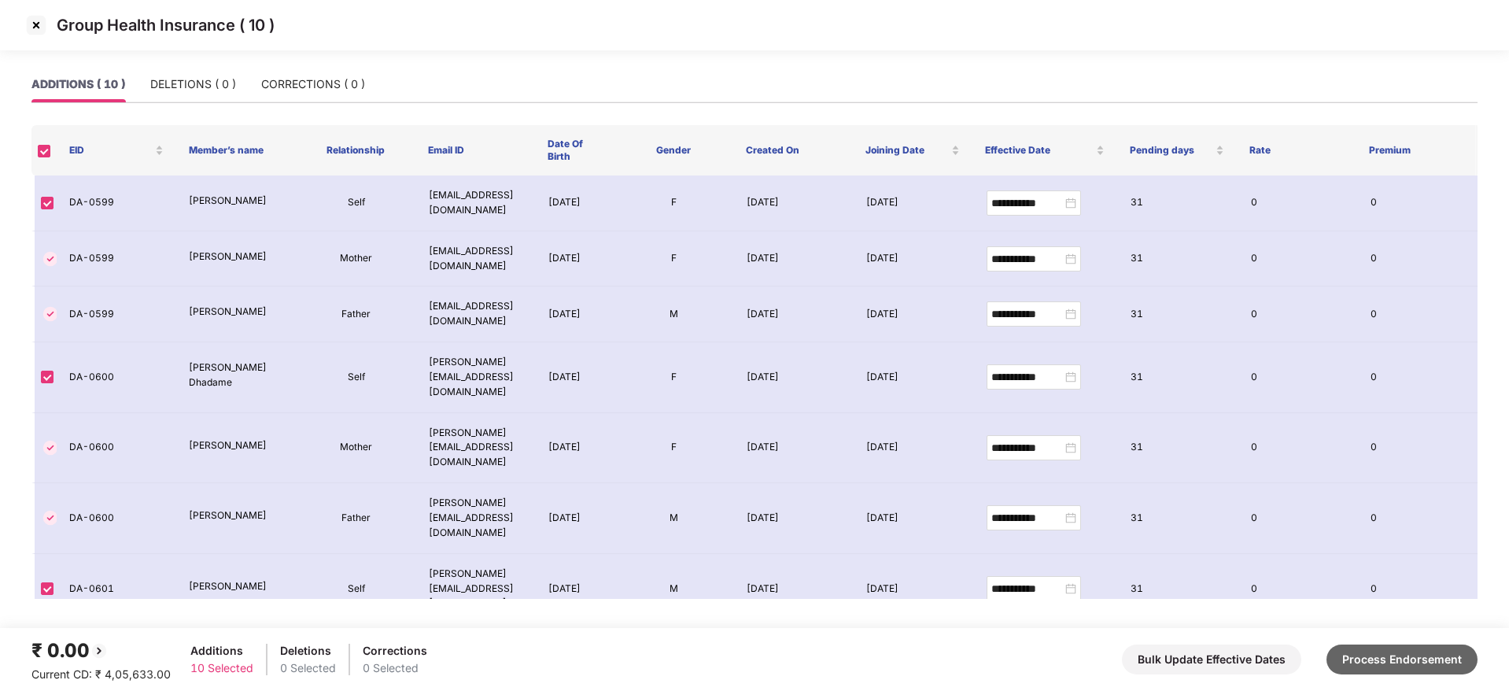
click at [1383, 661] on button "Process Endorsement" at bounding box center [1401, 659] width 151 height 30
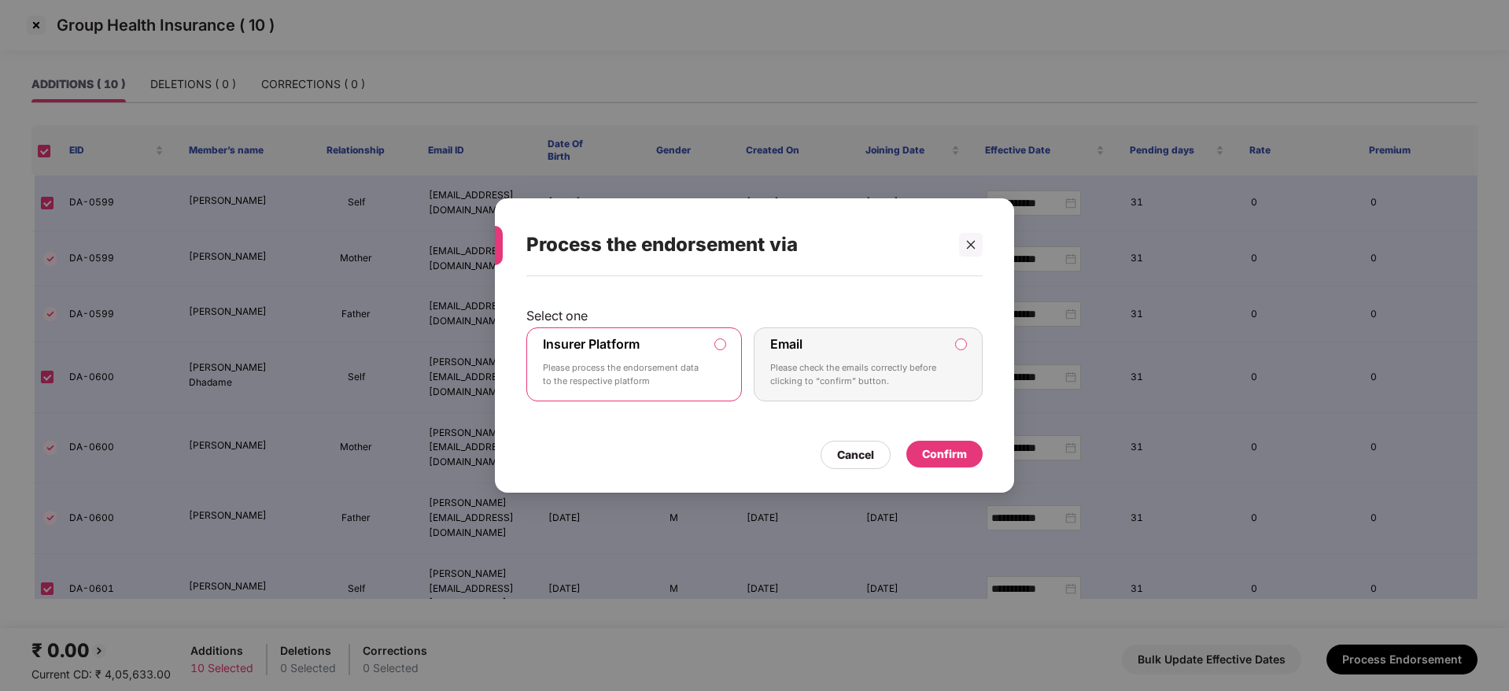
click at [967, 453] on div "Confirm" at bounding box center [944, 453] width 76 height 27
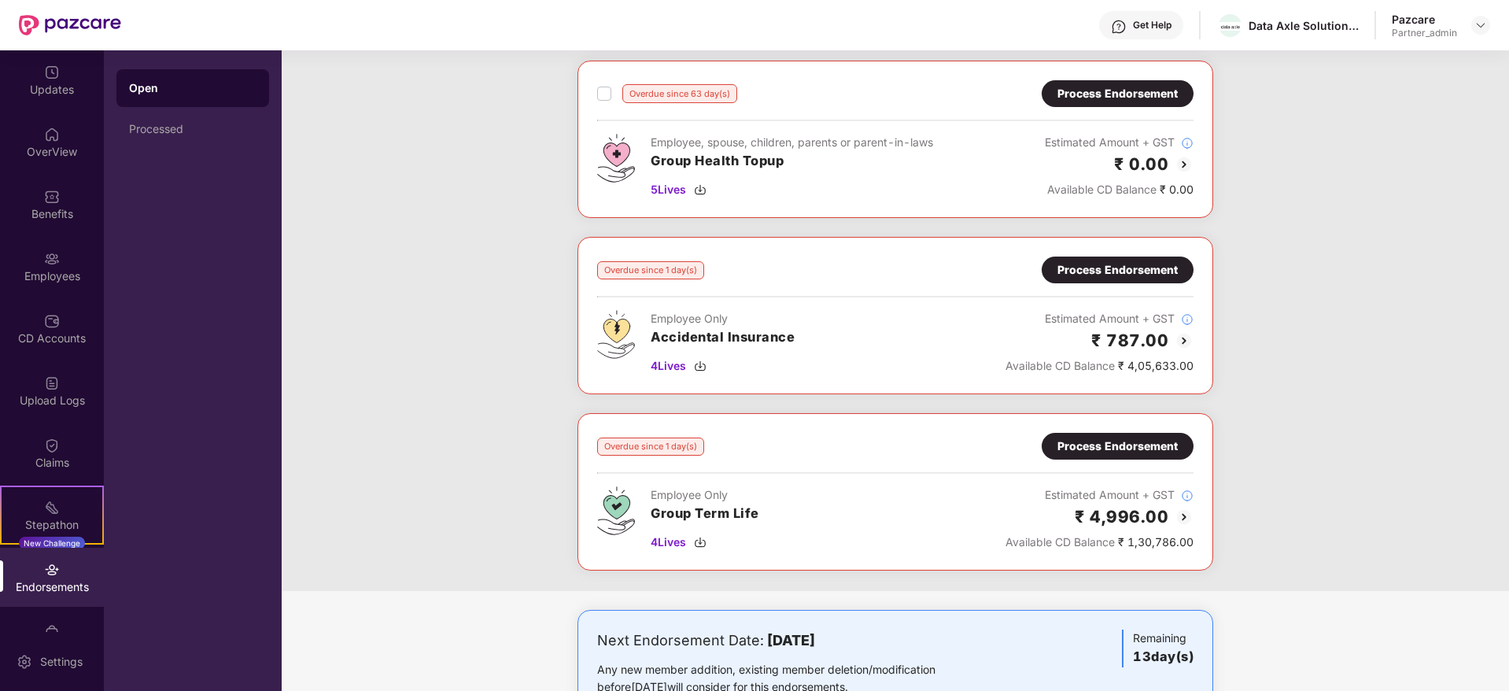
scroll to position [960, 0]
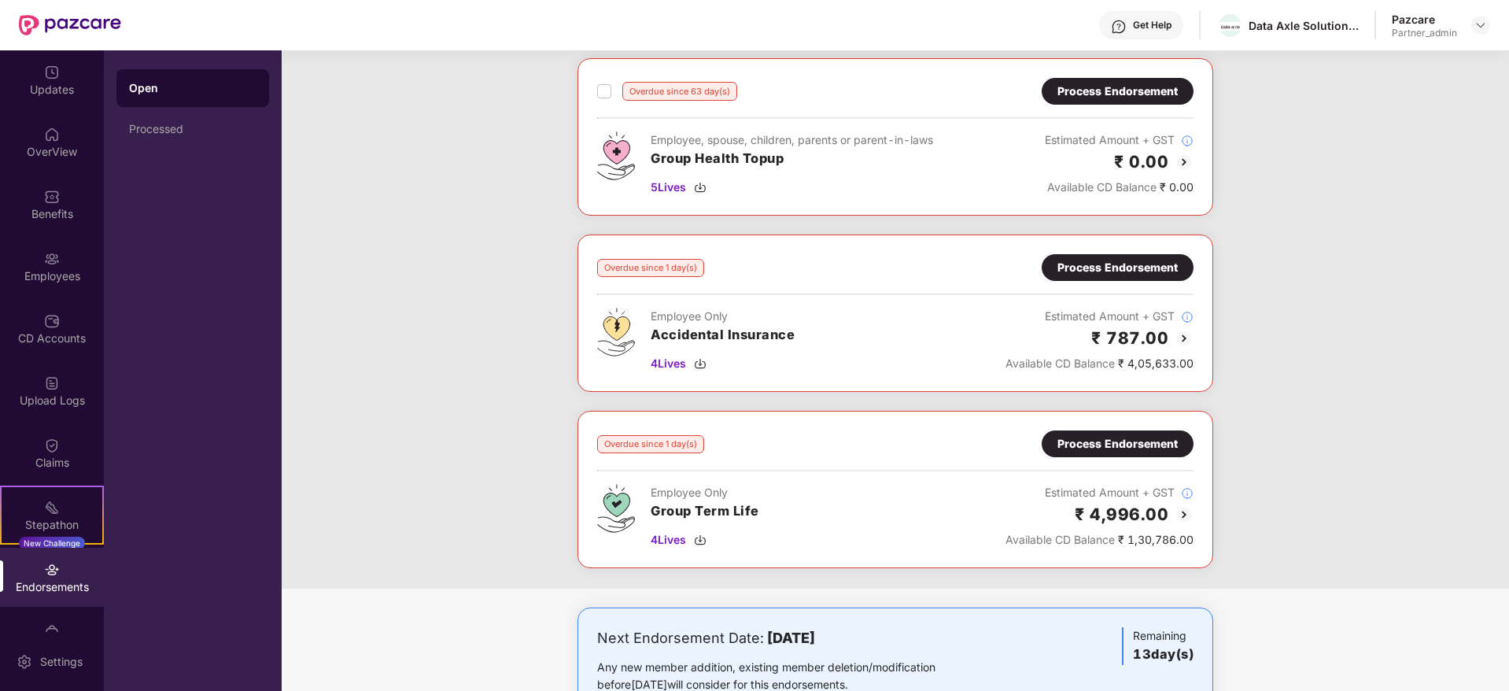
click at [1113, 266] on div "Process Endorsement" at bounding box center [1117, 267] width 120 height 17
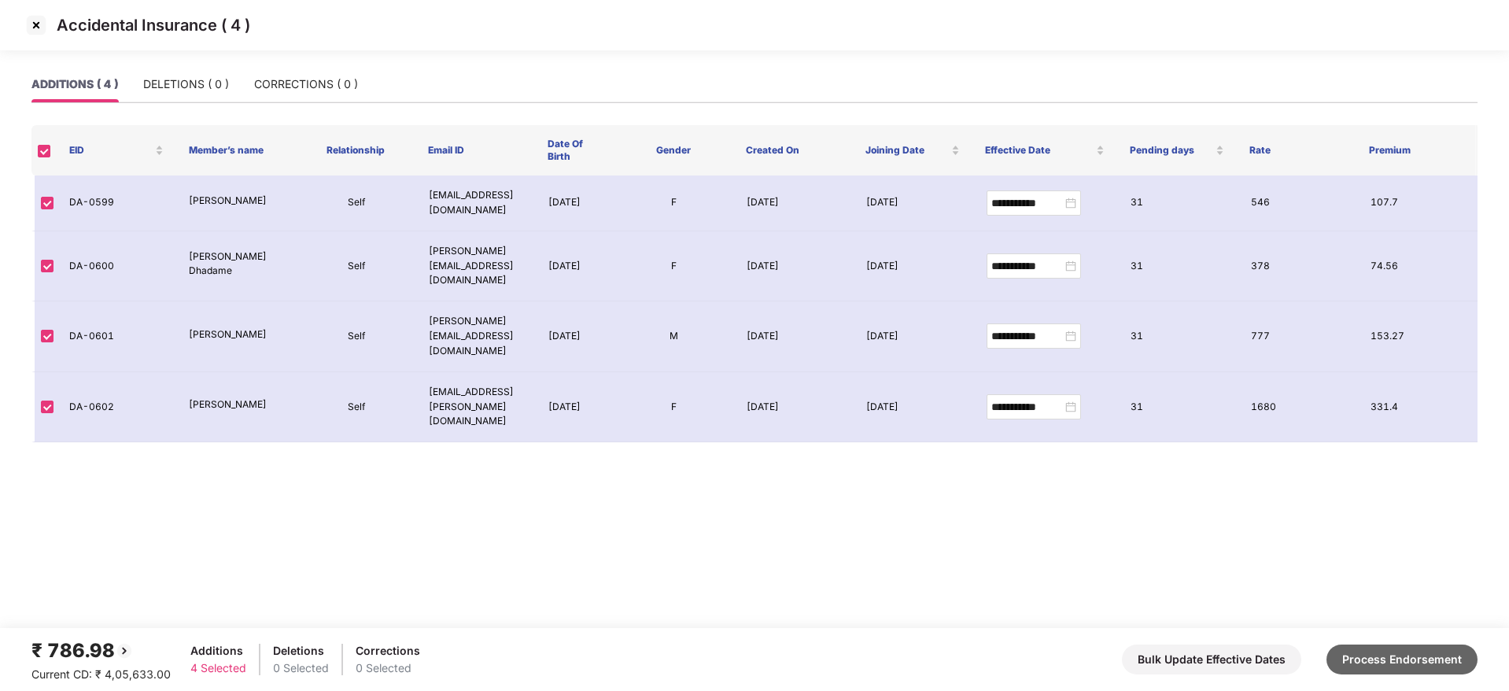
click at [1394, 662] on button "Process Endorsement" at bounding box center [1401, 659] width 151 height 30
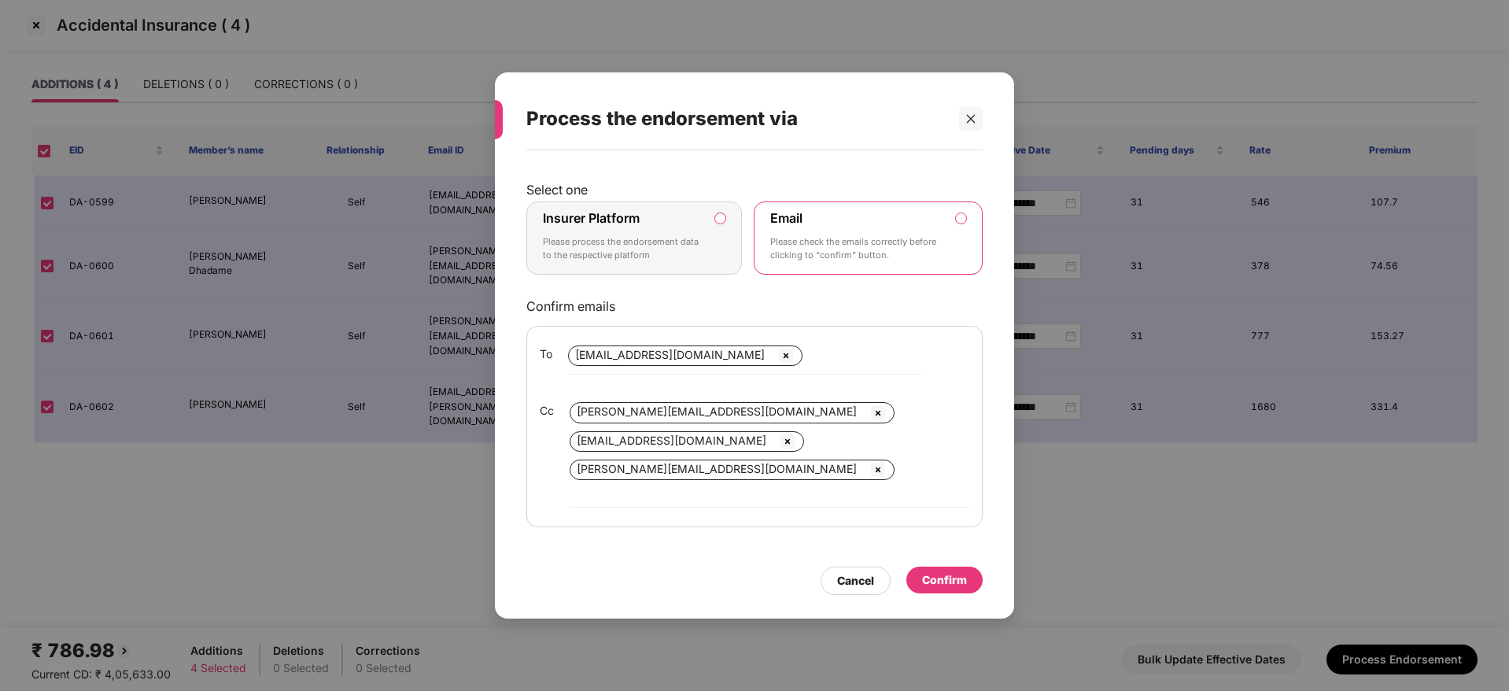
click at [672, 233] on div "Insurer Platform Please process the endorsement data to the respective platform" at bounding box center [623, 238] width 160 height 57
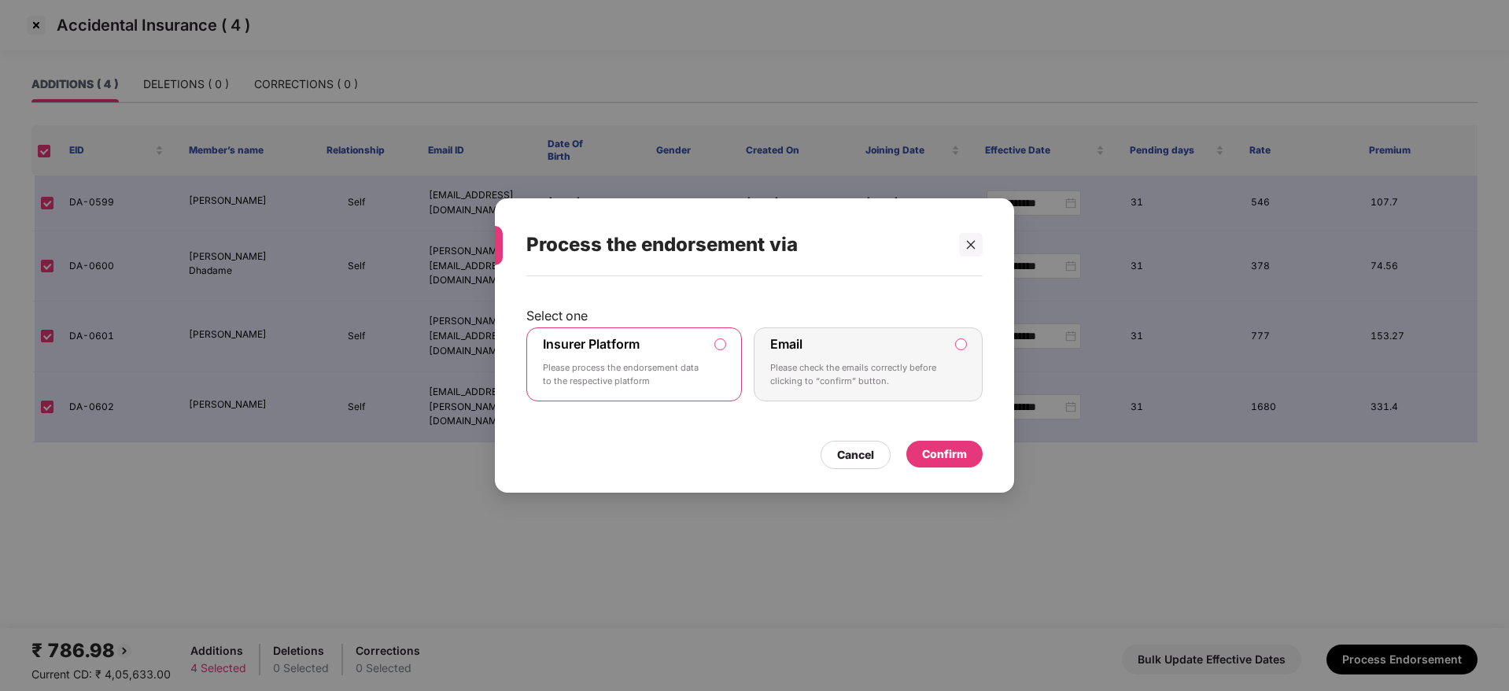
click at [941, 453] on div "Confirm" at bounding box center [944, 453] width 45 height 17
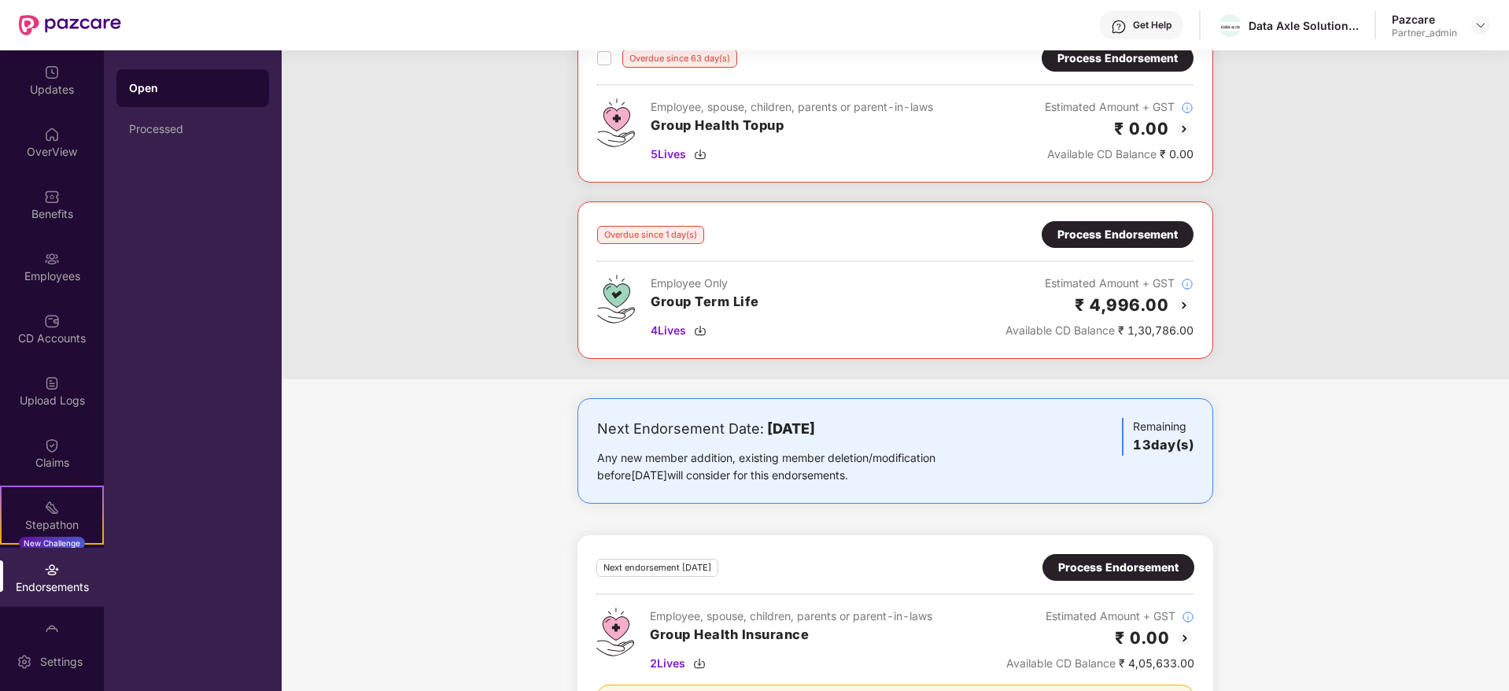
scroll to position [990, 0]
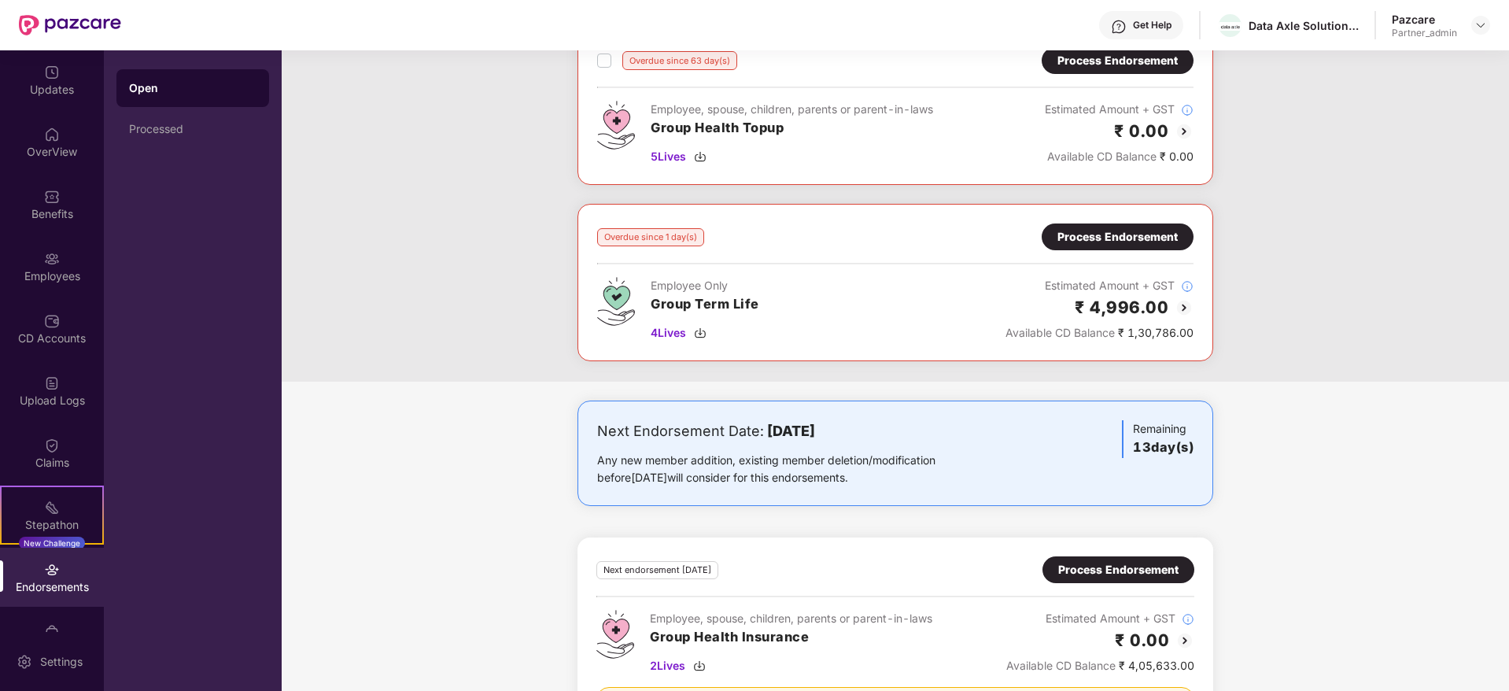
click at [1088, 230] on div "Process Endorsement" at bounding box center [1117, 236] width 120 height 17
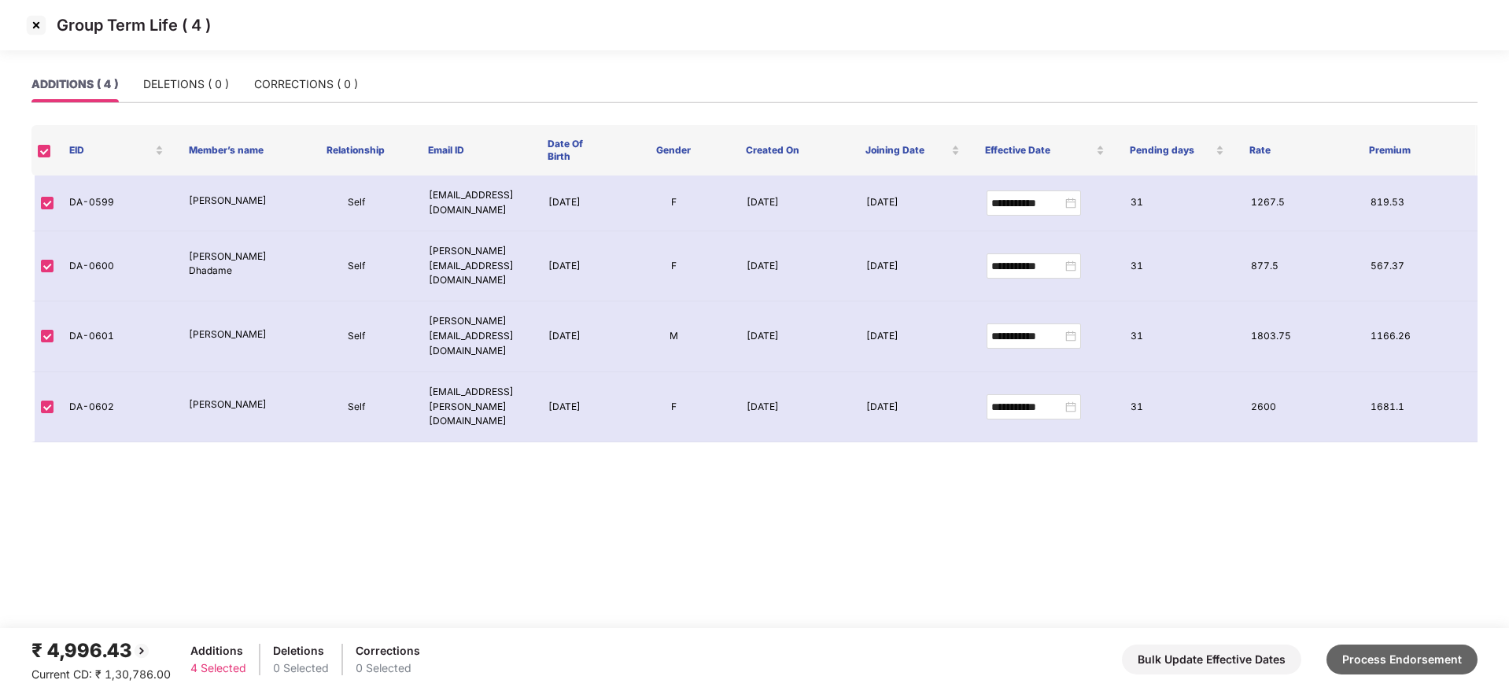
click at [1390, 651] on button "Process Endorsement" at bounding box center [1401, 659] width 151 height 30
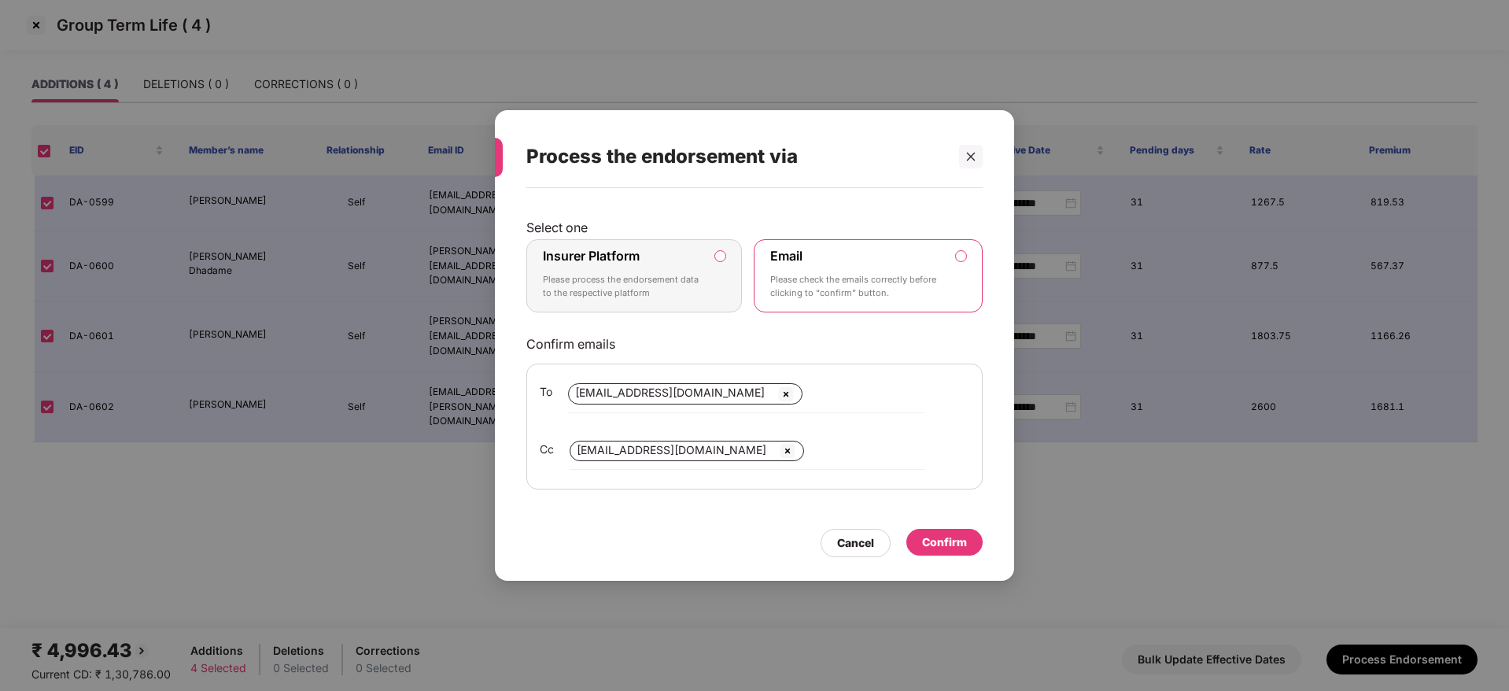
click at [684, 279] on p "Please process the endorsement data to the respective platform" at bounding box center [623, 287] width 160 height 28
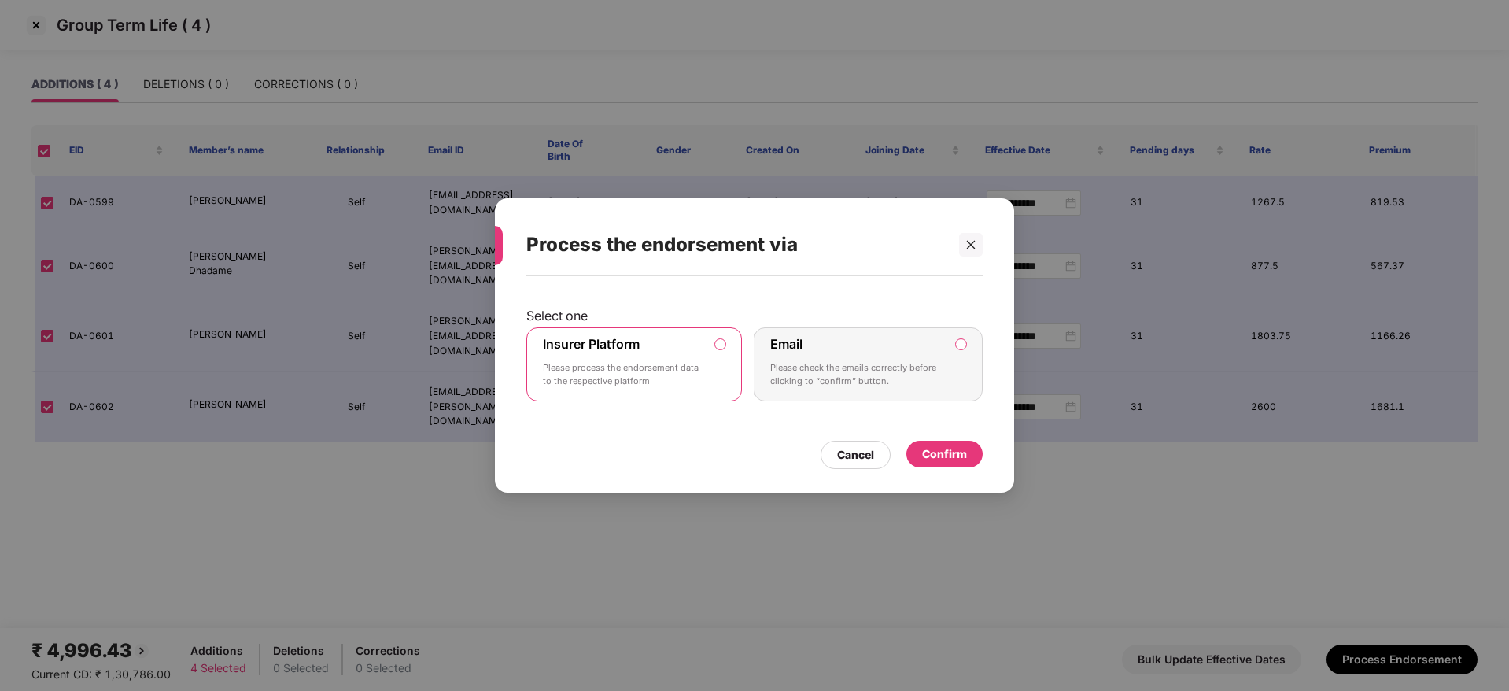
click at [960, 450] on div "Confirm" at bounding box center [944, 453] width 45 height 17
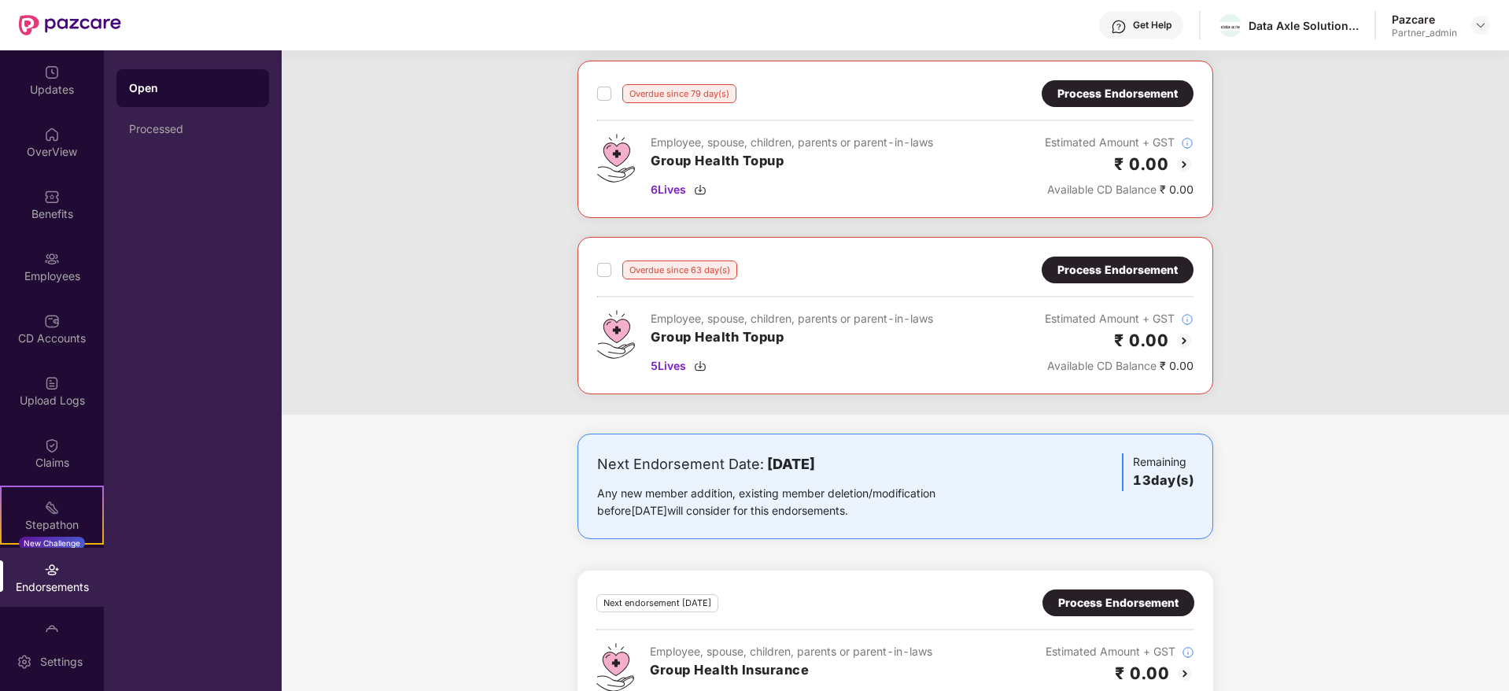
scroll to position [388, 0]
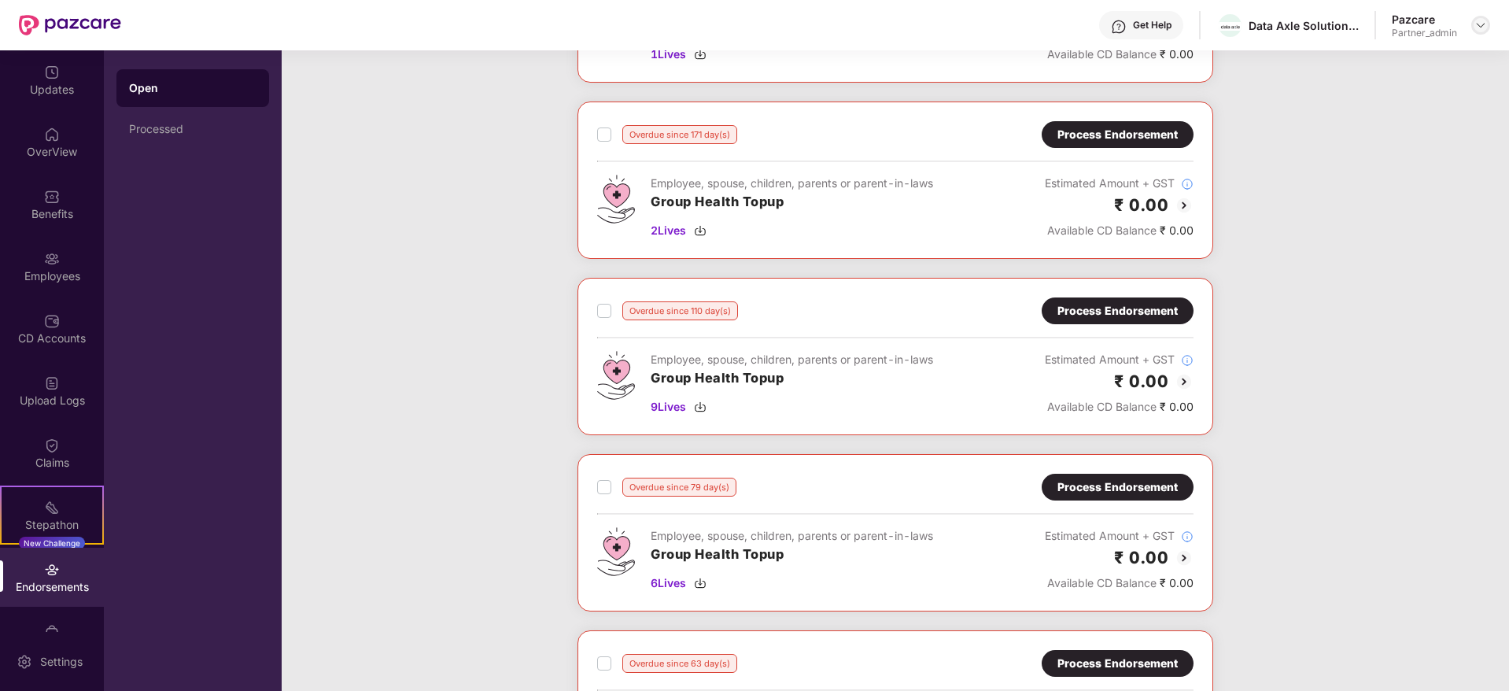
click at [1481, 27] on img at bounding box center [1480, 25] width 13 height 13
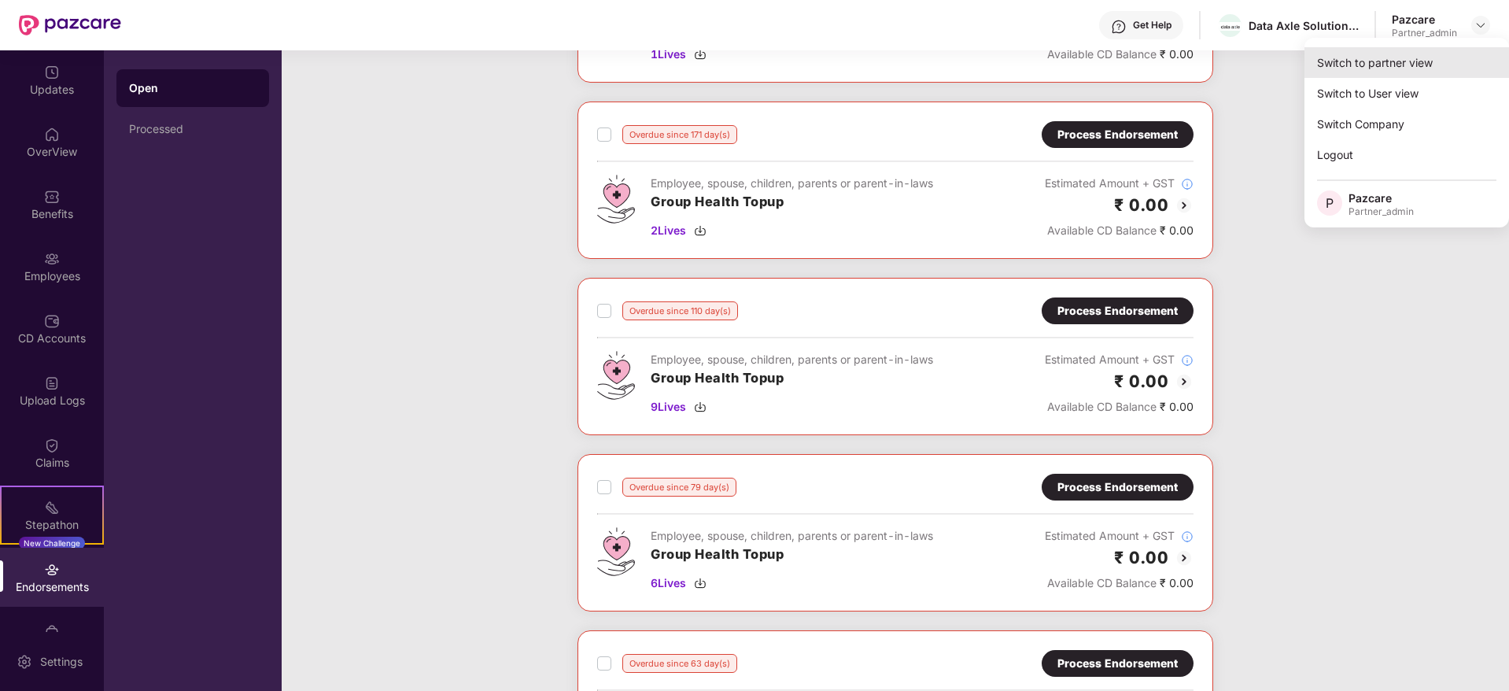
click at [1414, 57] on div "Switch to partner view" at bounding box center [1406, 62] width 205 height 31
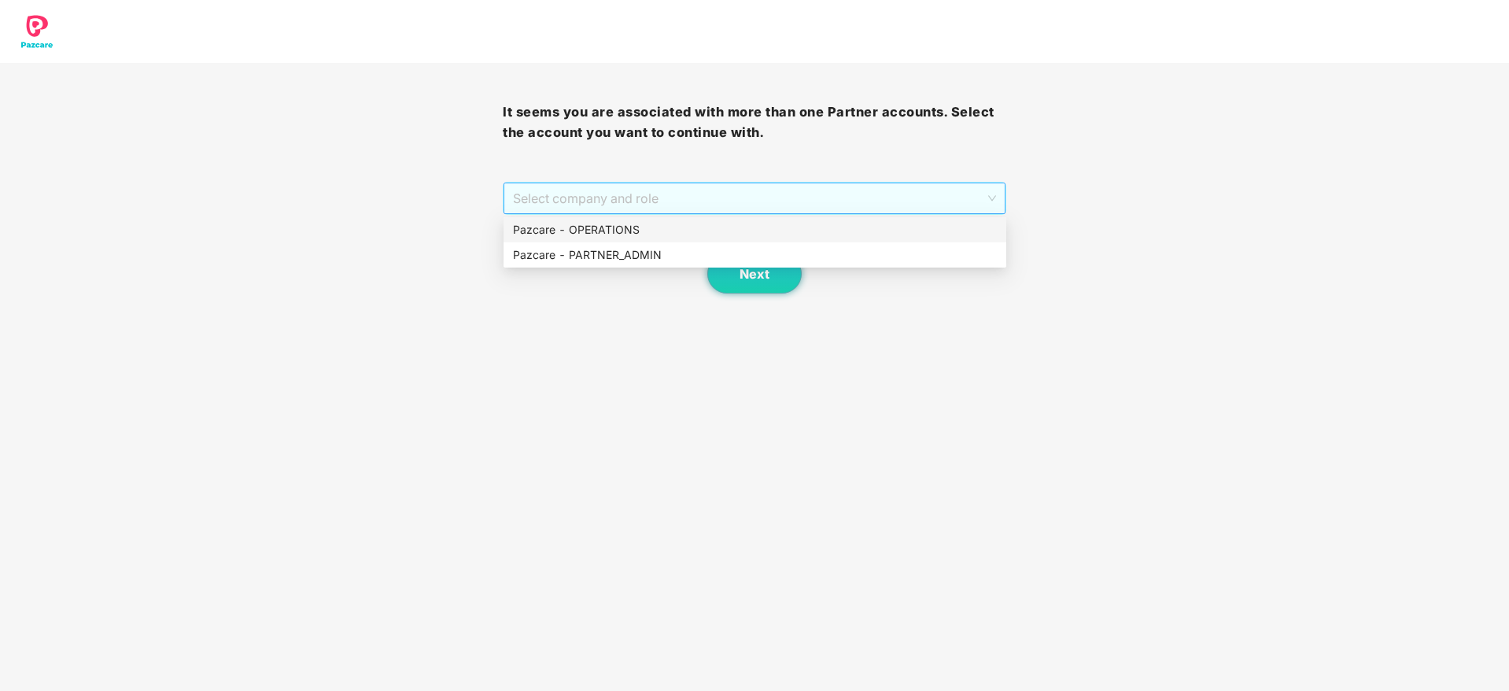
click at [663, 205] on span "Select company and role" at bounding box center [754, 198] width 482 height 30
click at [642, 253] on div "Pazcare - PARTNER_ADMIN" at bounding box center [755, 254] width 484 height 17
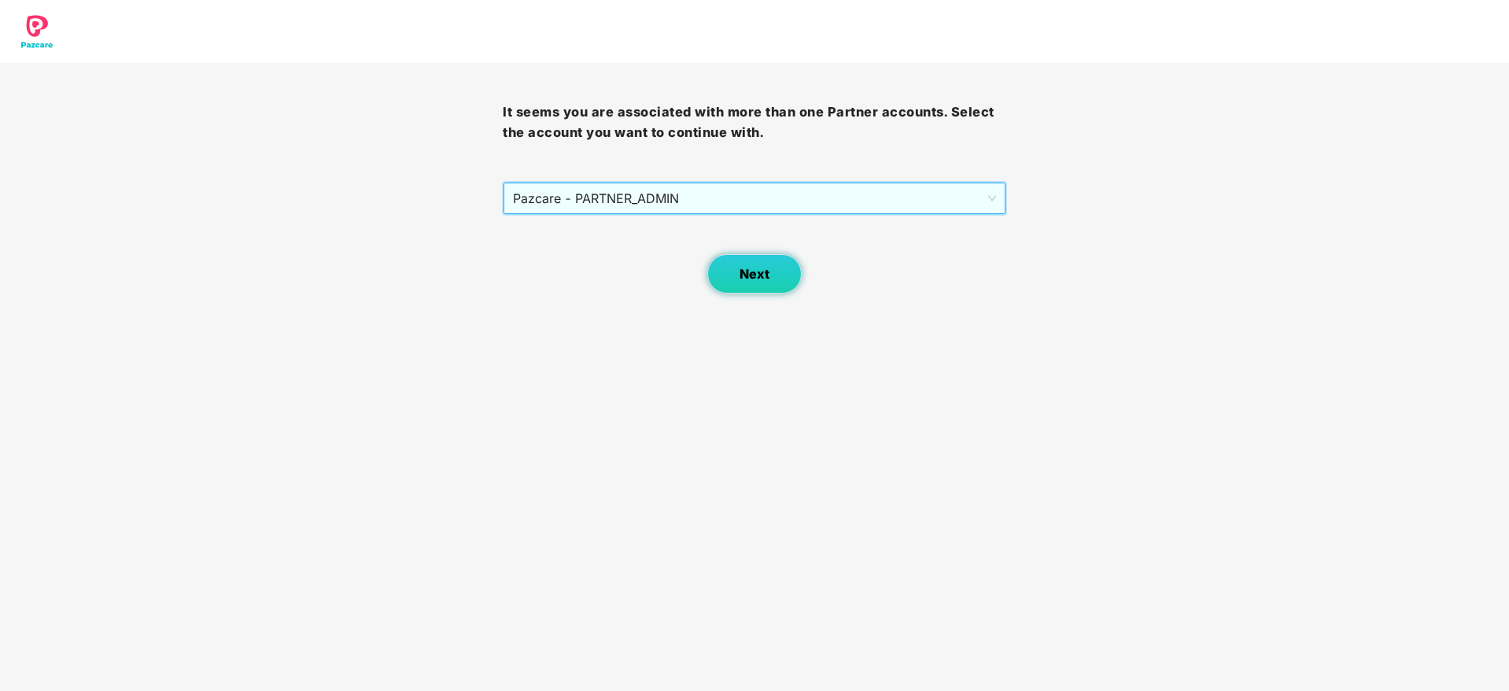
click at [743, 278] on span "Next" at bounding box center [754, 274] width 30 height 15
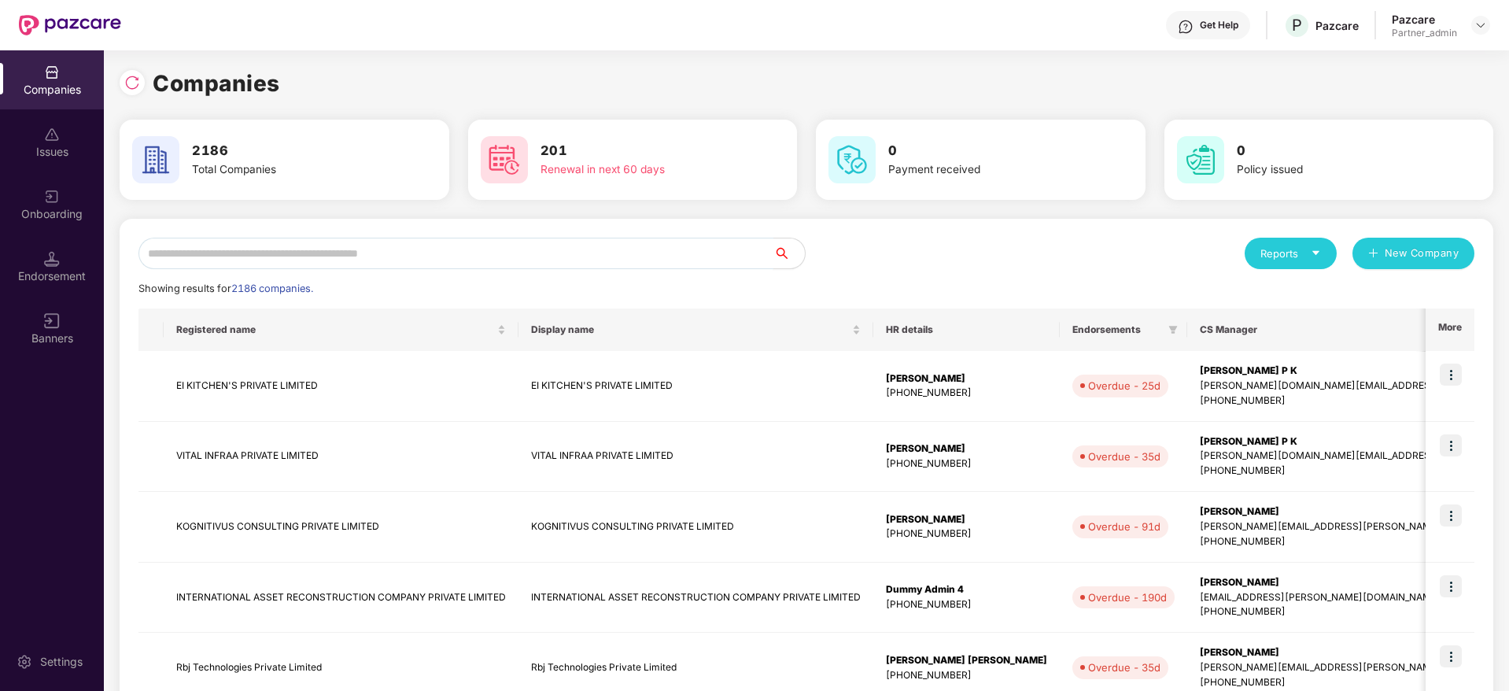
click at [520, 252] on input "text" at bounding box center [455, 253] width 635 height 31
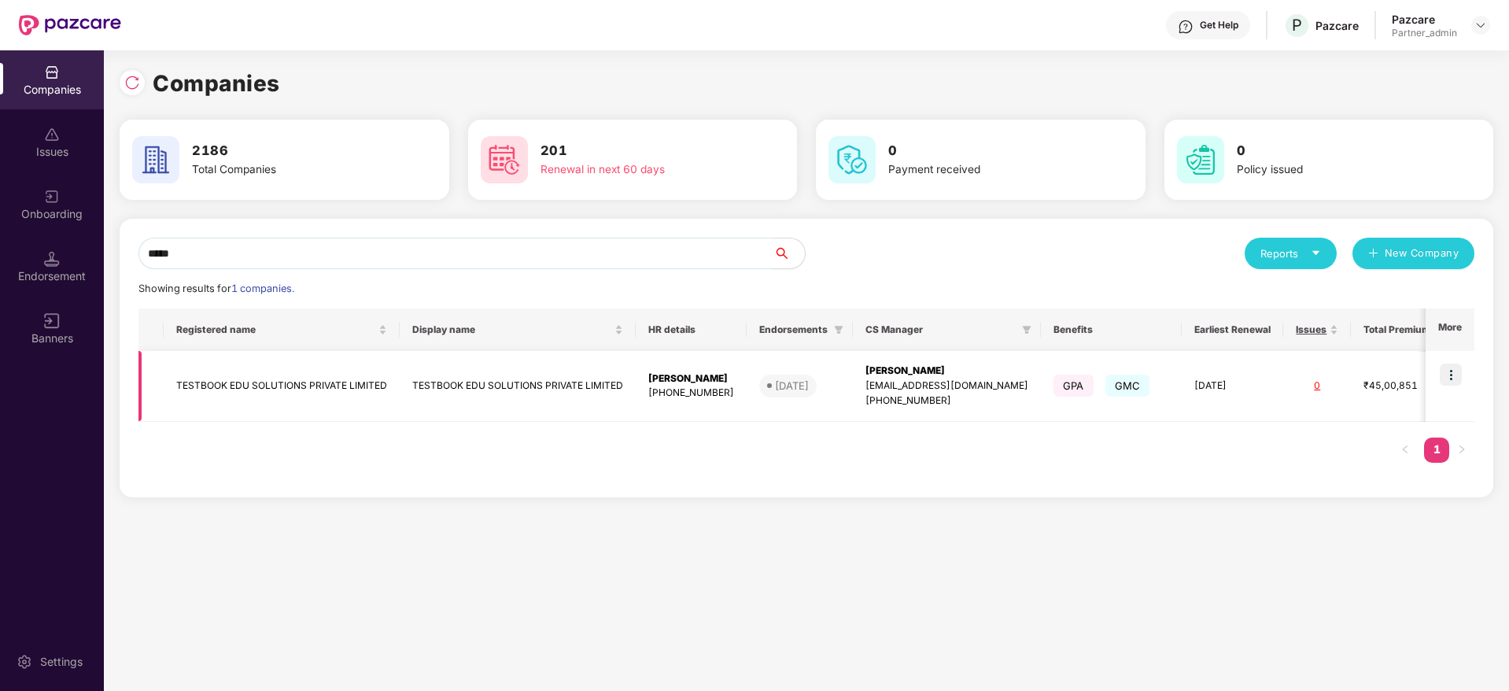
type input "*****"
click at [1459, 370] on img at bounding box center [1450, 374] width 22 height 22
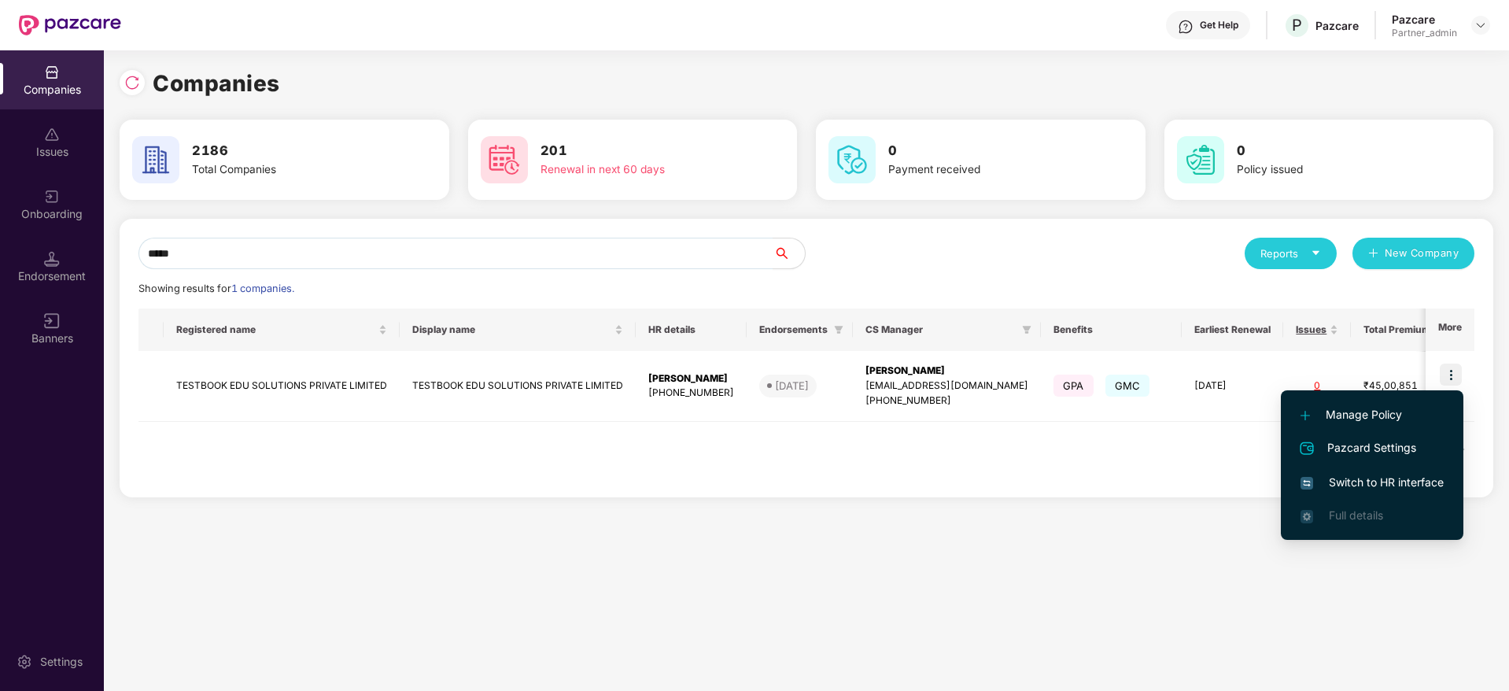
click at [1341, 484] on span "Switch to HR interface" at bounding box center [1371, 482] width 143 height 17
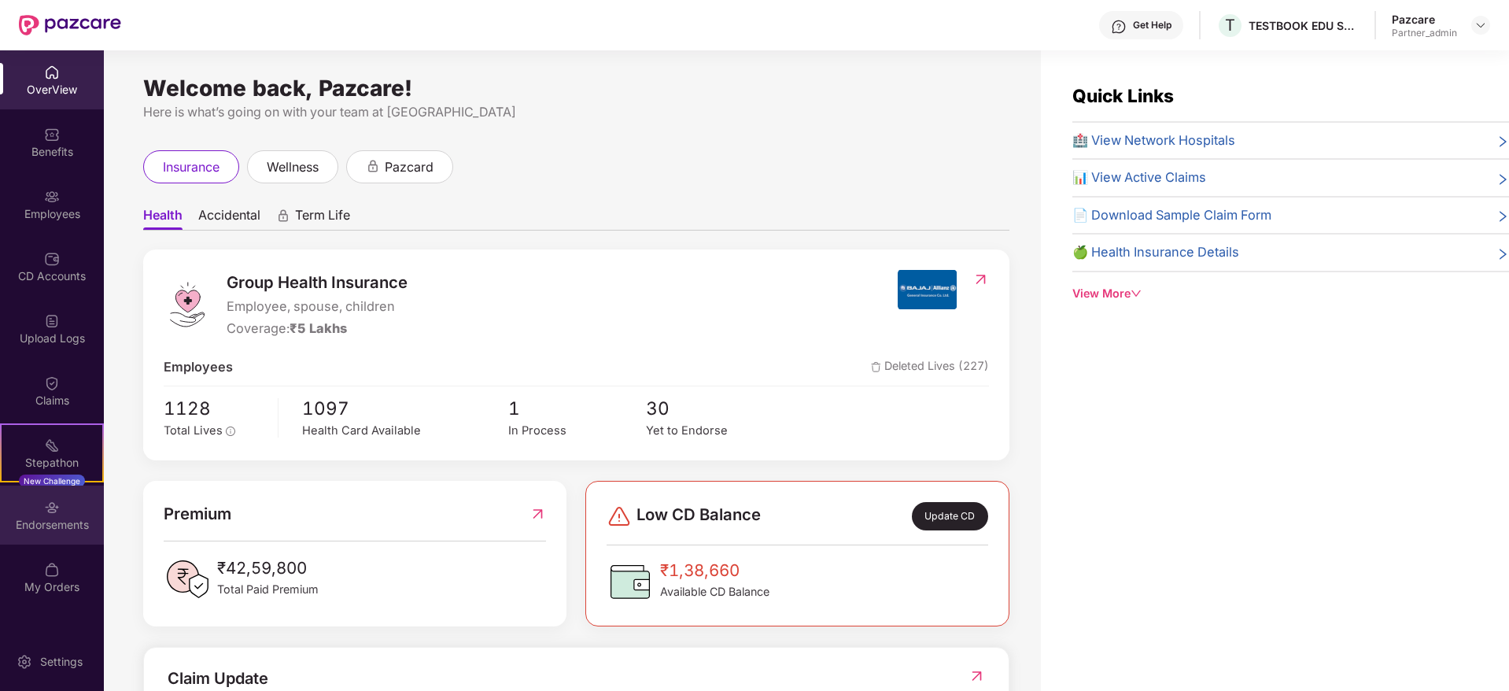
click at [22, 521] on div "Endorsements" at bounding box center [52, 525] width 104 height 16
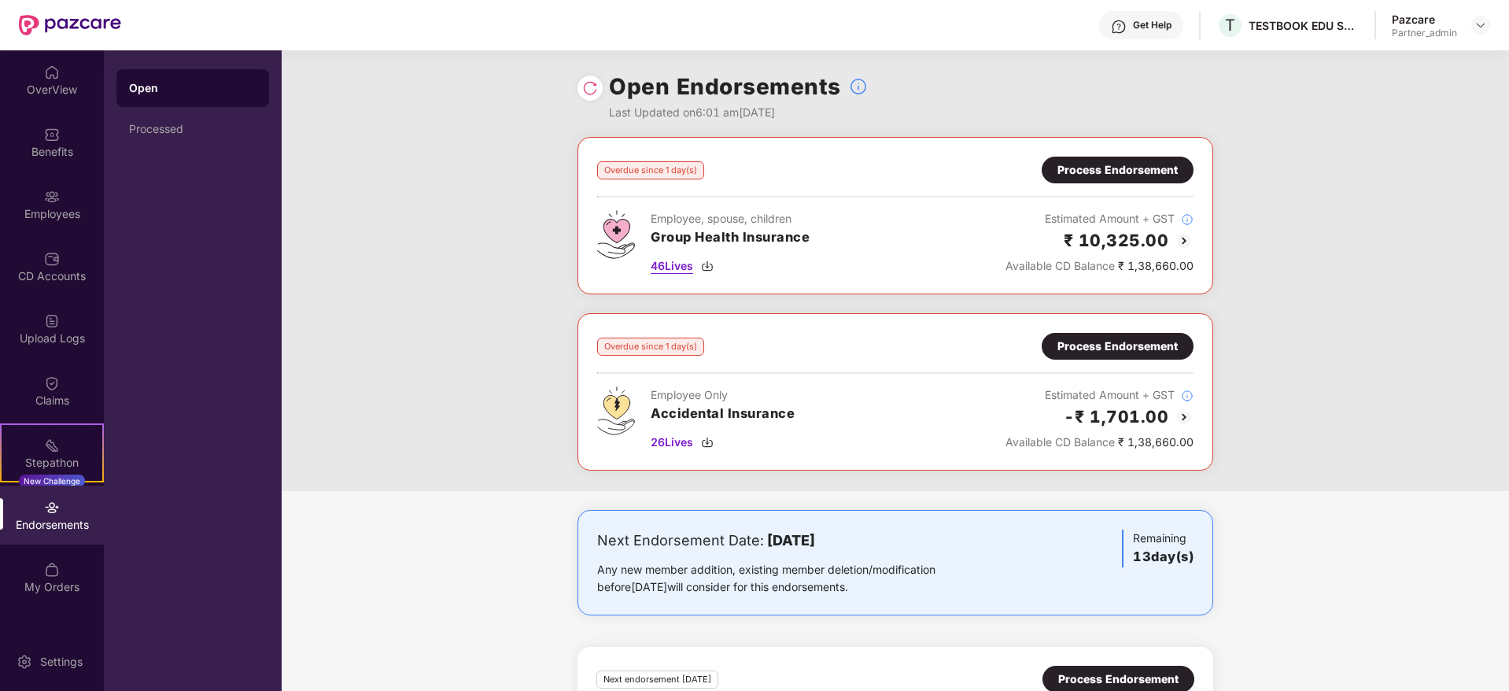
click at [706, 266] on img at bounding box center [707, 266] width 13 height 13
click at [706, 440] on img at bounding box center [707, 442] width 13 height 13
click at [1472, 24] on div at bounding box center [1480, 25] width 19 height 19
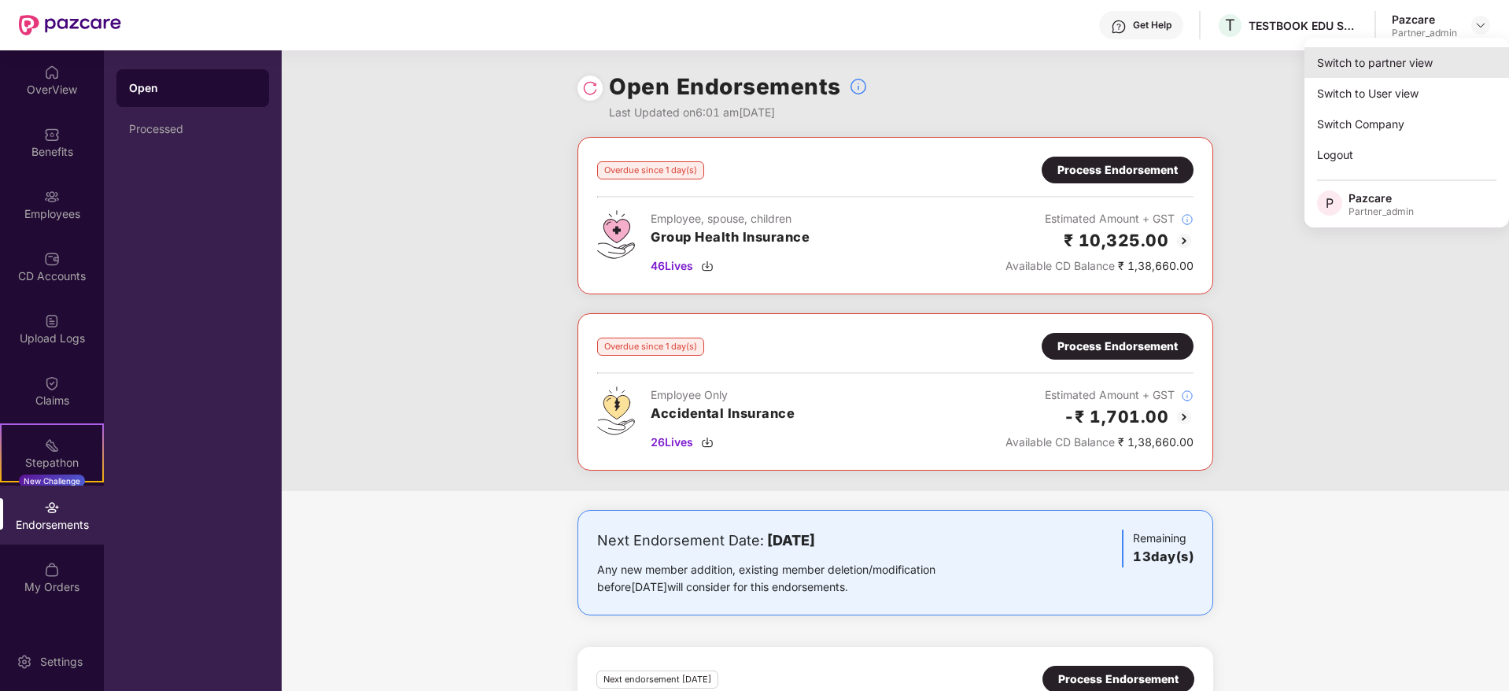
click at [1375, 59] on div "Switch to partner view" at bounding box center [1406, 62] width 205 height 31
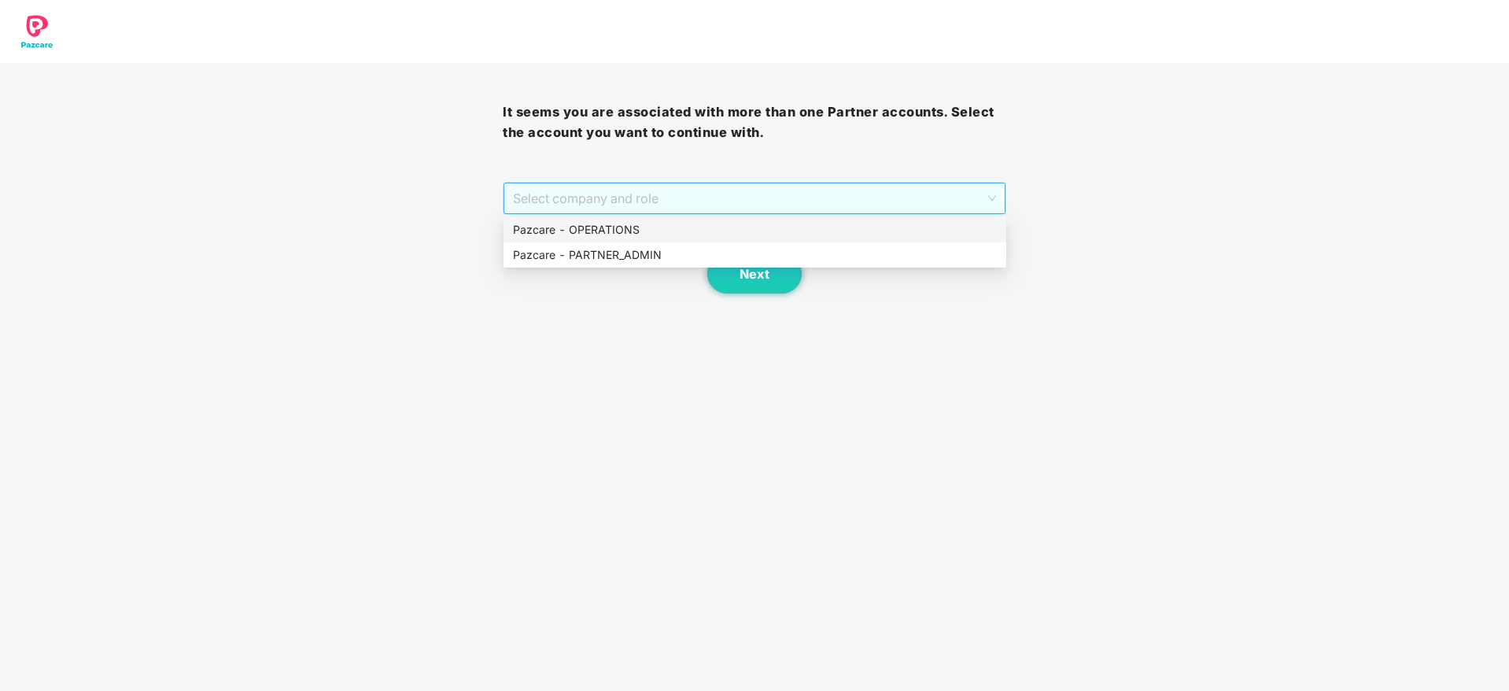
click at [666, 188] on span "Select company and role" at bounding box center [754, 198] width 482 height 30
click at [614, 252] on div "Pazcare - PARTNER_ADMIN" at bounding box center [755, 254] width 484 height 17
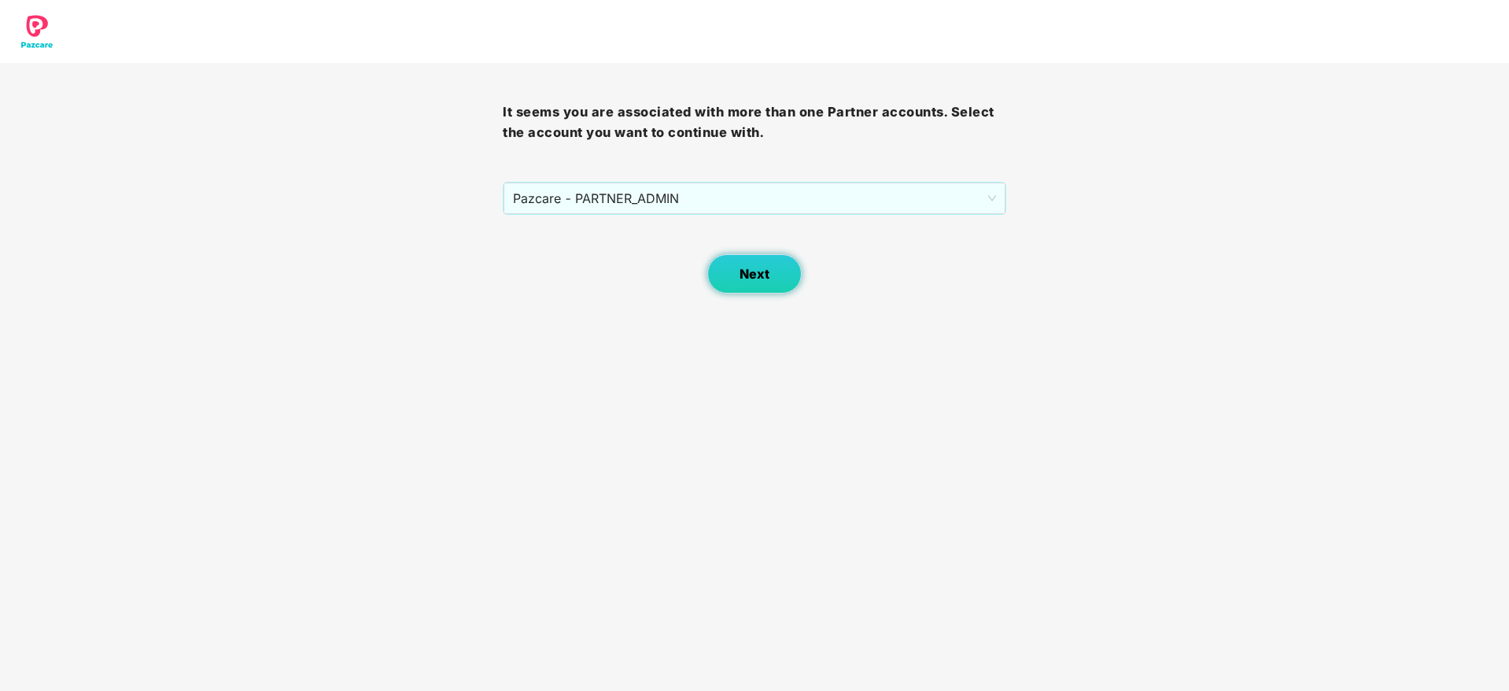
click at [791, 282] on button "Next" at bounding box center [754, 273] width 94 height 39
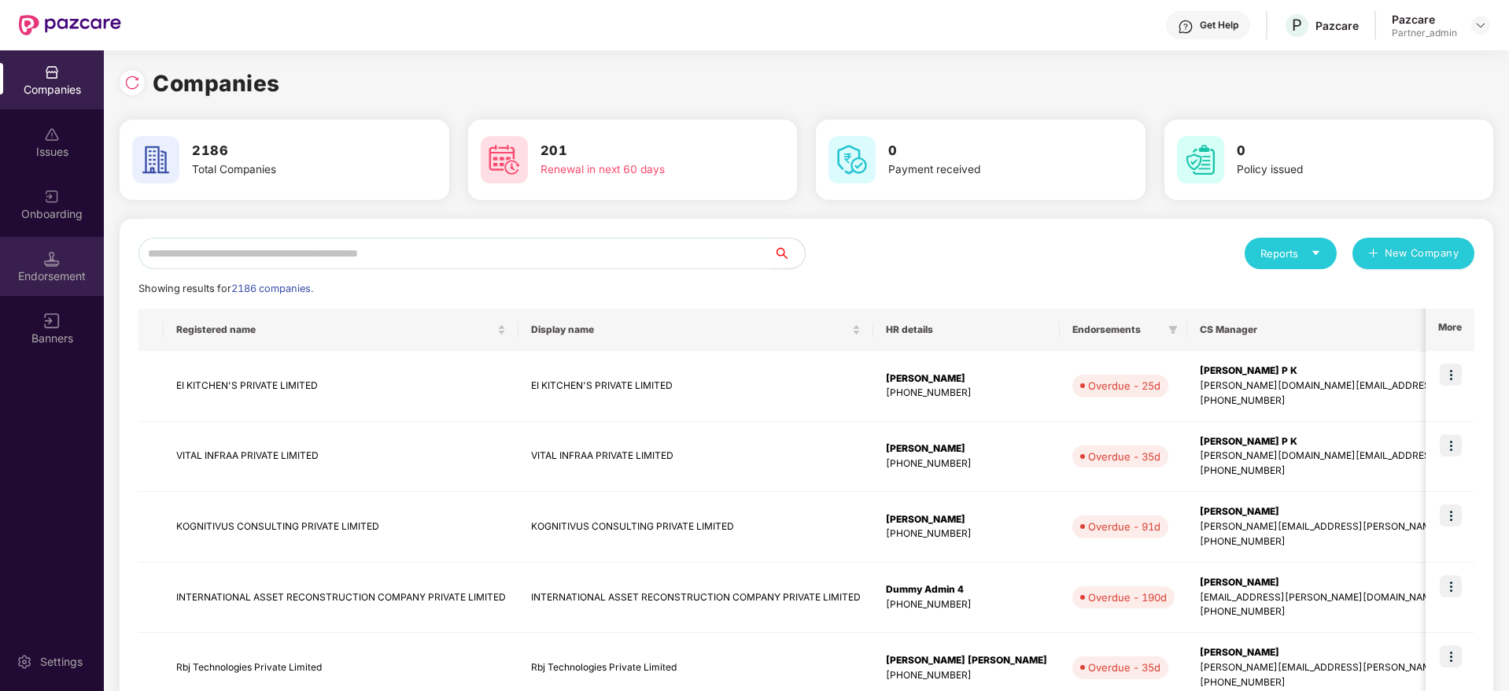
click at [66, 267] on div "Endorsement" at bounding box center [52, 266] width 104 height 59
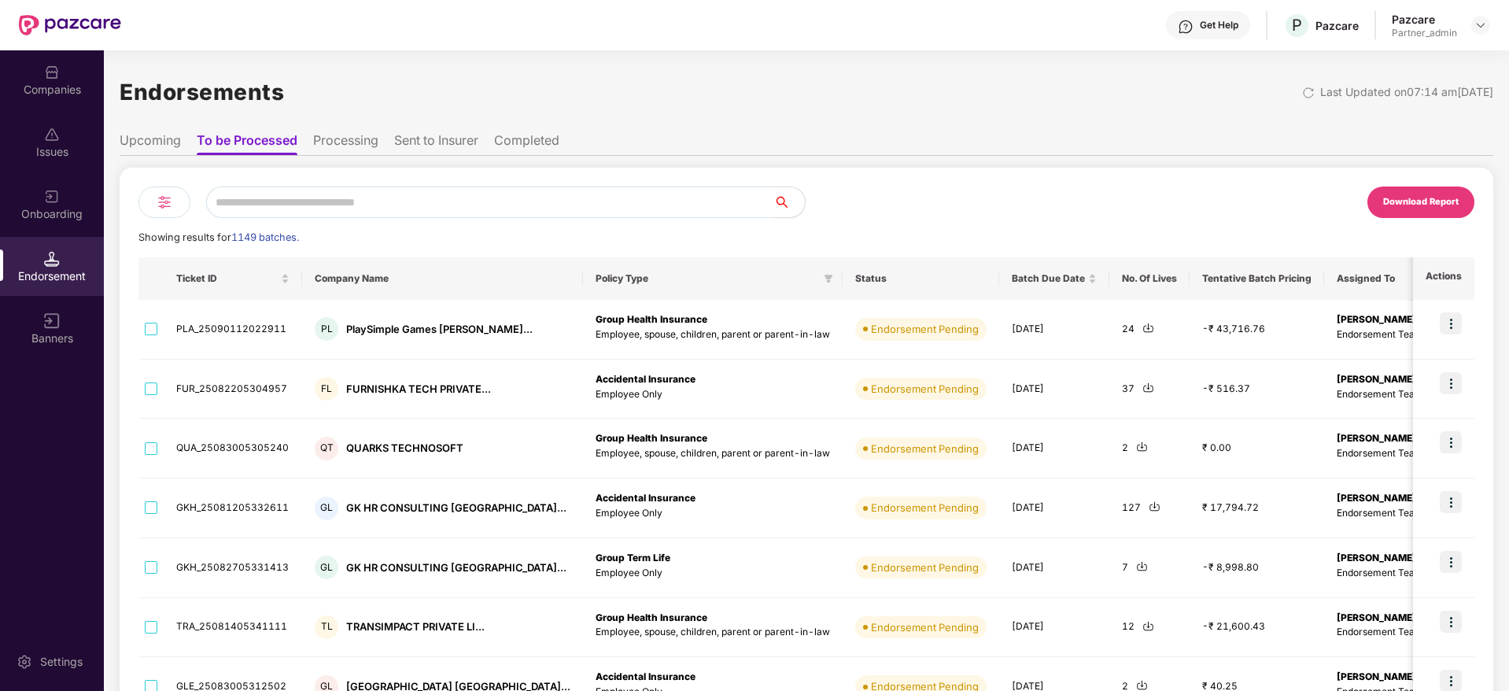
click at [327, 189] on input "text" at bounding box center [489, 201] width 567 height 31
paste input "********"
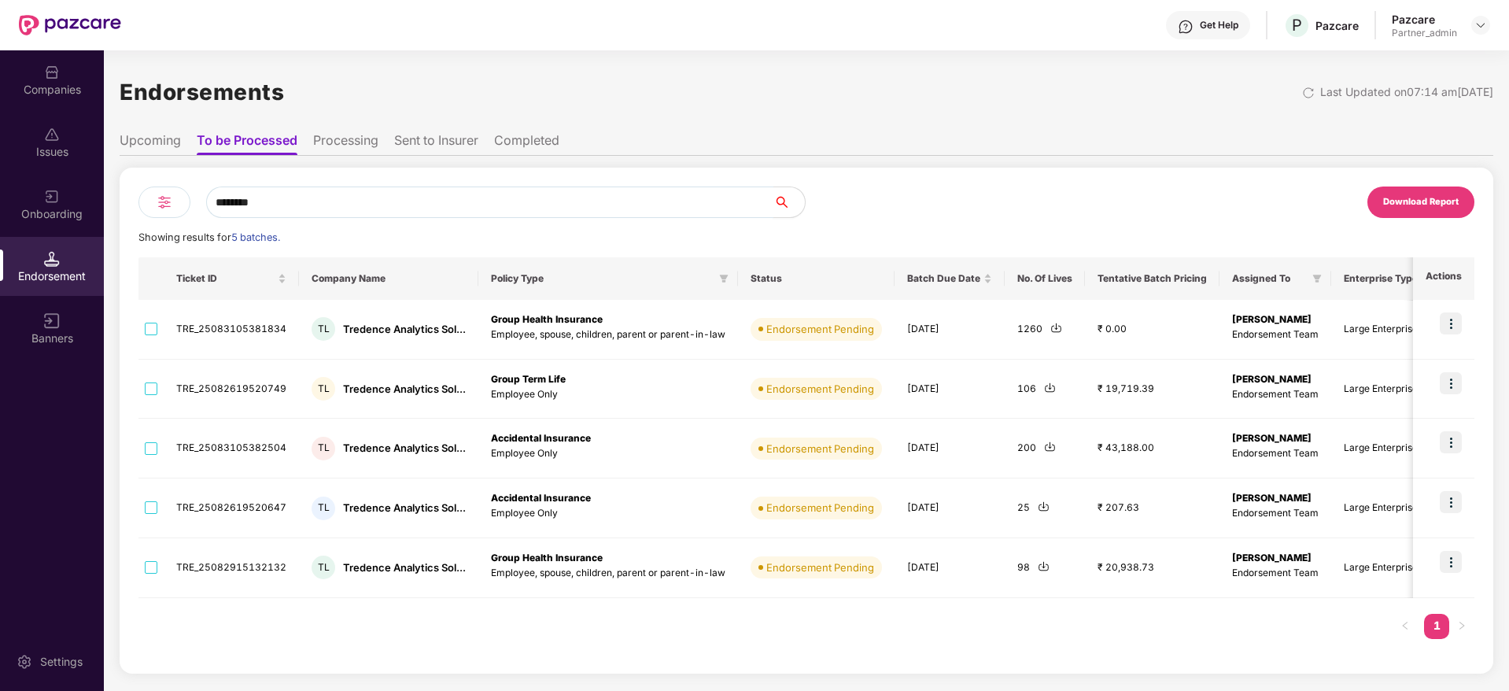
type input "********"
